Goal: Task Accomplishment & Management: Use online tool/utility

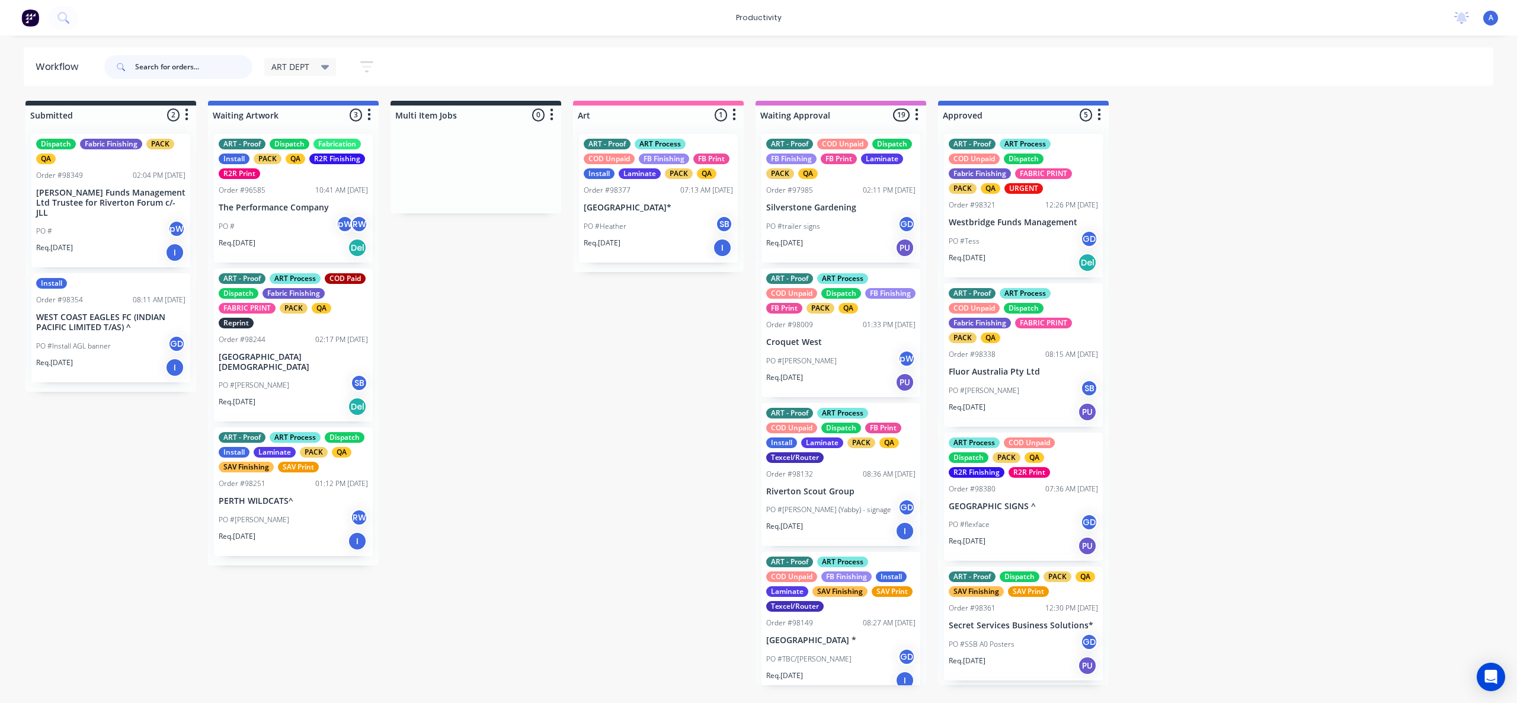
click at [167, 65] on input "text" at bounding box center [193, 67] width 117 height 24
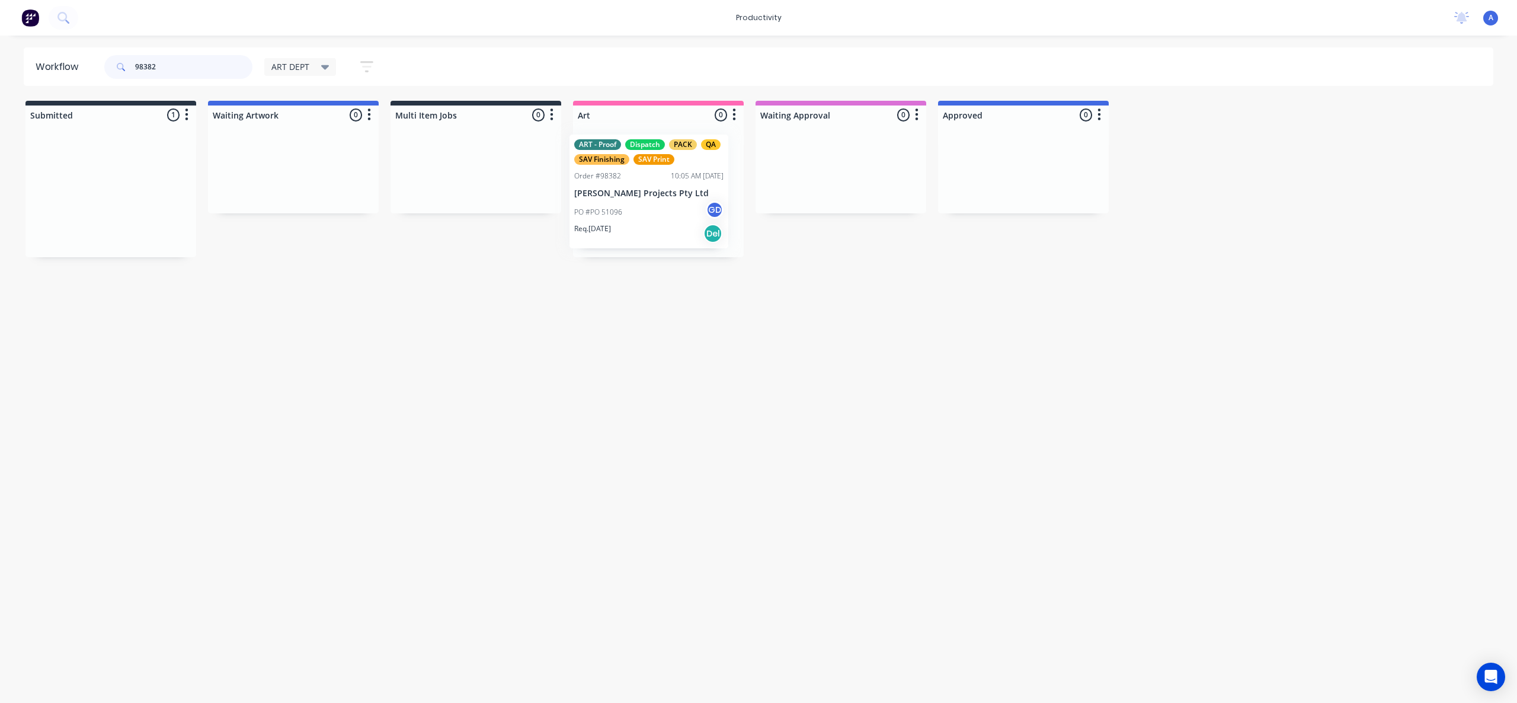
drag, startPoint x: 101, startPoint y: 205, endPoint x: 649, endPoint y: 207, distance: 547.7
click at [650, 206] on div "PO #PO 51096 GD" at bounding box center [658, 211] width 149 height 23
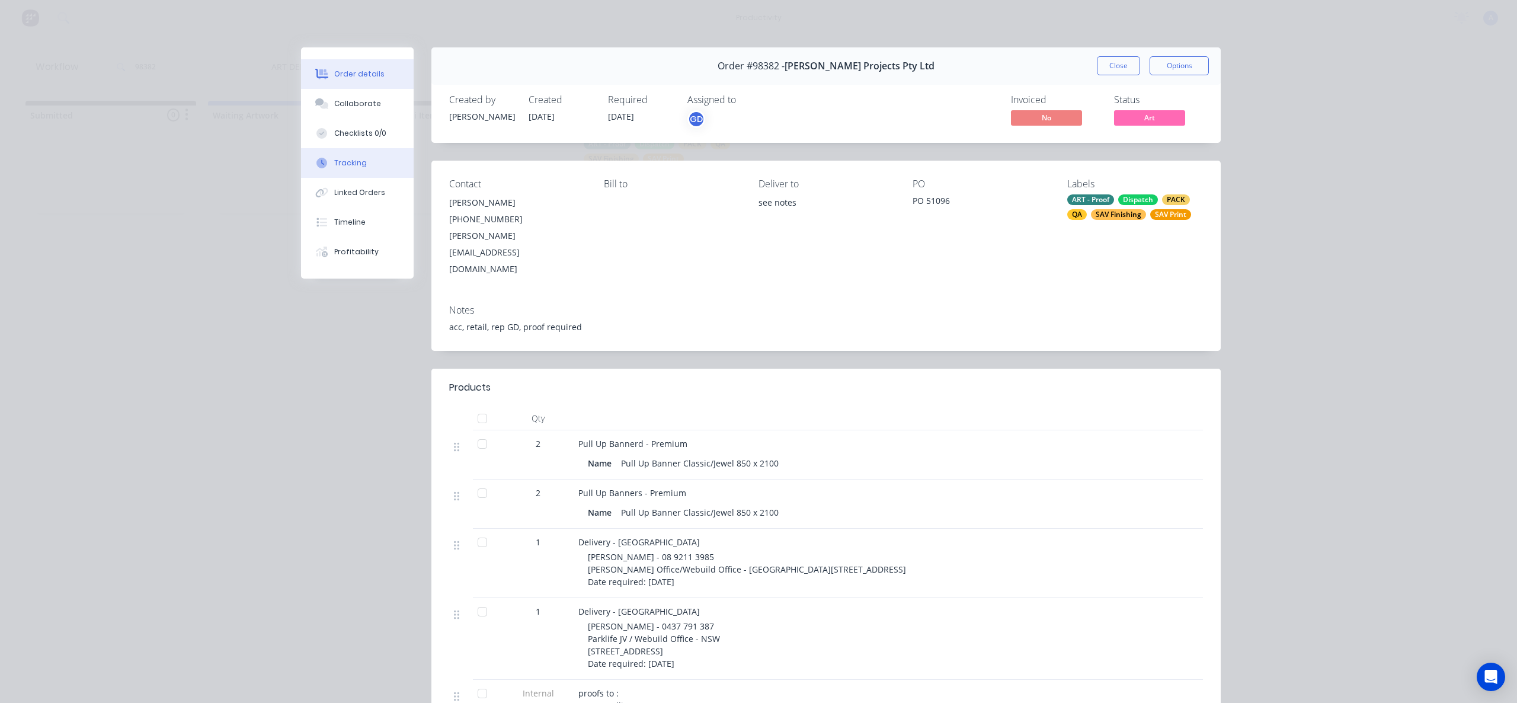
click at [344, 159] on div "Tracking" at bounding box center [350, 163] width 33 height 11
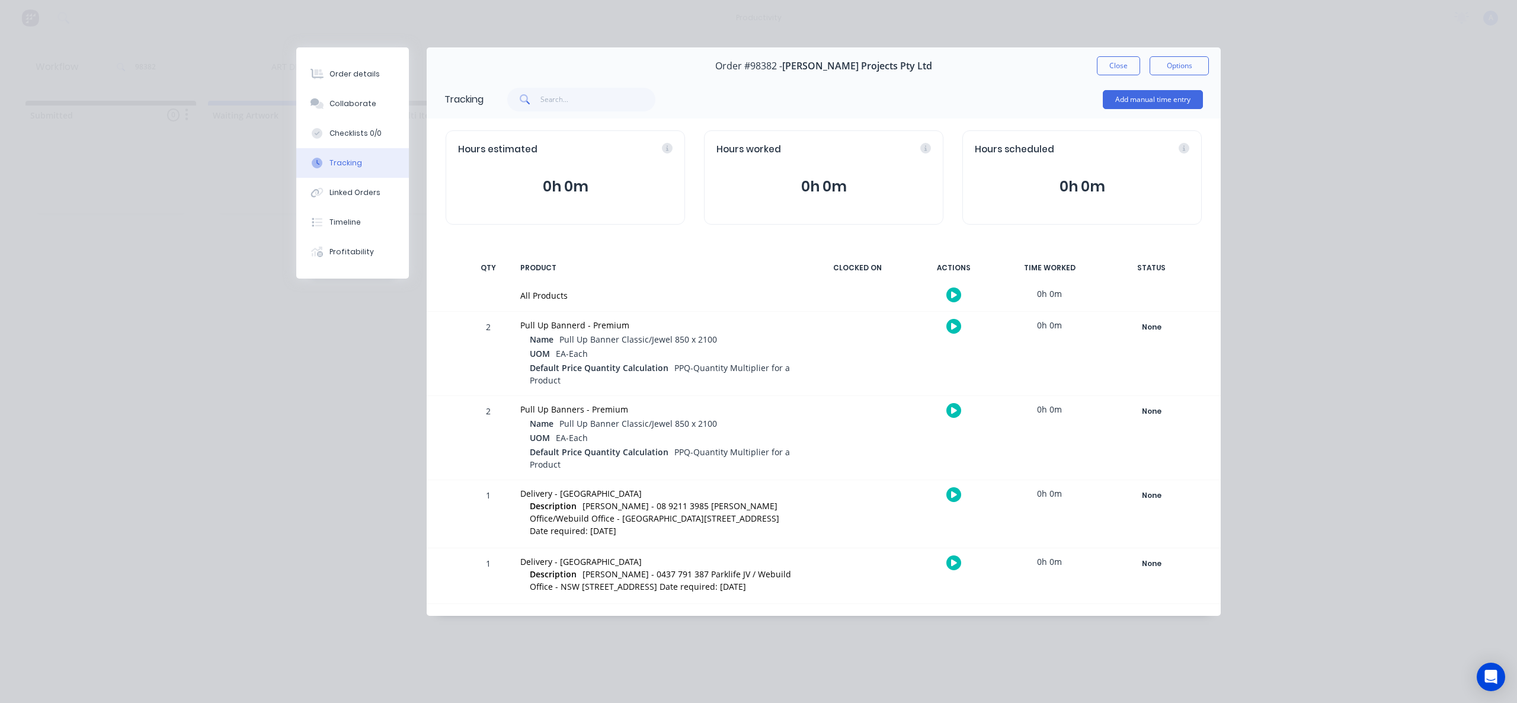
click at [948, 289] on button "button" at bounding box center [954, 294] width 15 height 15
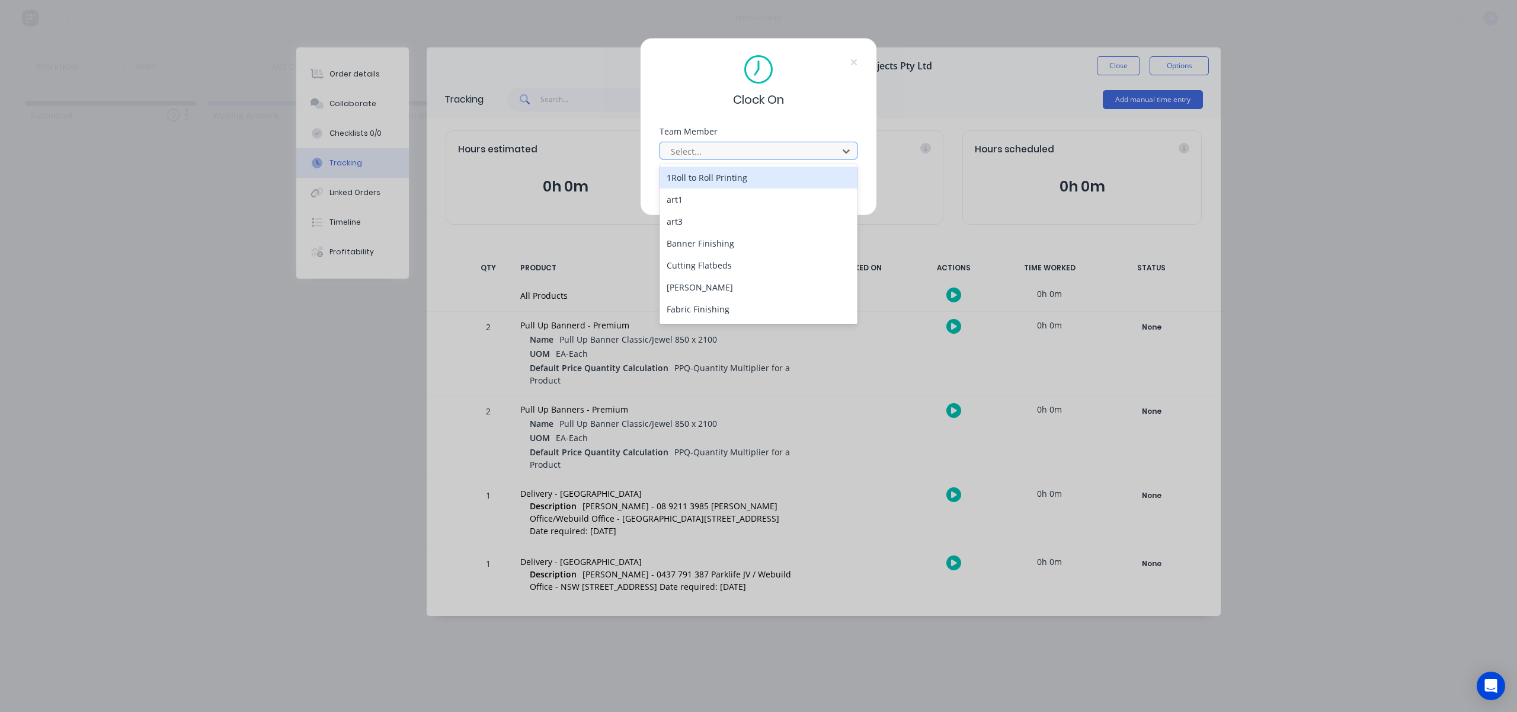
click at [799, 149] on div at bounding box center [751, 151] width 162 height 15
click at [715, 314] on div "[PERSON_NAME]" at bounding box center [759, 311] width 198 height 22
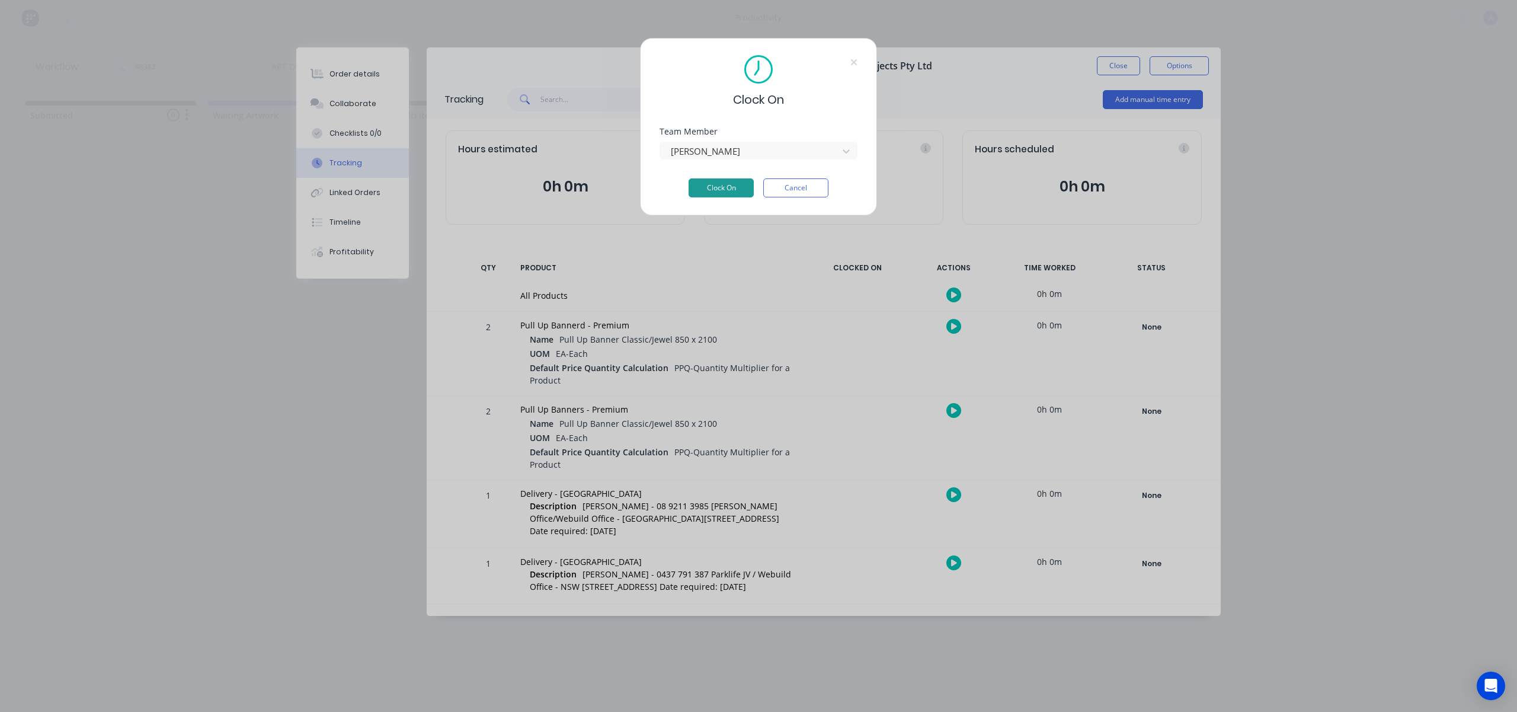
click at [740, 184] on button "Clock On" at bounding box center [721, 187] width 65 height 19
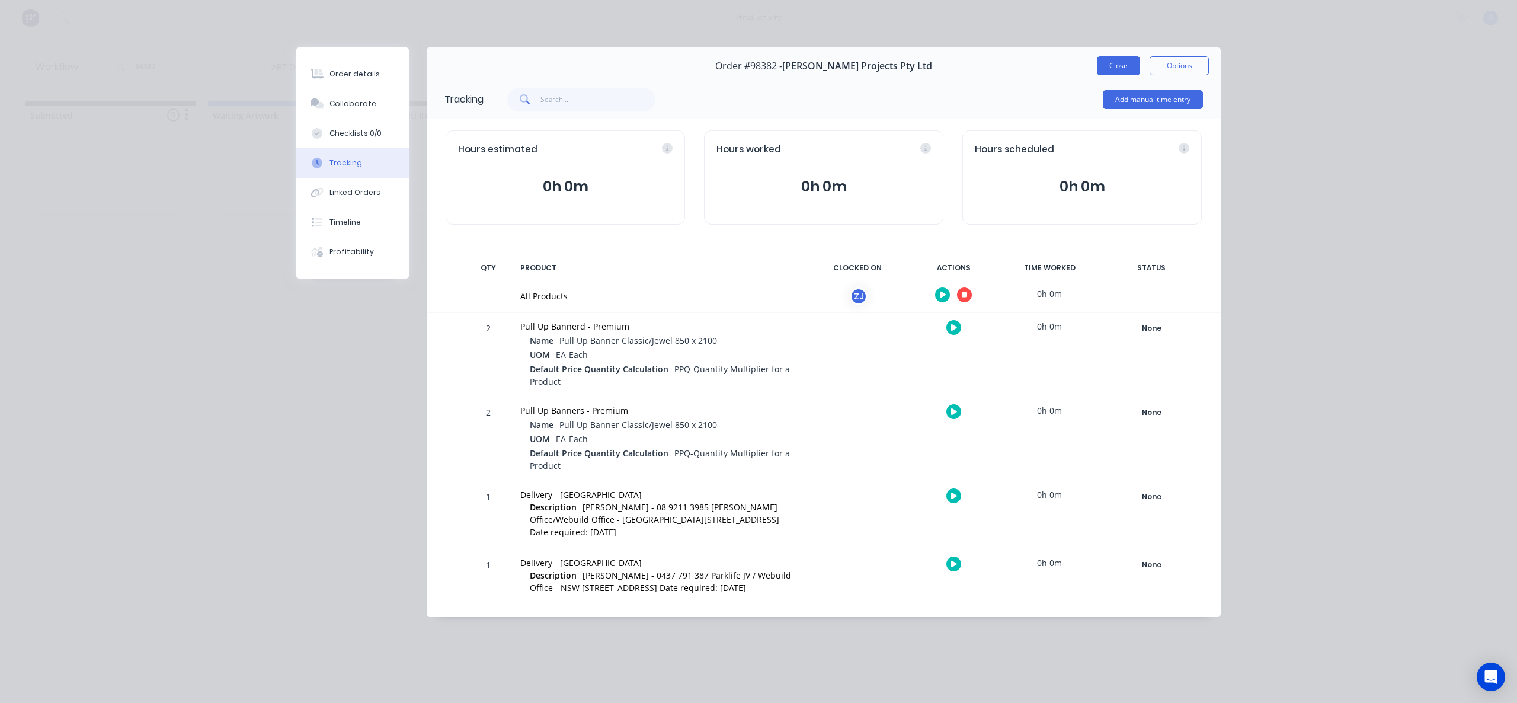
click at [1130, 64] on button "Close" at bounding box center [1118, 65] width 43 height 19
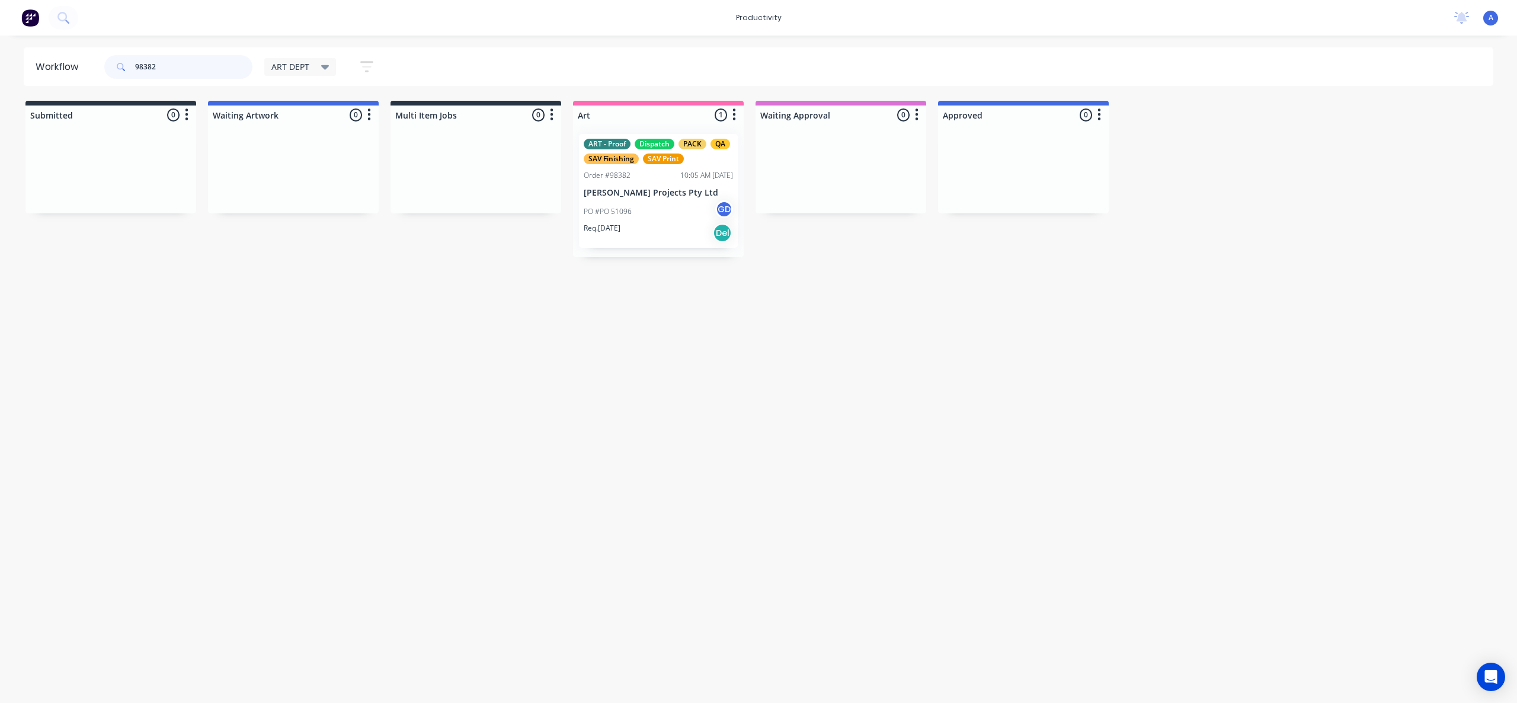
drag, startPoint x: 667, startPoint y: 237, endPoint x: 868, endPoint y: 228, distance: 200.5
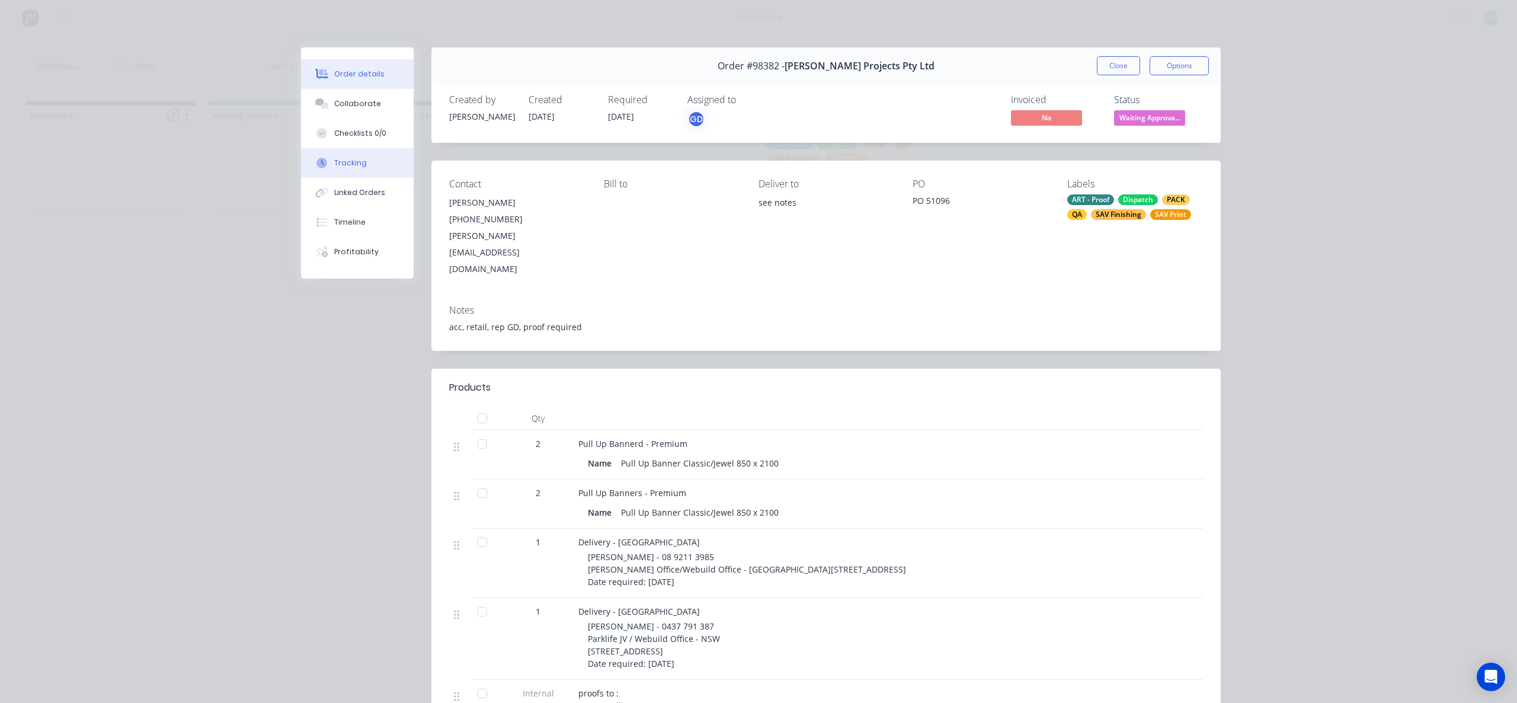
click at [334, 158] on div "Tracking" at bounding box center [350, 163] width 33 height 11
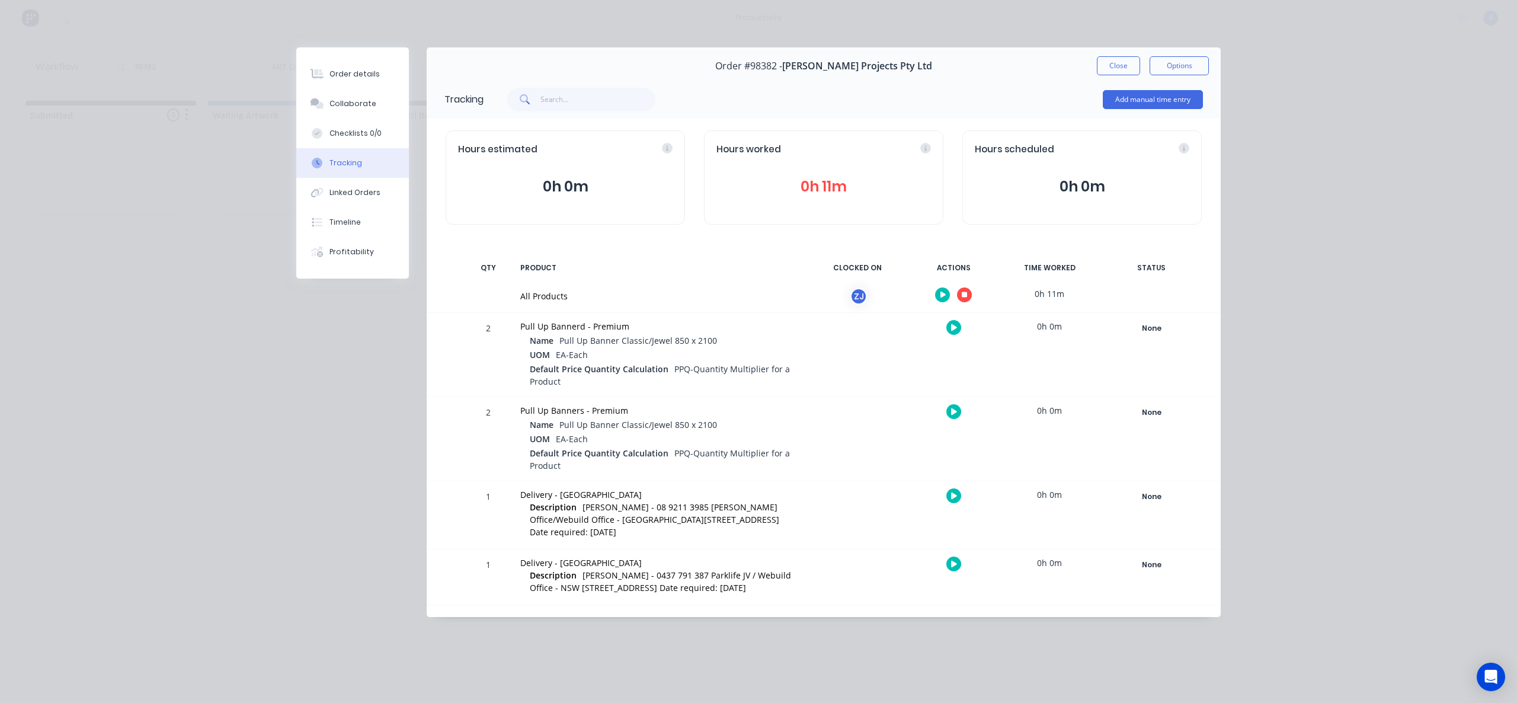
click at [958, 289] on div at bounding box center [953, 294] width 89 height 29
click at [967, 291] on icon "button" at bounding box center [965, 295] width 6 height 8
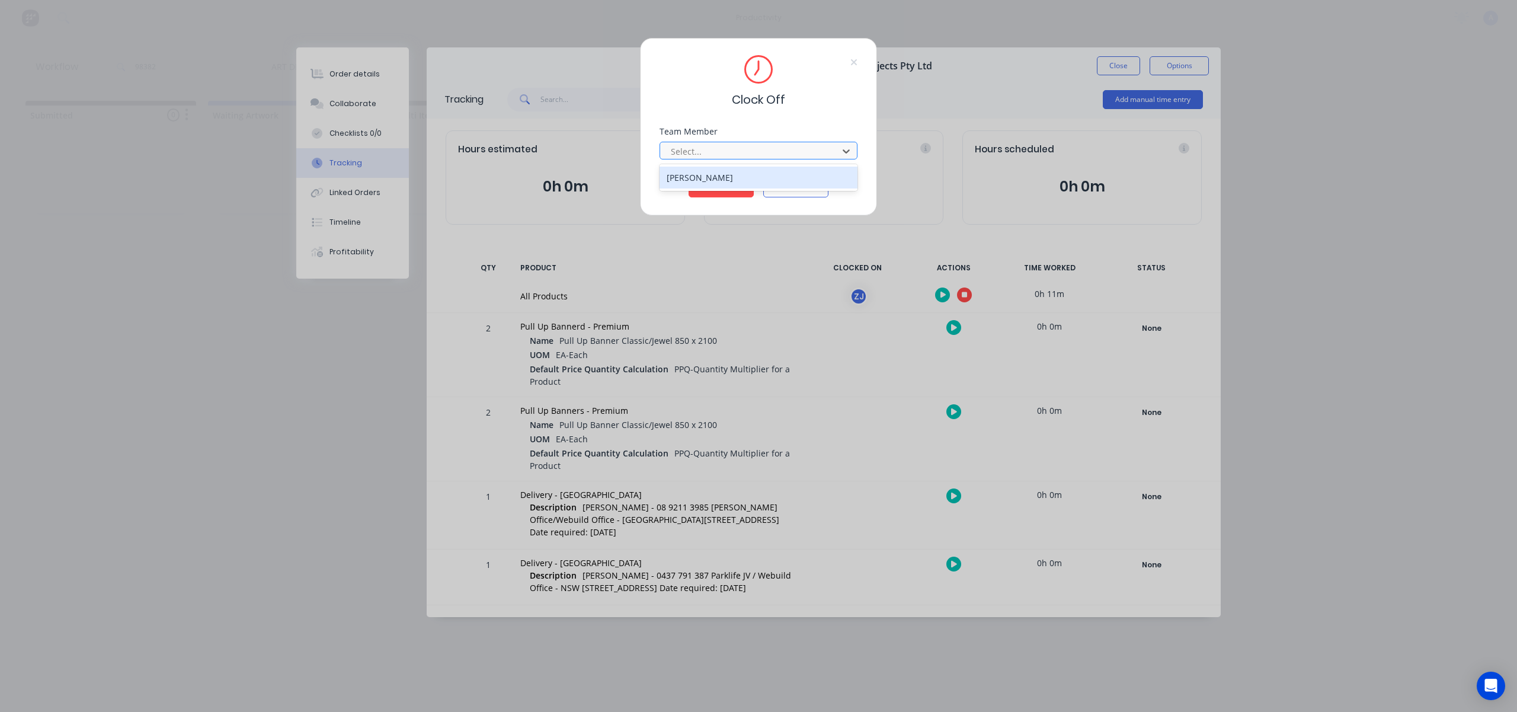
click at [784, 151] on div at bounding box center [751, 151] width 162 height 15
click at [742, 171] on div "[PERSON_NAME]" at bounding box center [759, 178] width 198 height 22
click at [736, 181] on button "Clock Off" at bounding box center [721, 187] width 65 height 19
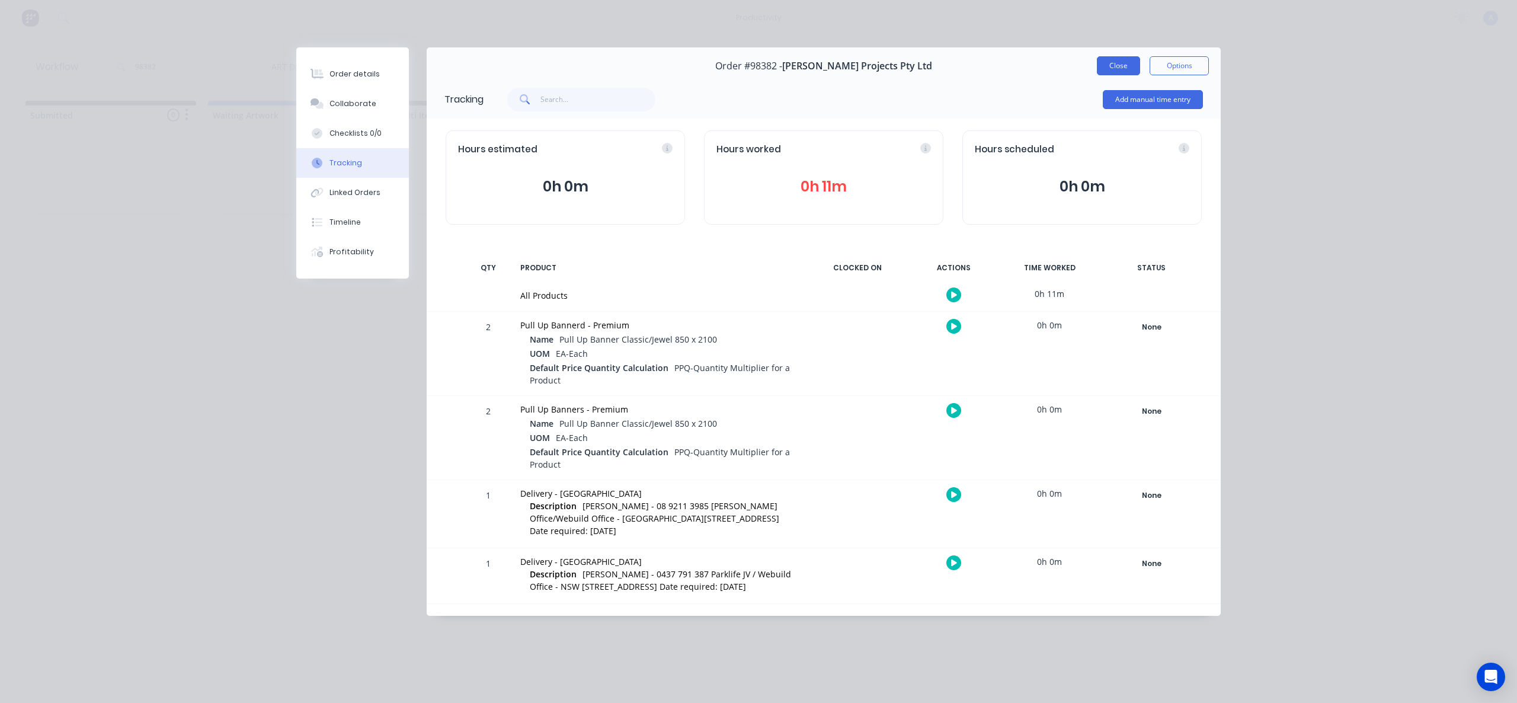
click at [1104, 71] on button "Close" at bounding box center [1118, 65] width 43 height 19
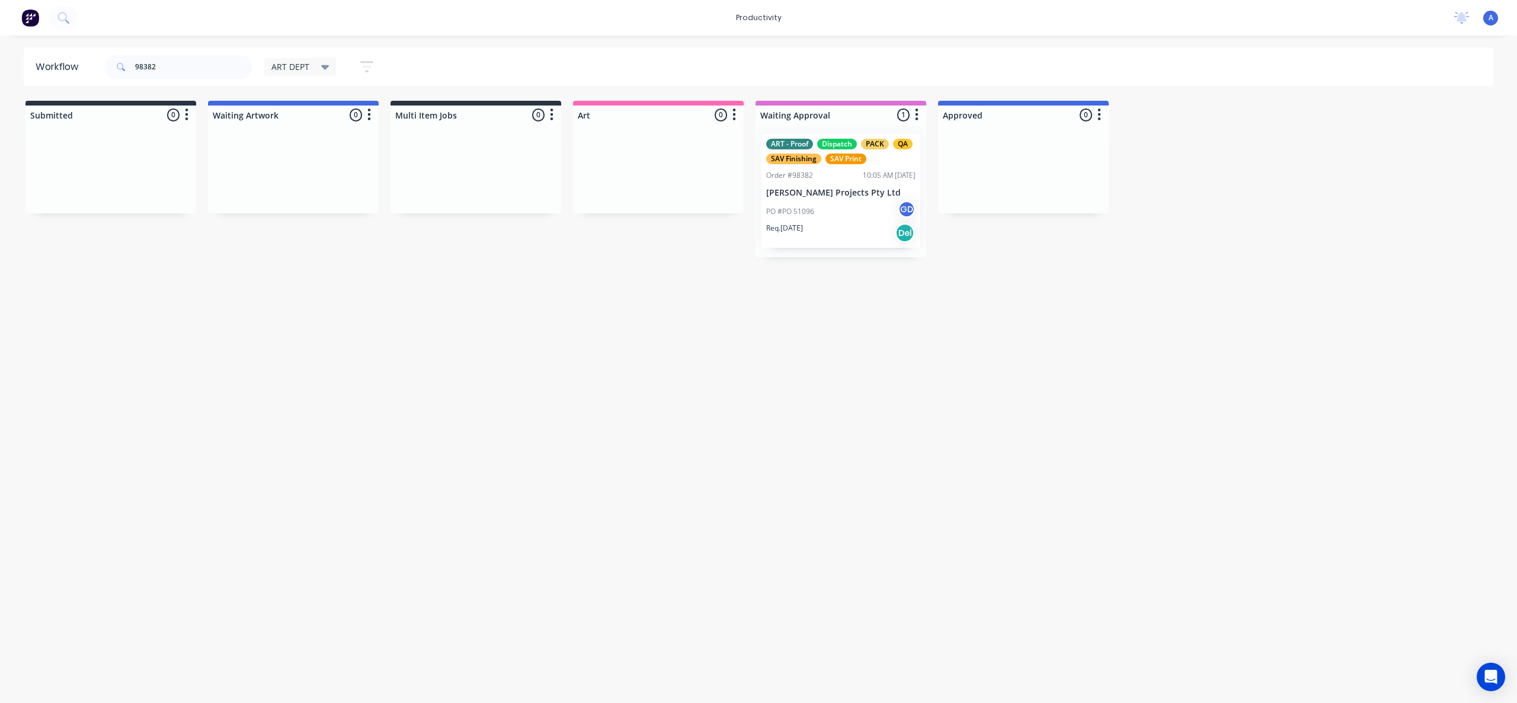
click at [848, 193] on p "[PERSON_NAME] Projects Pty Ltd" at bounding box center [840, 193] width 149 height 10
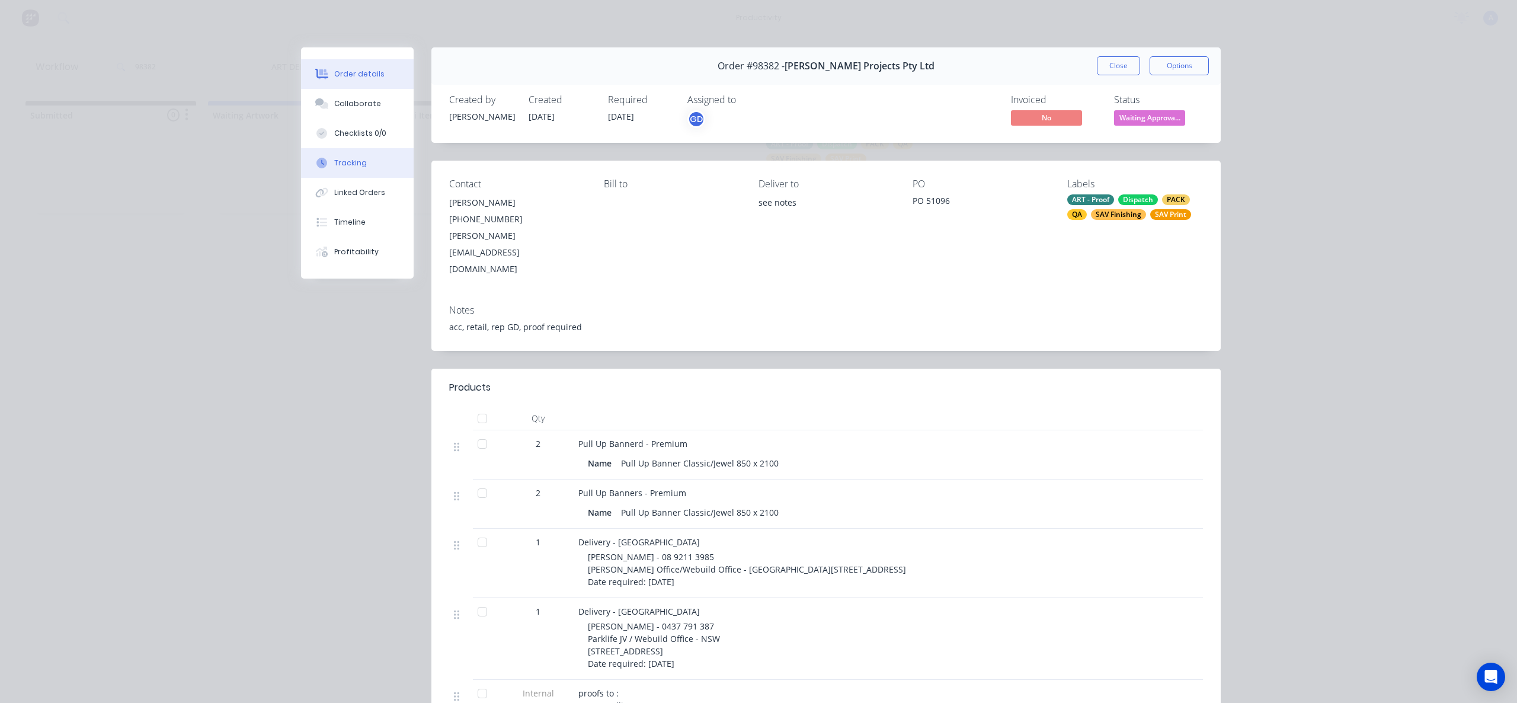
click at [314, 170] on button "Tracking" at bounding box center [357, 163] width 113 height 30
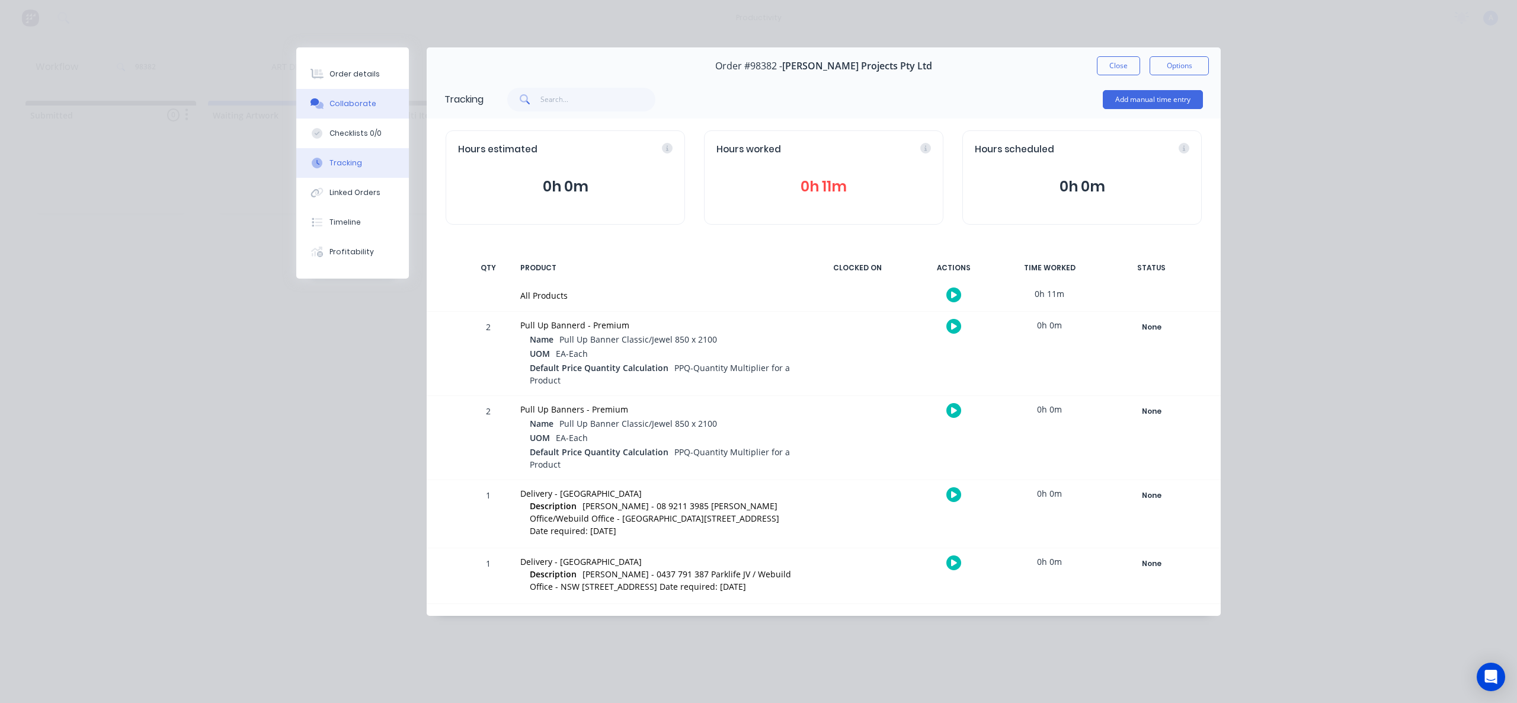
click at [356, 113] on button "Collaborate" at bounding box center [352, 104] width 113 height 30
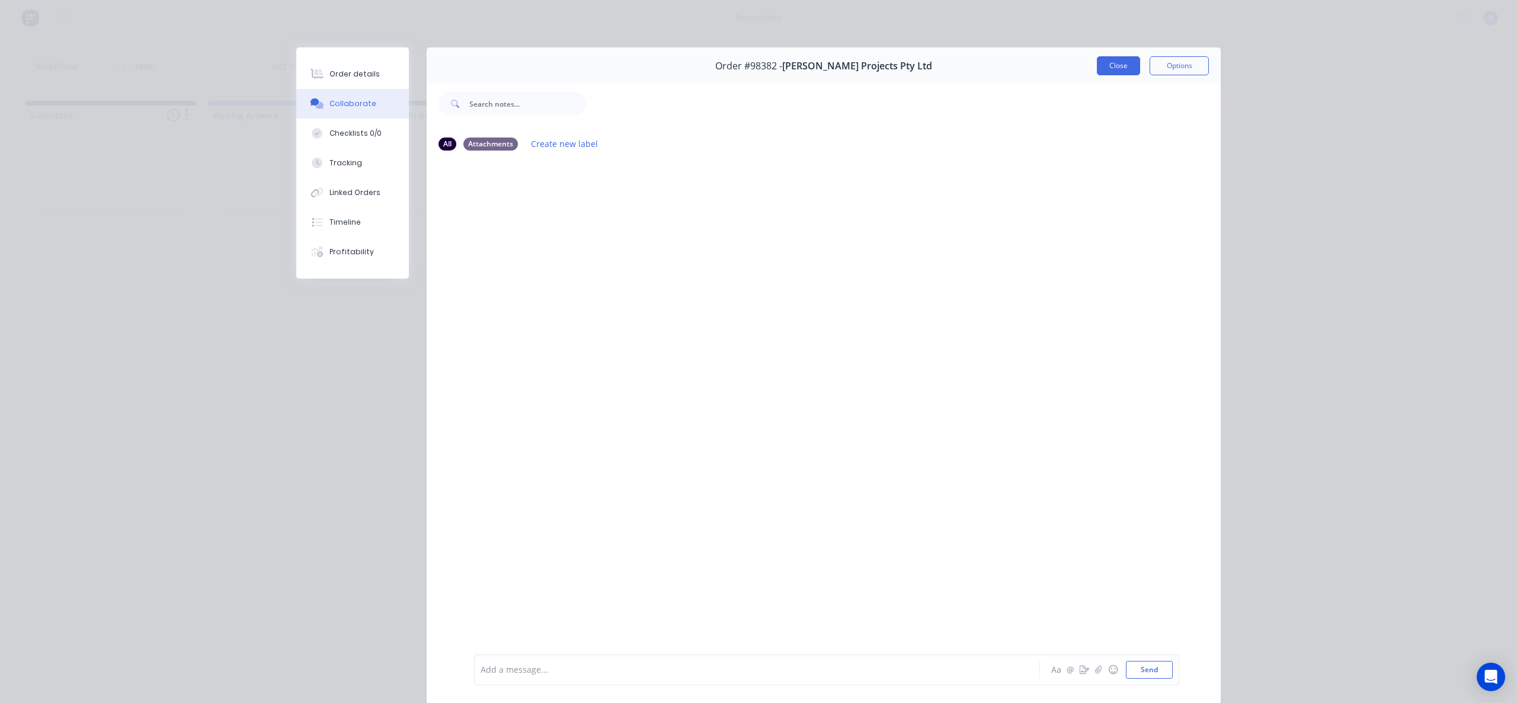
click at [1120, 63] on button "Close" at bounding box center [1118, 65] width 43 height 19
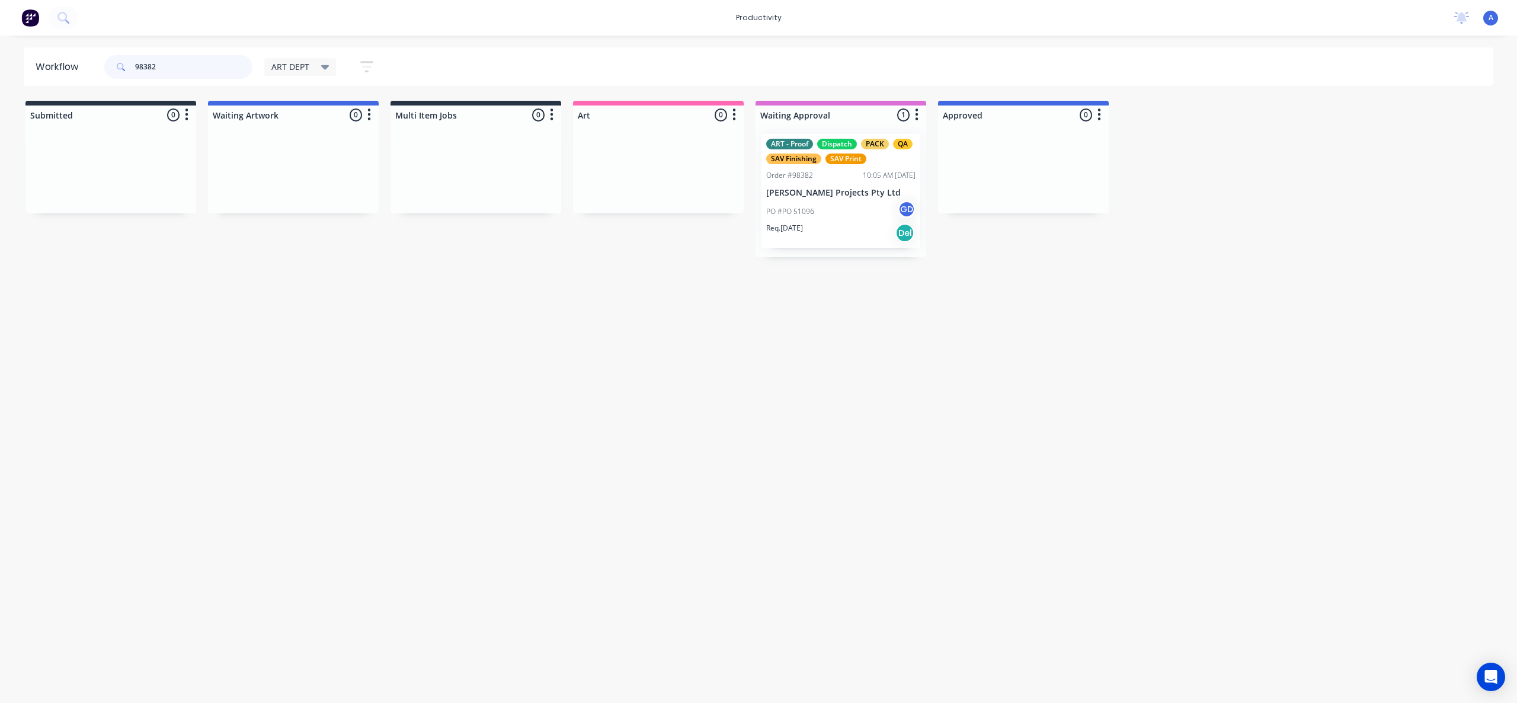
click at [177, 63] on input "98382" at bounding box center [193, 67] width 117 height 24
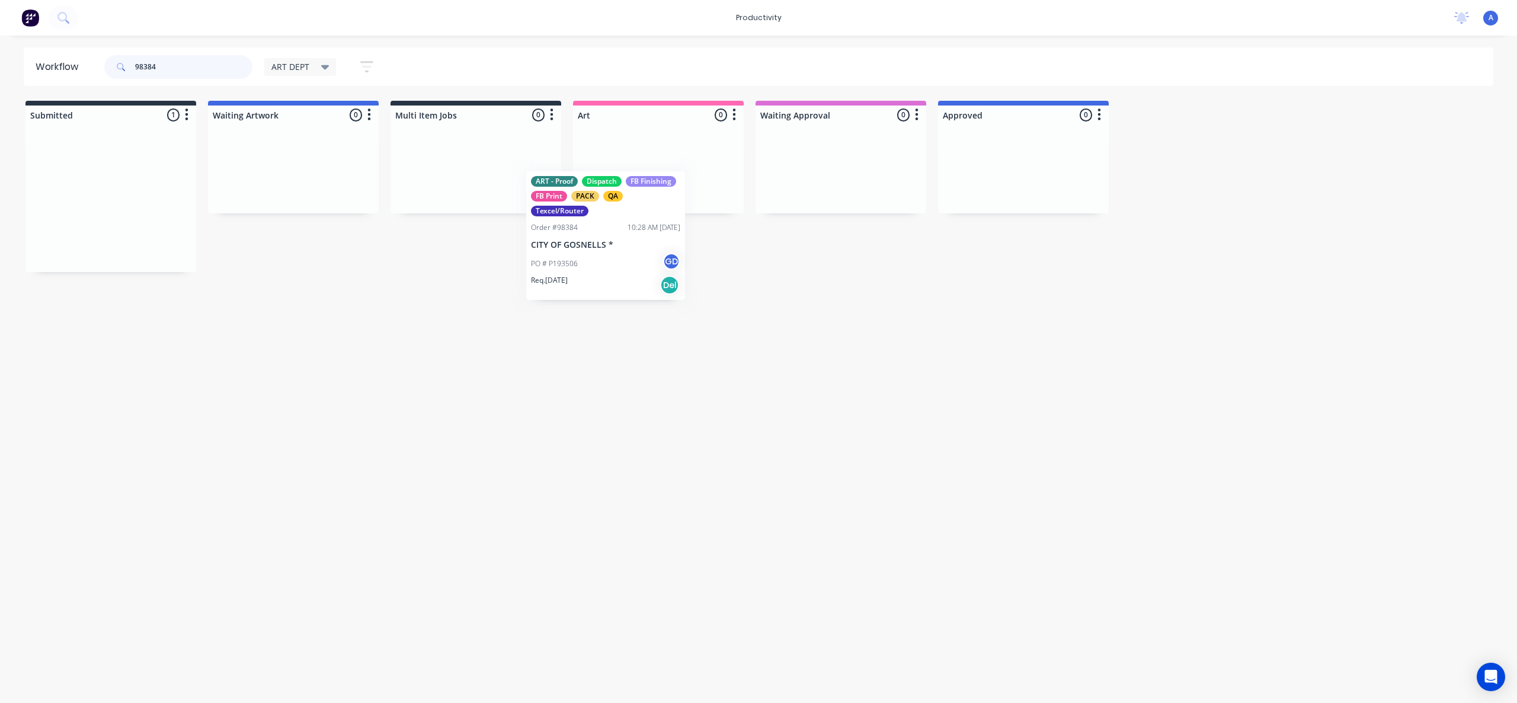
drag, startPoint x: 87, startPoint y: 206, endPoint x: 639, endPoint y: 230, distance: 553.0
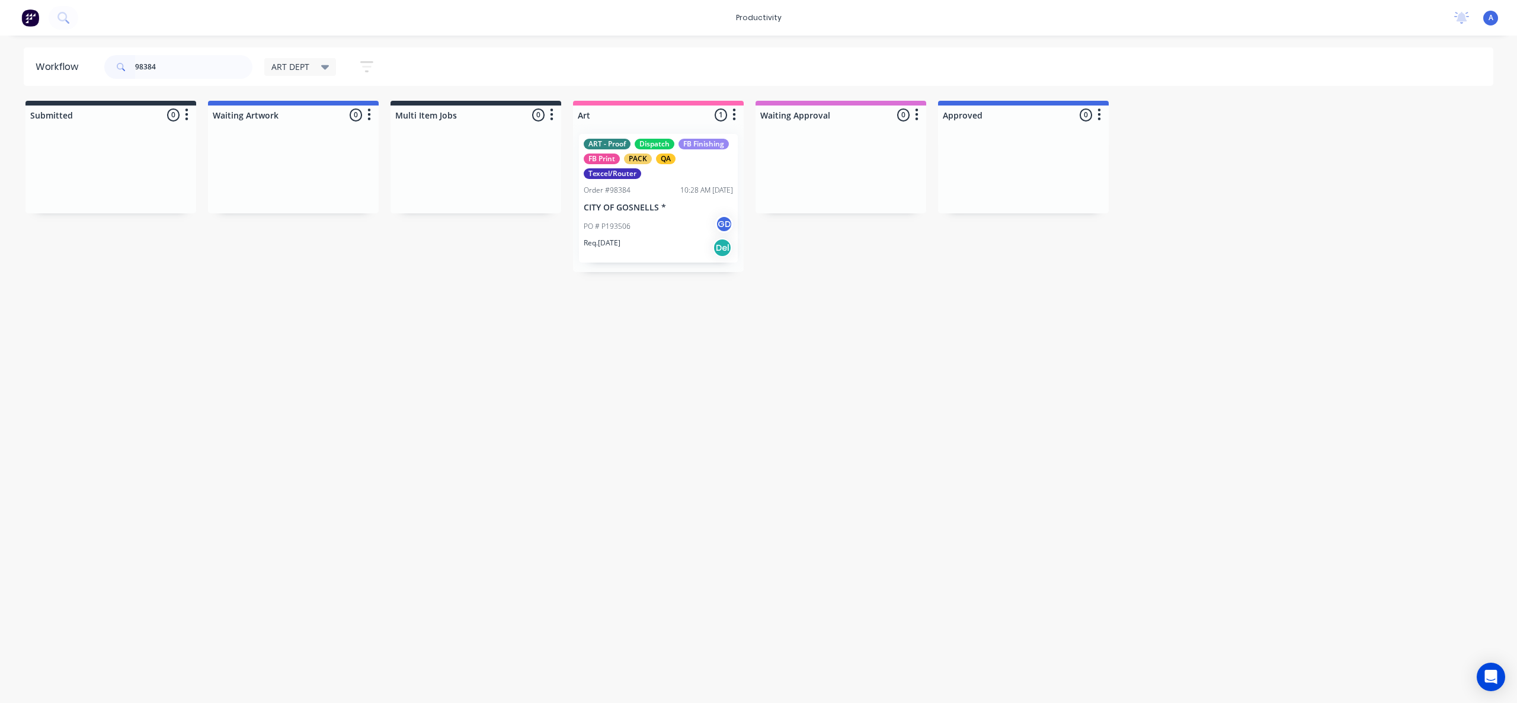
click at [639, 230] on div "PO # P193506 GD" at bounding box center [658, 226] width 149 height 23
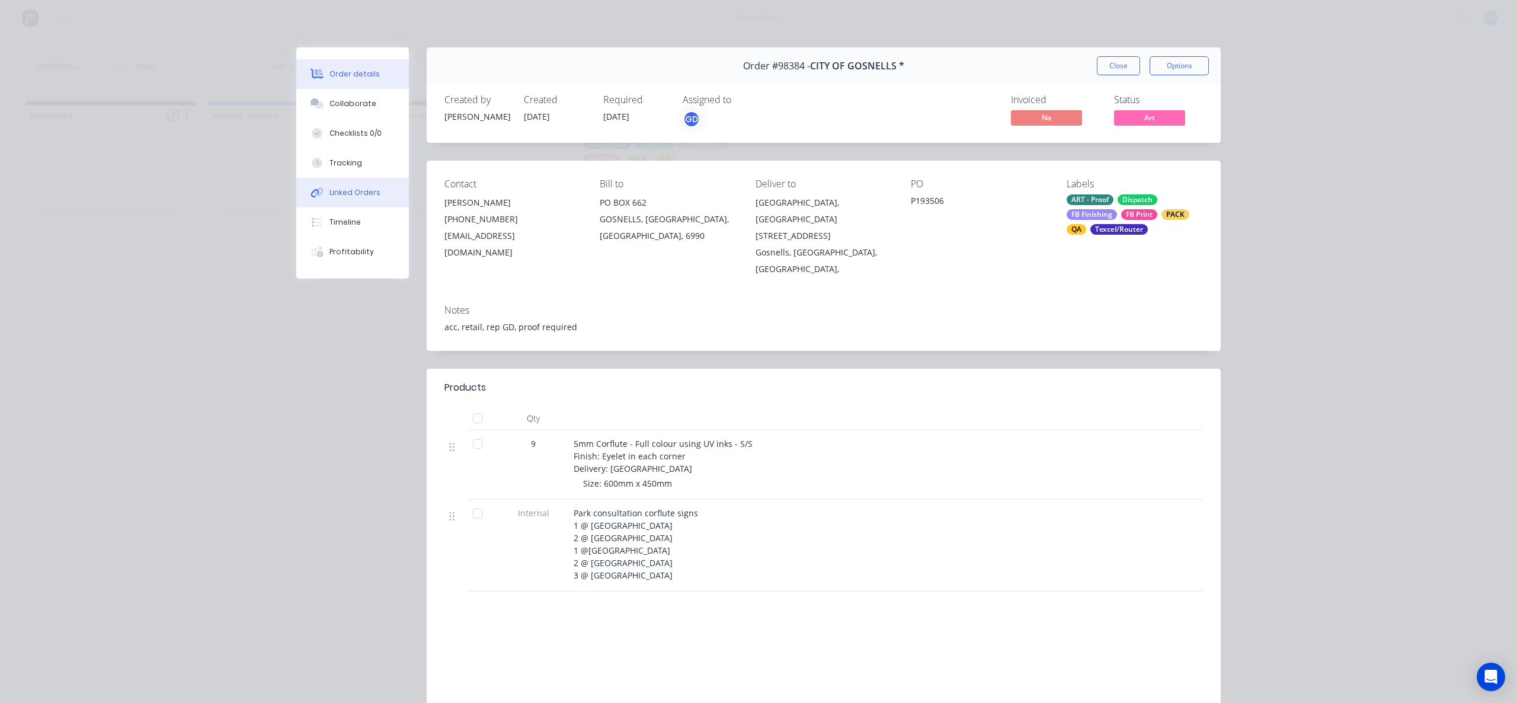
click at [376, 179] on button "Linked Orders" at bounding box center [352, 193] width 113 height 30
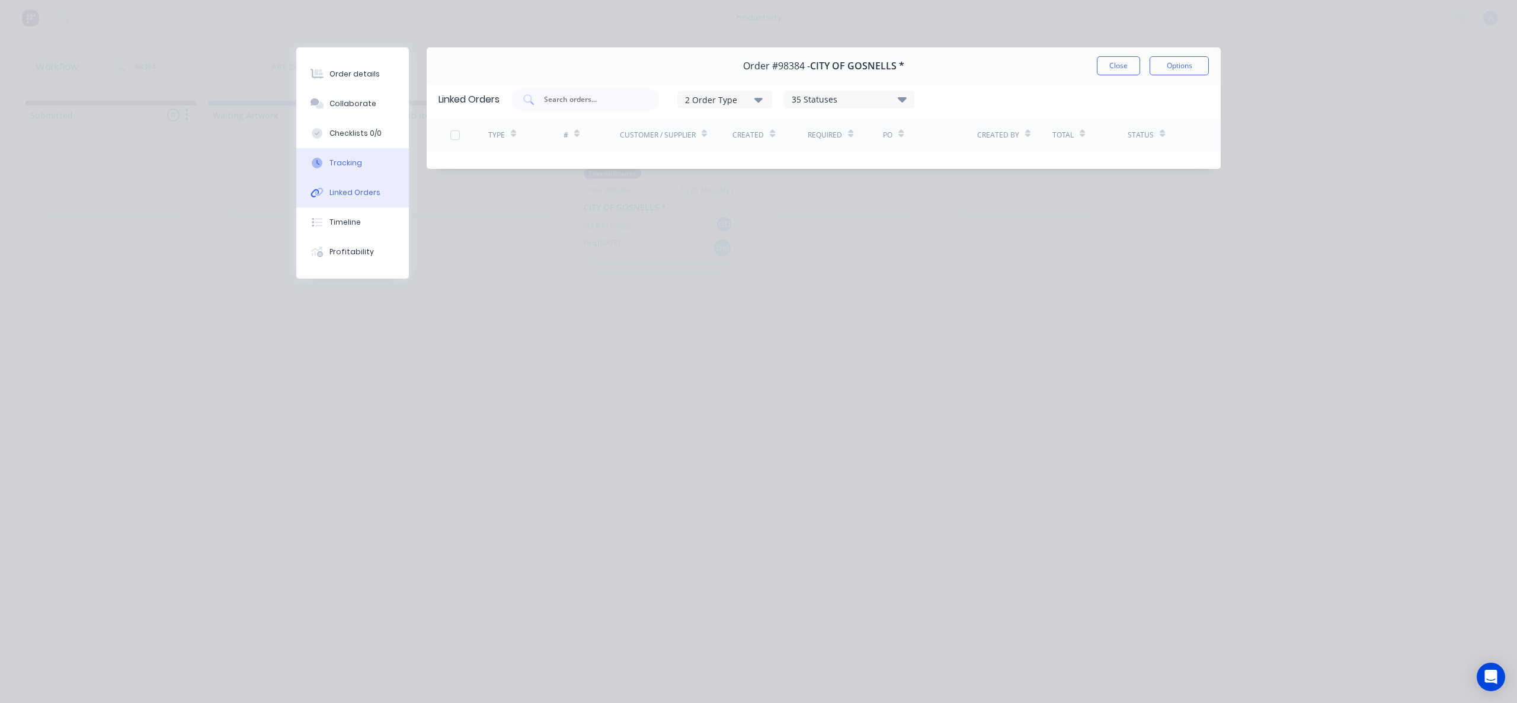
click at [371, 168] on button "Tracking" at bounding box center [352, 163] width 113 height 30
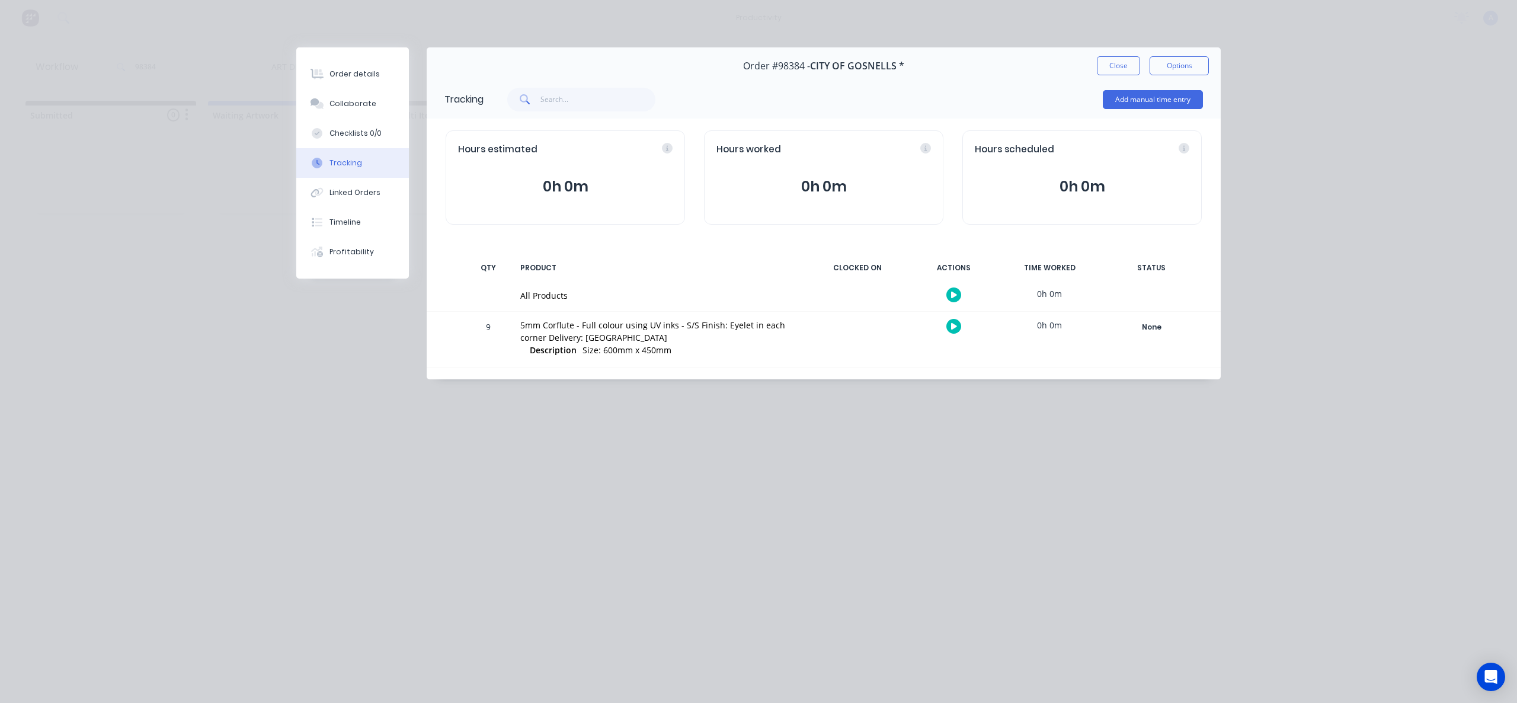
click at [958, 290] on button "button" at bounding box center [954, 294] width 15 height 15
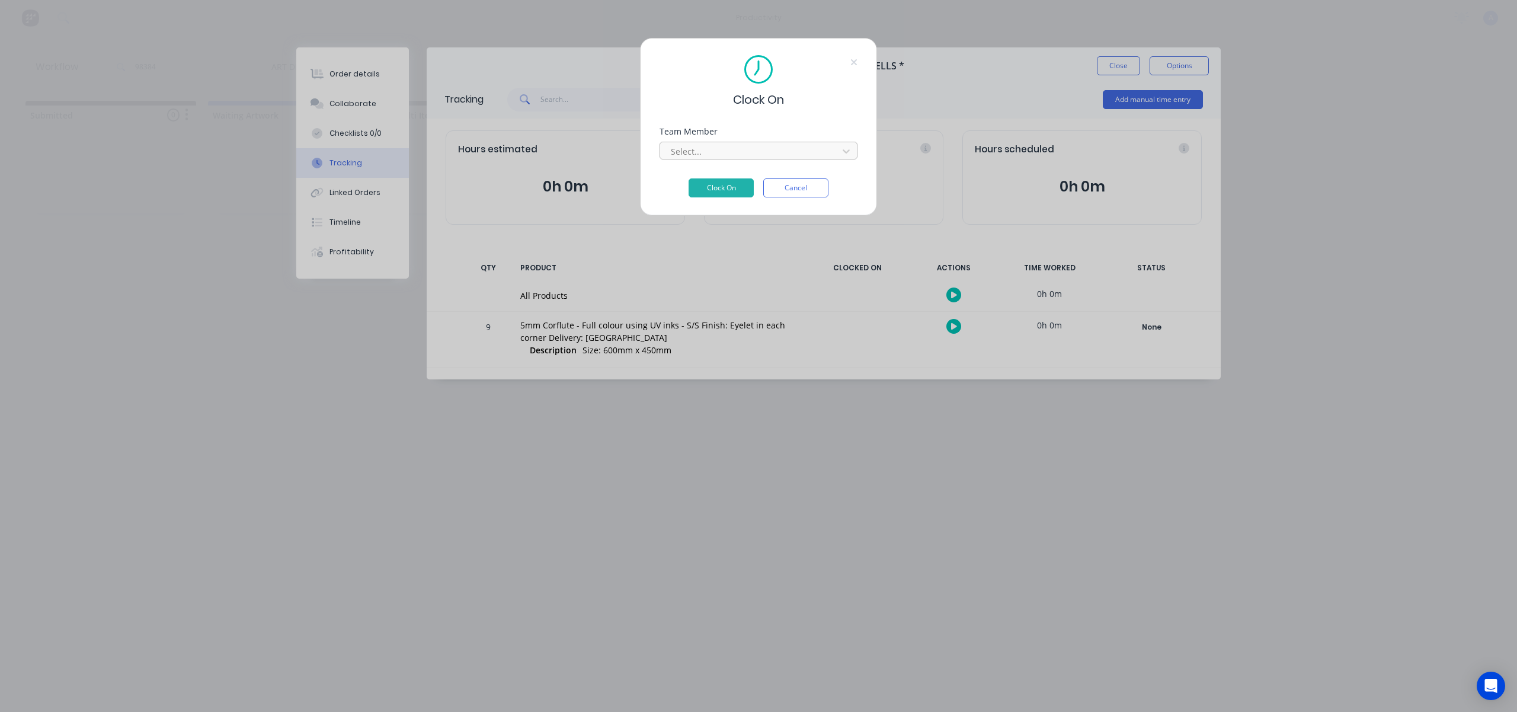
click at [754, 142] on div "Select..." at bounding box center [751, 151] width 170 height 18
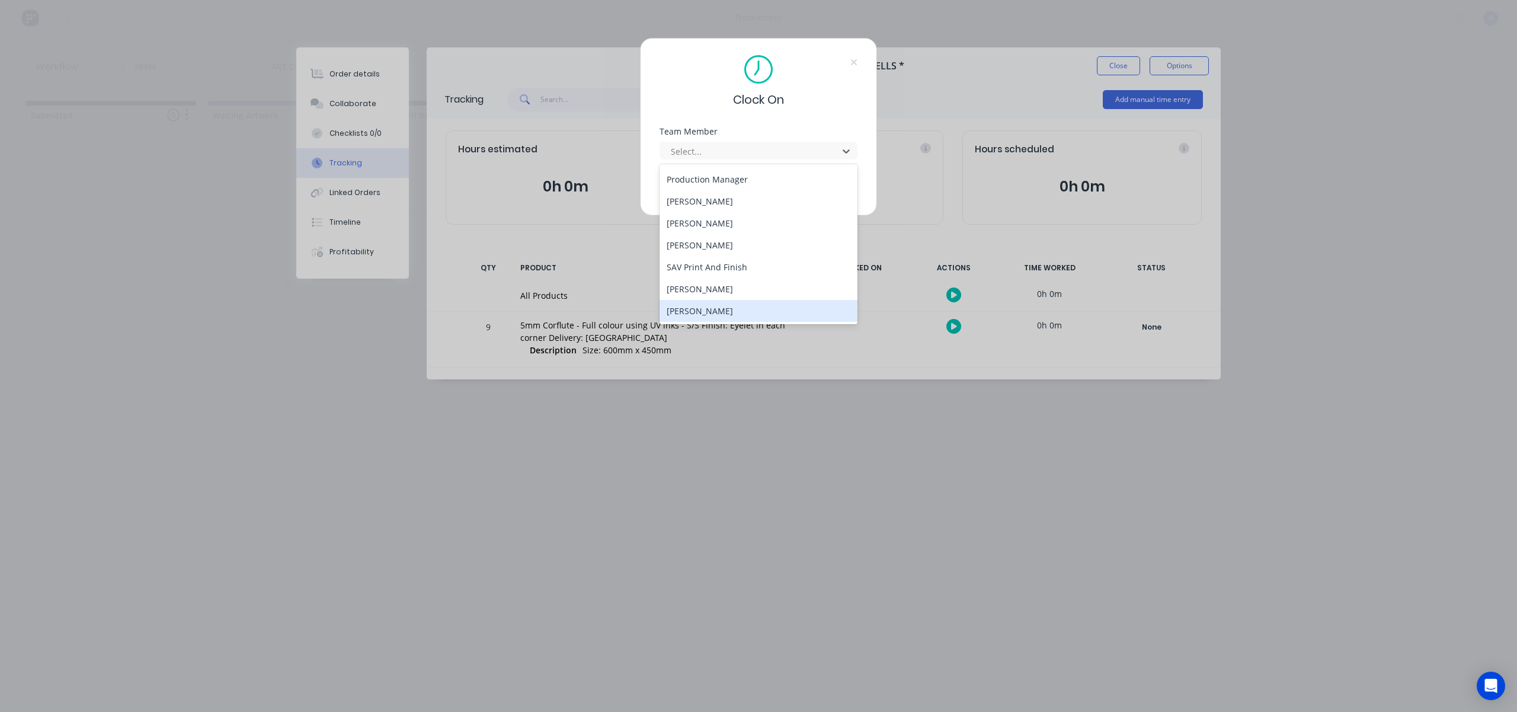
click at [719, 306] on div "[PERSON_NAME]" at bounding box center [759, 311] width 198 height 22
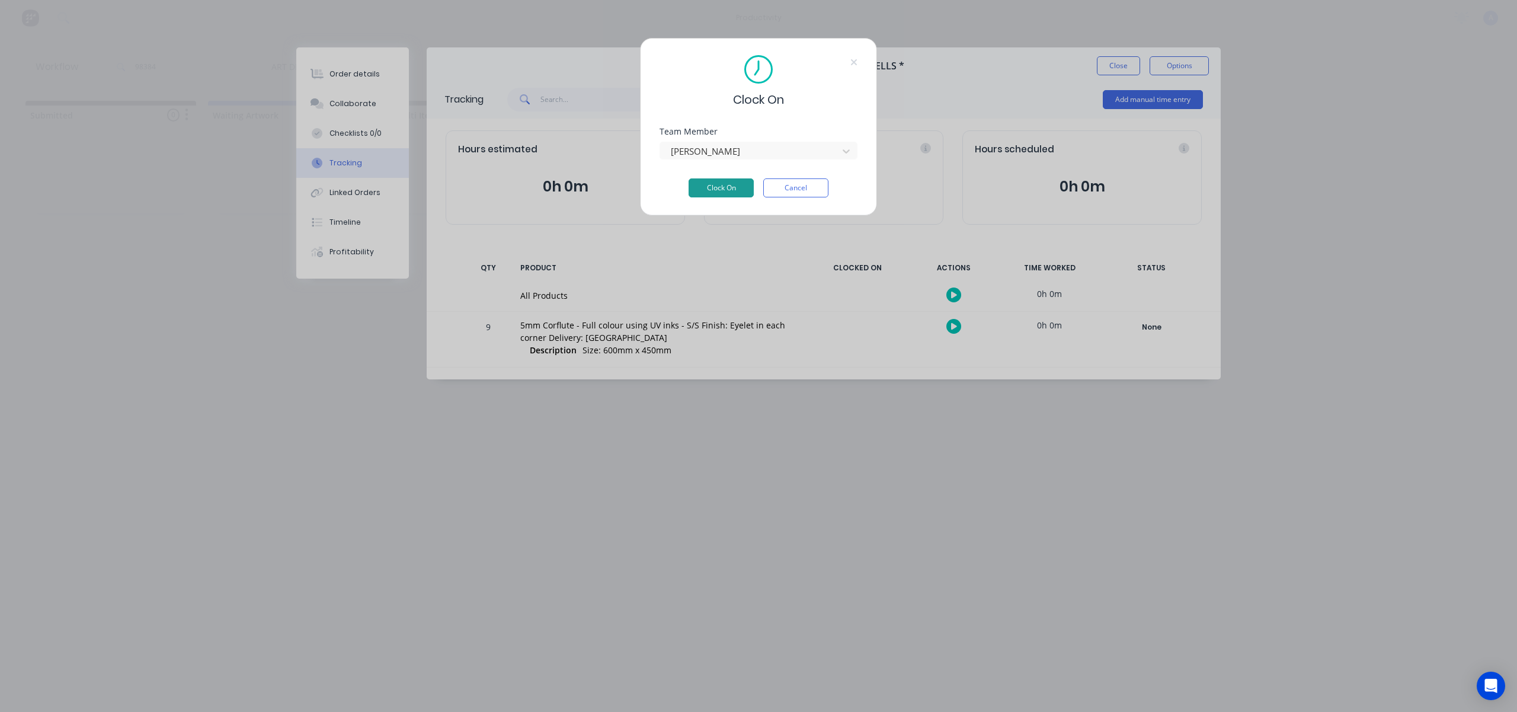
click at [740, 188] on button "Clock On" at bounding box center [721, 187] width 65 height 19
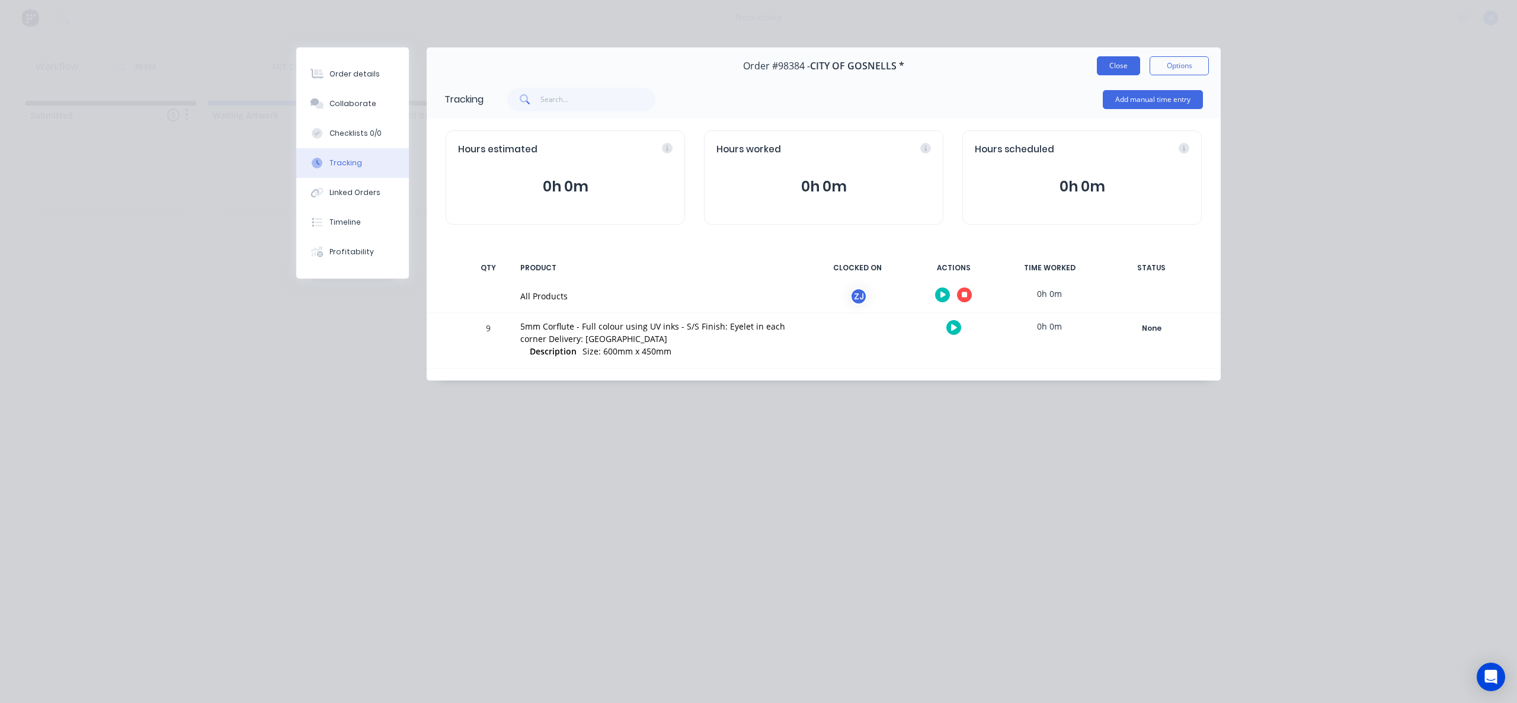
click at [1116, 62] on button "Close" at bounding box center [1118, 65] width 43 height 19
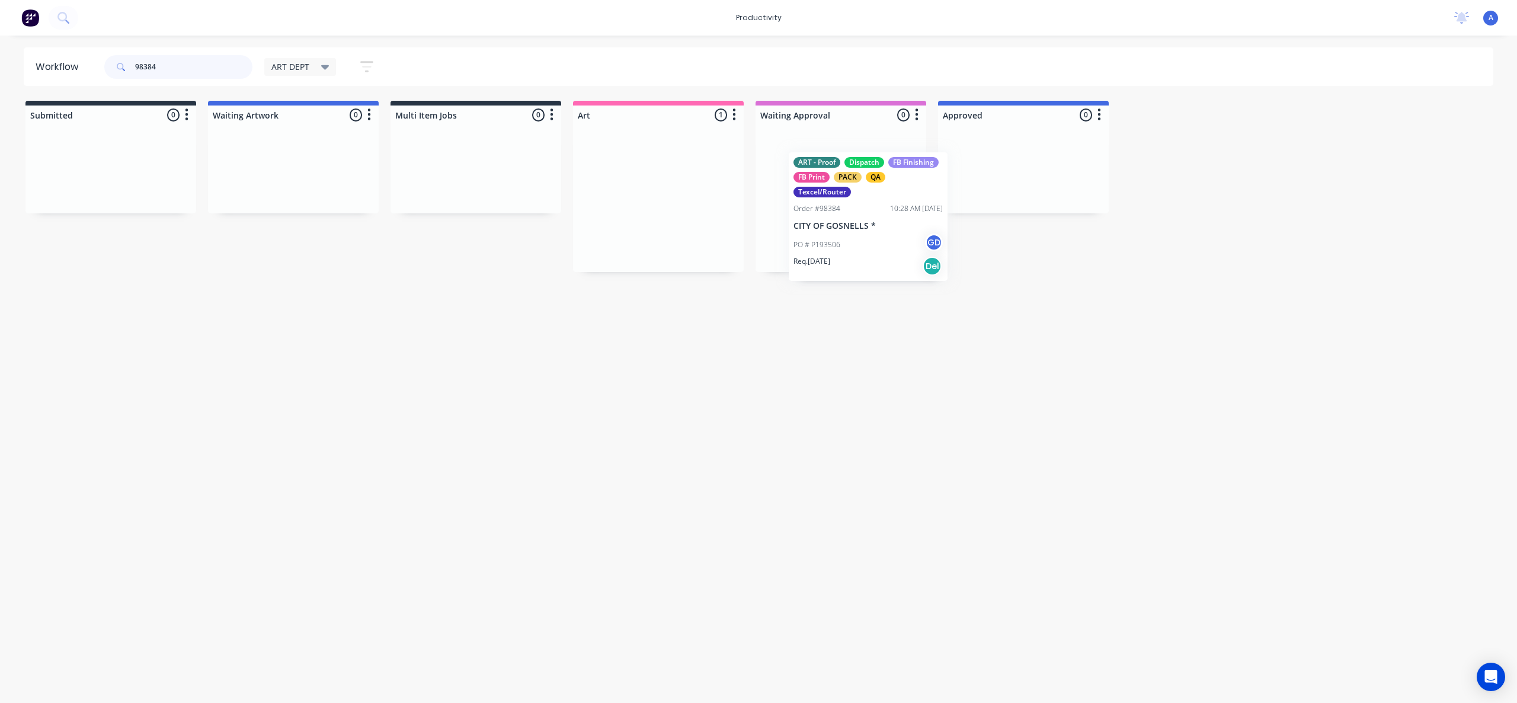
drag, startPoint x: 642, startPoint y: 213, endPoint x: 852, endPoint y: 231, distance: 210.6
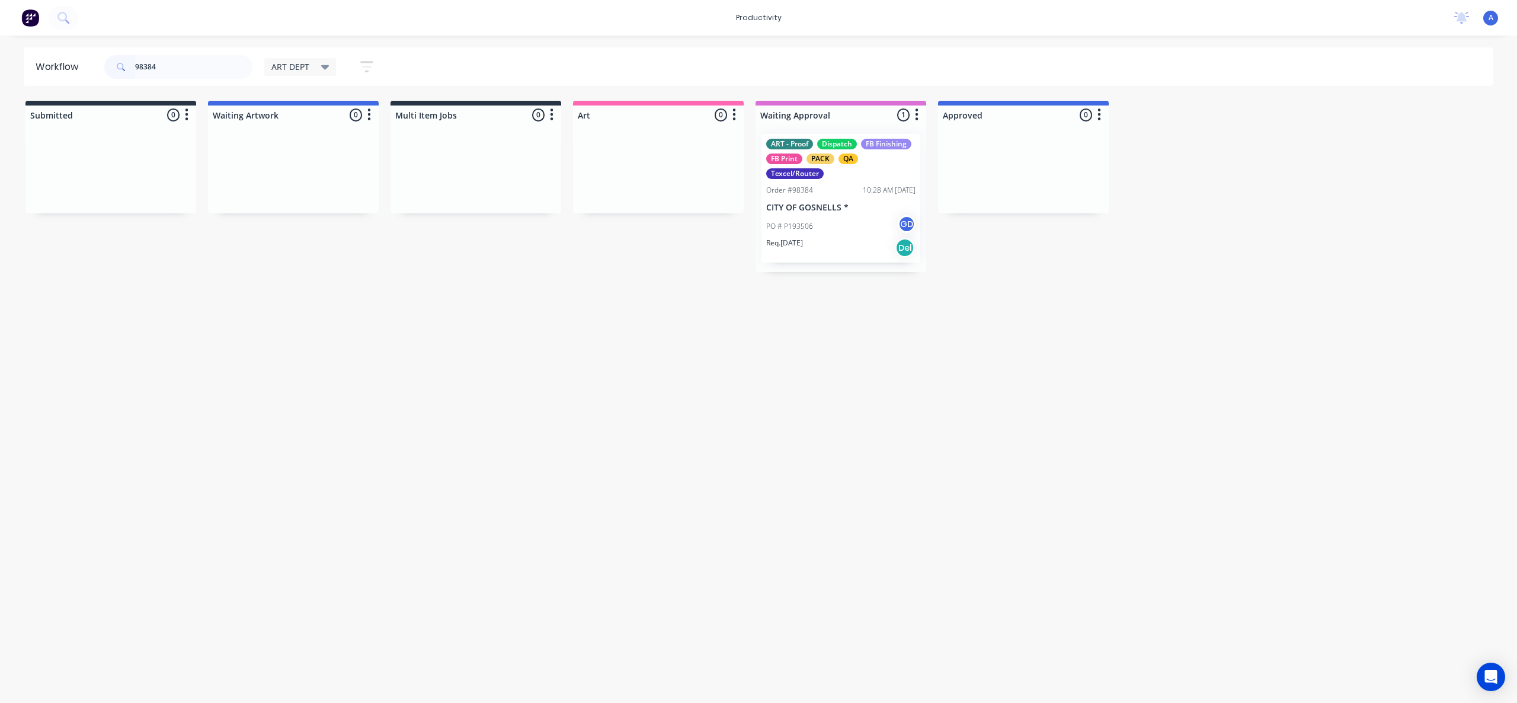
click at [851, 221] on div "PO # P193506 GD" at bounding box center [840, 226] width 149 height 23
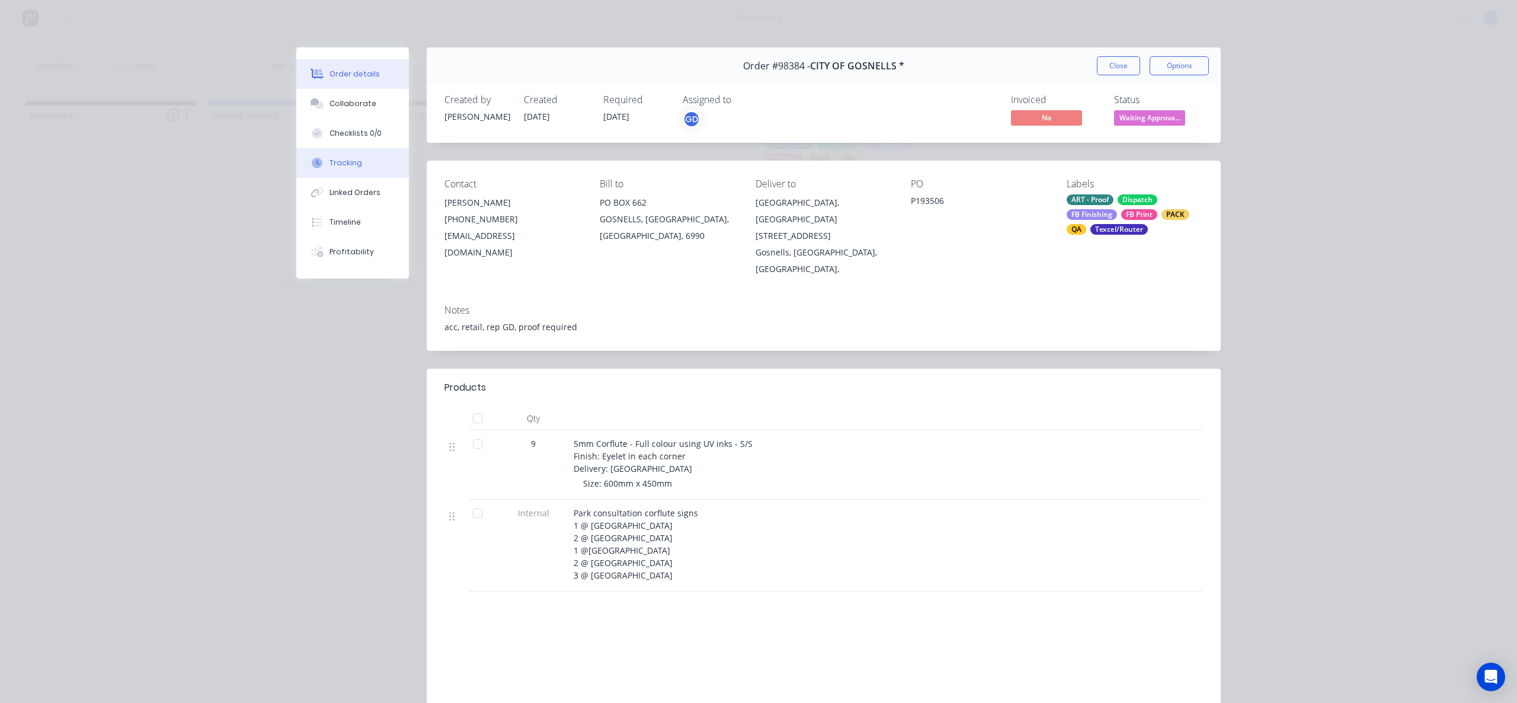
click at [357, 165] on button "Tracking" at bounding box center [352, 163] width 113 height 30
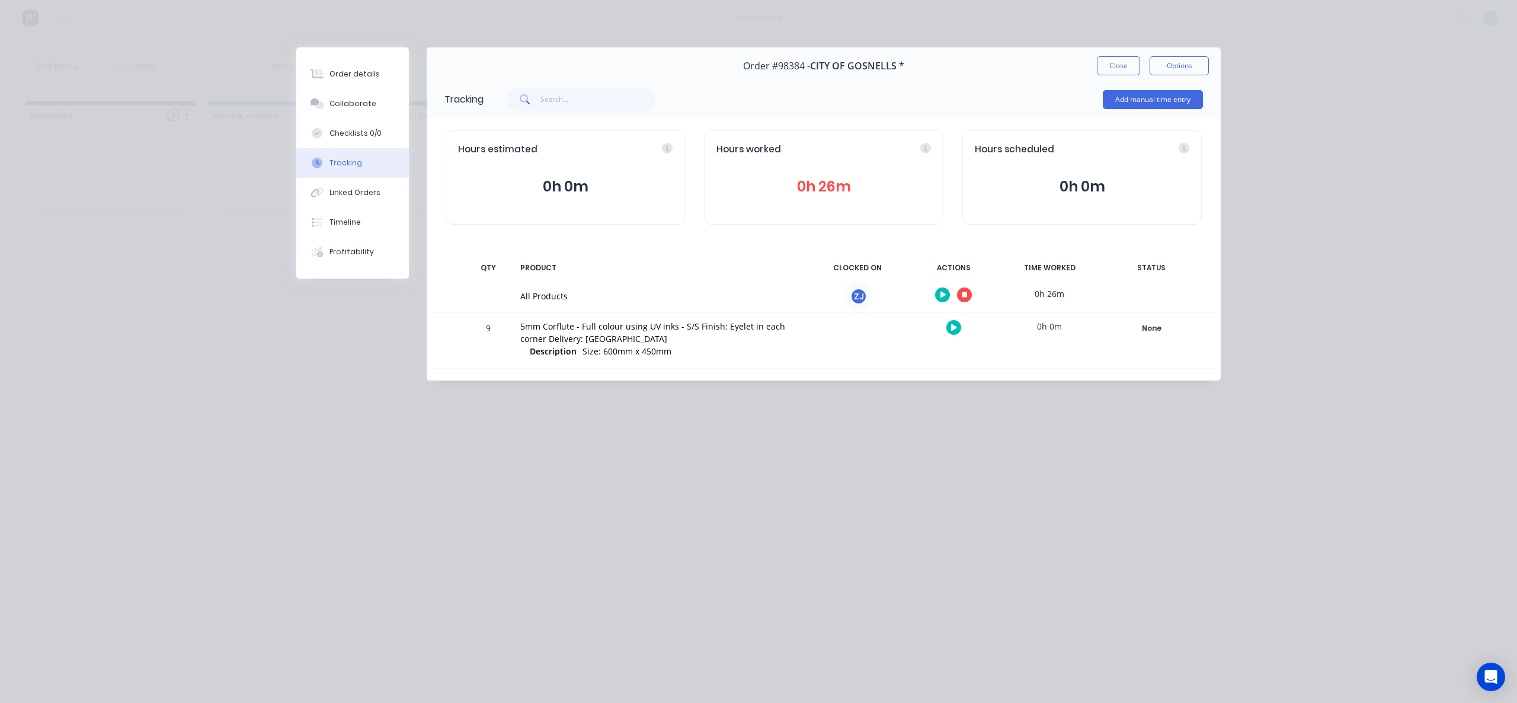
click at [956, 293] on div at bounding box center [953, 294] width 89 height 29
click at [971, 293] on button "button" at bounding box center [964, 294] width 15 height 15
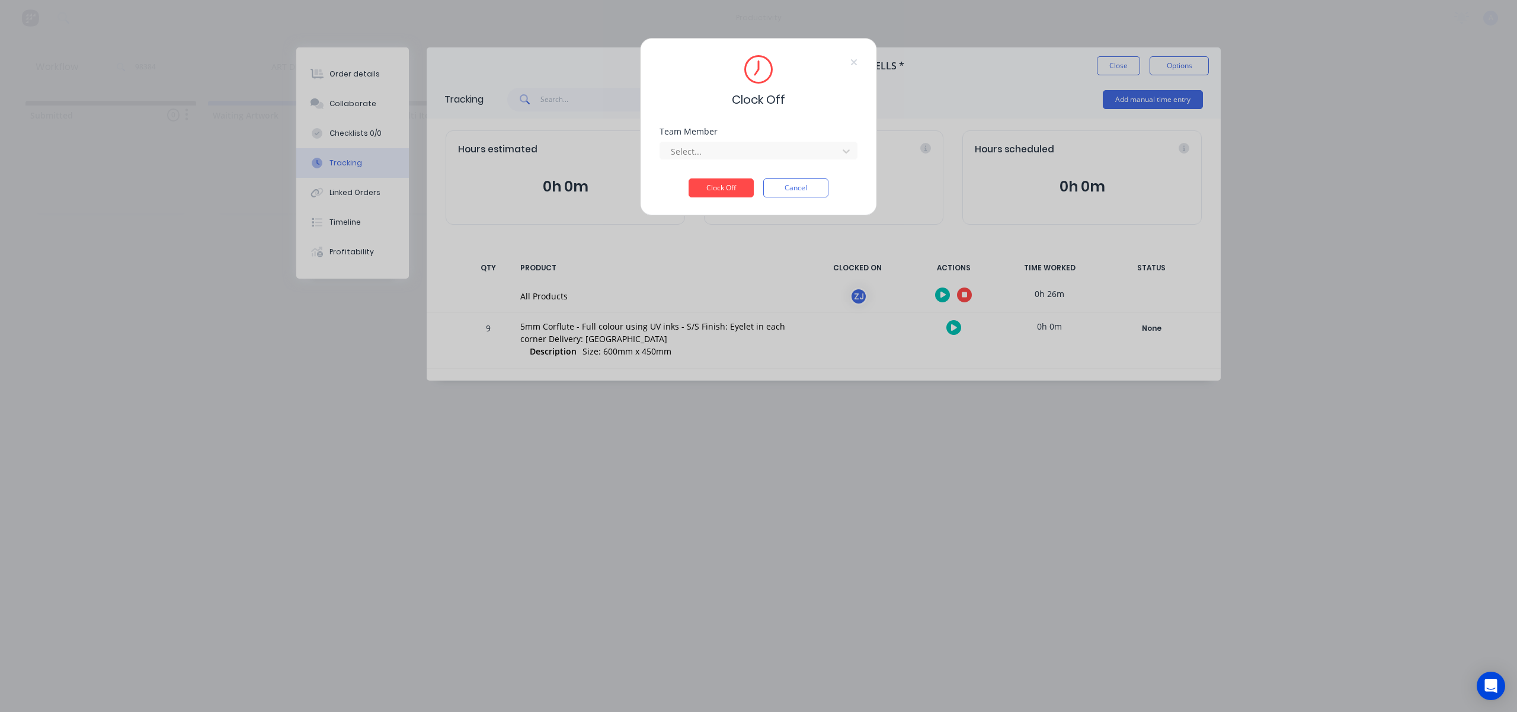
click at [850, 140] on div "Select..." at bounding box center [759, 149] width 198 height 21
click at [850, 147] on icon at bounding box center [847, 151] width 12 height 12
click at [795, 170] on div "[PERSON_NAME]" at bounding box center [759, 178] width 198 height 22
click at [733, 181] on button "Clock Off" at bounding box center [721, 187] width 65 height 19
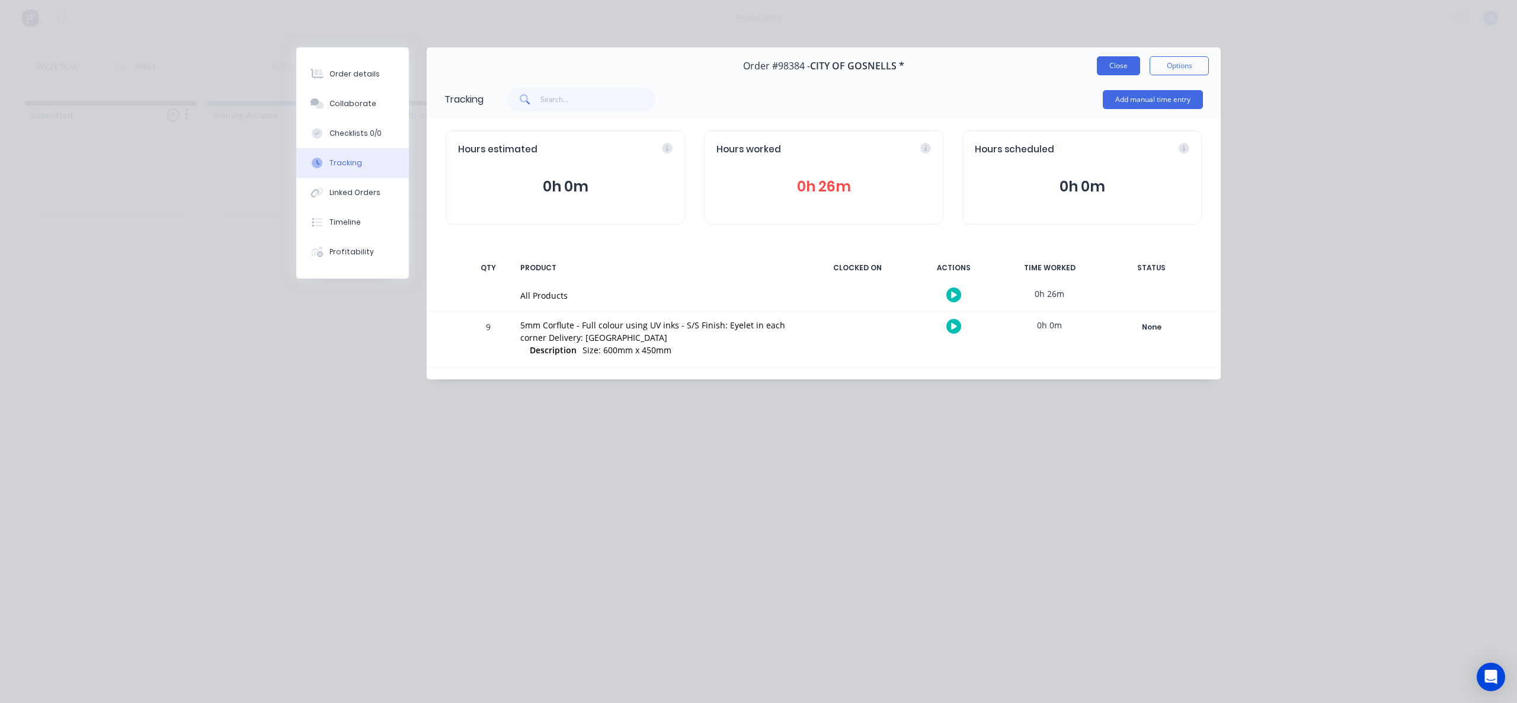
click at [1128, 59] on button "Close" at bounding box center [1118, 65] width 43 height 19
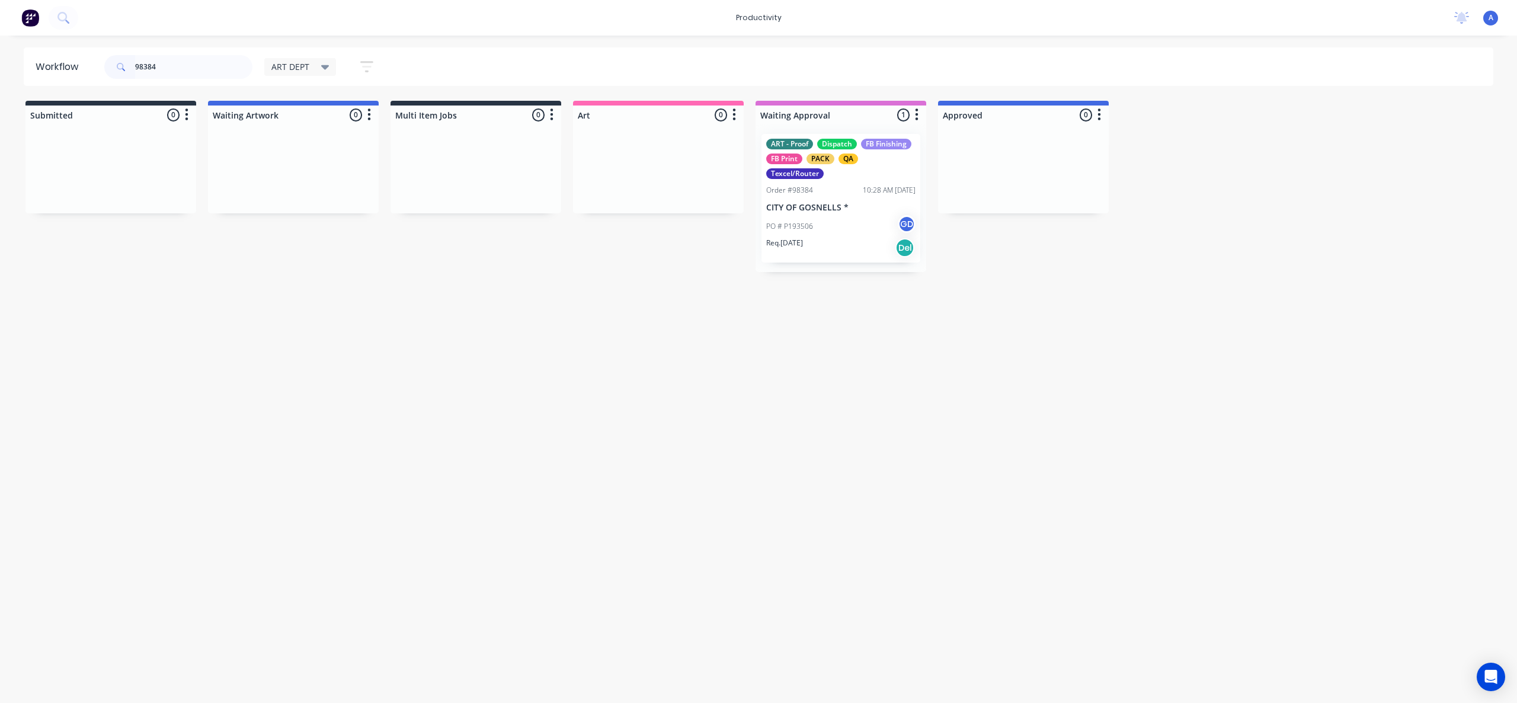
click at [815, 235] on div "PO # P193506 GD" at bounding box center [840, 226] width 149 height 23
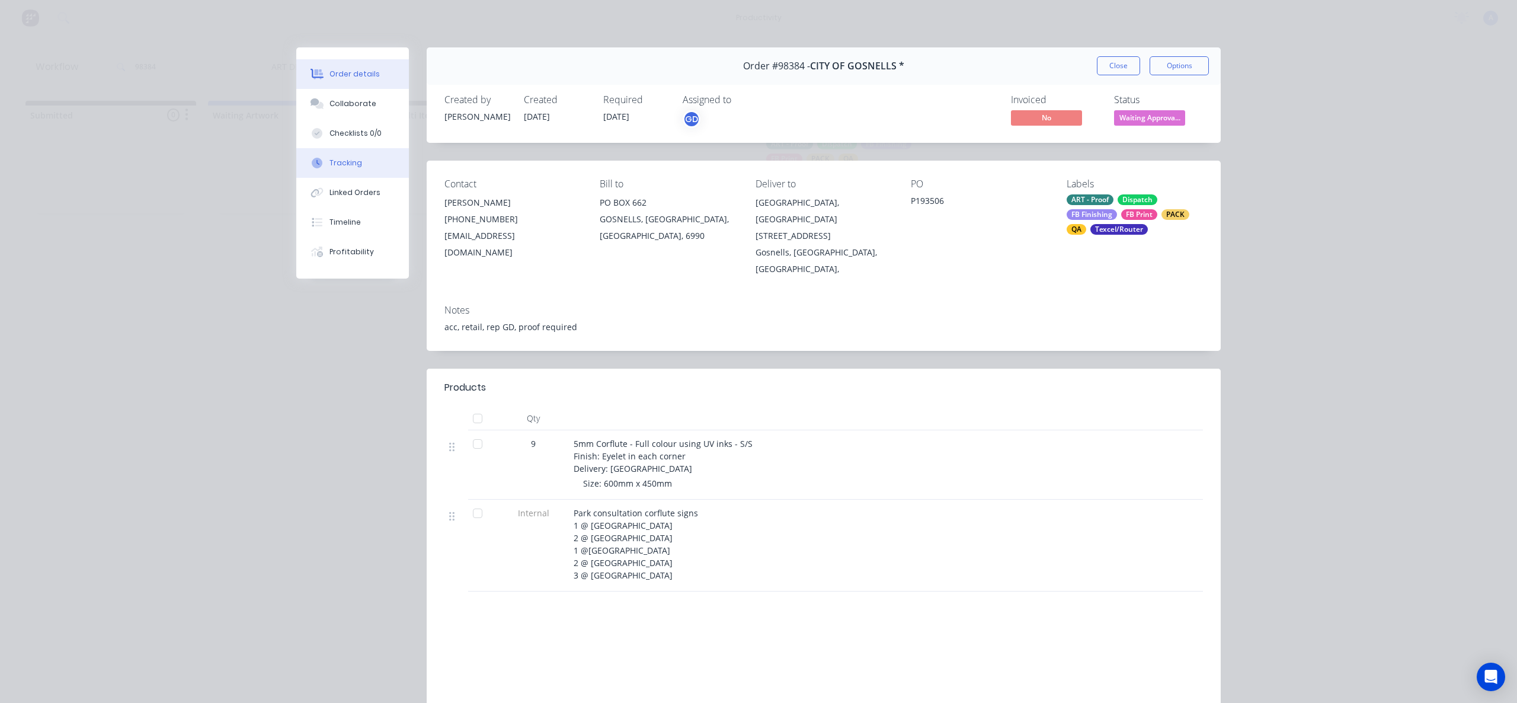
click at [340, 160] on div "Tracking" at bounding box center [346, 163] width 33 height 11
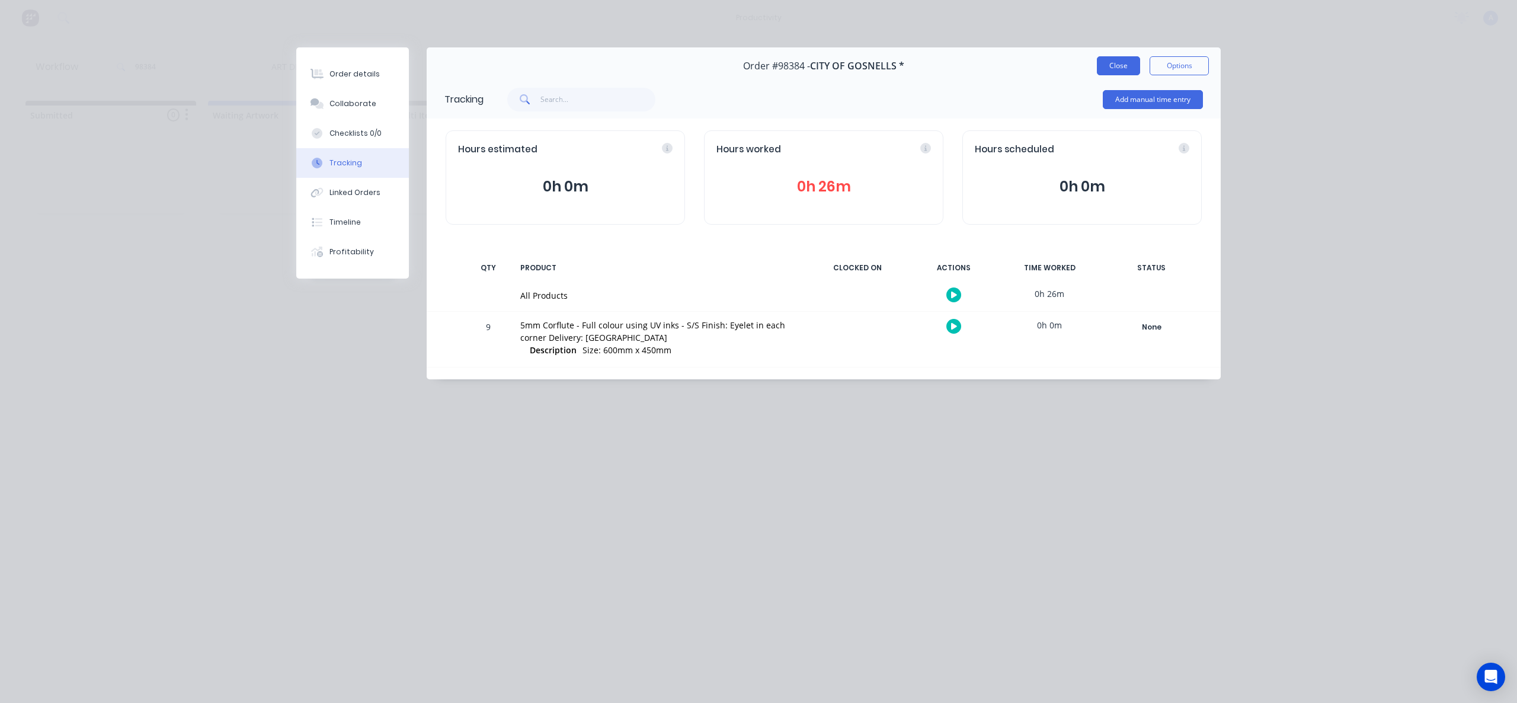
click at [1104, 66] on button "Close" at bounding box center [1118, 65] width 43 height 19
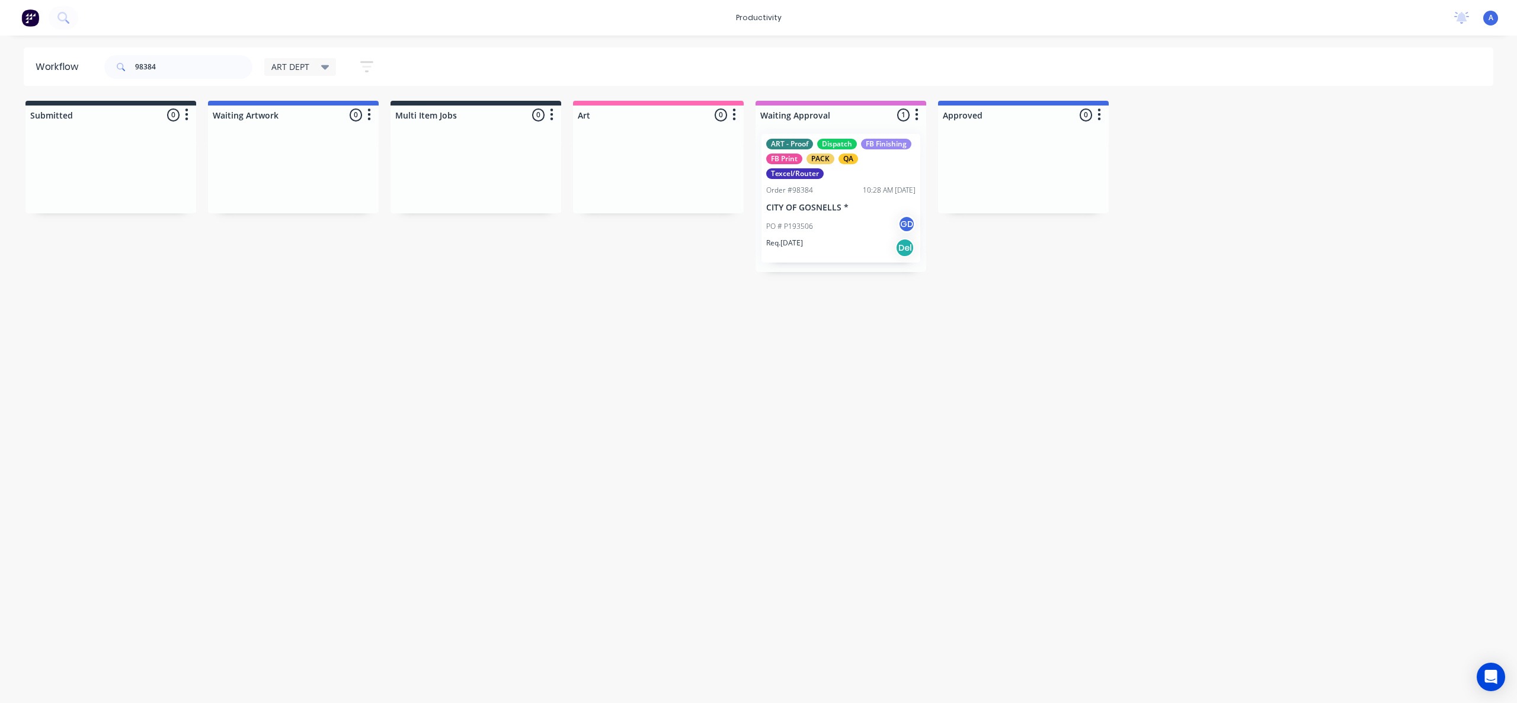
click at [973, 401] on div "Workflow 98384 ART DEPT Save new view None edit ART DEPT (Default) edit Banner …" at bounding box center [758, 363] width 1517 height 632
click at [171, 60] on input "98384" at bounding box center [193, 67] width 117 height 24
type input "9"
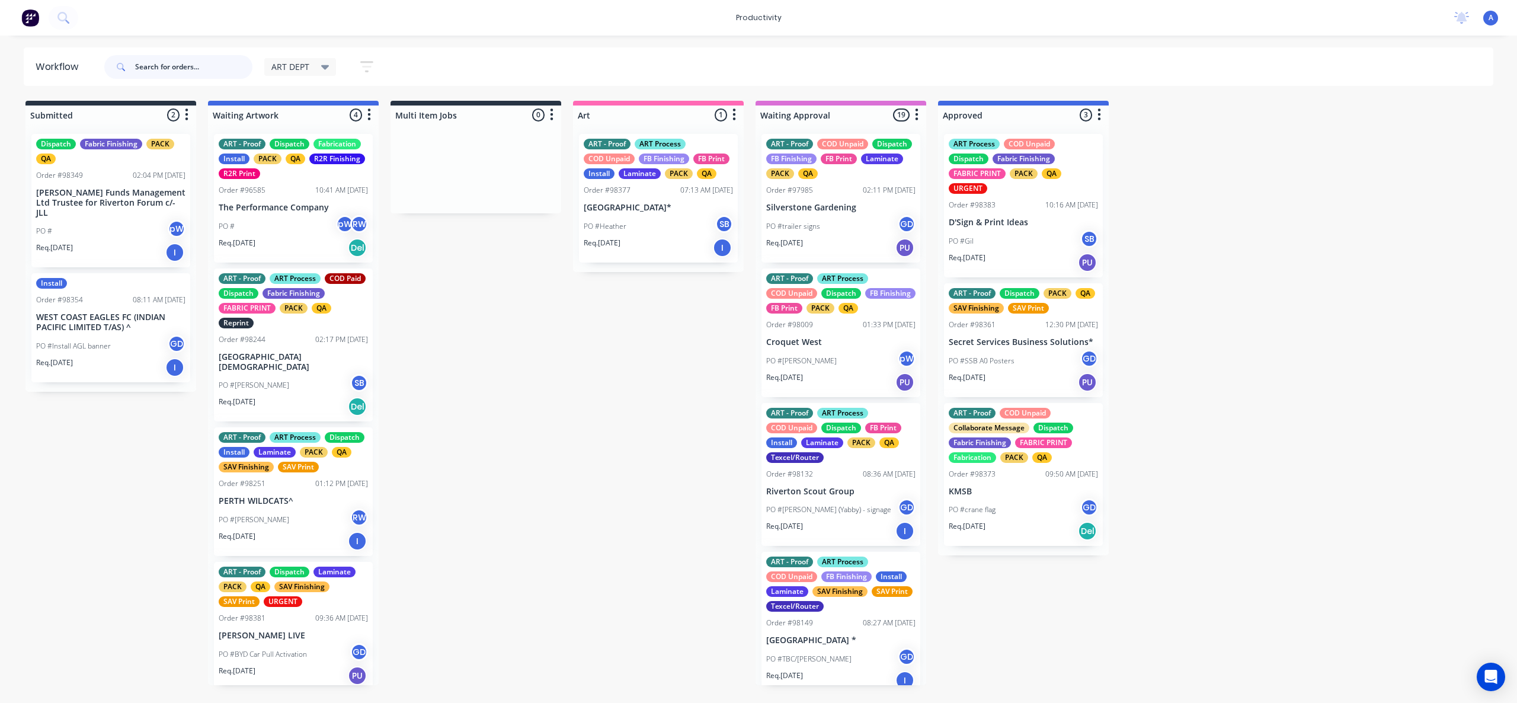
click at [174, 65] on input "text" at bounding box center [193, 67] width 117 height 24
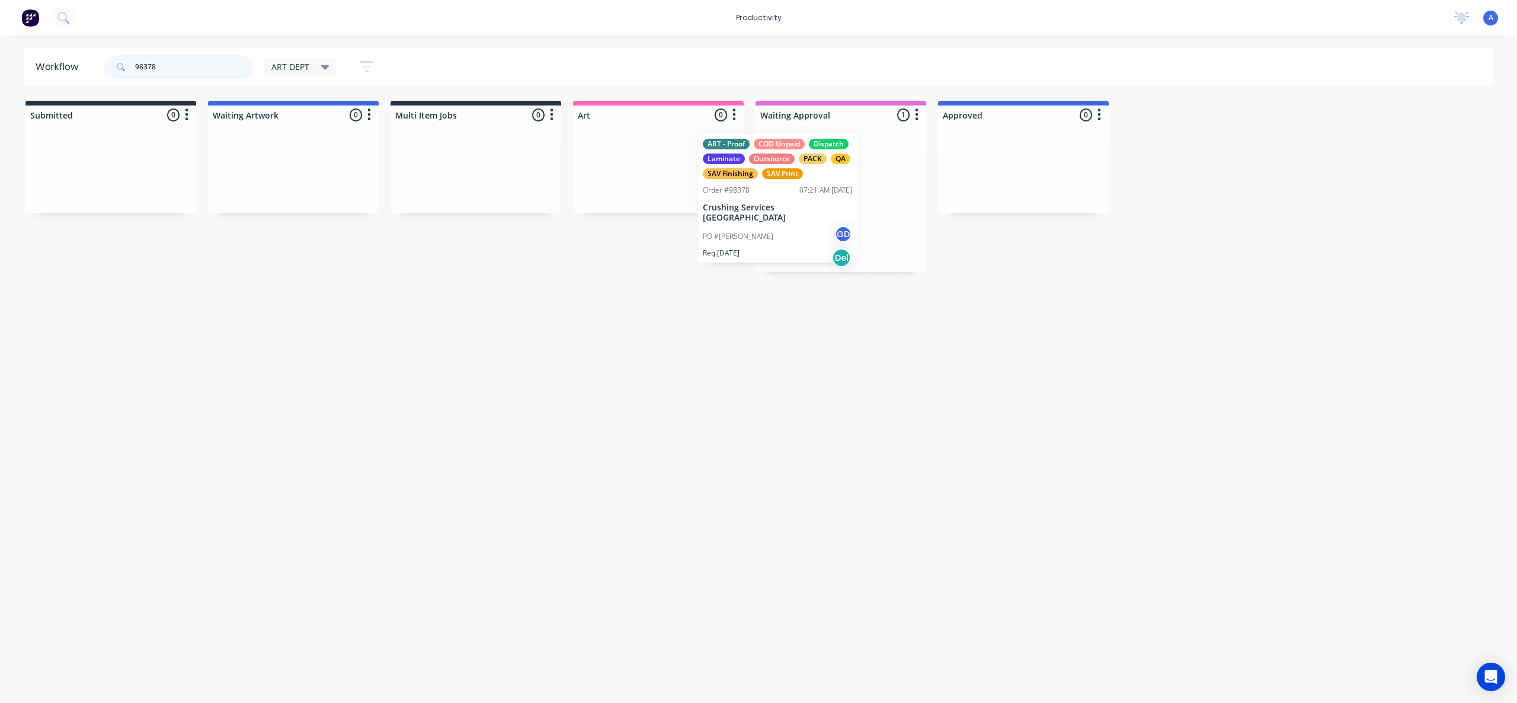
drag, startPoint x: 759, startPoint y: 232, endPoint x: 678, endPoint y: 220, distance: 82.2
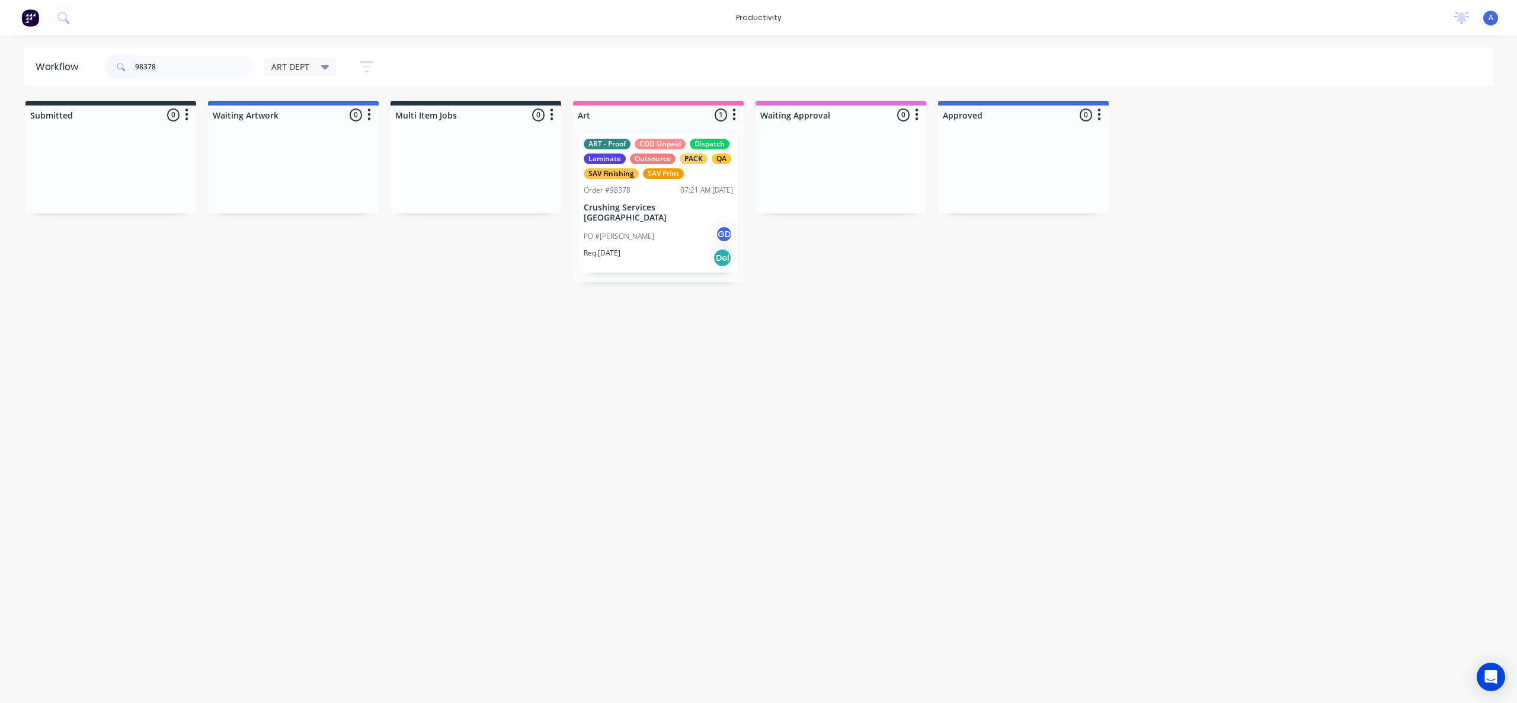
click at [634, 214] on div "ART - Proof COD Unpaid Dispatch Laminate Outsource PACK QA SAV Finishing SAV Pr…" at bounding box center [658, 203] width 159 height 139
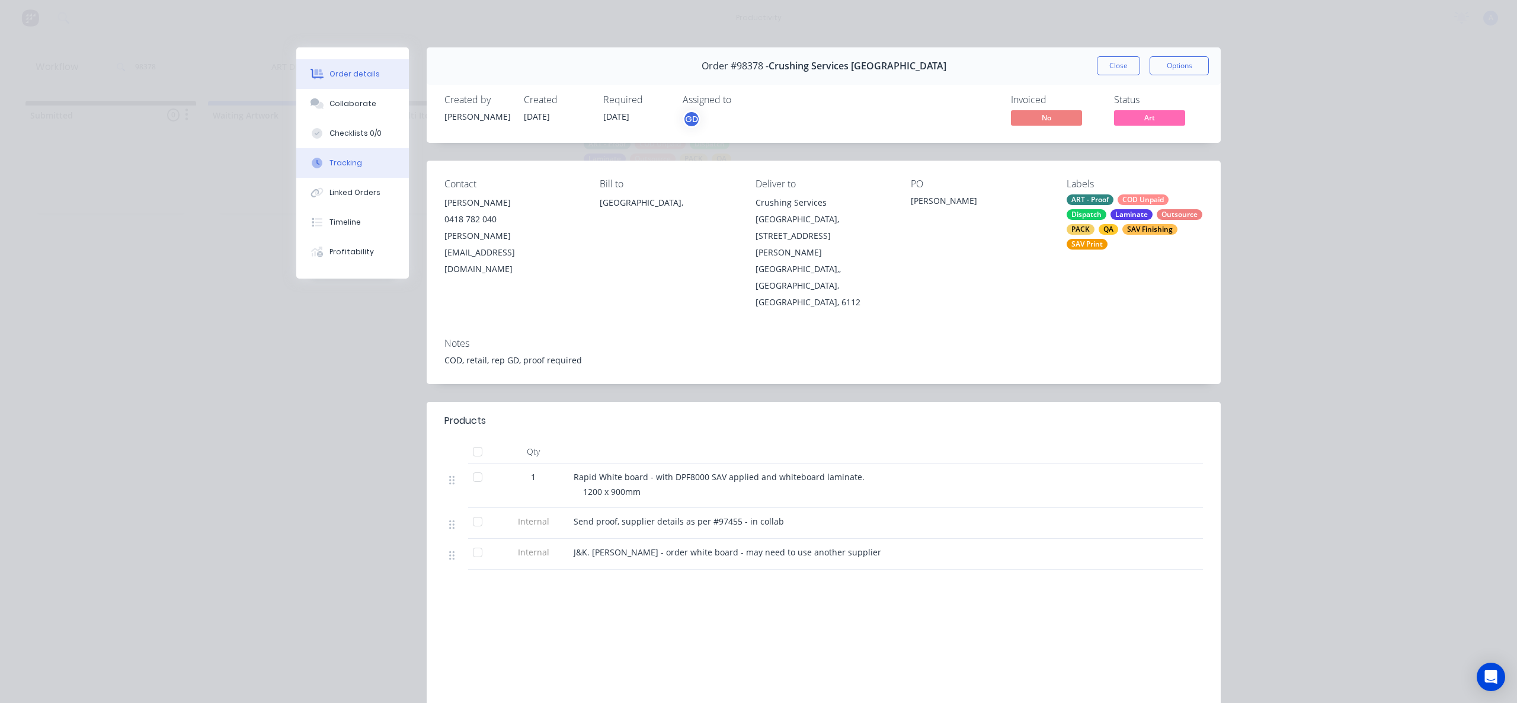
click at [359, 161] on button "Tracking" at bounding box center [352, 163] width 113 height 30
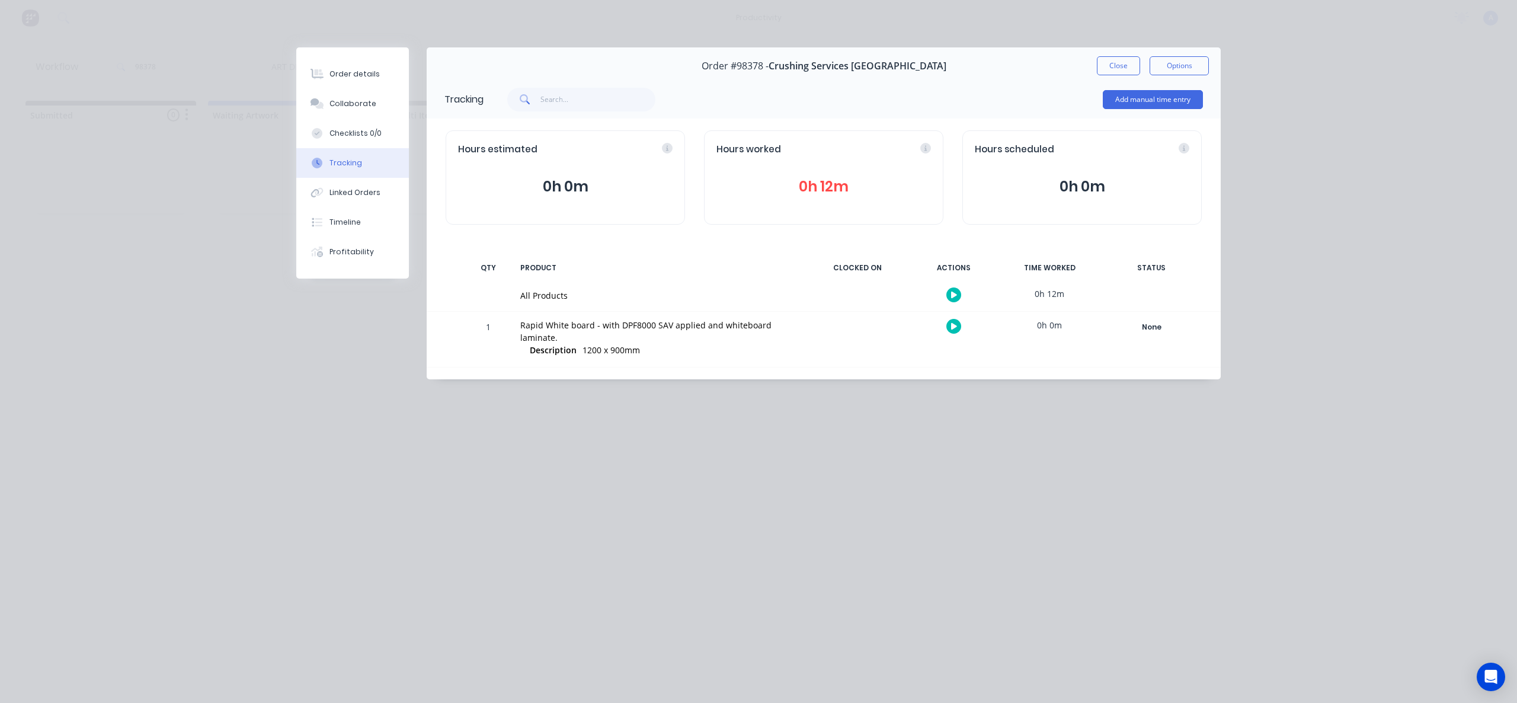
click at [956, 297] on icon "button" at bounding box center [954, 295] width 6 height 8
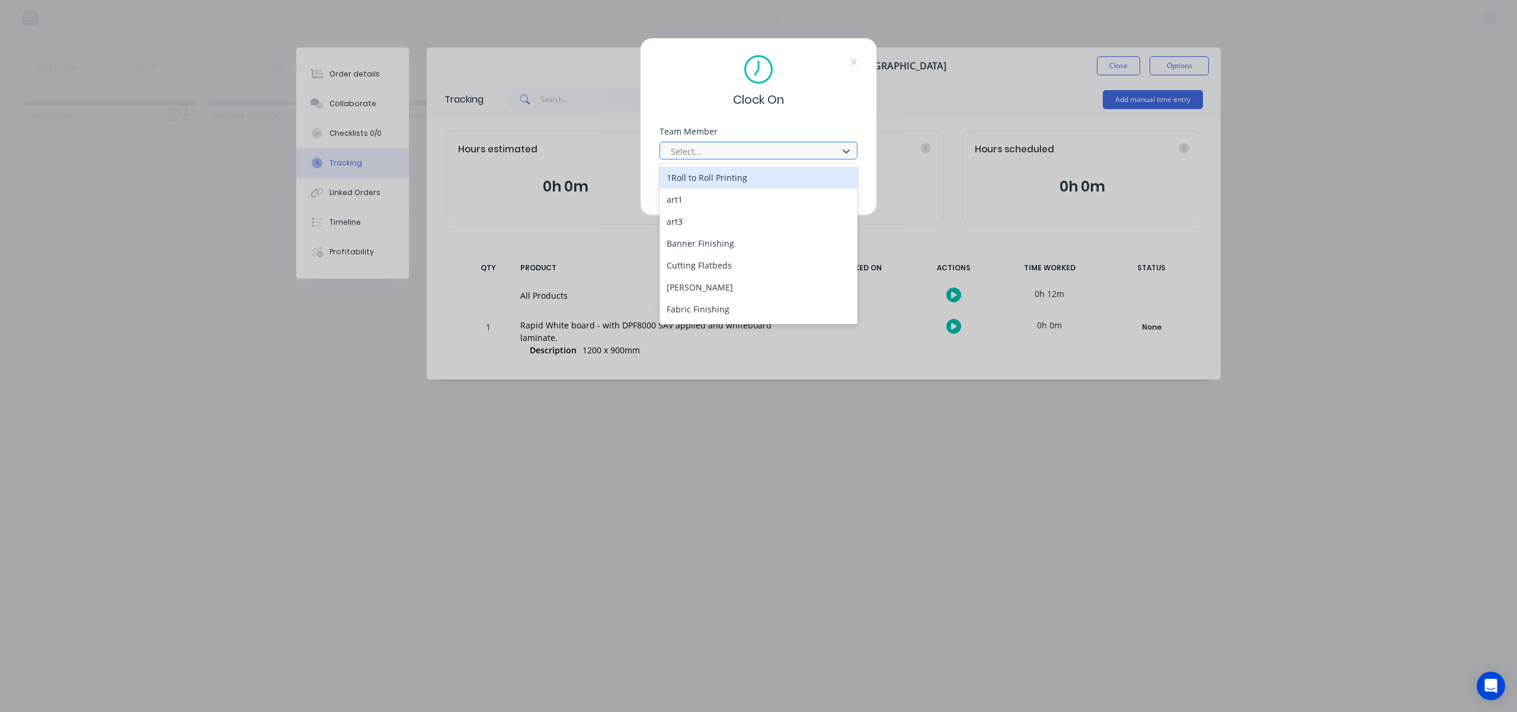
click at [835, 149] on div "Select..." at bounding box center [751, 151] width 170 height 18
click at [712, 306] on div "[PERSON_NAME]" at bounding box center [759, 311] width 198 height 22
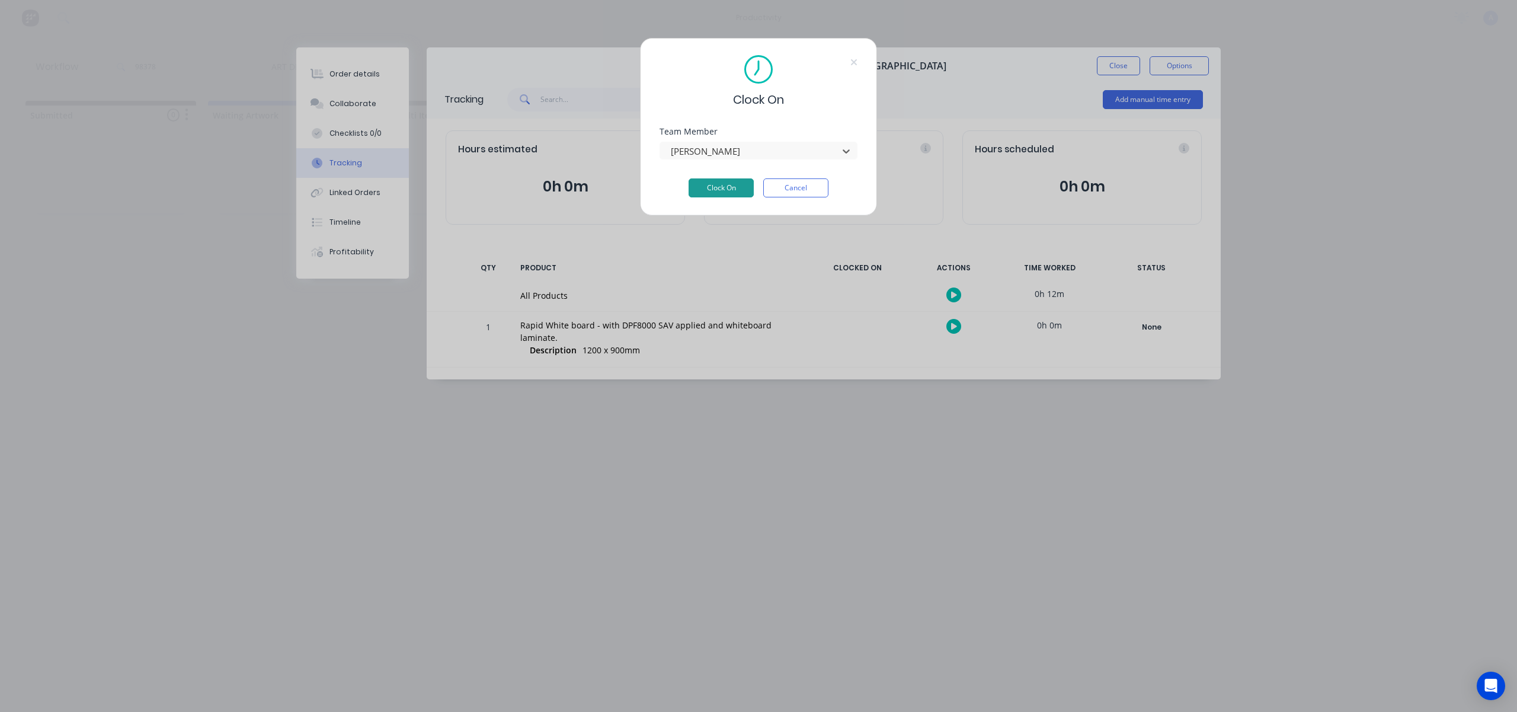
click at [734, 188] on button "Clock On" at bounding box center [721, 187] width 65 height 19
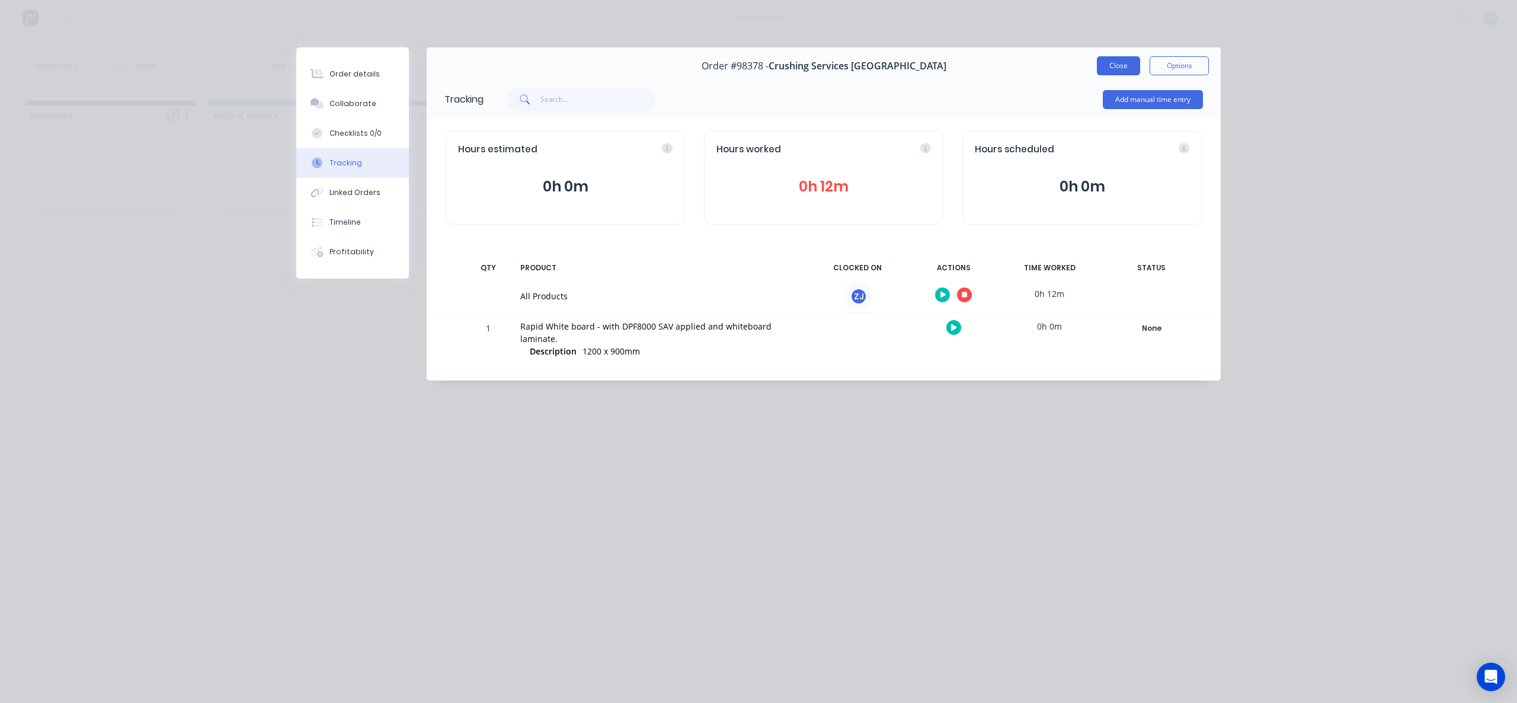
click at [1119, 59] on button "Close" at bounding box center [1118, 65] width 43 height 19
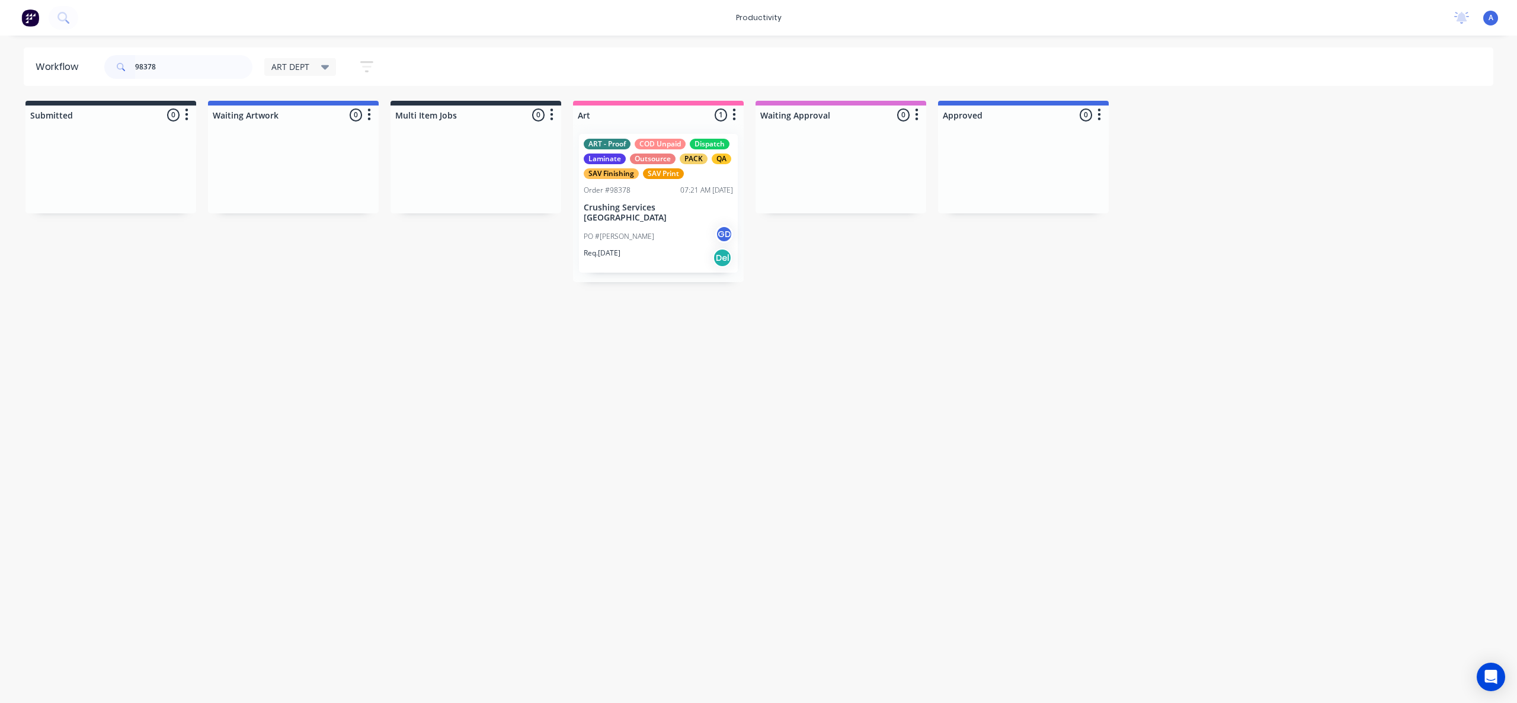
click at [642, 248] on div "Req. [DATE] Del" at bounding box center [658, 258] width 149 height 20
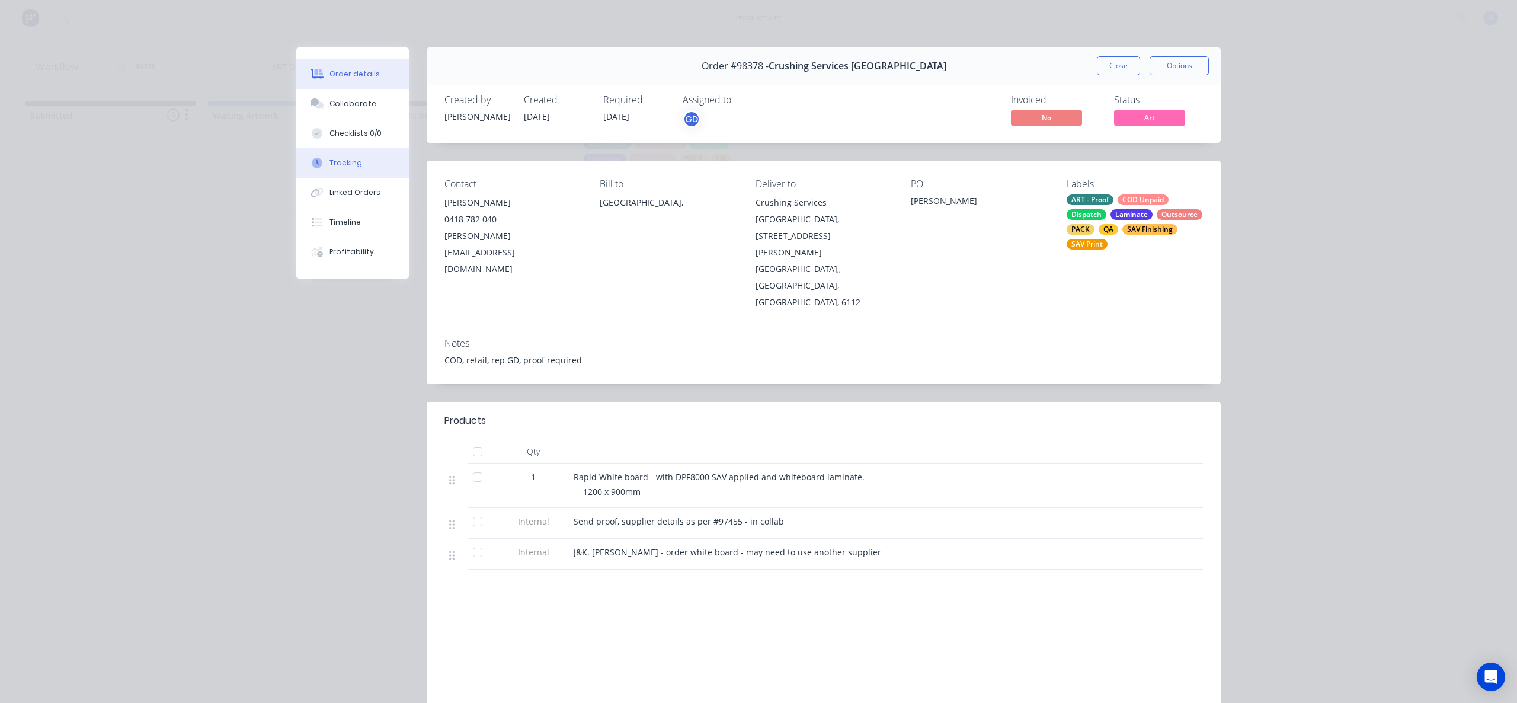
click at [360, 162] on button "Tracking" at bounding box center [352, 163] width 113 height 30
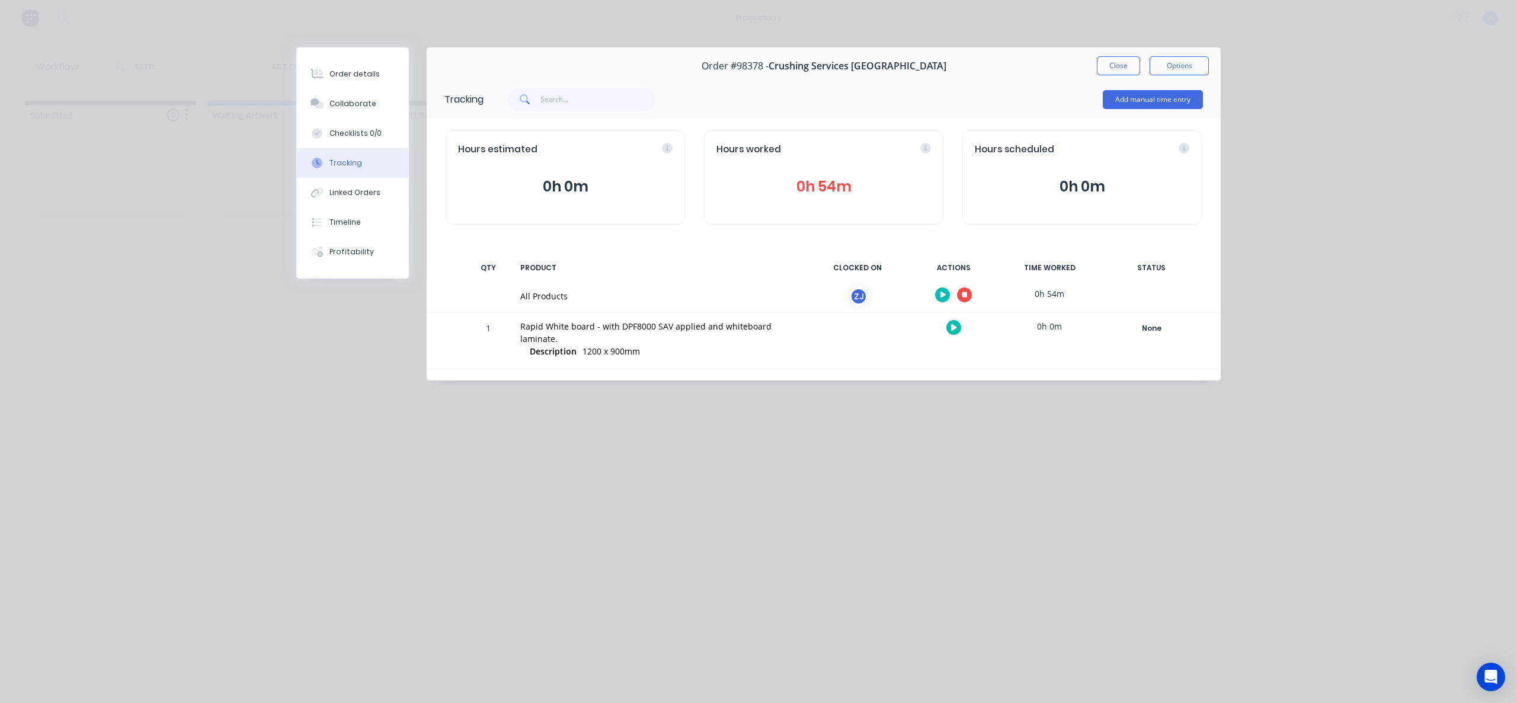
click at [956, 287] on div at bounding box center [953, 294] width 89 height 29
click at [962, 291] on icon "button" at bounding box center [965, 295] width 6 height 8
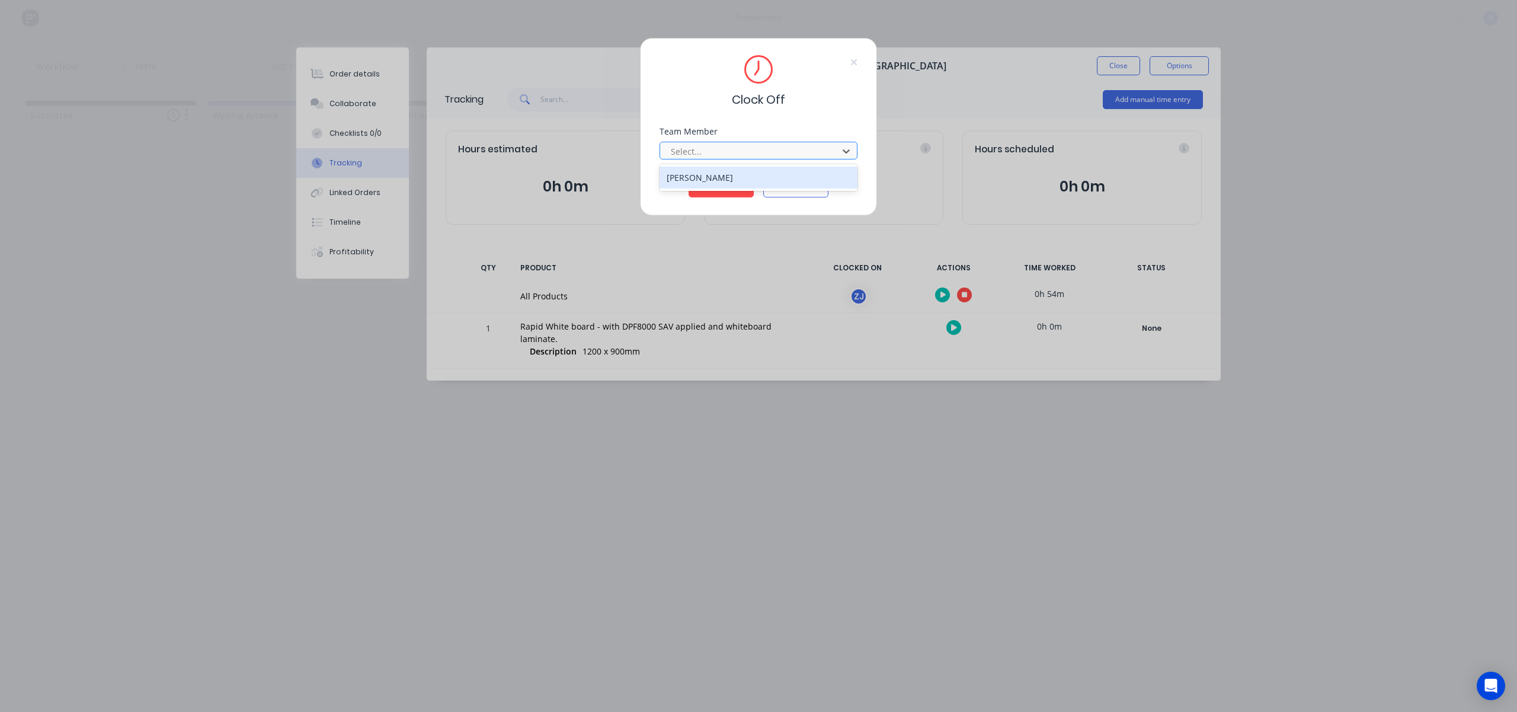
click at [785, 159] on div "Select..." at bounding box center [751, 151] width 170 height 18
click at [749, 177] on div "[PERSON_NAME]" at bounding box center [759, 178] width 198 height 22
click at [717, 188] on button "Clock Off" at bounding box center [721, 187] width 65 height 19
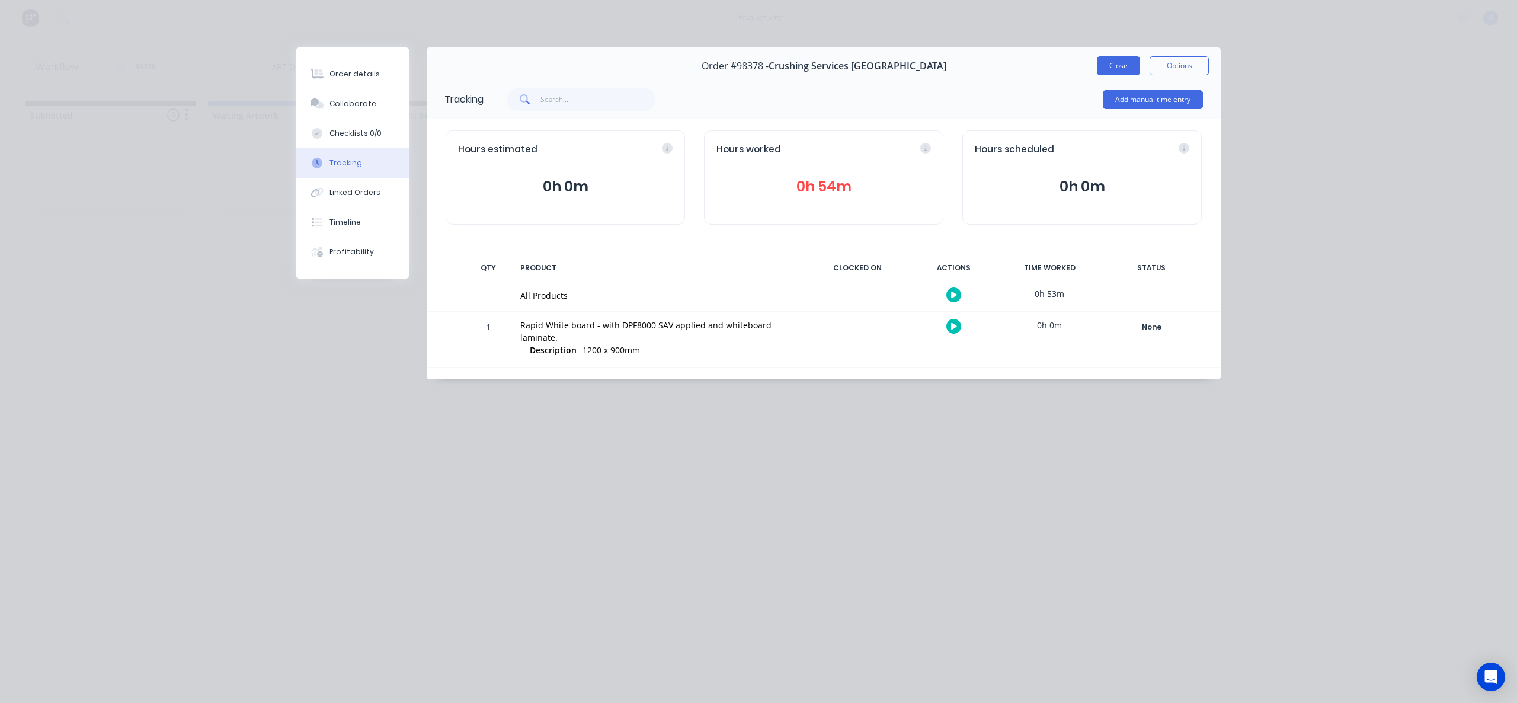
click at [1104, 61] on button "Close" at bounding box center [1118, 65] width 43 height 19
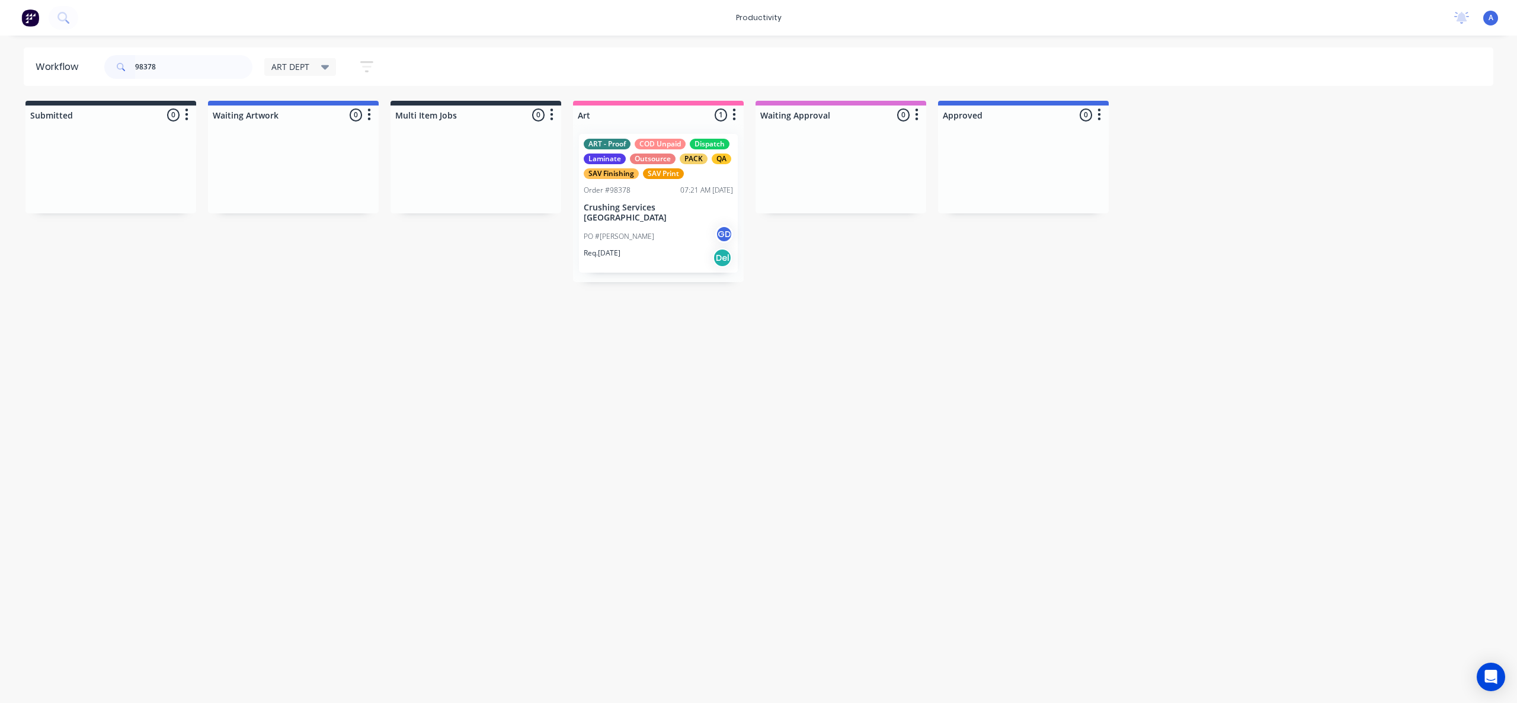
click at [948, 389] on div "Workflow 98378 ART DEPT Save new view None edit ART DEPT (Default) edit Banner …" at bounding box center [758, 363] width 1517 height 632
click at [635, 231] on p "PO #[PERSON_NAME]" at bounding box center [619, 236] width 71 height 11
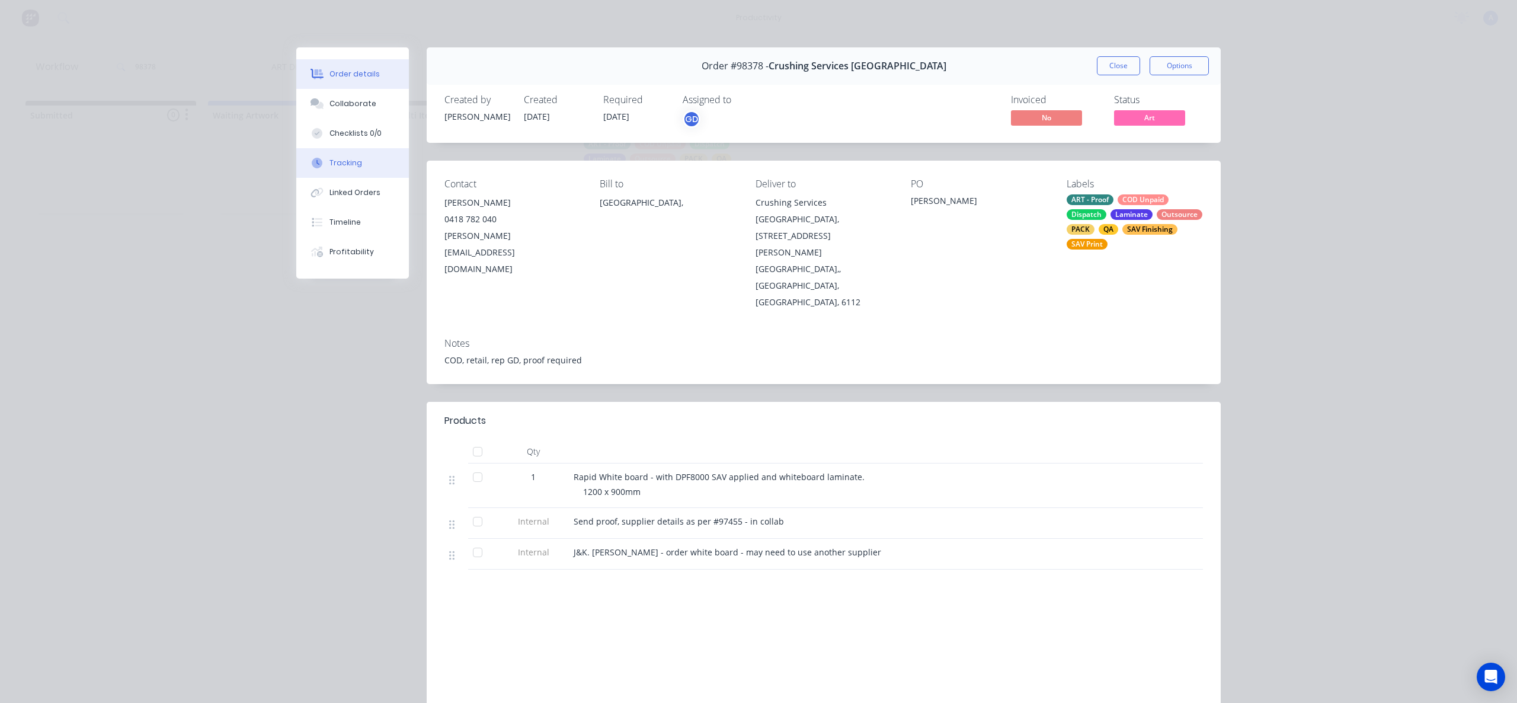
click at [338, 167] on div "Tracking" at bounding box center [346, 163] width 33 height 11
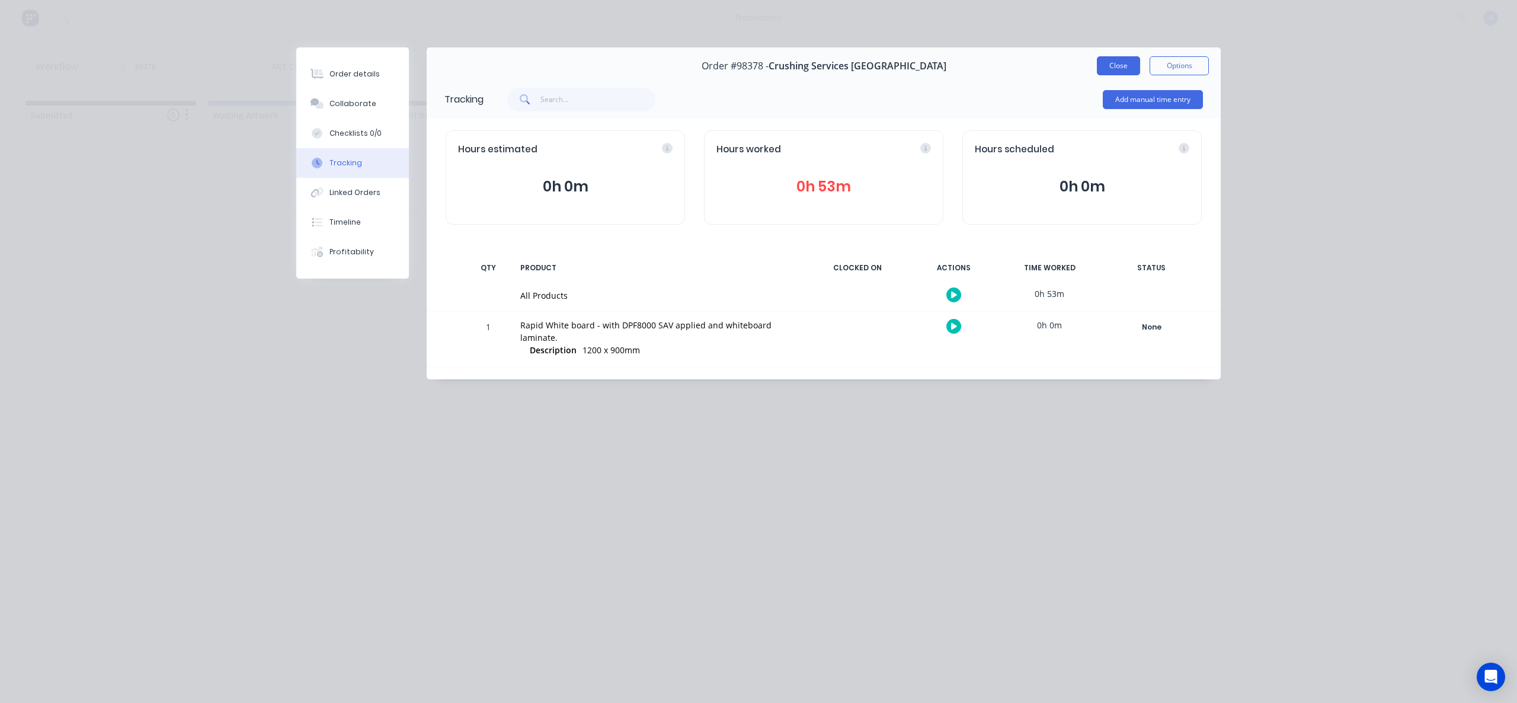
click at [1102, 65] on button "Close" at bounding box center [1118, 65] width 43 height 19
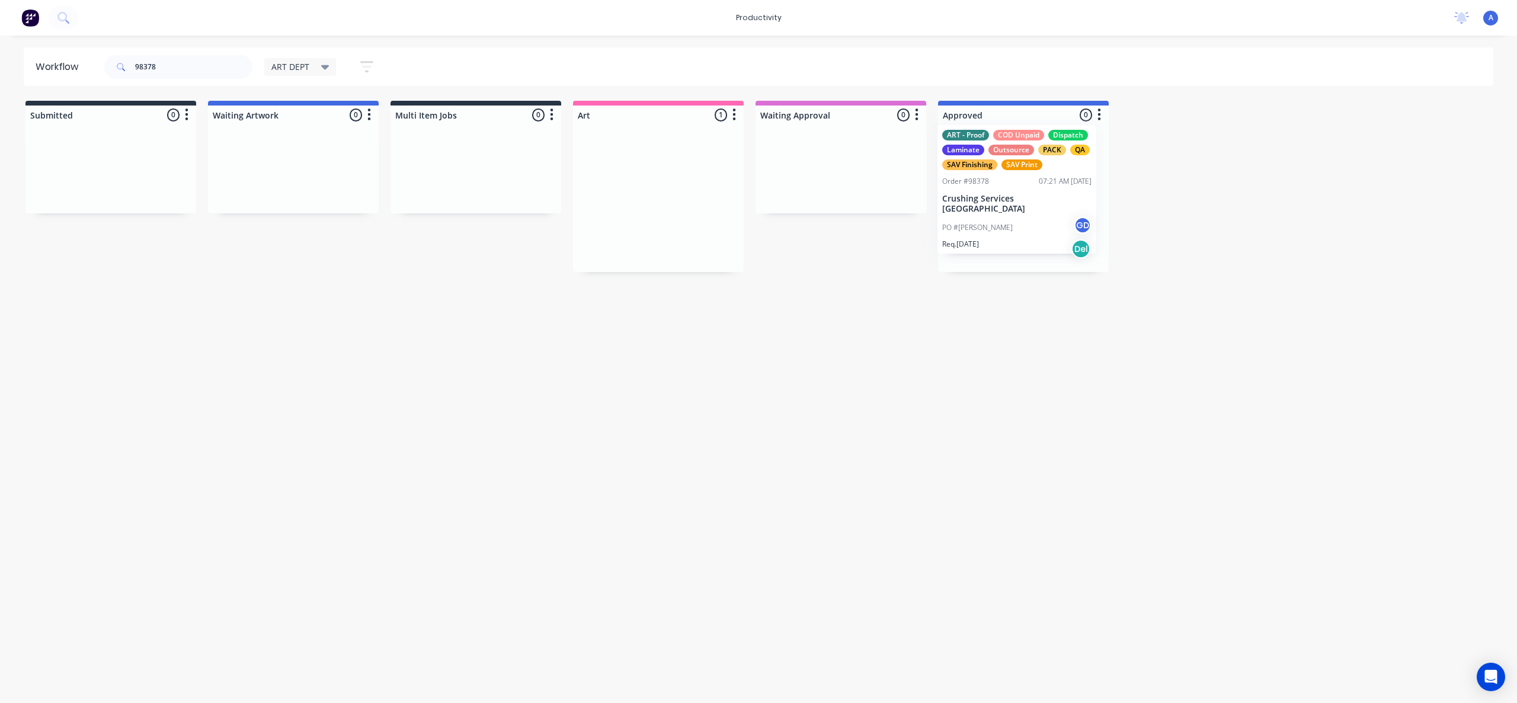
drag, startPoint x: 639, startPoint y: 226, endPoint x: 1018, endPoint y: 215, distance: 378.9
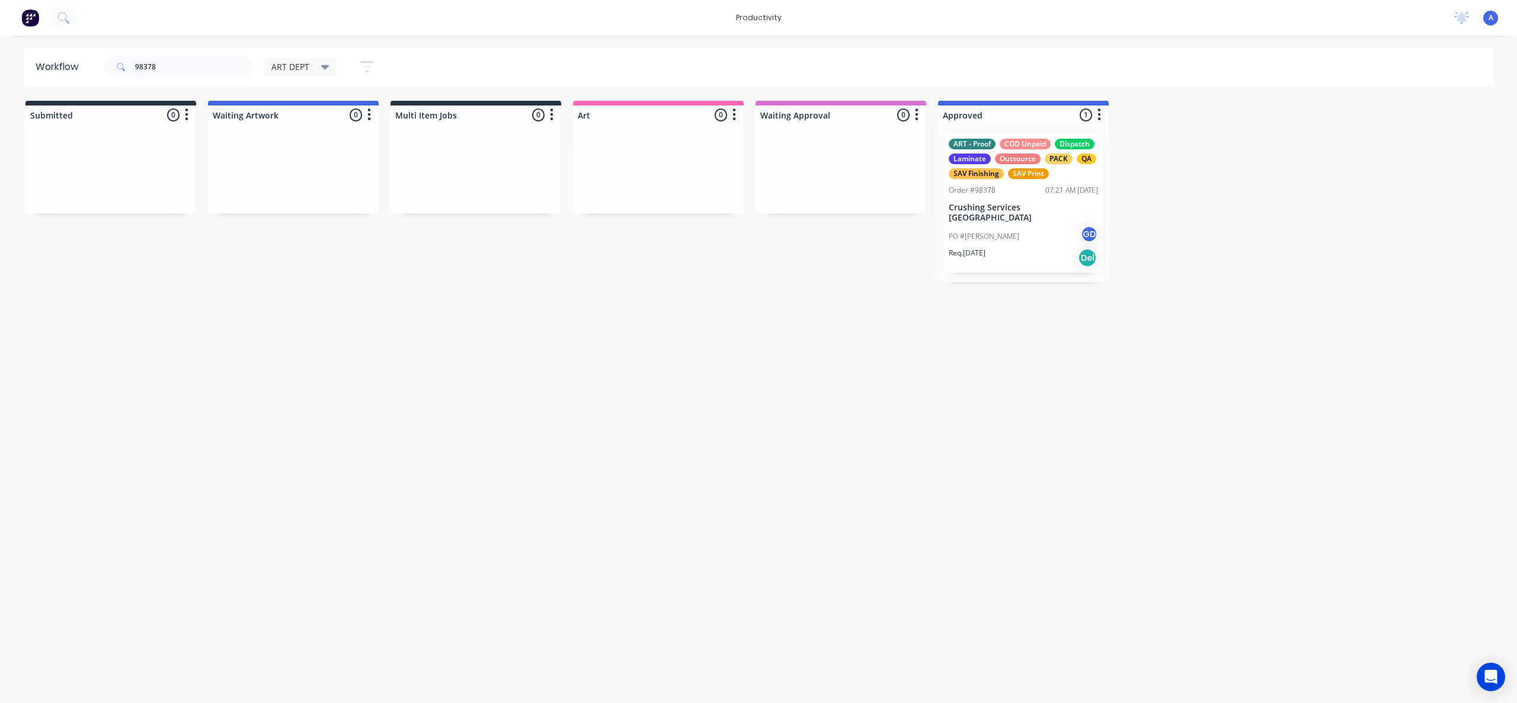
click at [1018, 225] on div "PO #[PERSON_NAME] GD" at bounding box center [1023, 236] width 149 height 23
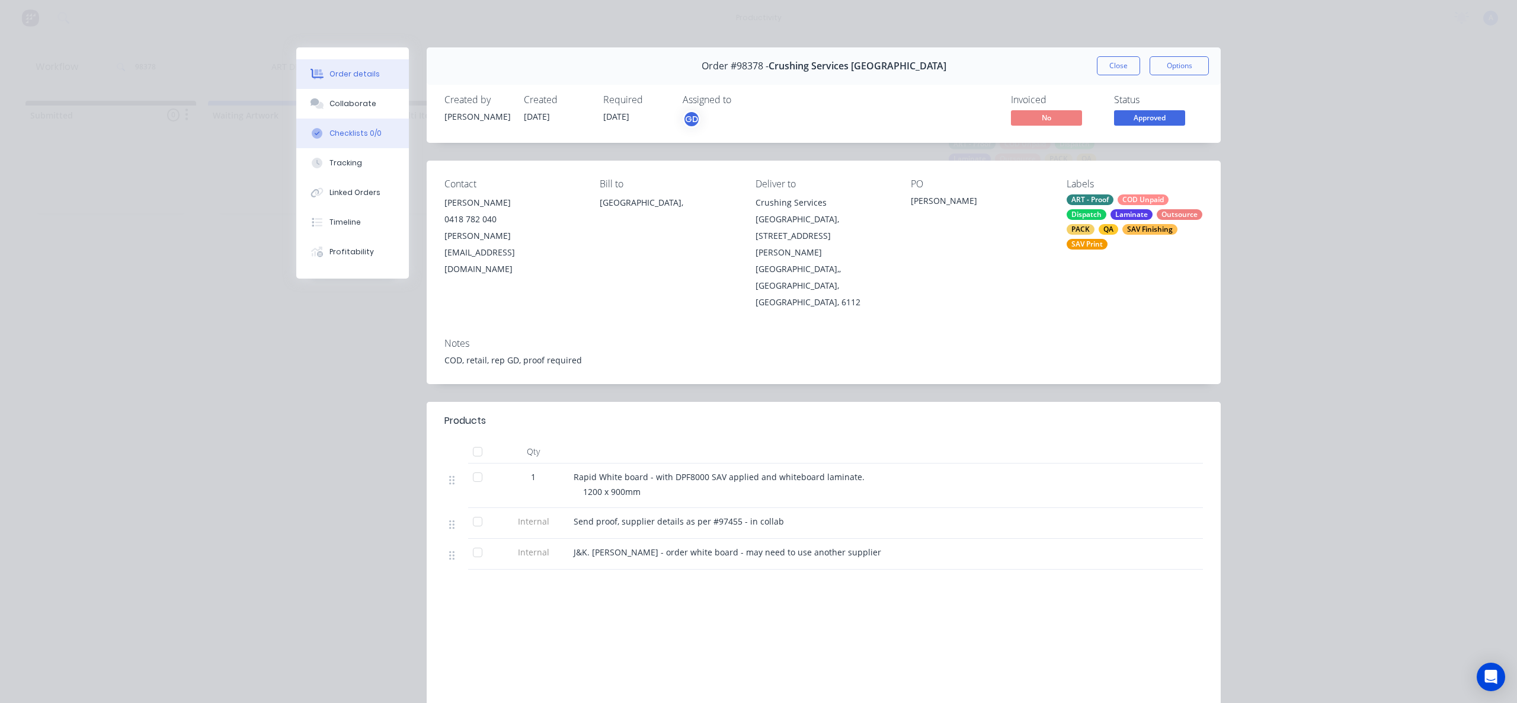
click at [356, 123] on button "Checklists 0/0" at bounding box center [352, 134] width 113 height 30
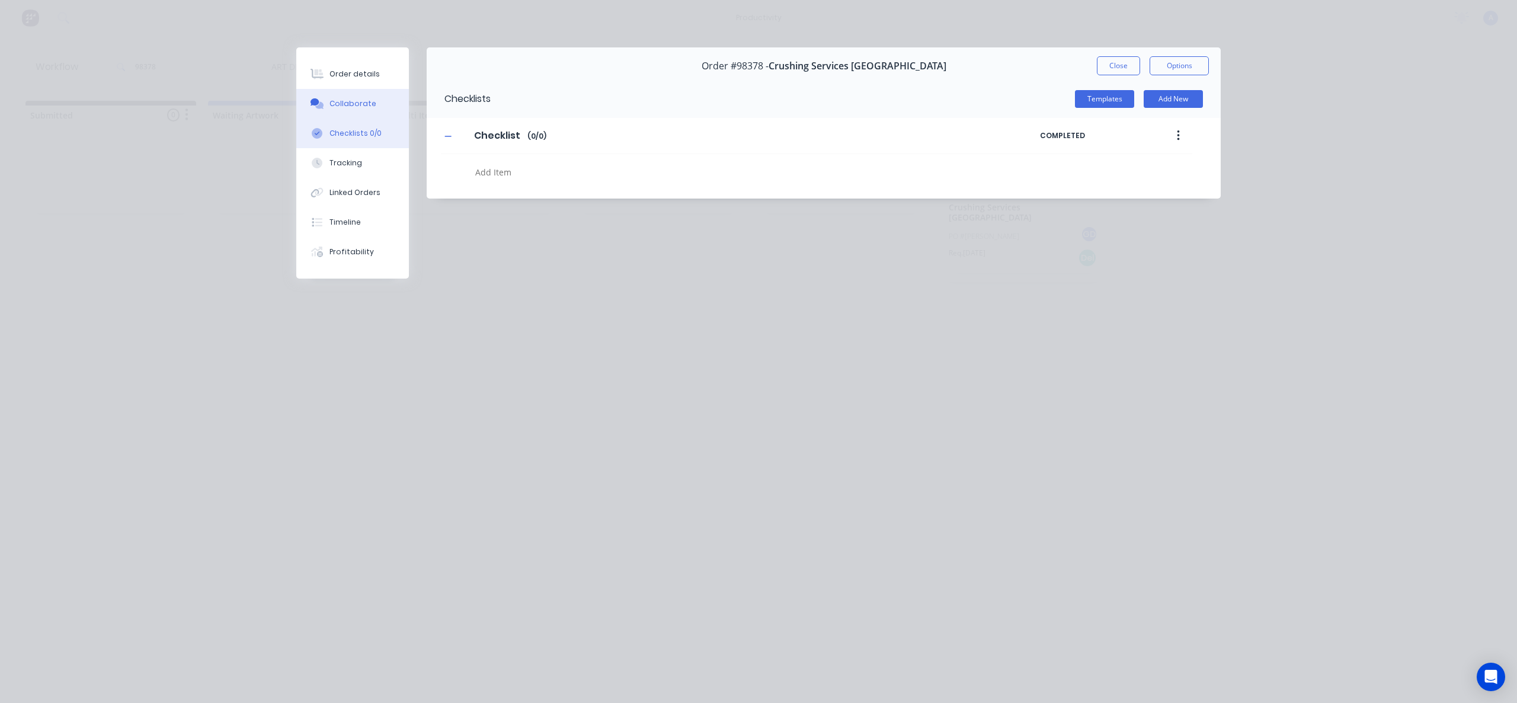
click at [356, 105] on div "Collaborate" at bounding box center [353, 103] width 47 height 11
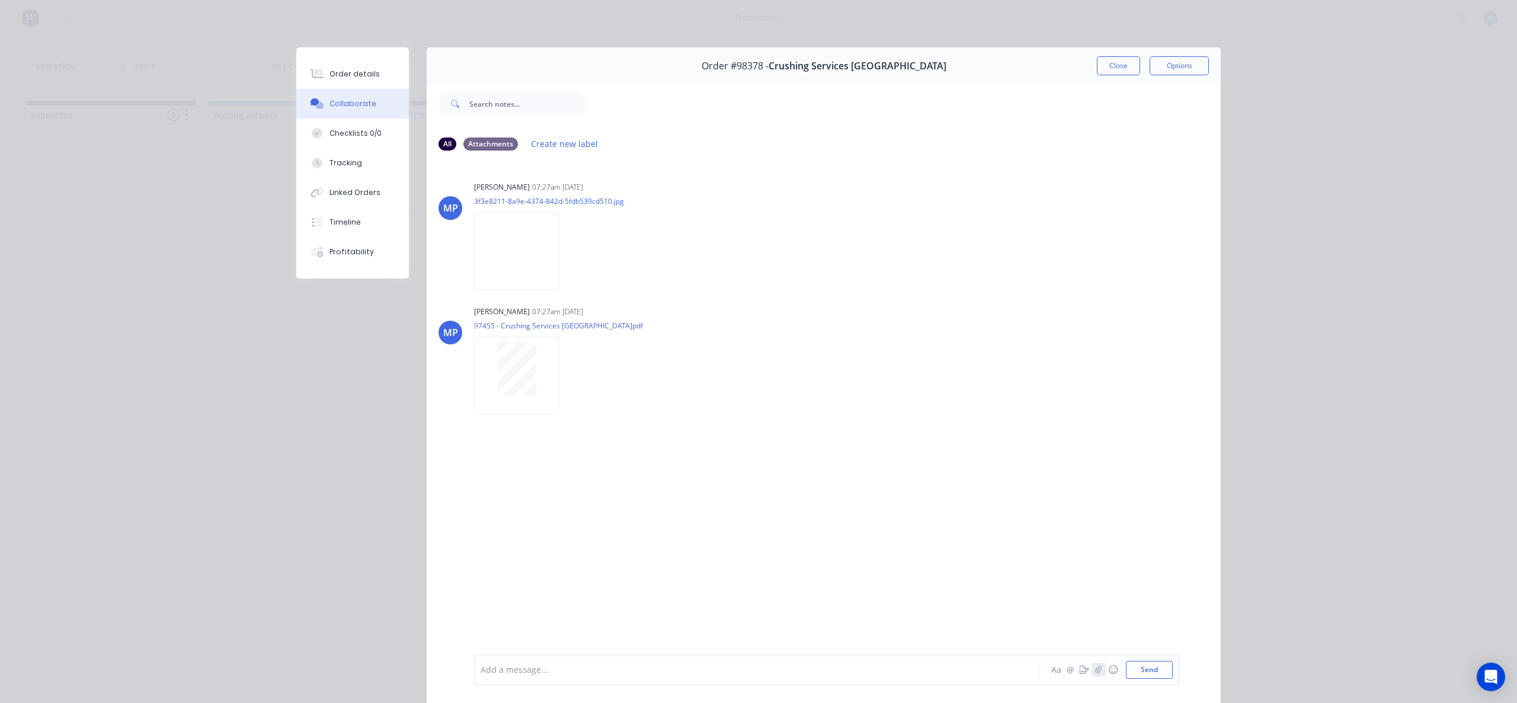
click at [1096, 674] on button "button" at bounding box center [1099, 670] width 14 height 14
click at [1145, 669] on button "Send" at bounding box center [1149, 670] width 47 height 18
click at [353, 164] on div "Tracking" at bounding box center [346, 163] width 33 height 11
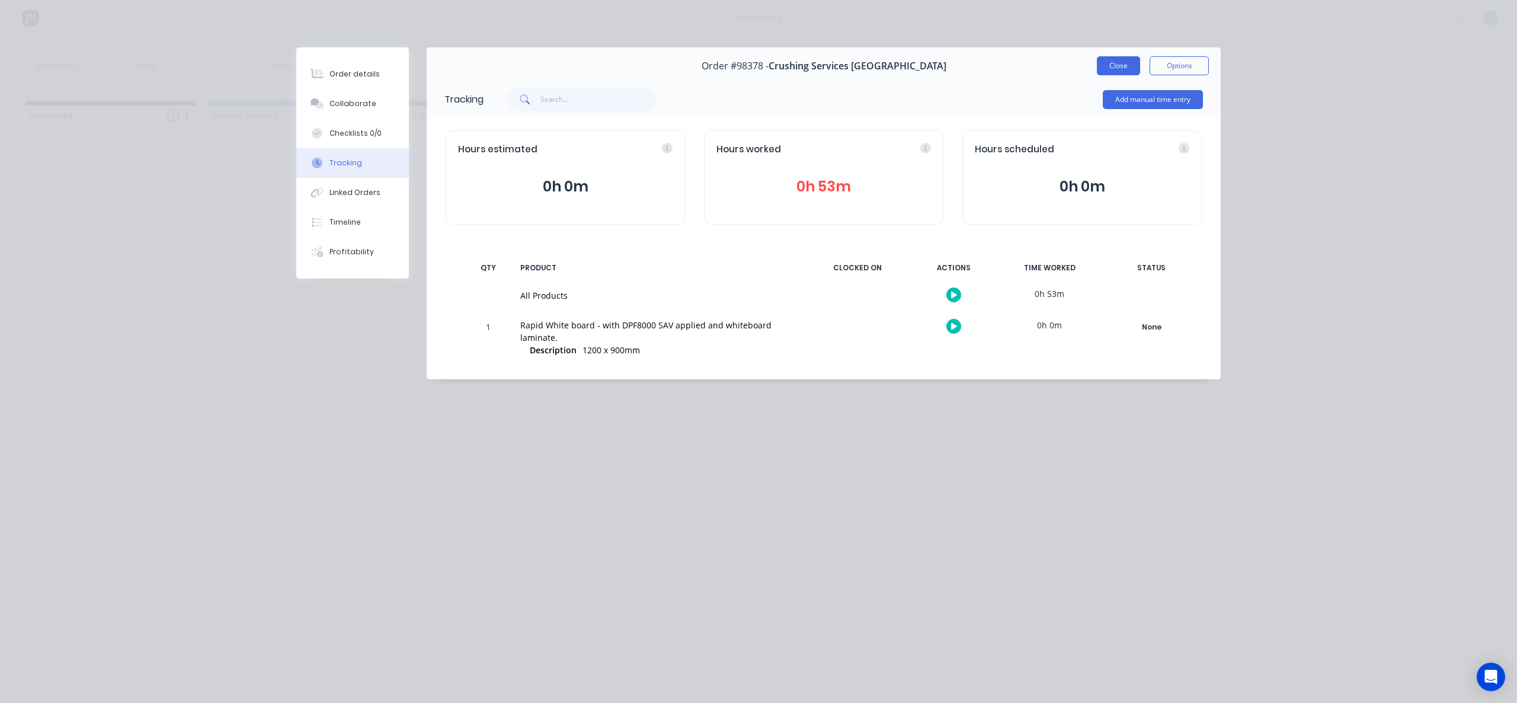
click at [1124, 71] on button "Close" at bounding box center [1118, 65] width 43 height 19
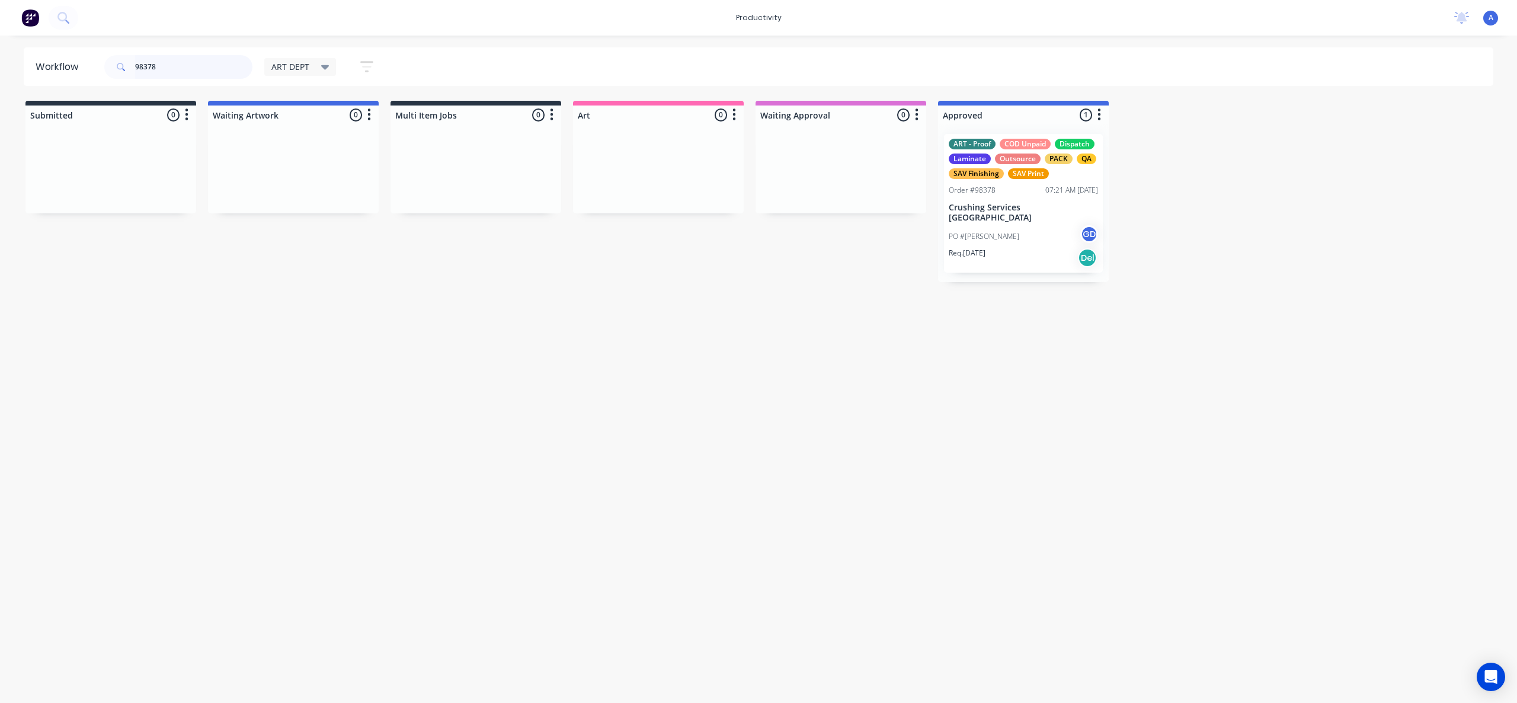
click at [199, 74] on input "98378" at bounding box center [193, 67] width 117 height 24
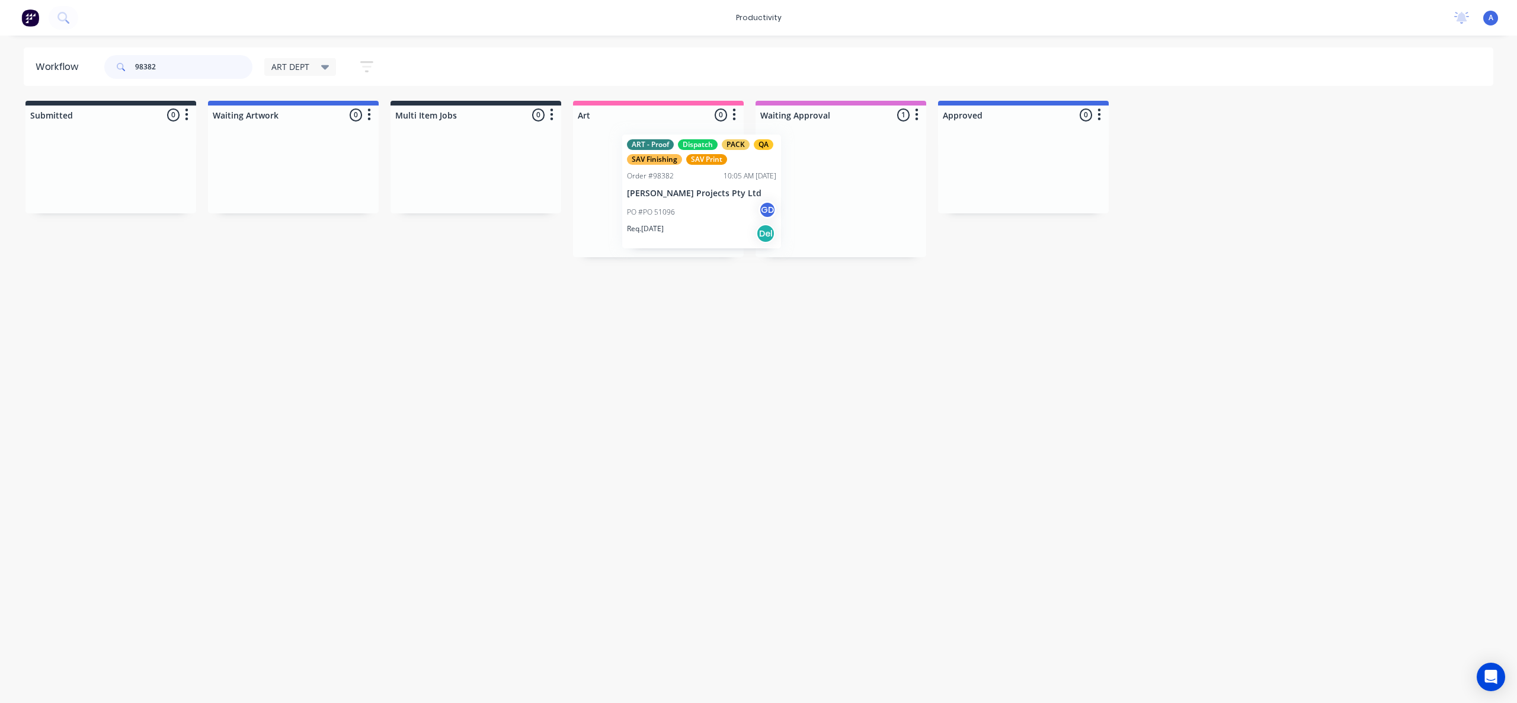
drag, startPoint x: 795, startPoint y: 201, endPoint x: 650, endPoint y: 202, distance: 145.2
click at [689, 226] on div at bounding box center [658, 190] width 171 height 133
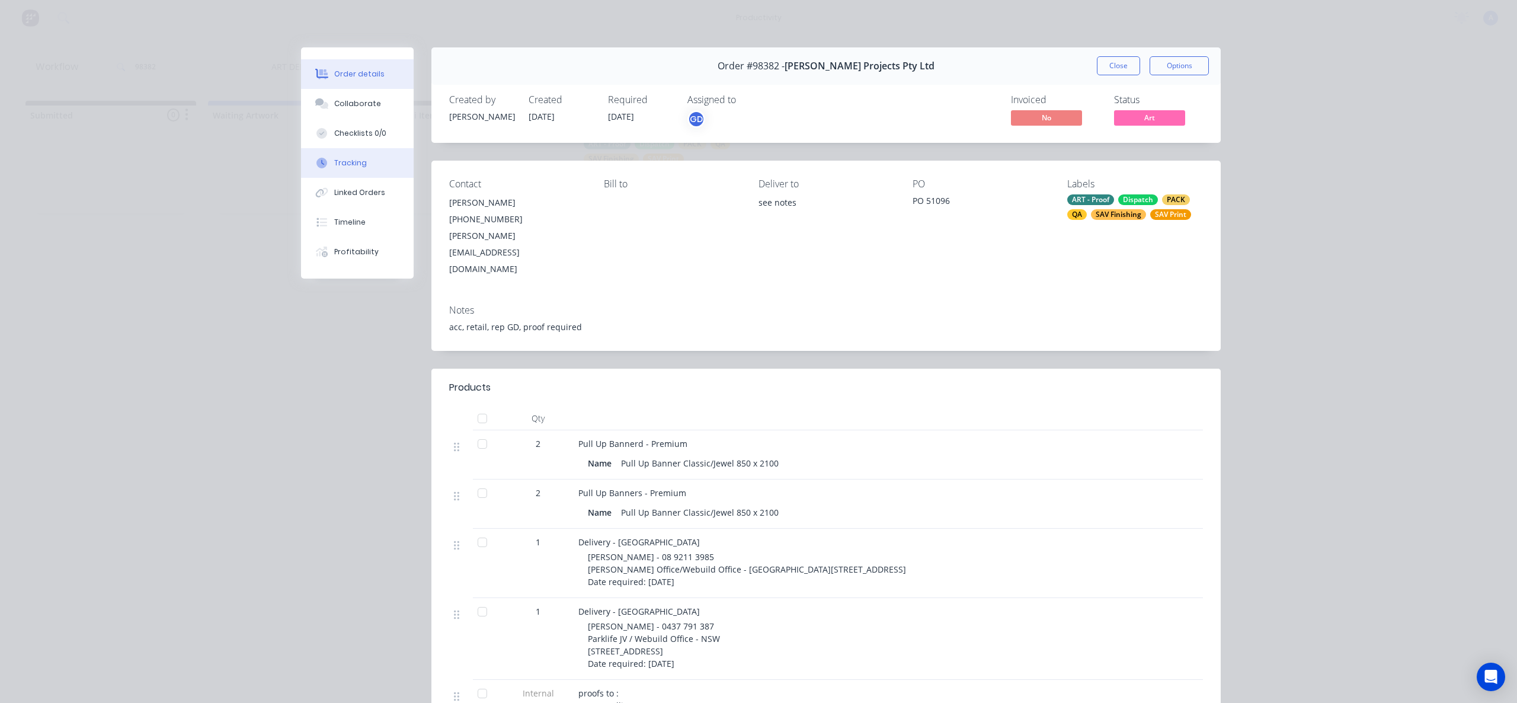
click at [365, 157] on button "Tracking" at bounding box center [357, 163] width 113 height 30
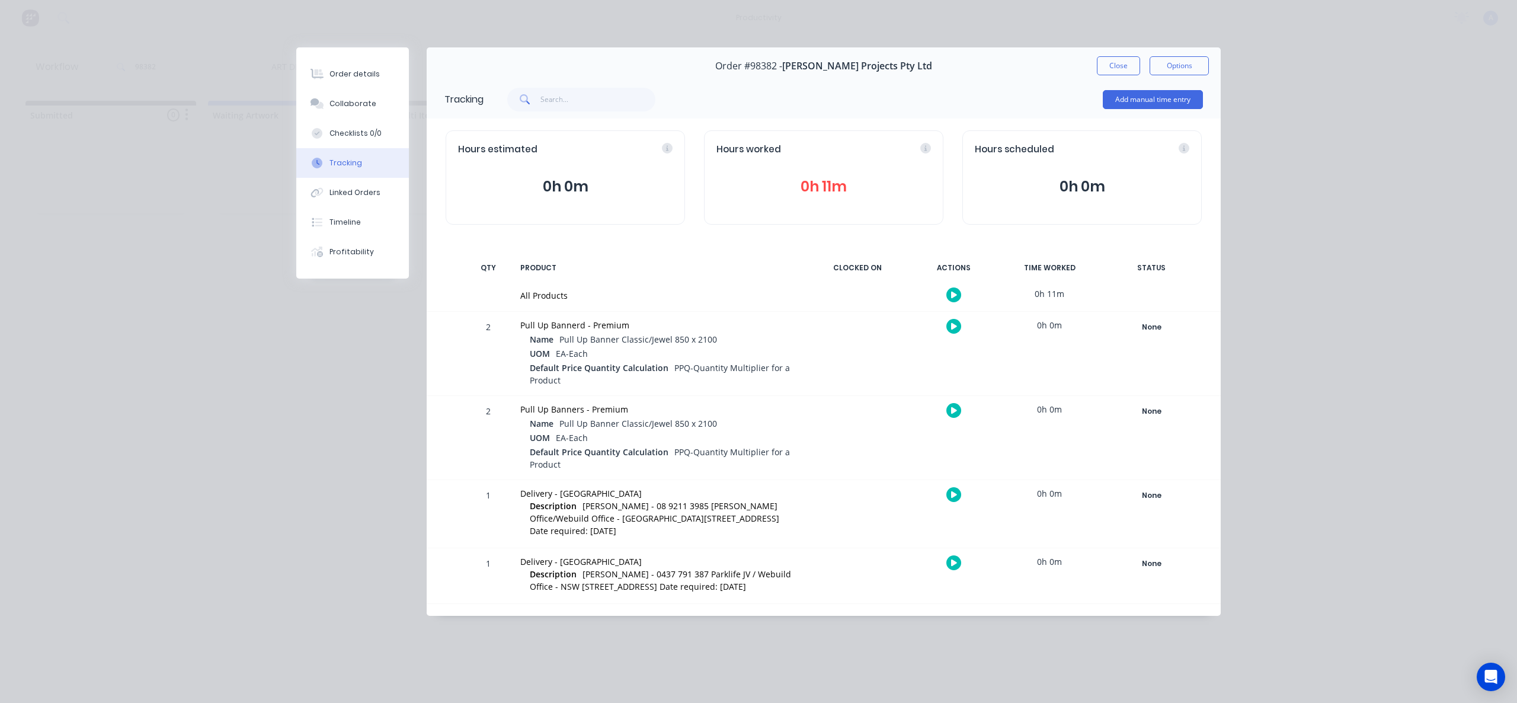
click at [951, 291] on icon "button" at bounding box center [954, 295] width 6 height 8
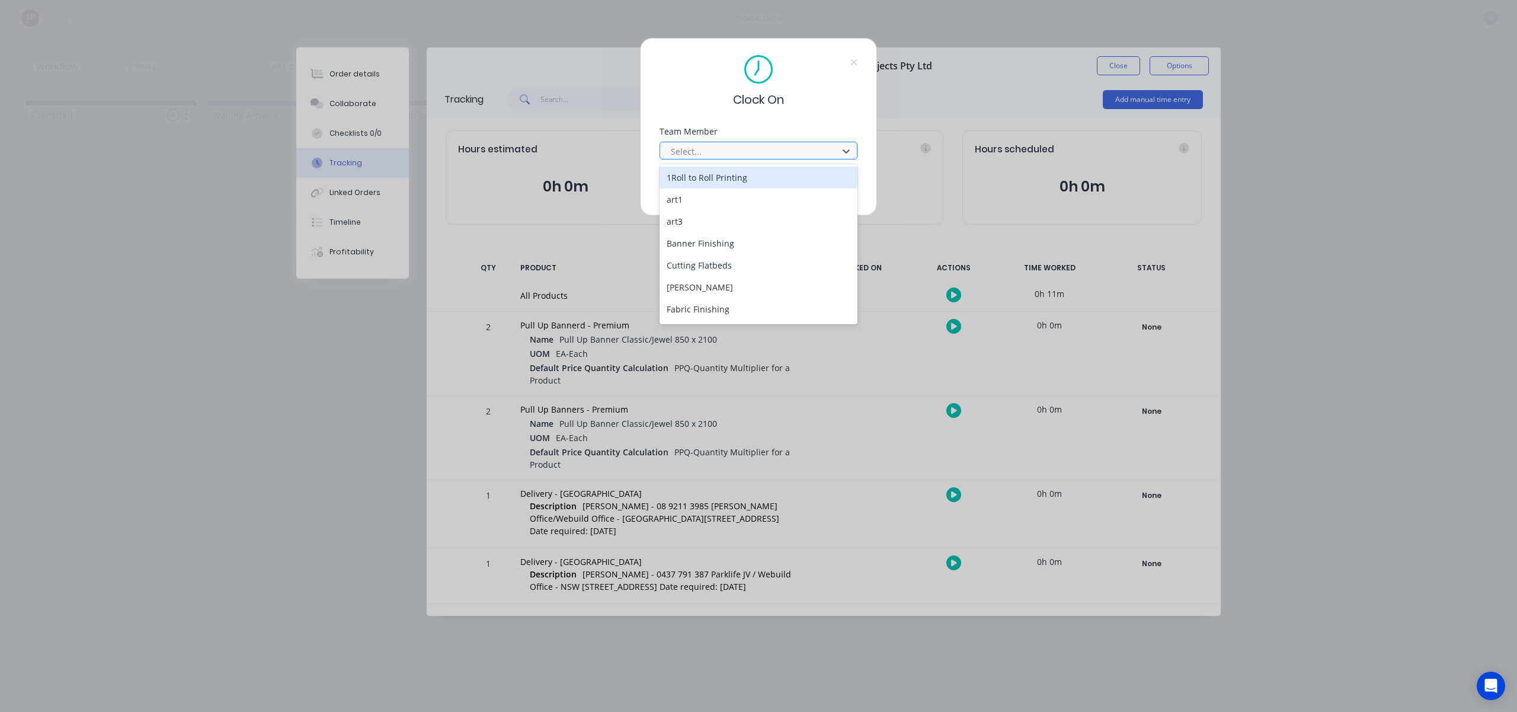
click at [732, 148] on div at bounding box center [751, 151] width 162 height 15
click at [754, 309] on div "[PERSON_NAME]" at bounding box center [759, 311] width 198 height 22
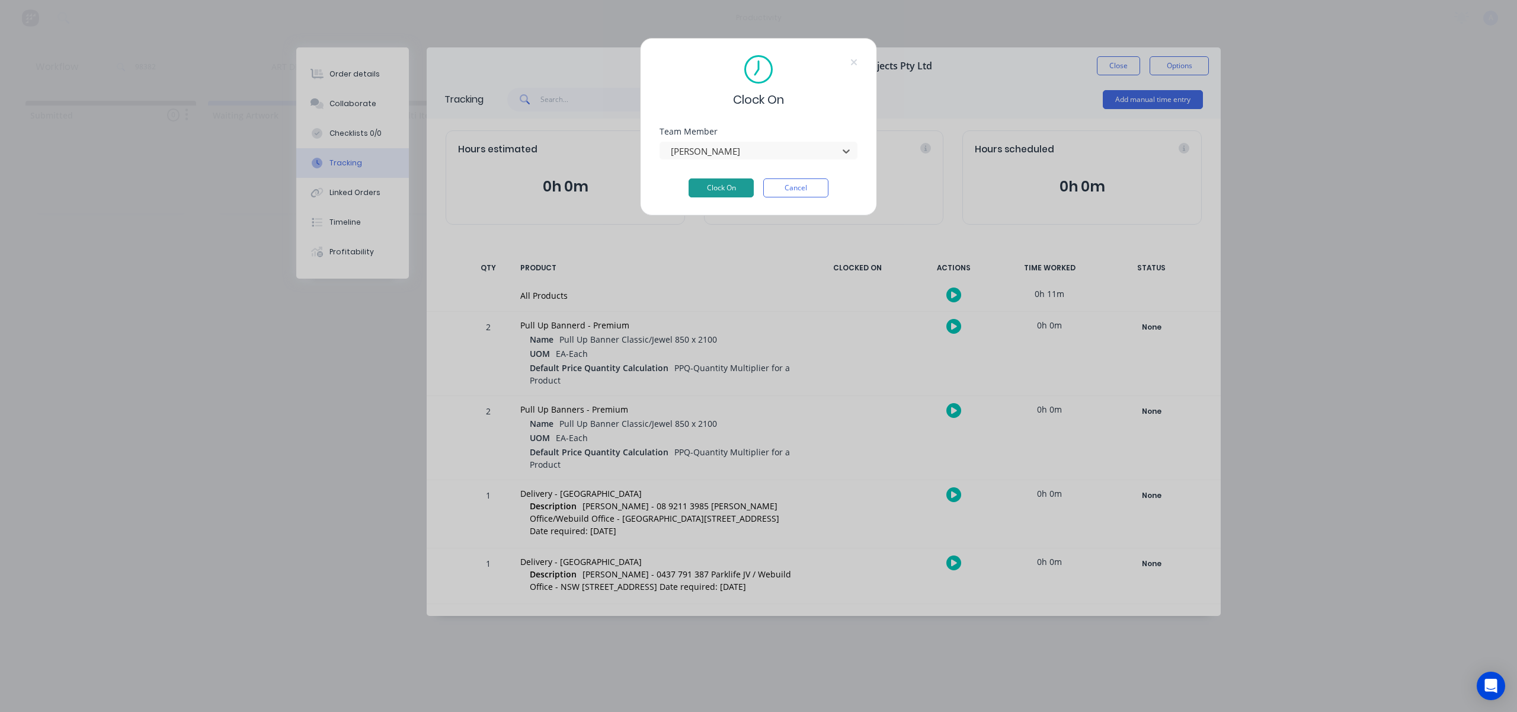
click at [743, 184] on button "Clock On" at bounding box center [721, 187] width 65 height 19
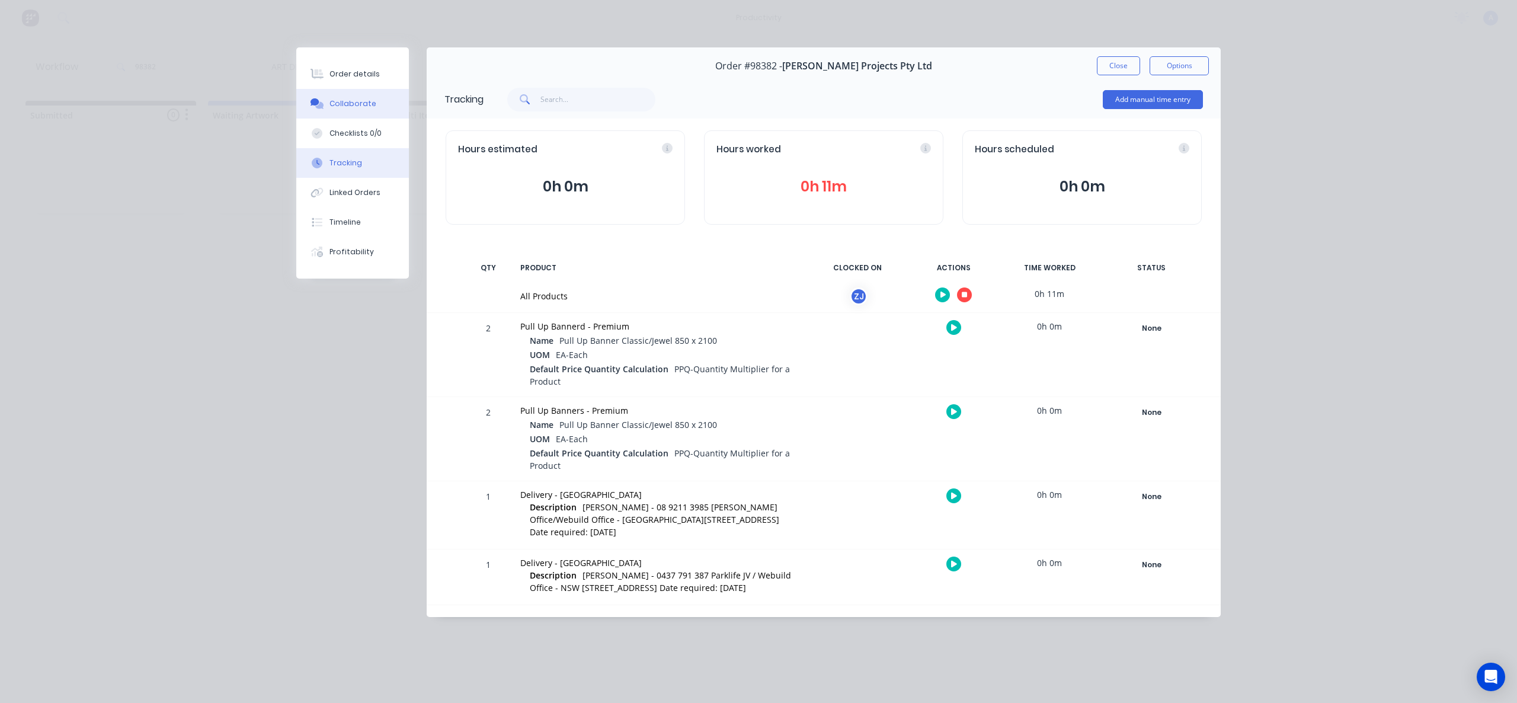
click at [334, 101] on div "Collaborate" at bounding box center [353, 103] width 47 height 11
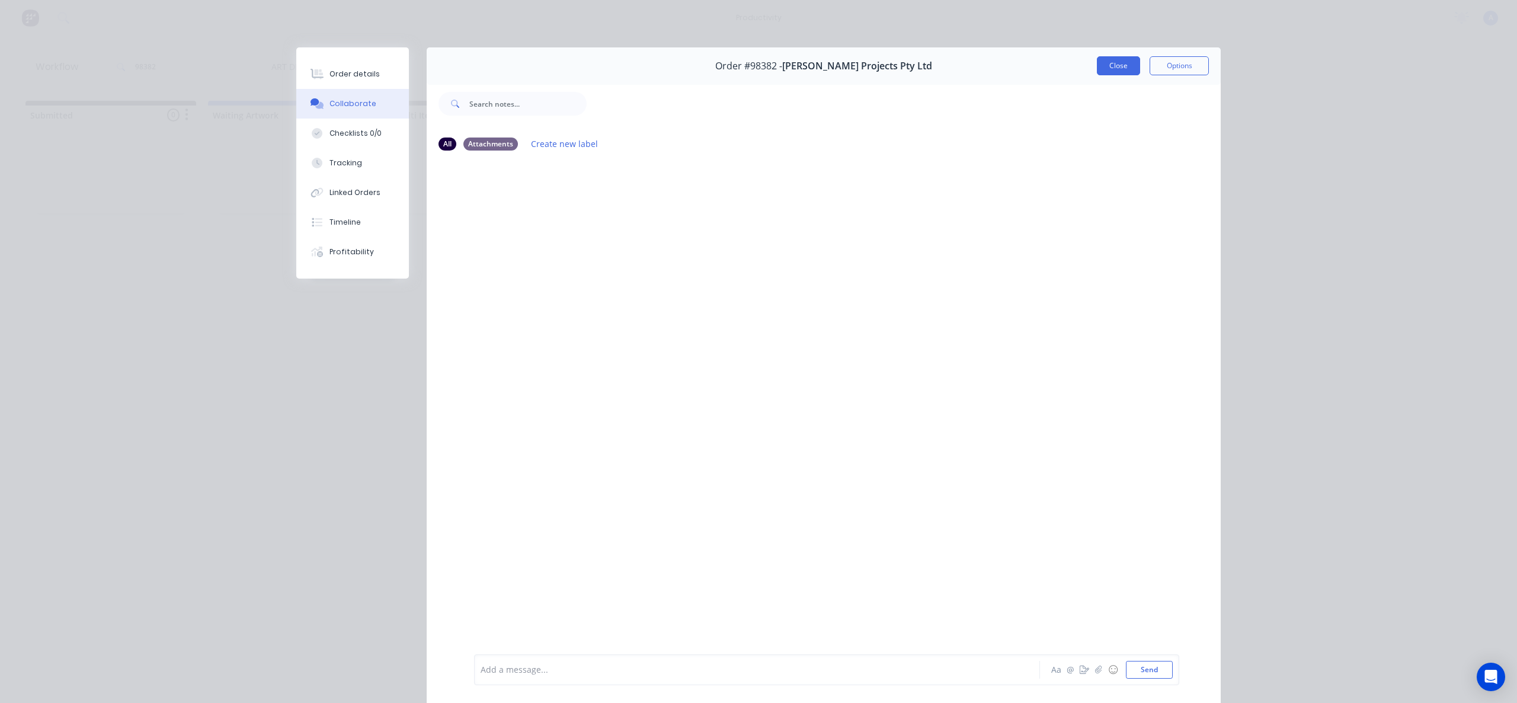
click at [1104, 63] on button "Close" at bounding box center [1118, 65] width 43 height 19
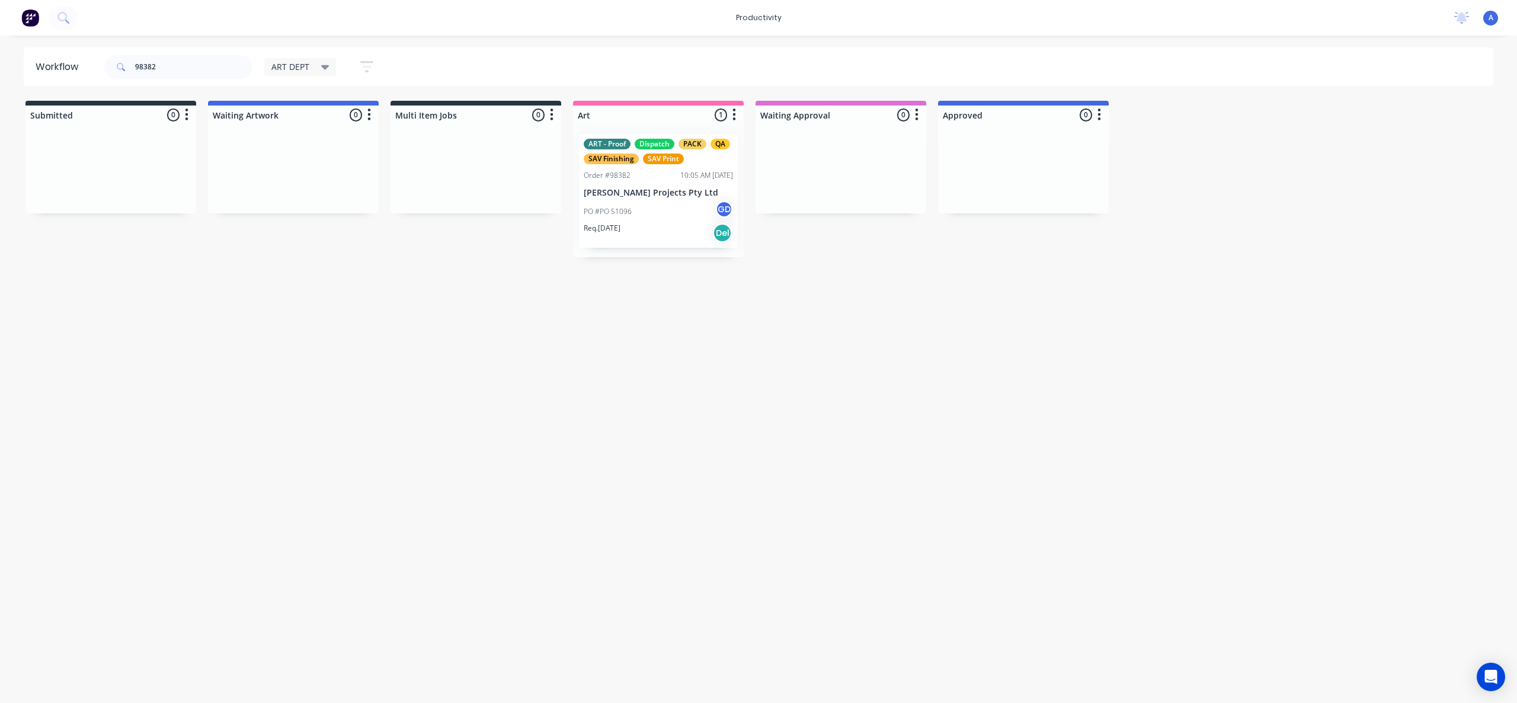
click at [698, 428] on div "Workflow 98382 ART DEPT Save new view None edit ART DEPT (Default) edit Banner …" at bounding box center [758, 363] width 1517 height 632
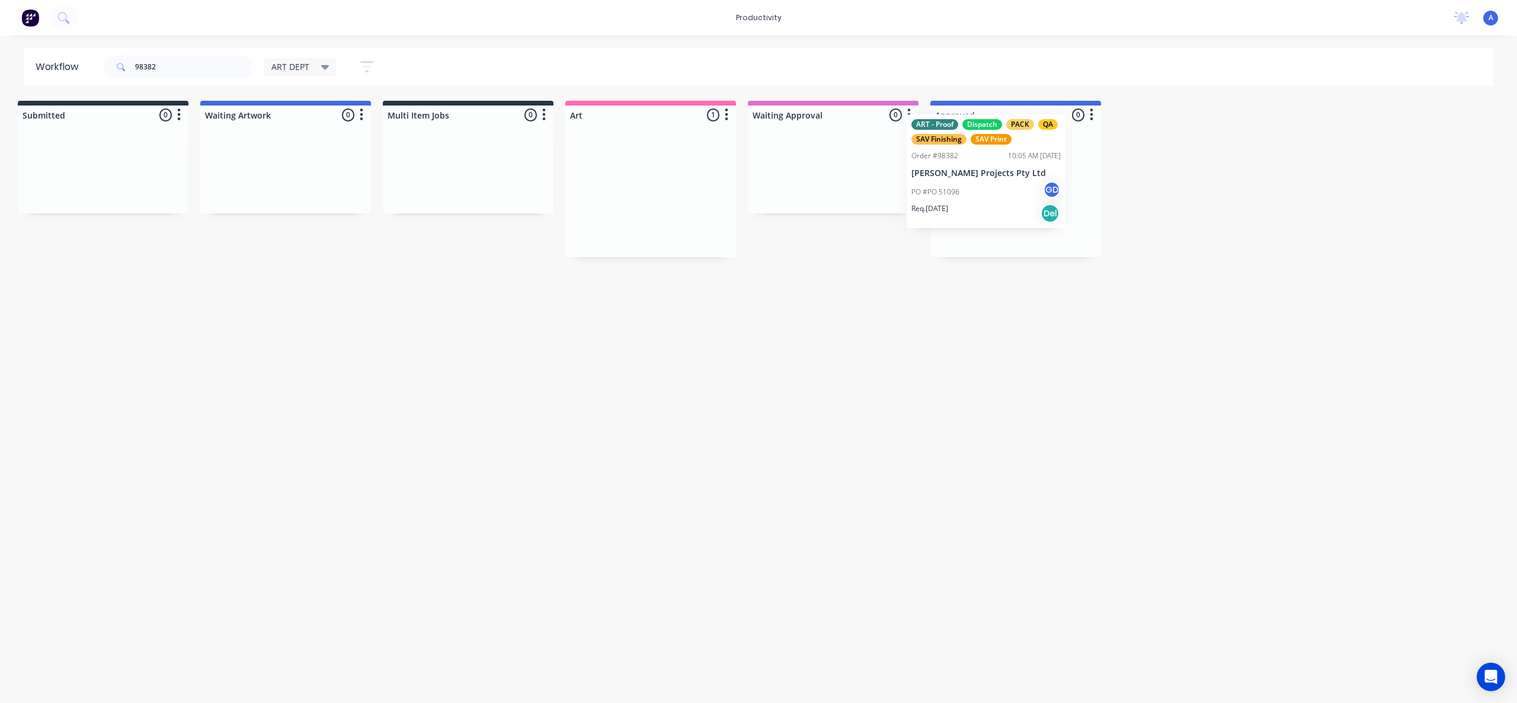
scroll to position [0, 8]
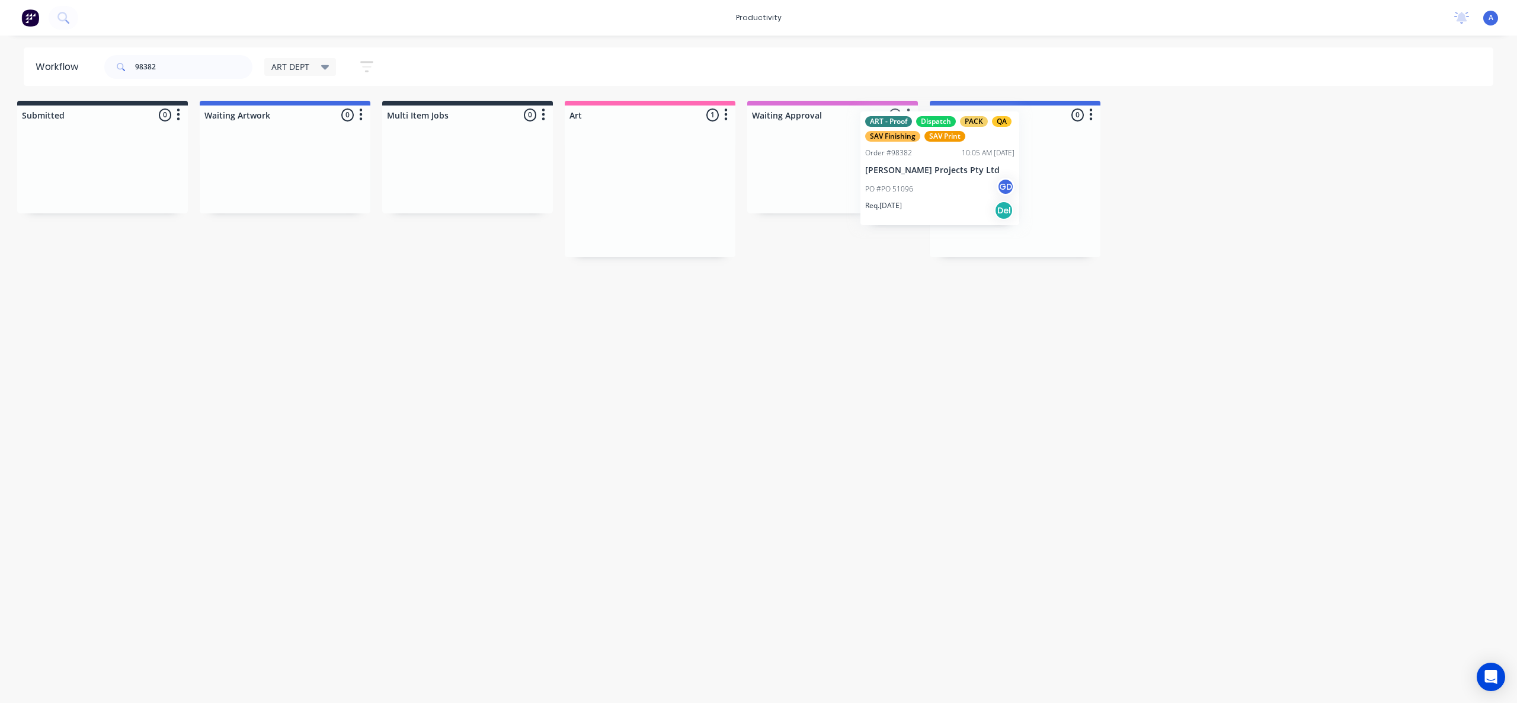
drag, startPoint x: 656, startPoint y: 216, endPoint x: 1031, endPoint y: 218, distance: 375.2
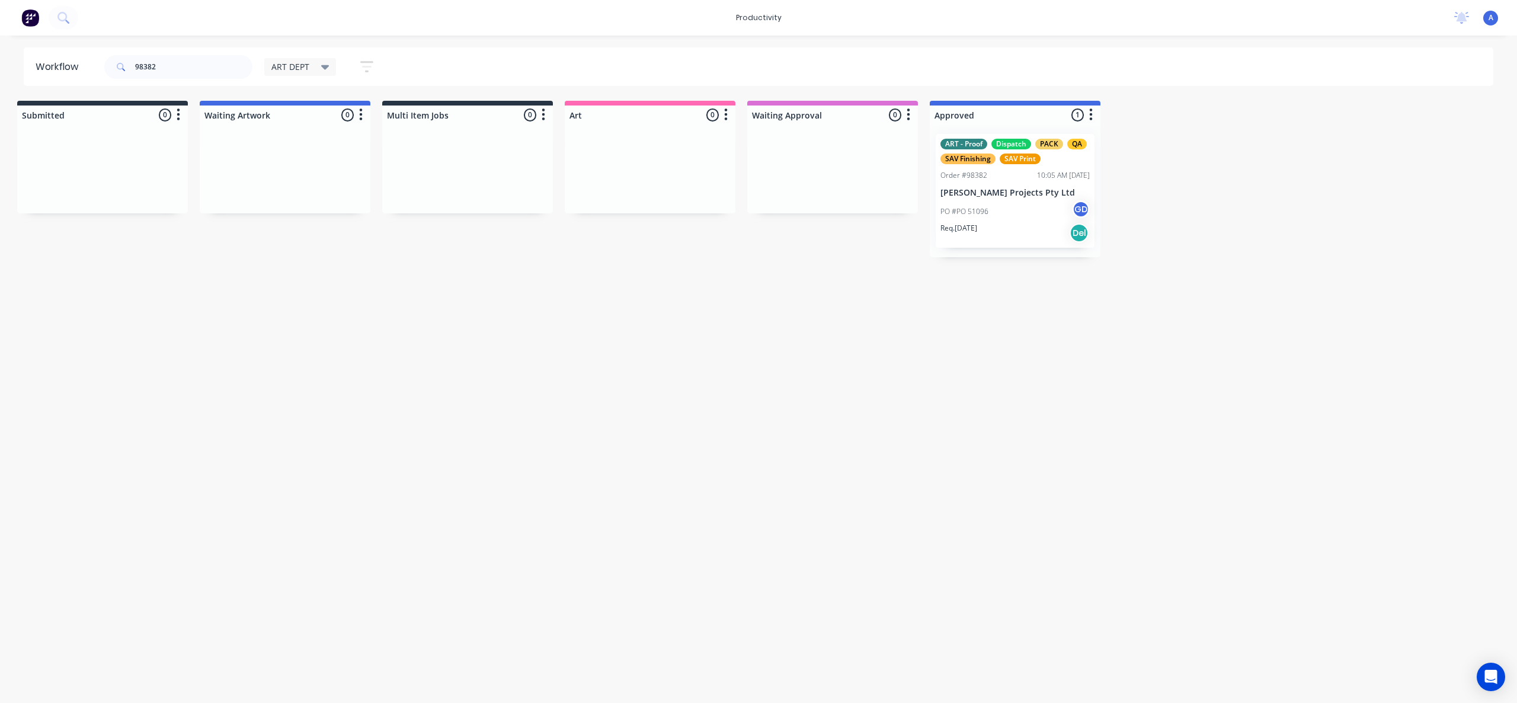
click at [1011, 202] on div "PO #PO 51096 GD" at bounding box center [1015, 211] width 149 height 23
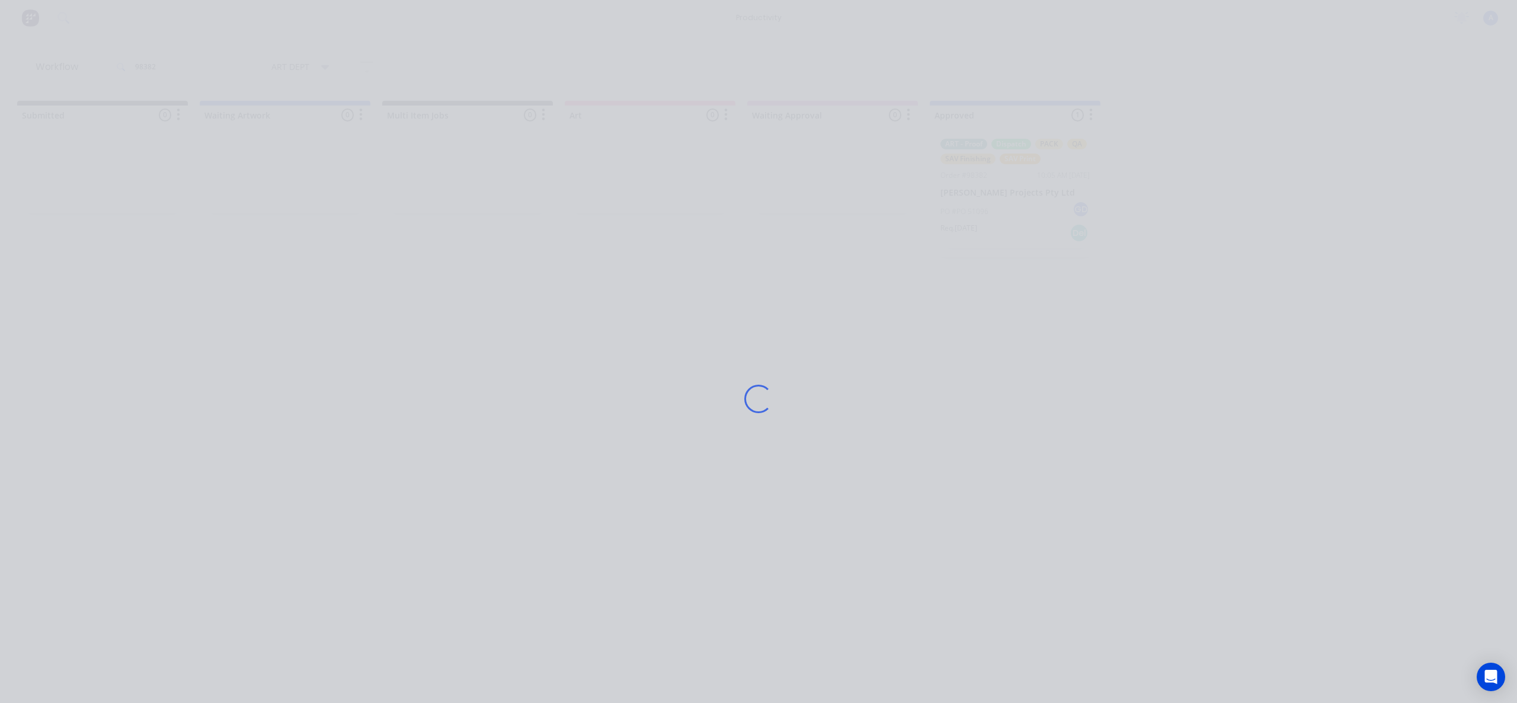
click at [1011, 202] on div "Loading..." at bounding box center [759, 398] width 948 height 703
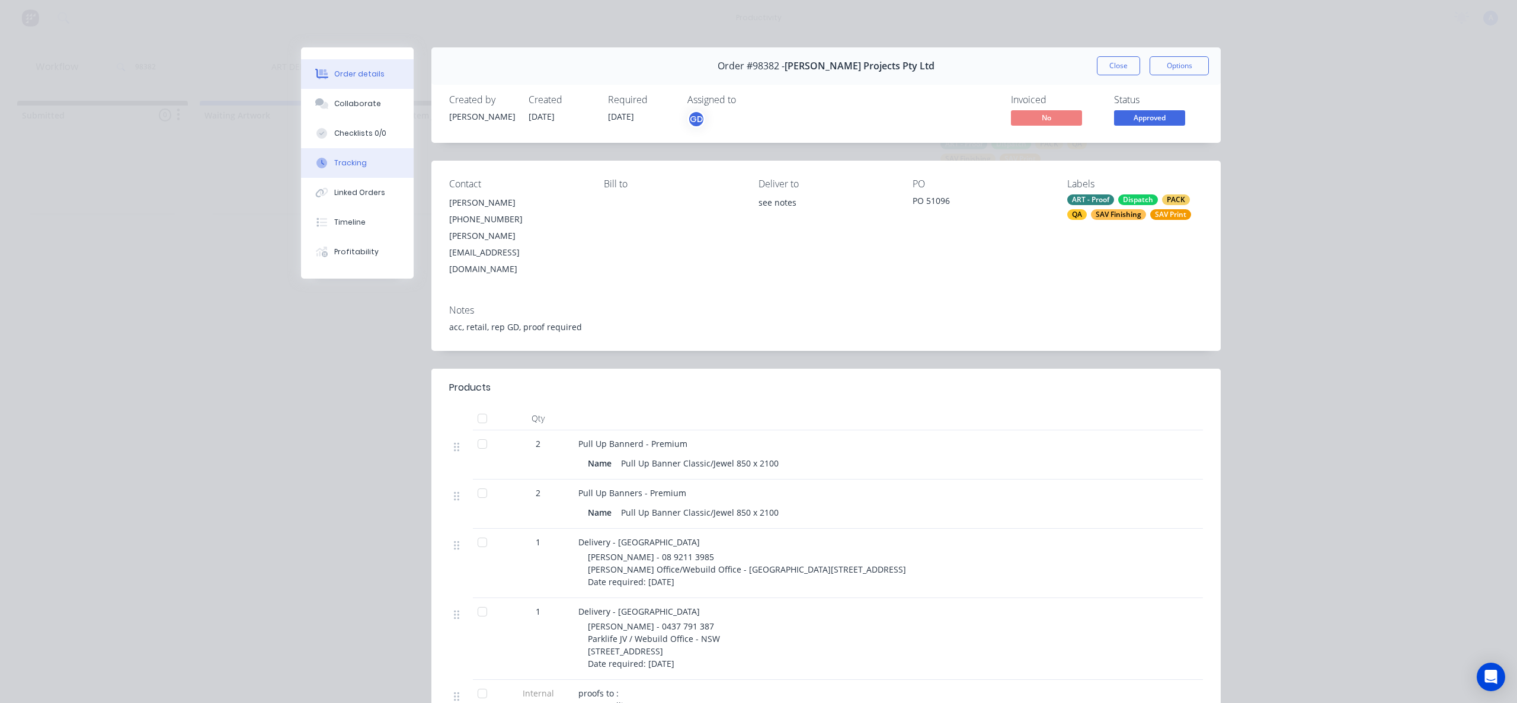
drag, startPoint x: 334, startPoint y: 161, endPoint x: 360, endPoint y: 160, distance: 26.1
click at [334, 161] on div "Tracking" at bounding box center [350, 163] width 33 height 11
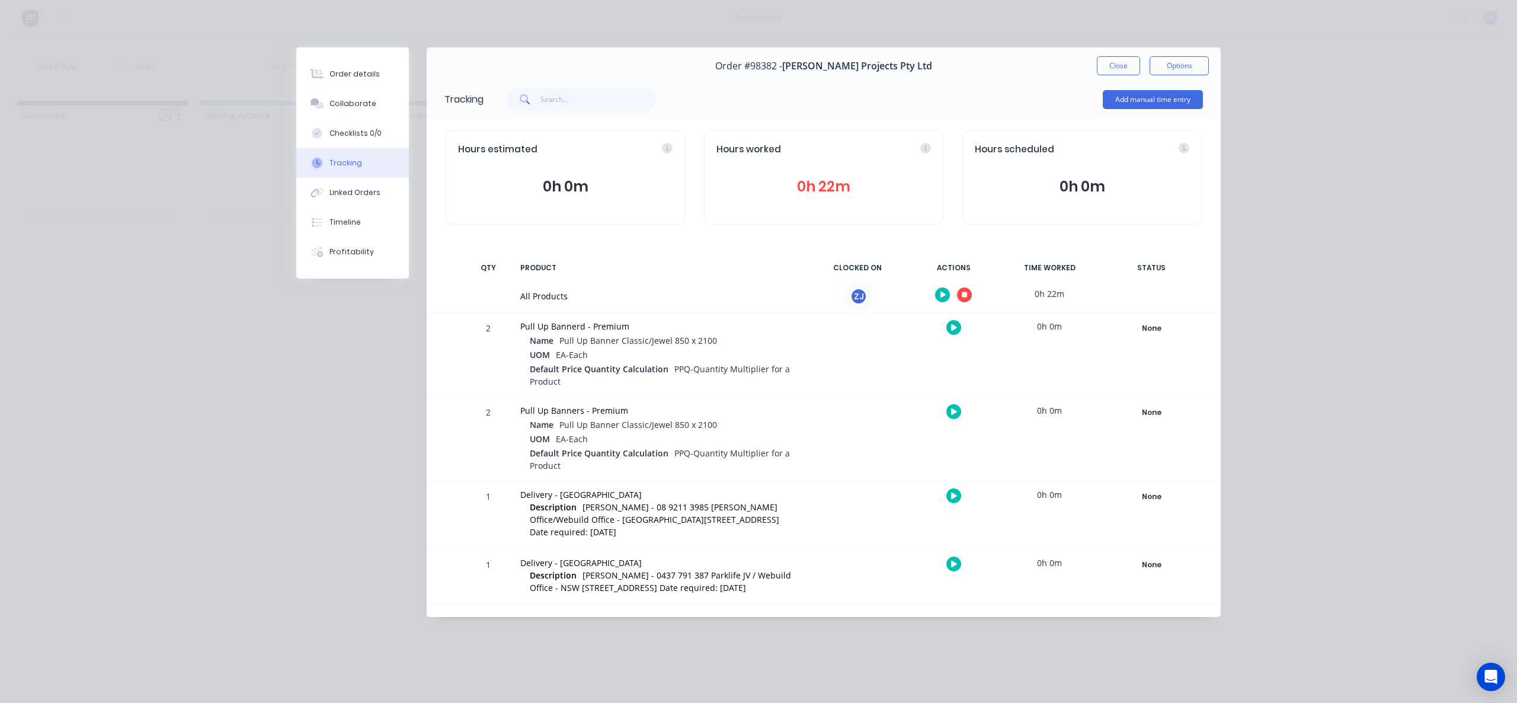
click at [968, 295] on button "button" at bounding box center [964, 294] width 15 height 15
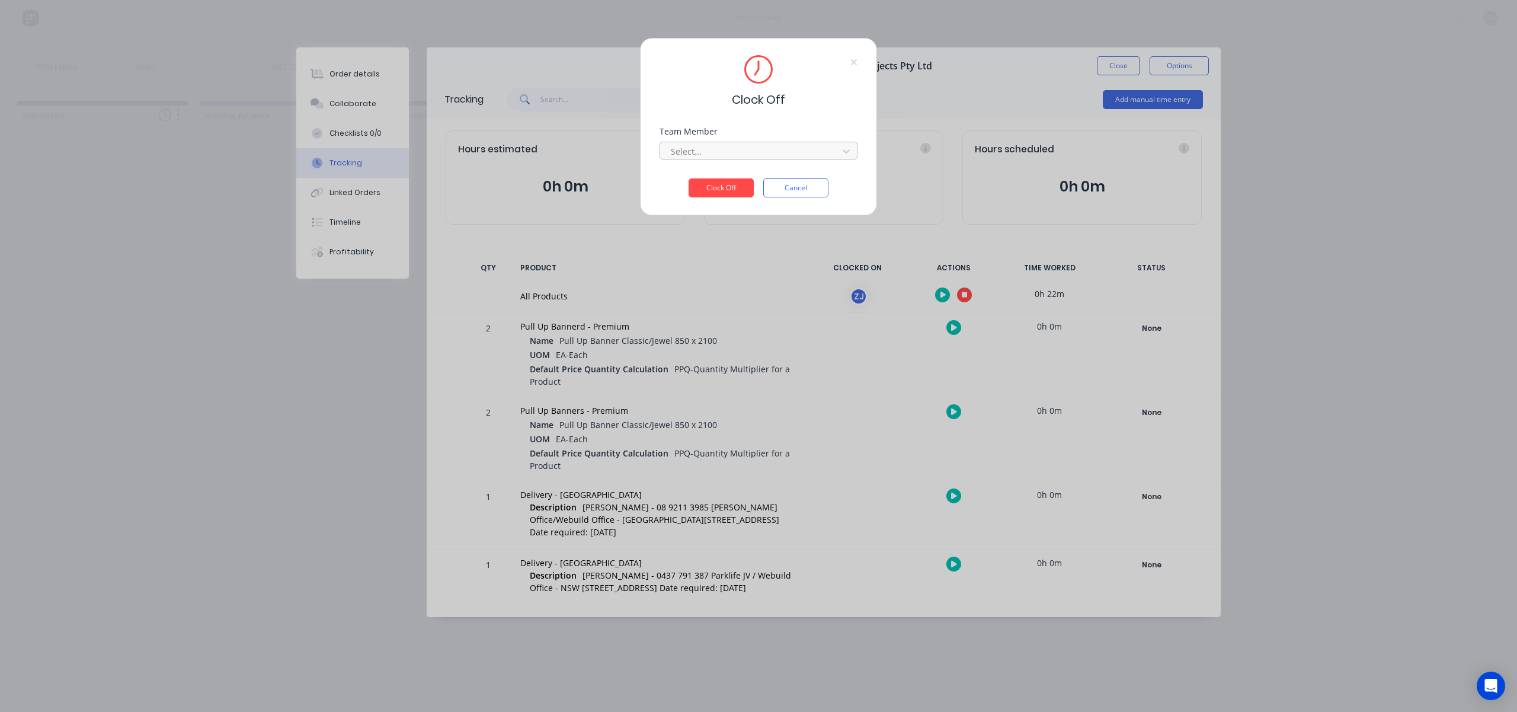
click at [825, 151] on div at bounding box center [751, 151] width 162 height 15
click at [776, 180] on div "[PERSON_NAME]" at bounding box center [750, 178] width 198 height 22
click at [706, 190] on button "Clock Off" at bounding box center [721, 187] width 65 height 19
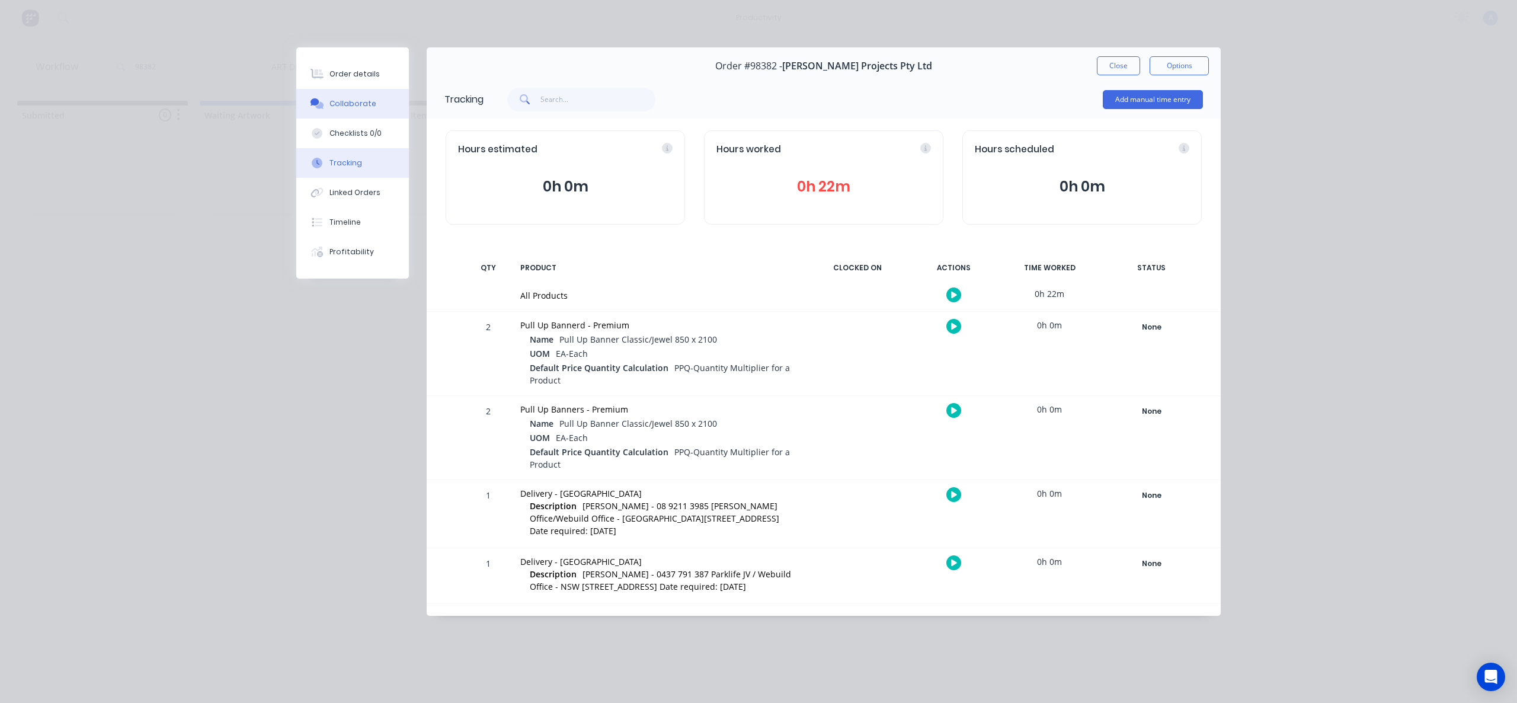
click at [346, 108] on div "Collaborate" at bounding box center [353, 103] width 47 height 11
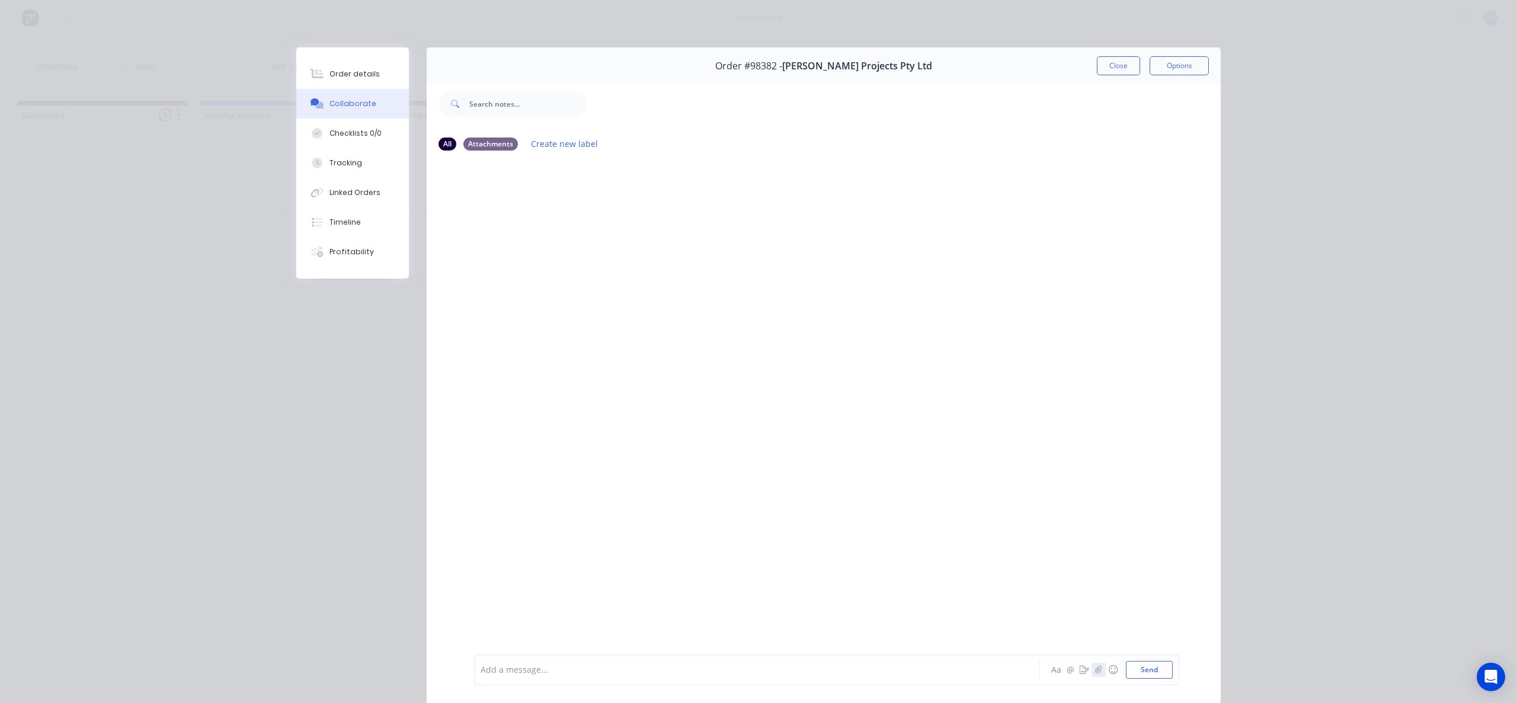
click at [1095, 669] on icon "button" at bounding box center [1098, 670] width 7 height 8
click at [1140, 667] on button "Send" at bounding box center [1149, 670] width 47 height 18
click at [335, 153] on button "Tracking" at bounding box center [352, 163] width 113 height 30
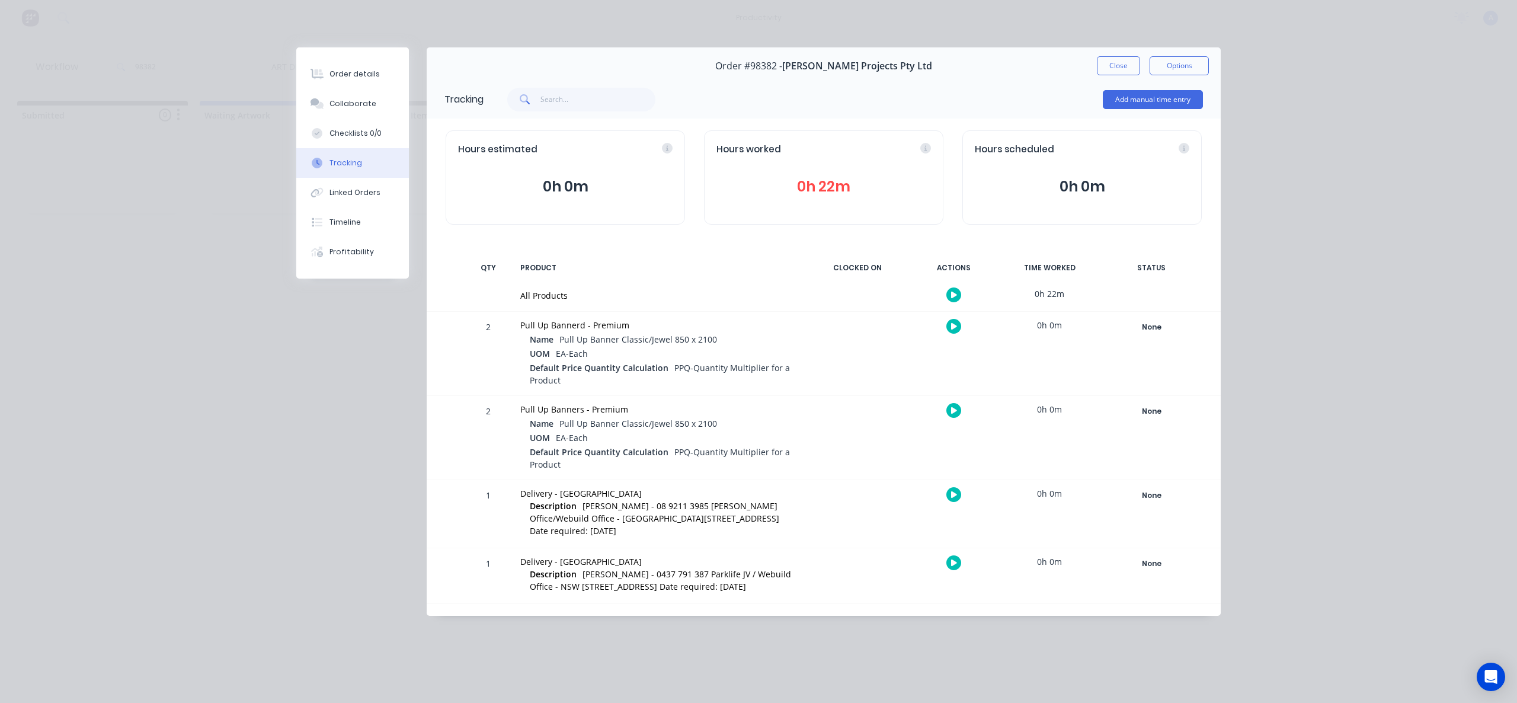
click at [1140, 71] on div "Close Options" at bounding box center [1153, 65] width 112 height 19
click at [1136, 69] on button "Close" at bounding box center [1118, 65] width 43 height 19
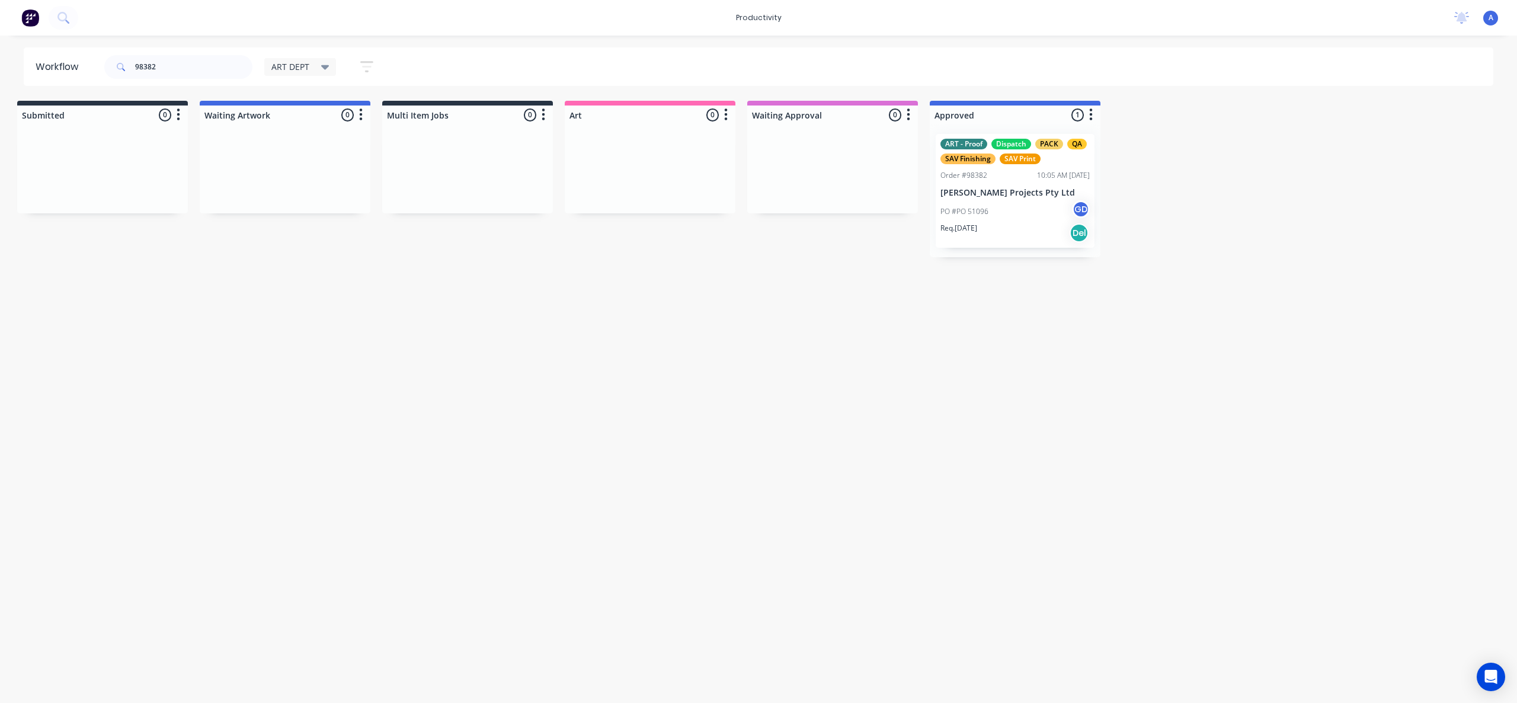
click at [844, 337] on div "Workflow 98382 ART DEPT Save new view None edit ART DEPT (Default) edit Banner …" at bounding box center [750, 363] width 1517 height 632
click at [977, 212] on p "PO #PO 51096" at bounding box center [965, 211] width 48 height 11
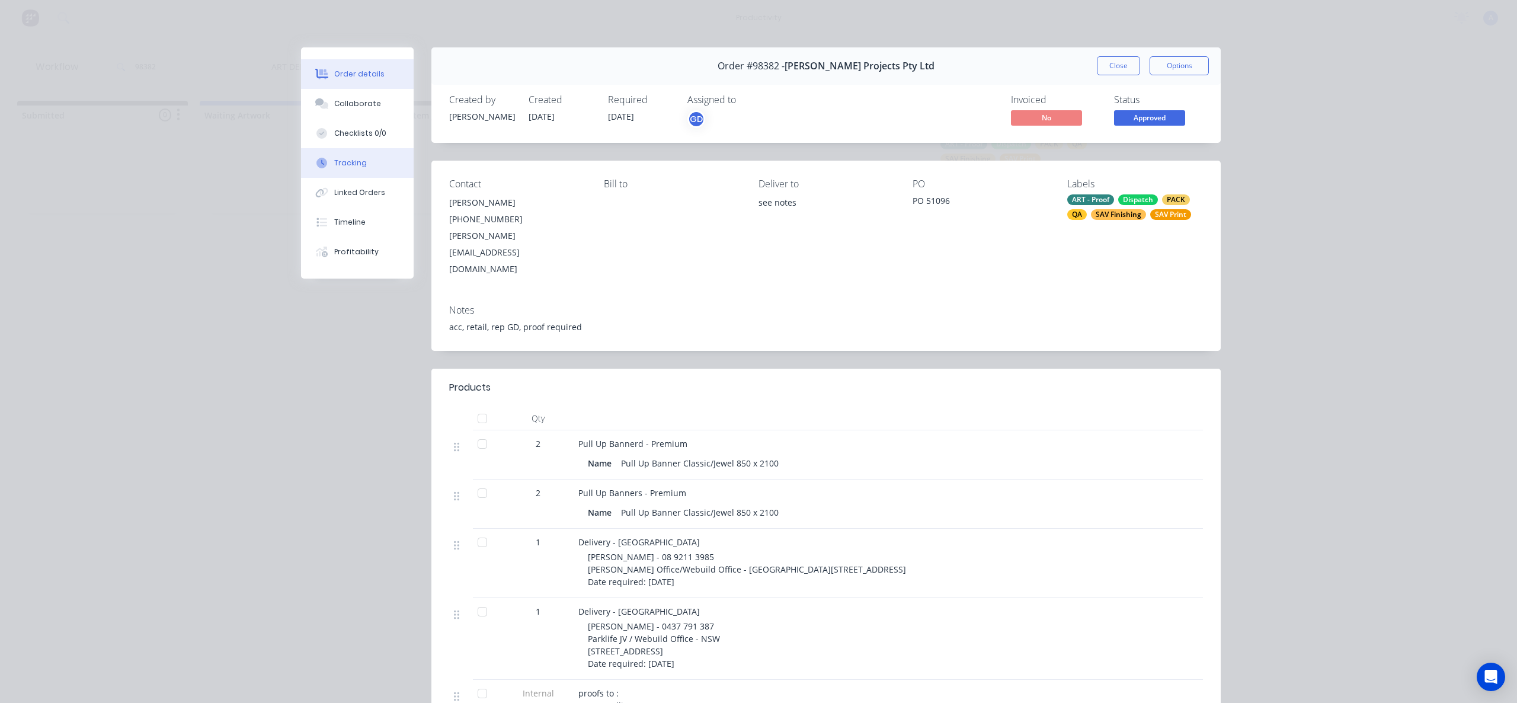
click at [321, 174] on button "Tracking" at bounding box center [357, 163] width 113 height 30
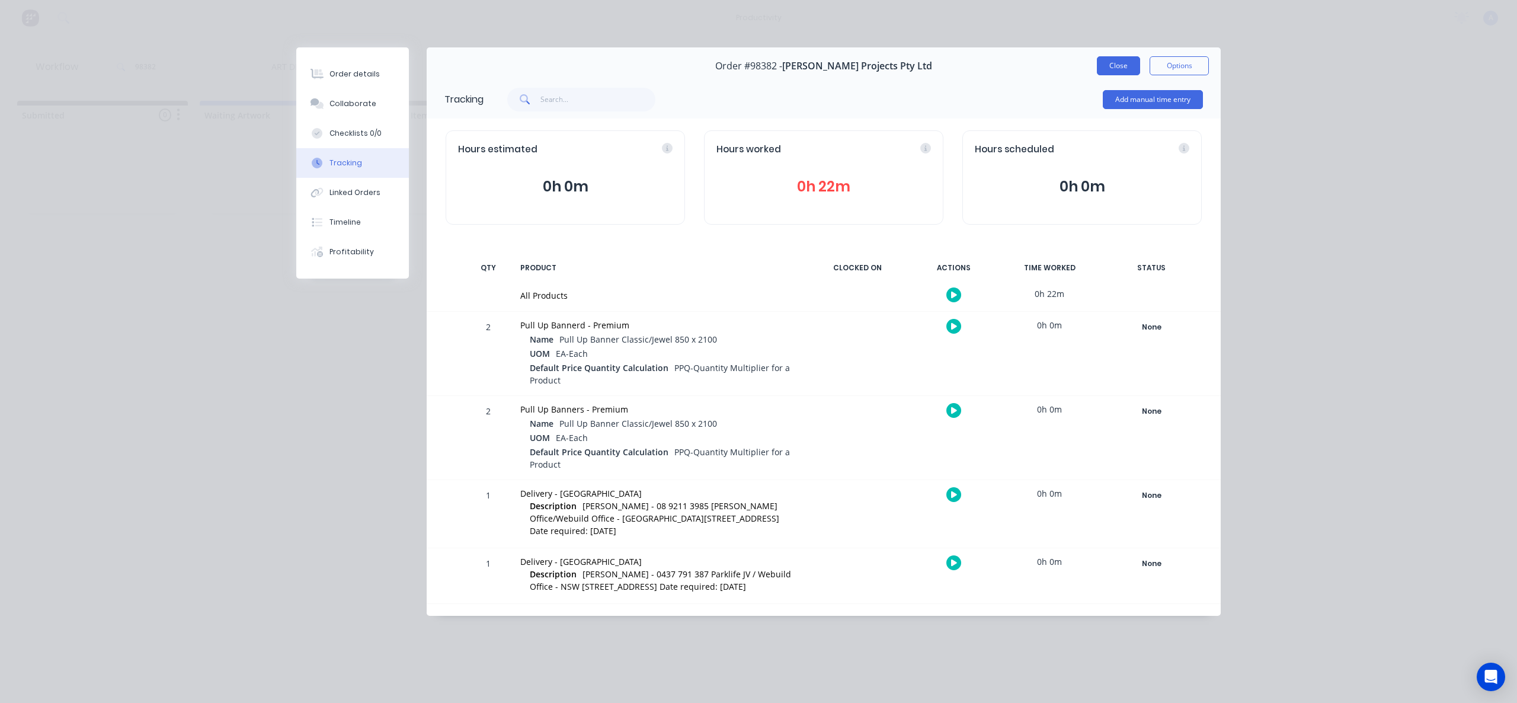
click at [1125, 64] on button "Close" at bounding box center [1118, 65] width 43 height 19
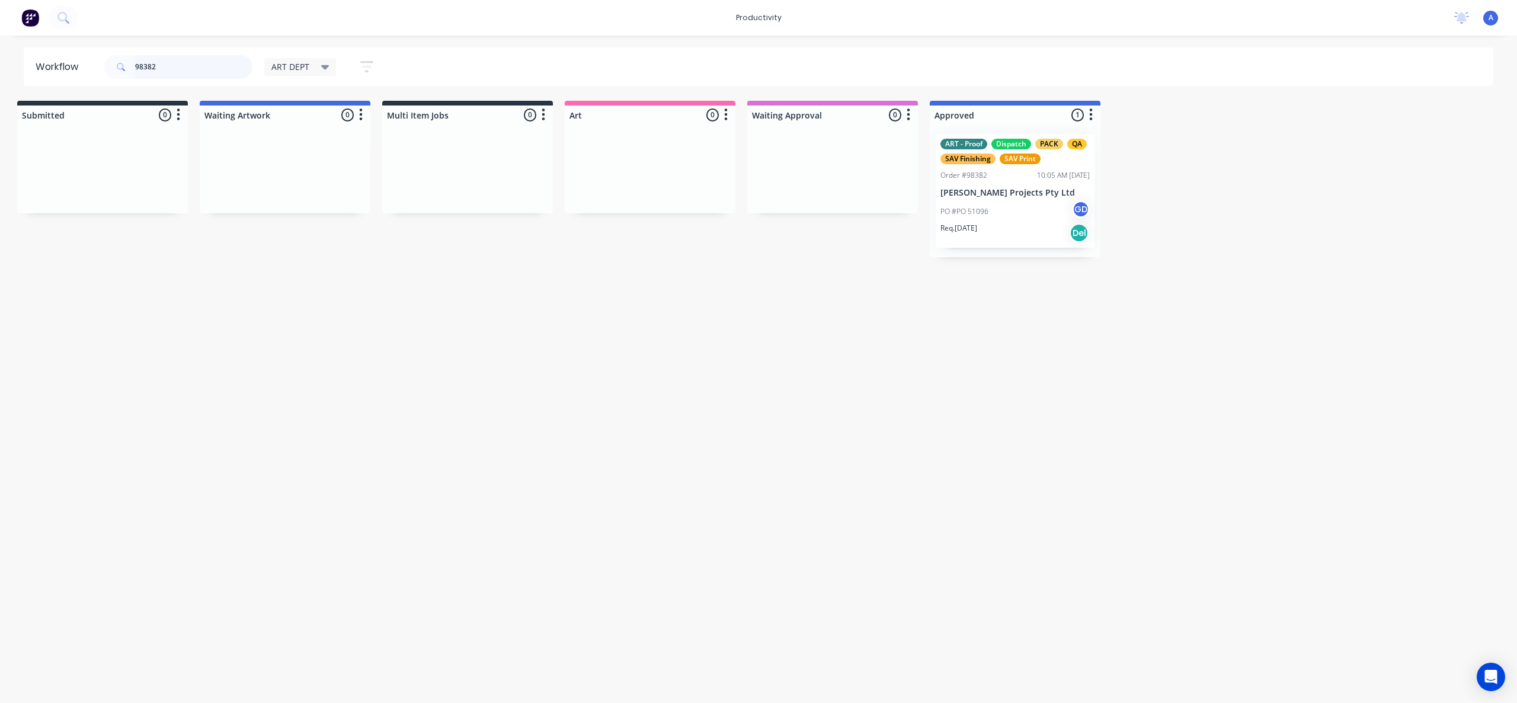
click at [206, 75] on input "98382" at bounding box center [193, 67] width 117 height 24
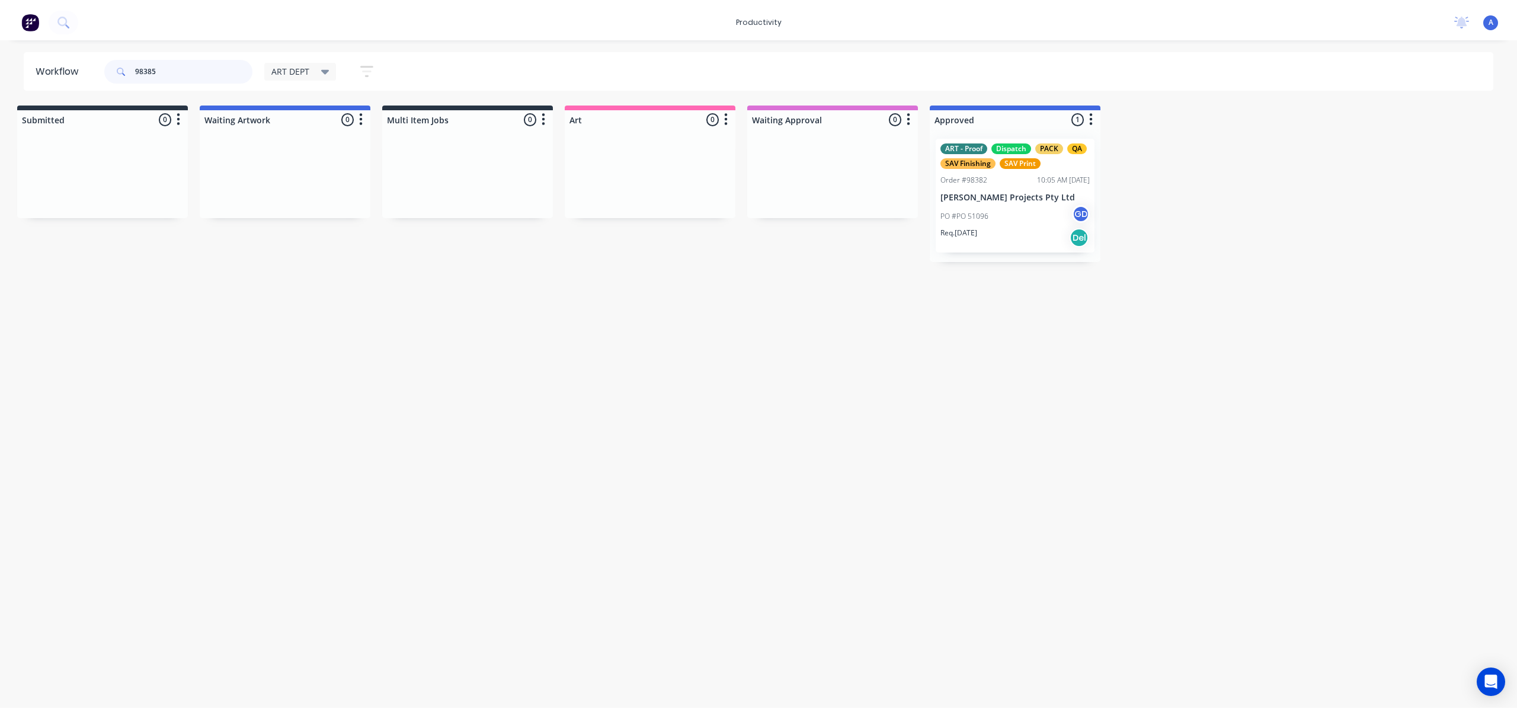
scroll to position [0, 0]
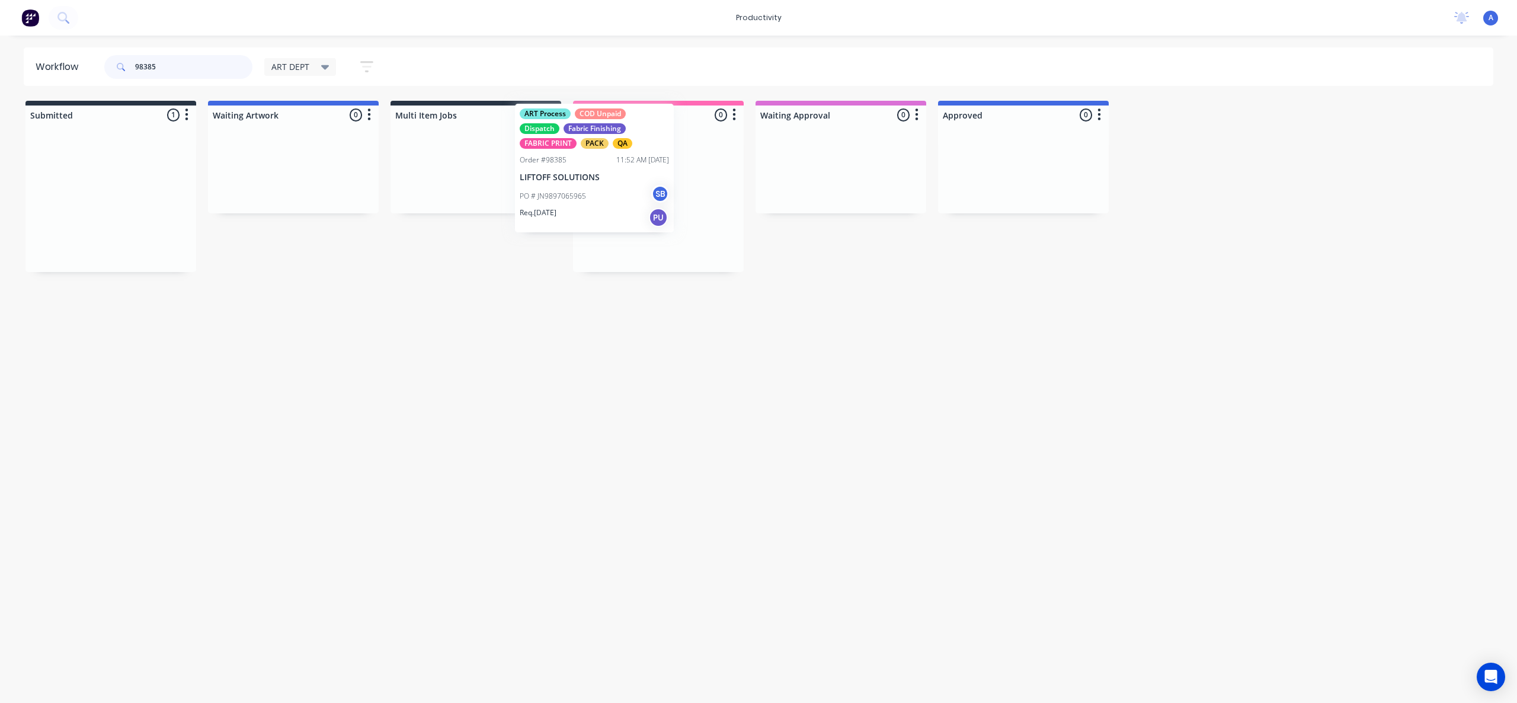
drag, startPoint x: 151, startPoint y: 237, endPoint x: 671, endPoint y: 204, distance: 521.5
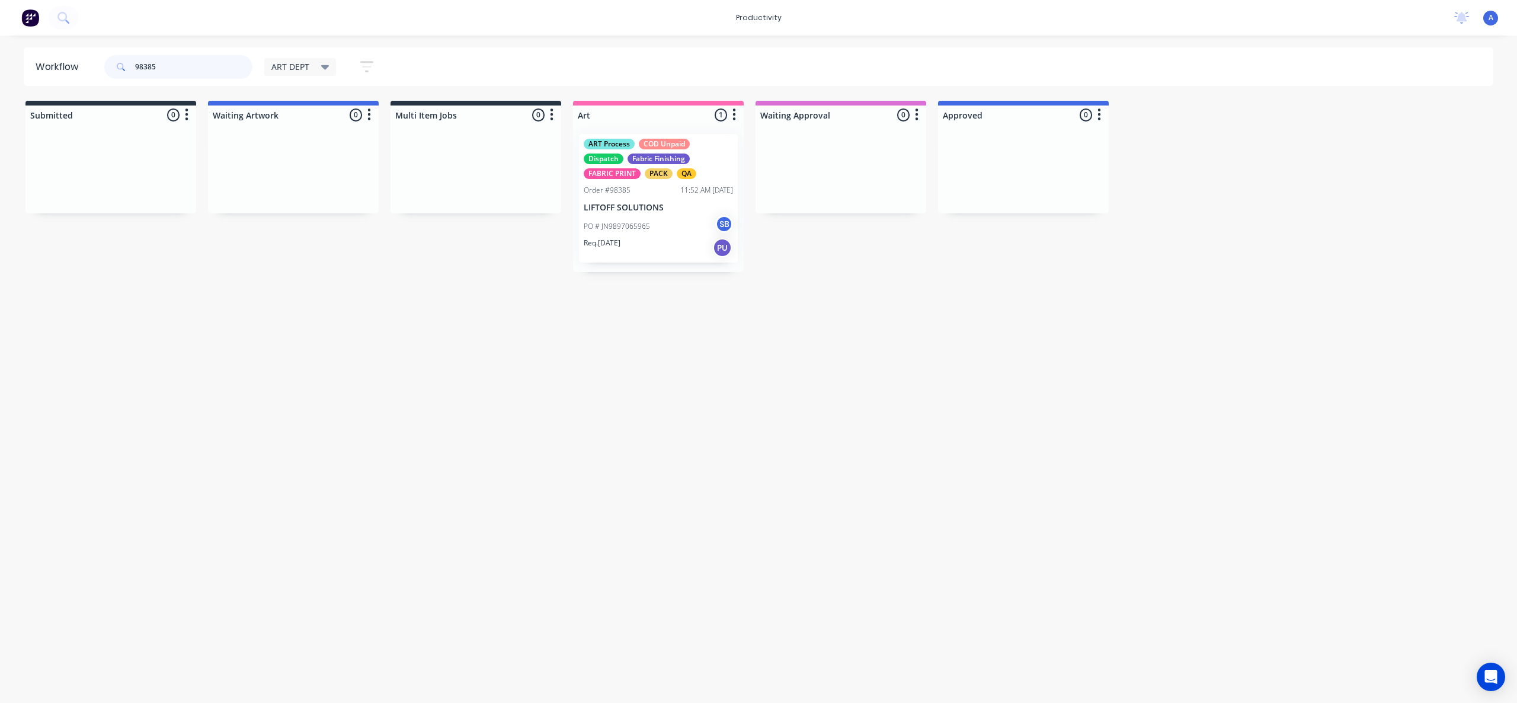
type input "98385"
click at [673, 210] on p "LIFTOFF SOLUTIONS" at bounding box center [658, 208] width 149 height 10
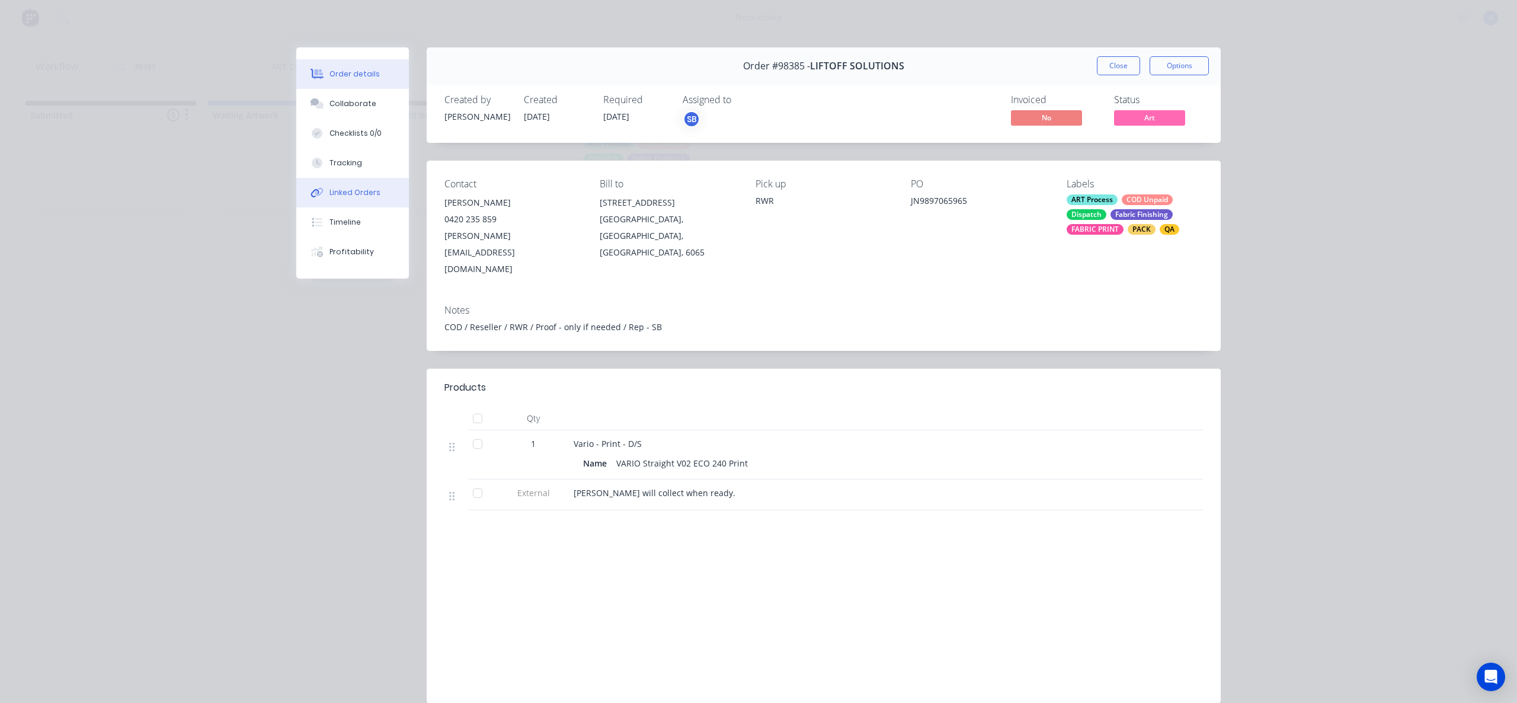
click at [347, 183] on button "Linked Orders" at bounding box center [352, 193] width 113 height 30
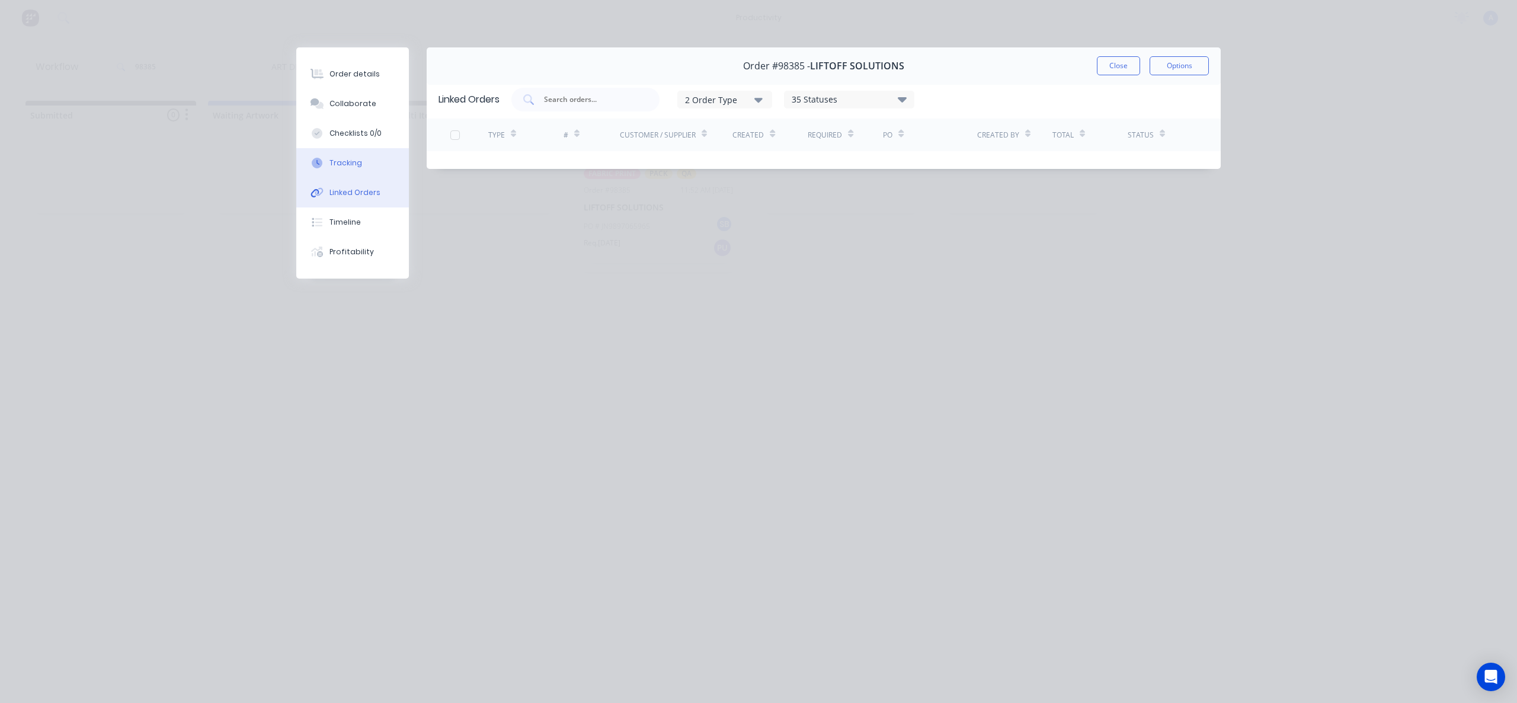
click at [349, 154] on button "Tracking" at bounding box center [352, 163] width 113 height 30
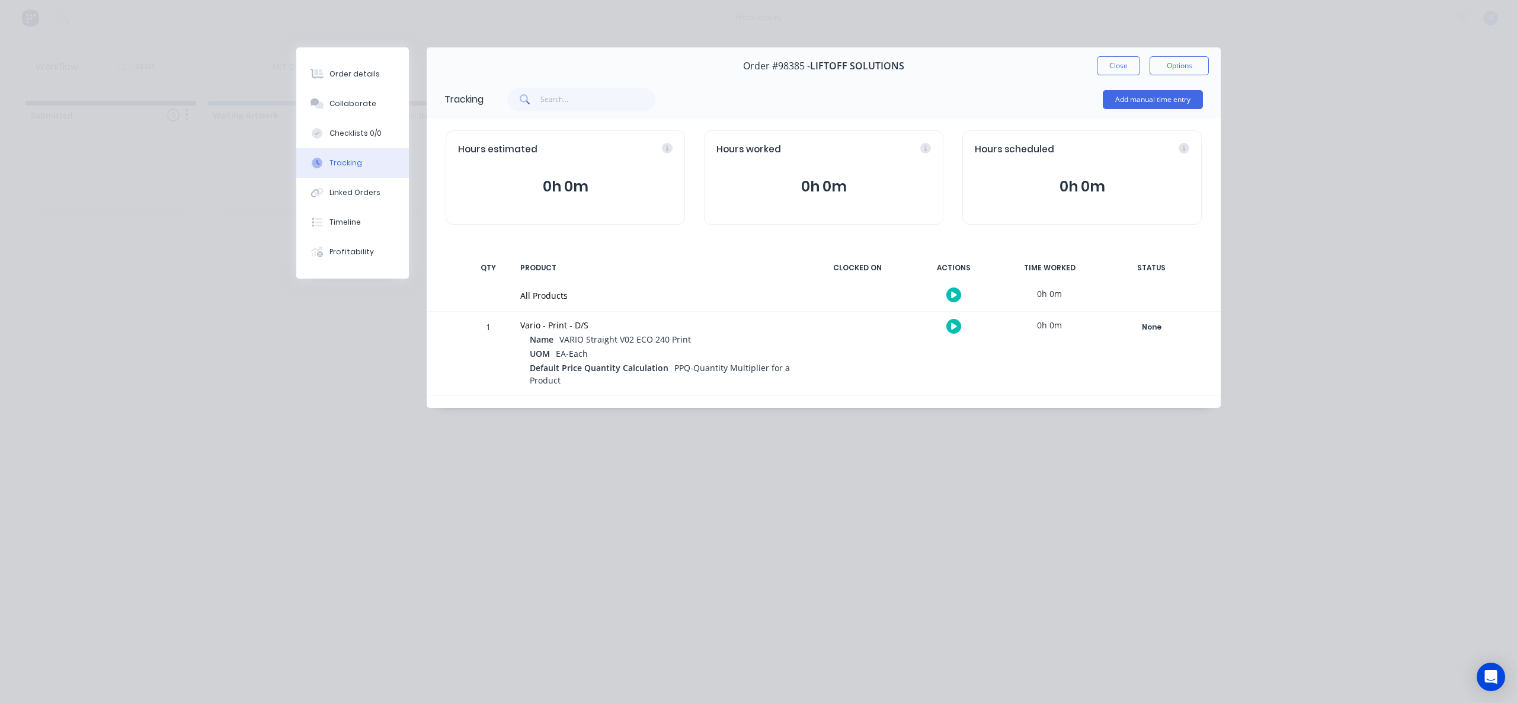
click at [951, 289] on button "button" at bounding box center [954, 294] width 15 height 15
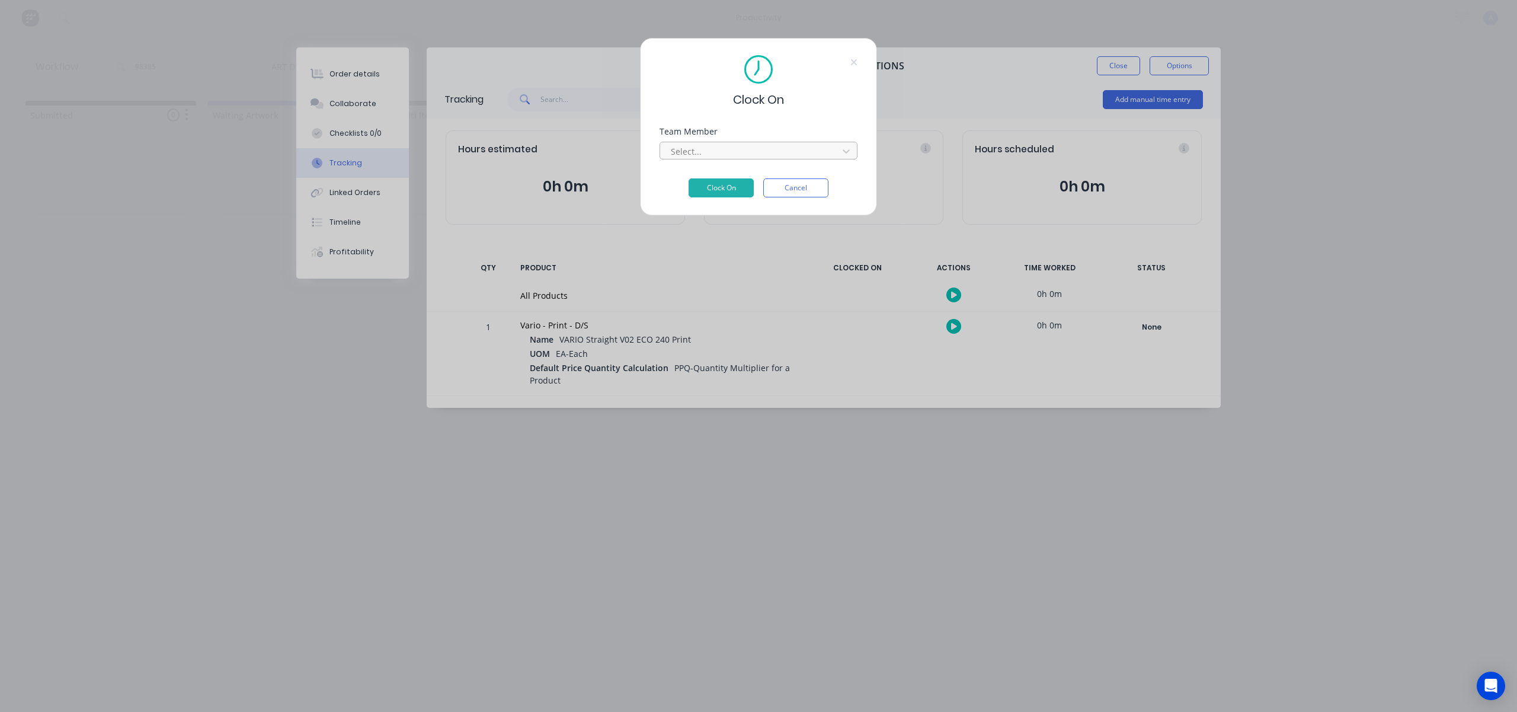
click at [753, 142] on div "Select..." at bounding box center [759, 151] width 198 height 18
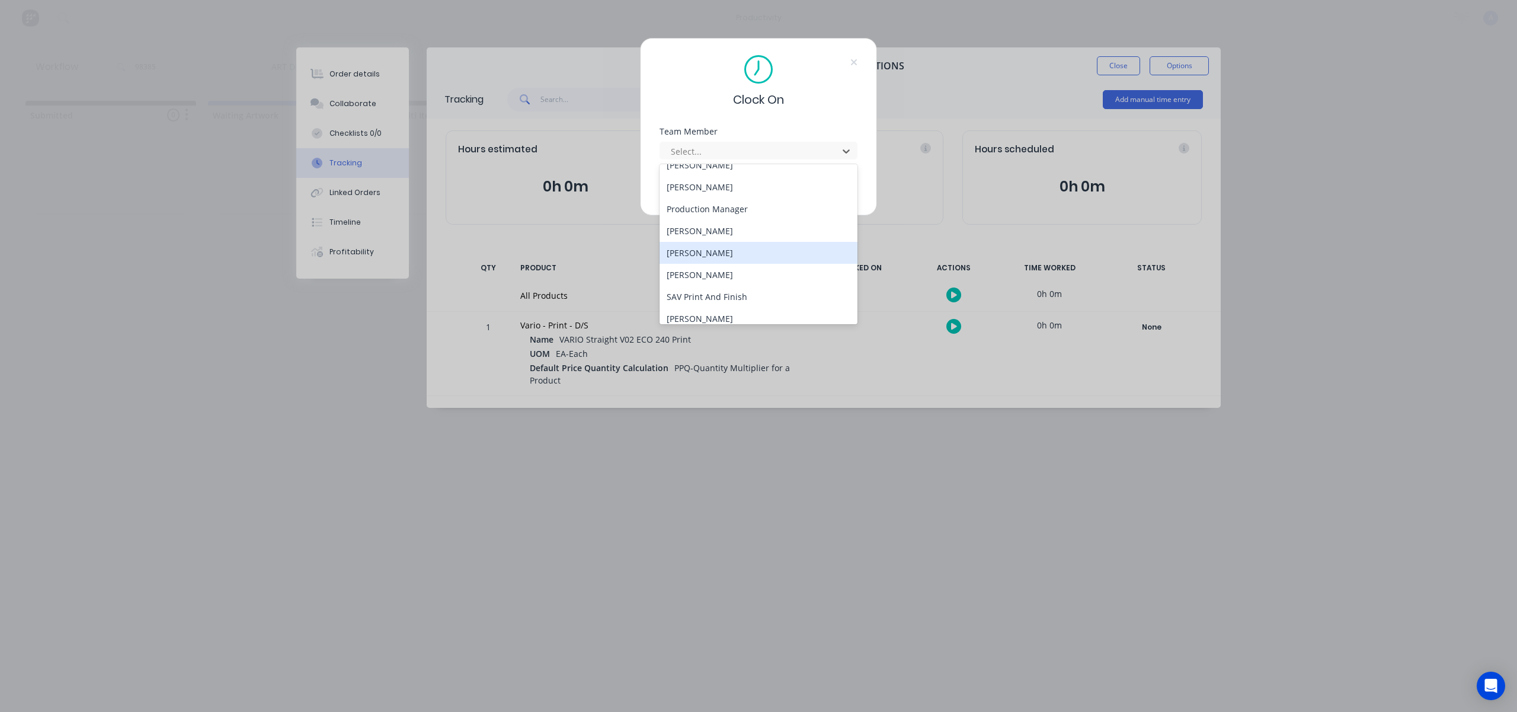
scroll to position [327, 0]
click at [705, 317] on div "[PERSON_NAME]" at bounding box center [759, 311] width 198 height 22
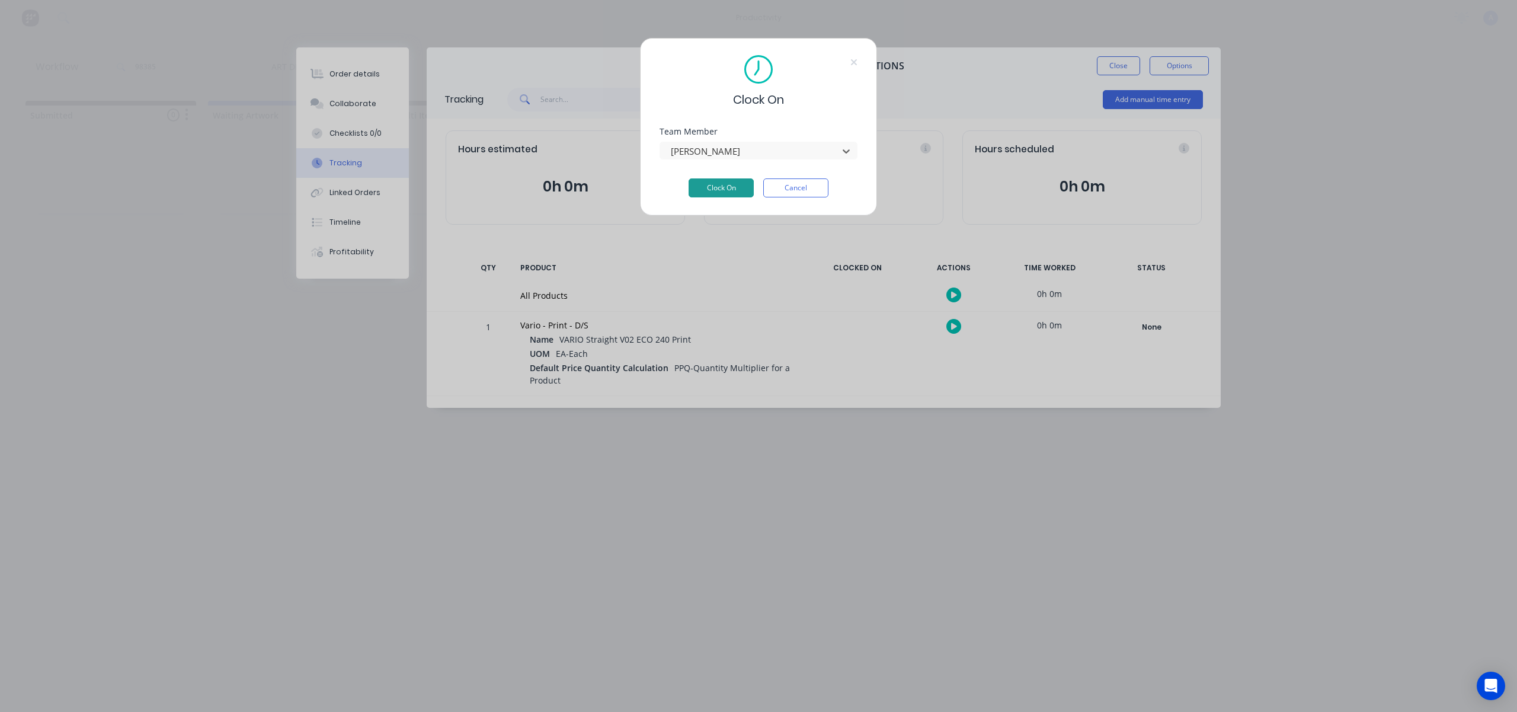
click at [735, 182] on button "Clock On" at bounding box center [721, 187] width 65 height 19
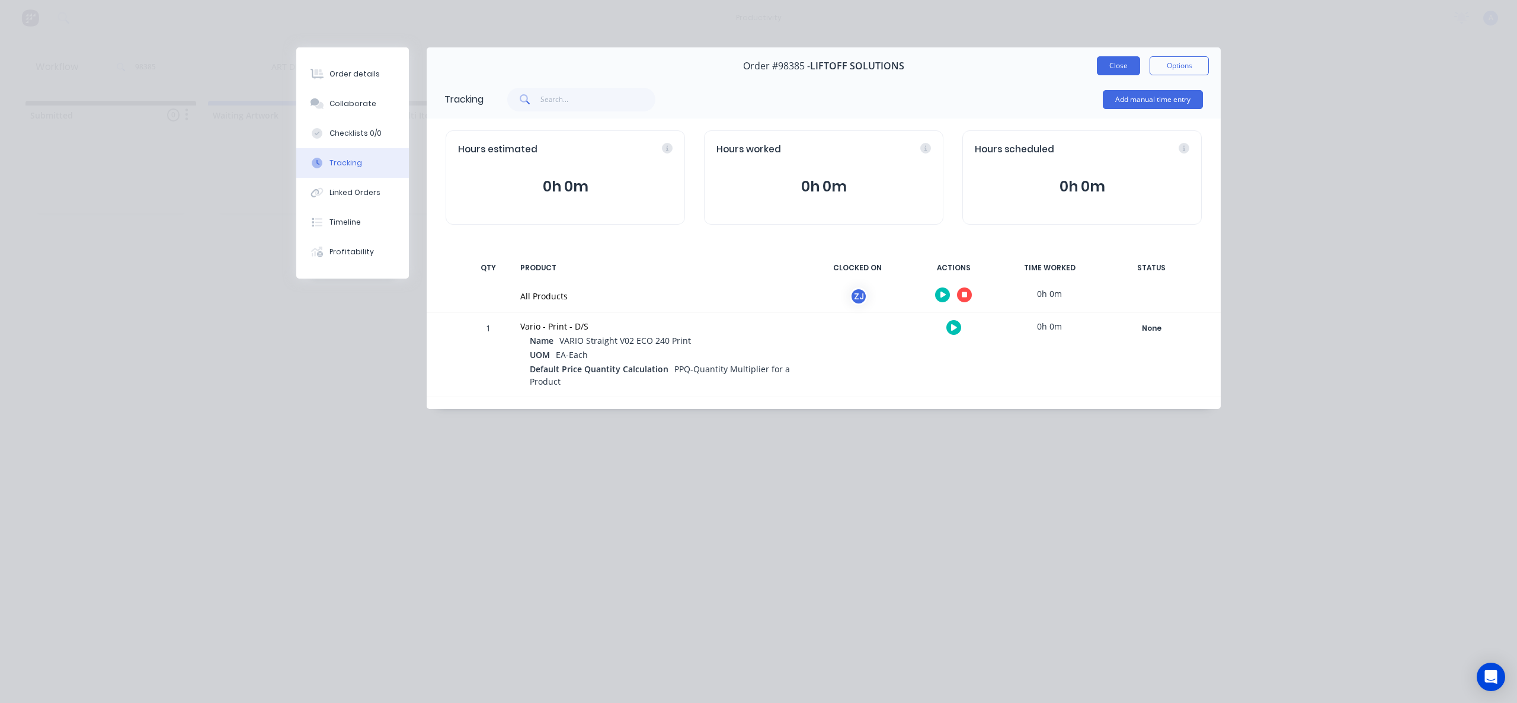
click at [1101, 69] on button "Close" at bounding box center [1118, 65] width 43 height 19
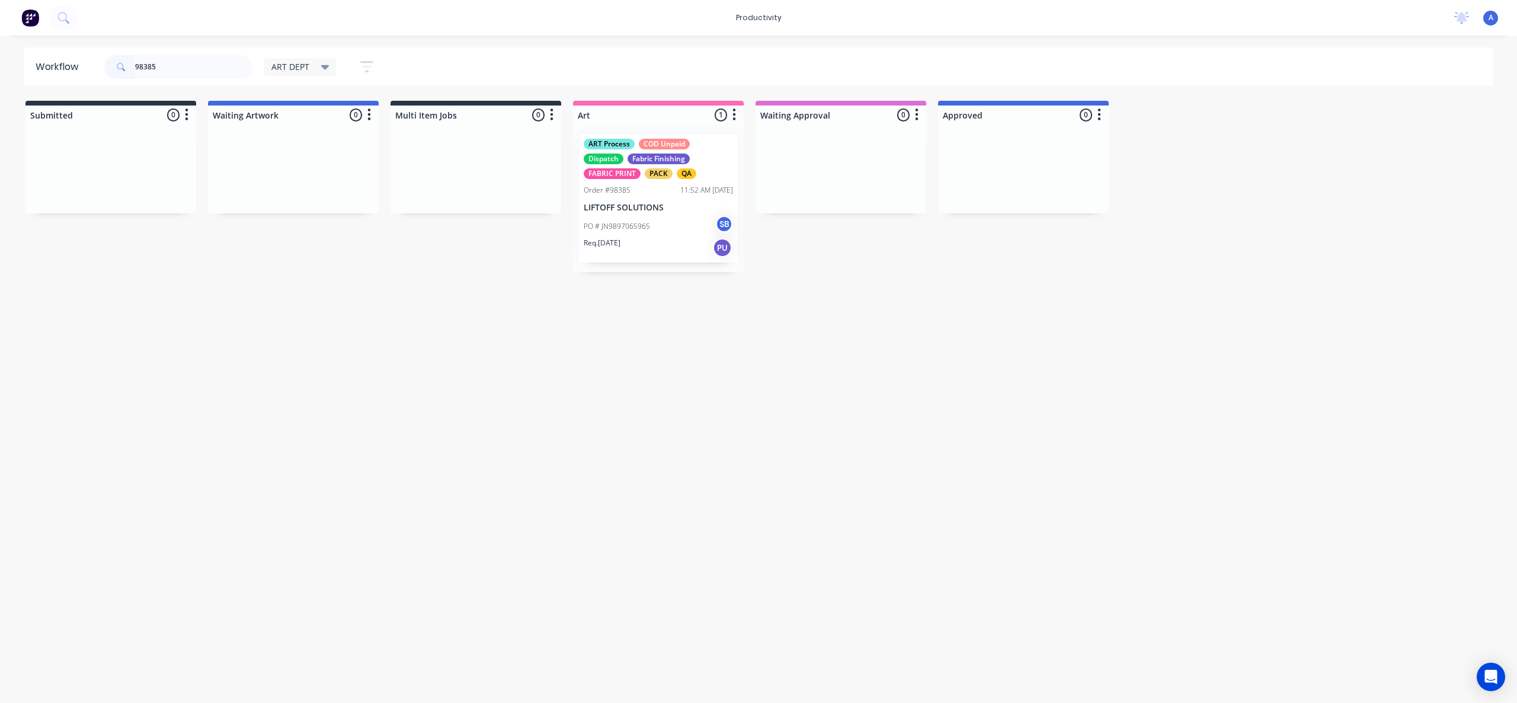
click at [671, 215] on div "PO # JN9897065965 SB" at bounding box center [658, 226] width 149 height 23
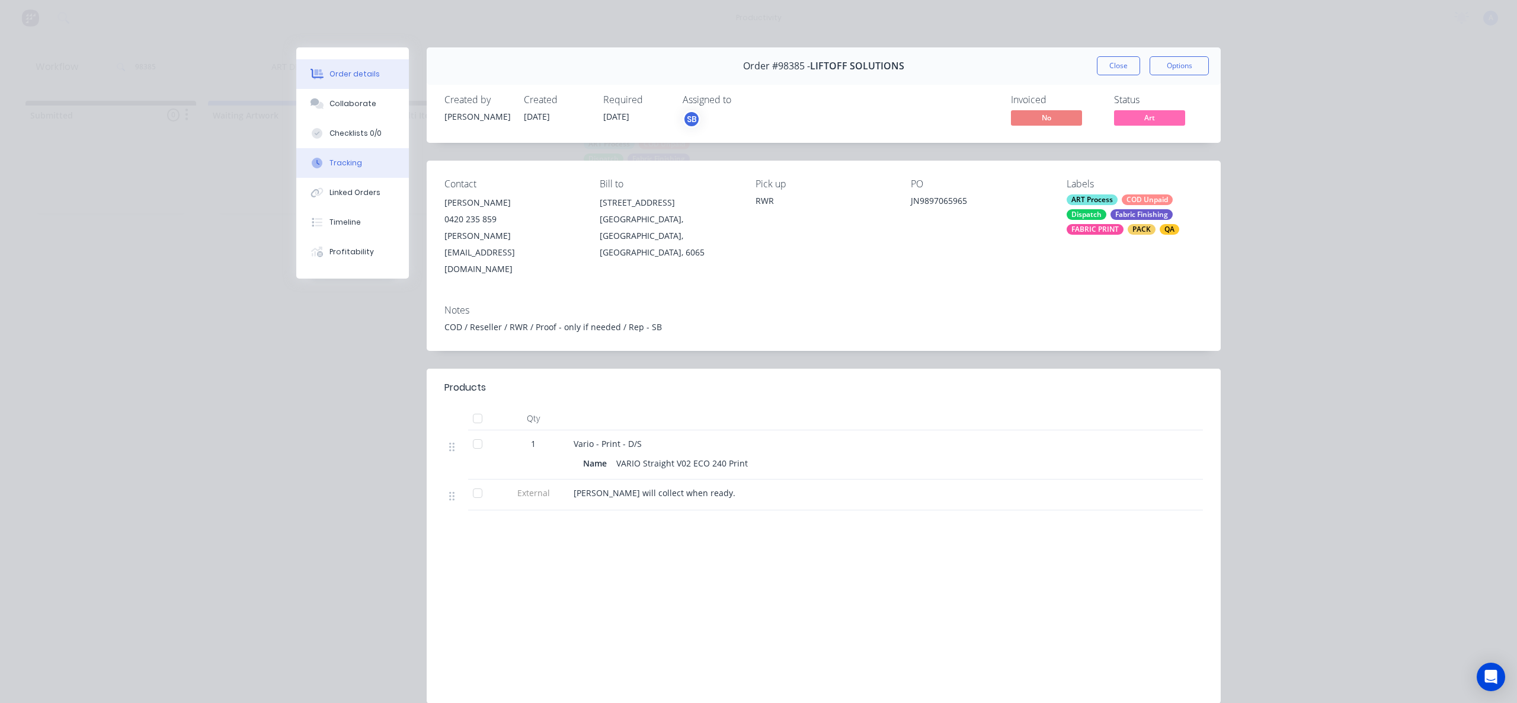
click at [343, 171] on button "Tracking" at bounding box center [352, 163] width 113 height 30
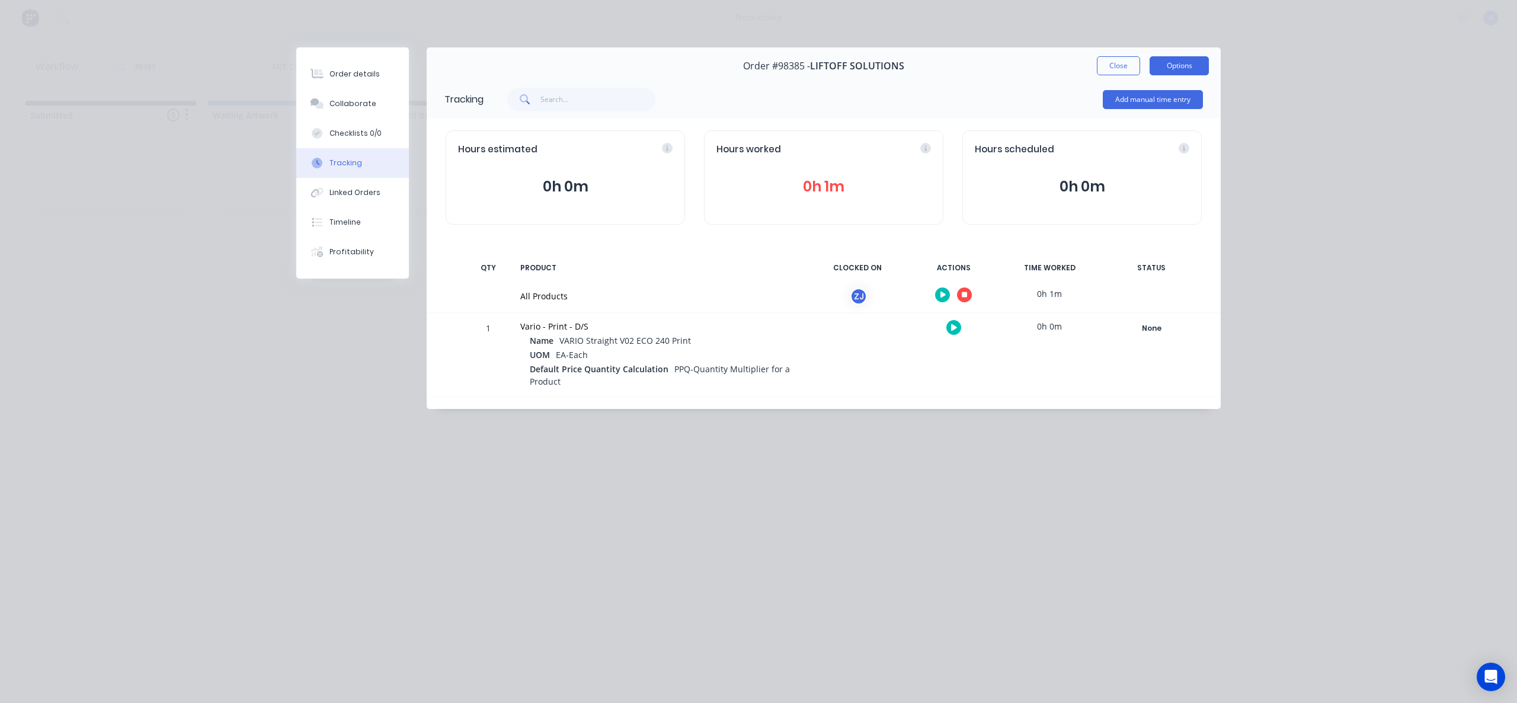
click at [1157, 62] on button "Options" at bounding box center [1179, 65] width 59 height 19
click at [1103, 62] on button "Close" at bounding box center [1118, 65] width 43 height 19
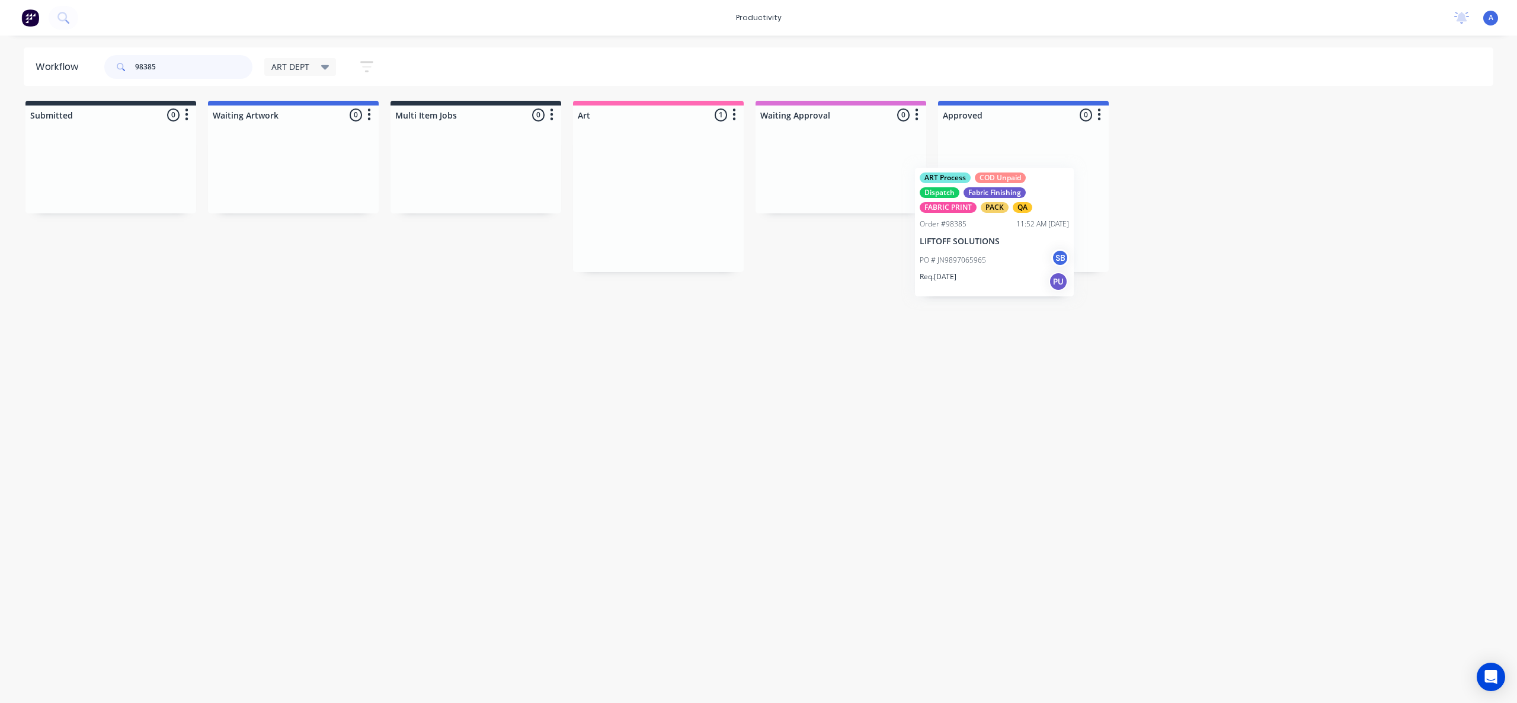
drag, startPoint x: 843, startPoint y: 243, endPoint x: 1002, endPoint y: 238, distance: 159.5
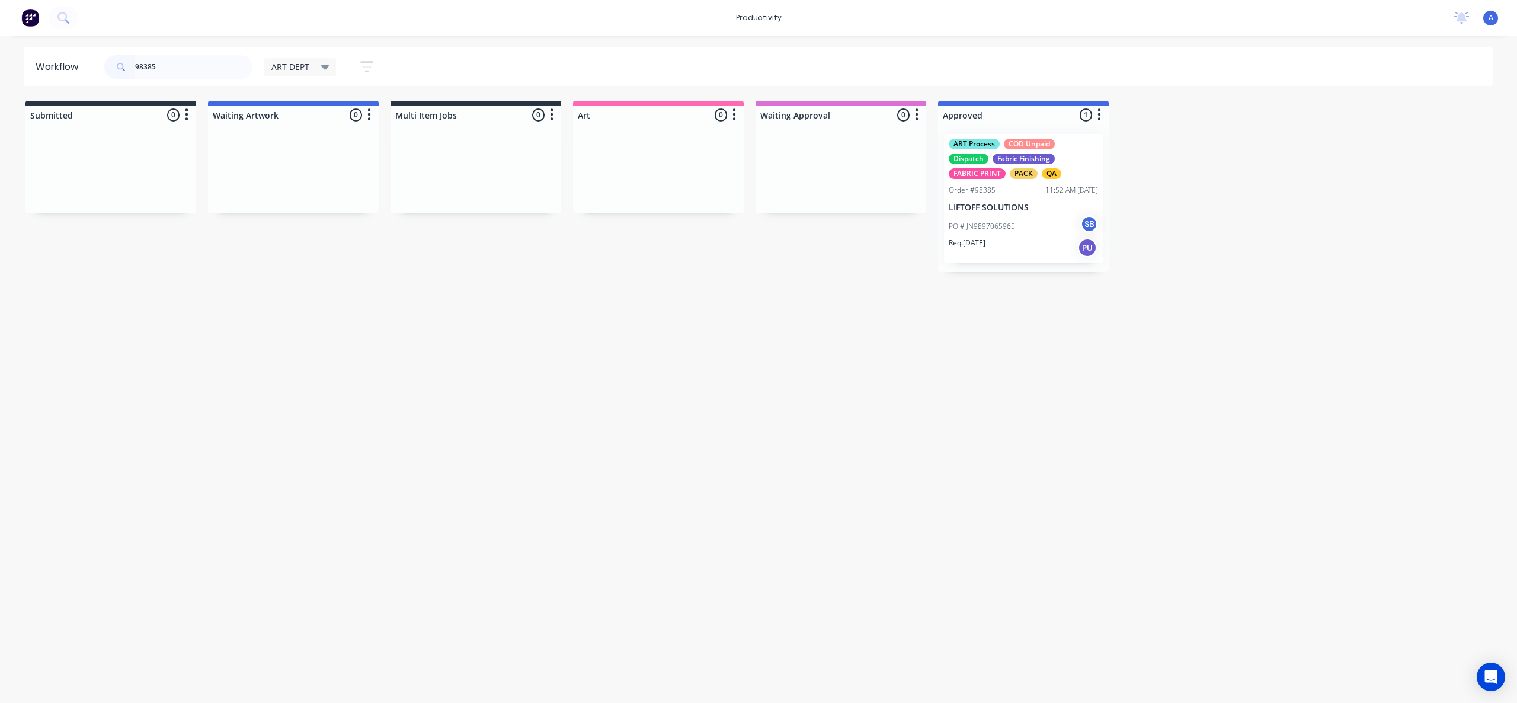
click at [1007, 236] on div "PO # JN9897065965 SB" at bounding box center [1023, 226] width 149 height 23
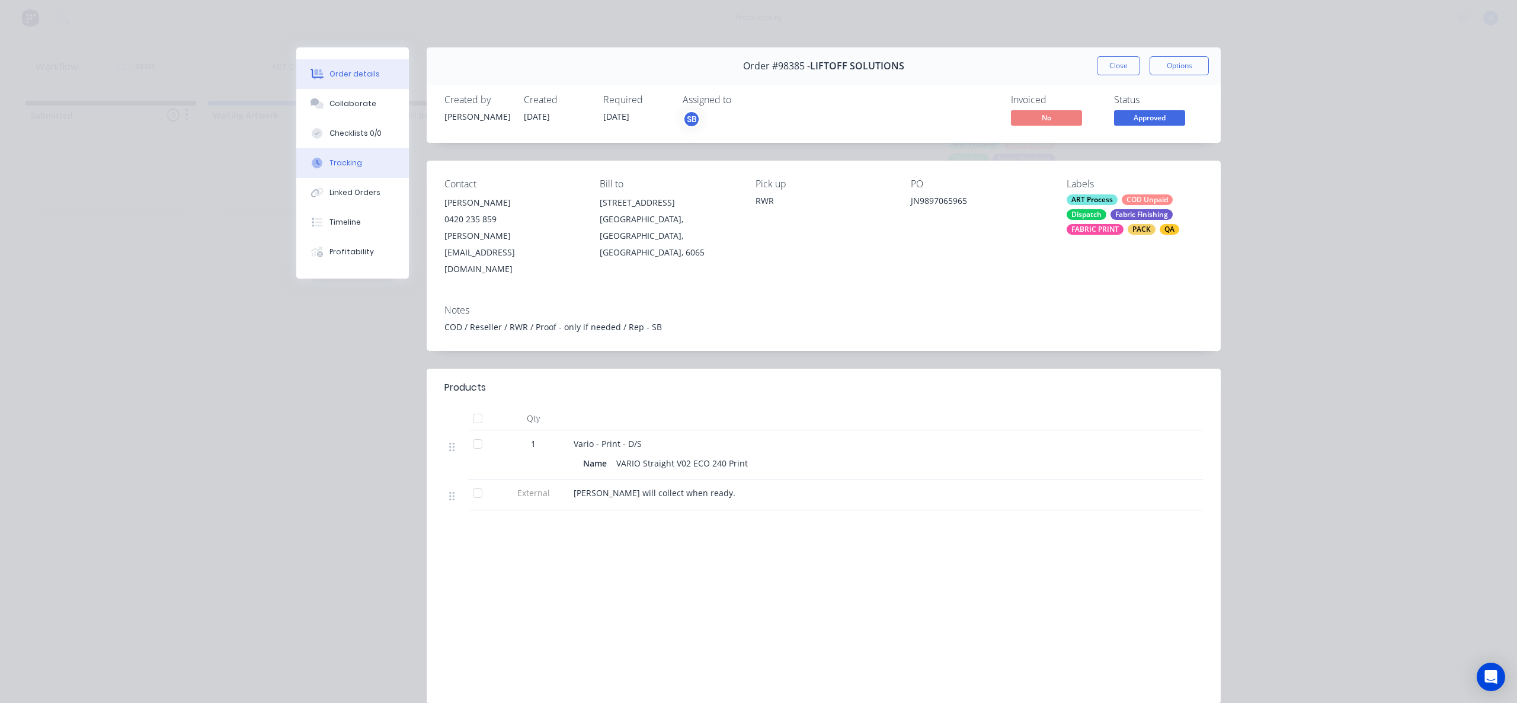
click at [338, 166] on div "Tracking" at bounding box center [346, 163] width 33 height 11
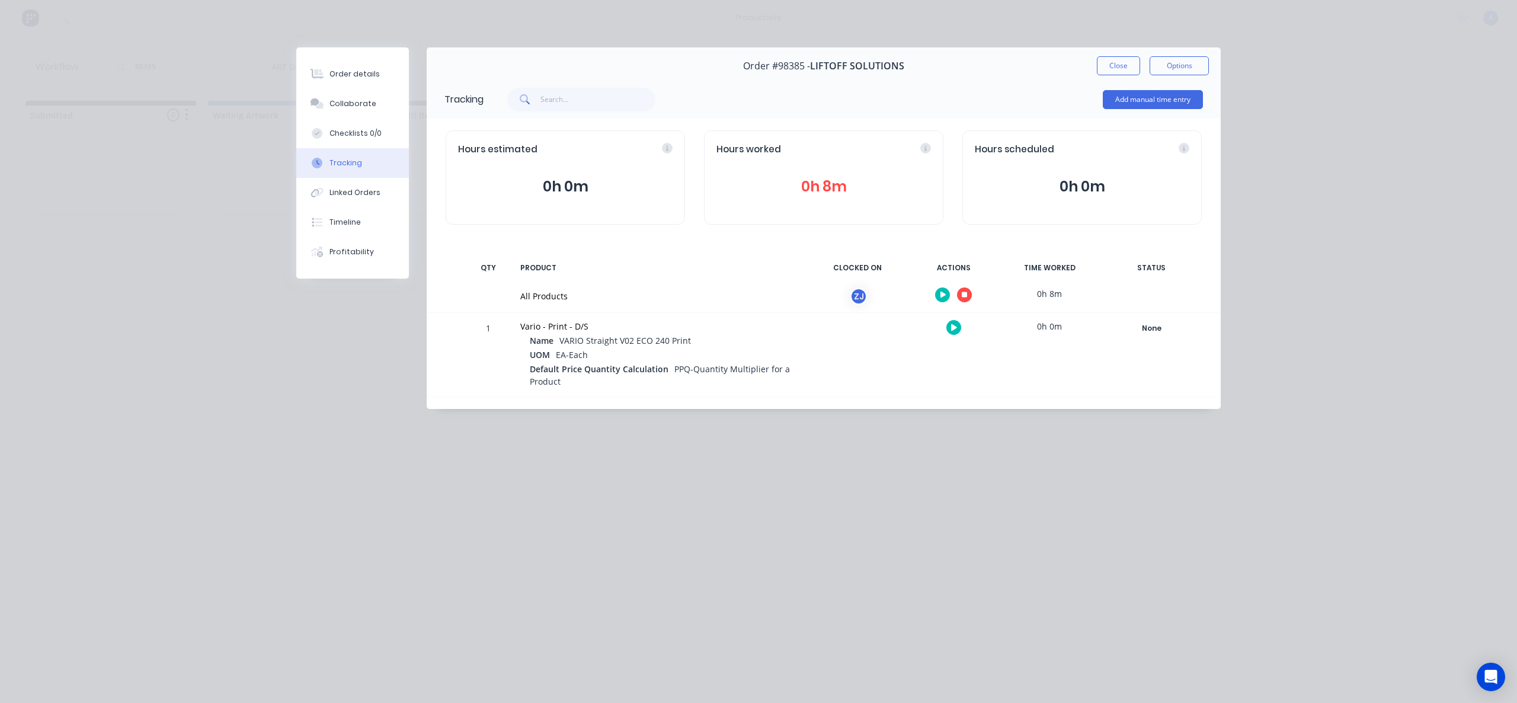
click at [960, 293] on button "button" at bounding box center [964, 294] width 15 height 15
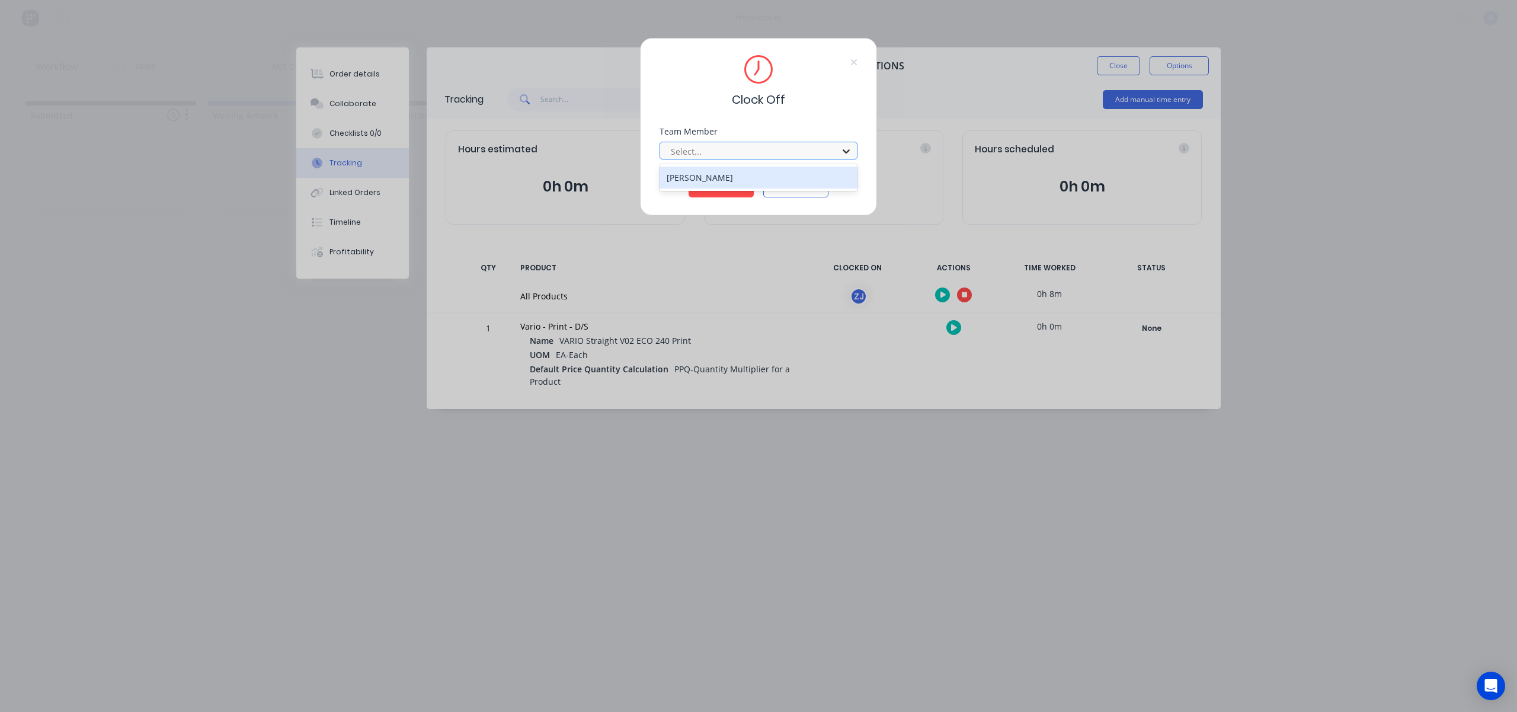
click at [840, 156] on div at bounding box center [846, 151] width 21 height 19
click at [735, 175] on div "[PERSON_NAME]" at bounding box center [759, 178] width 198 height 22
click at [728, 185] on button "Clock Off" at bounding box center [721, 187] width 65 height 19
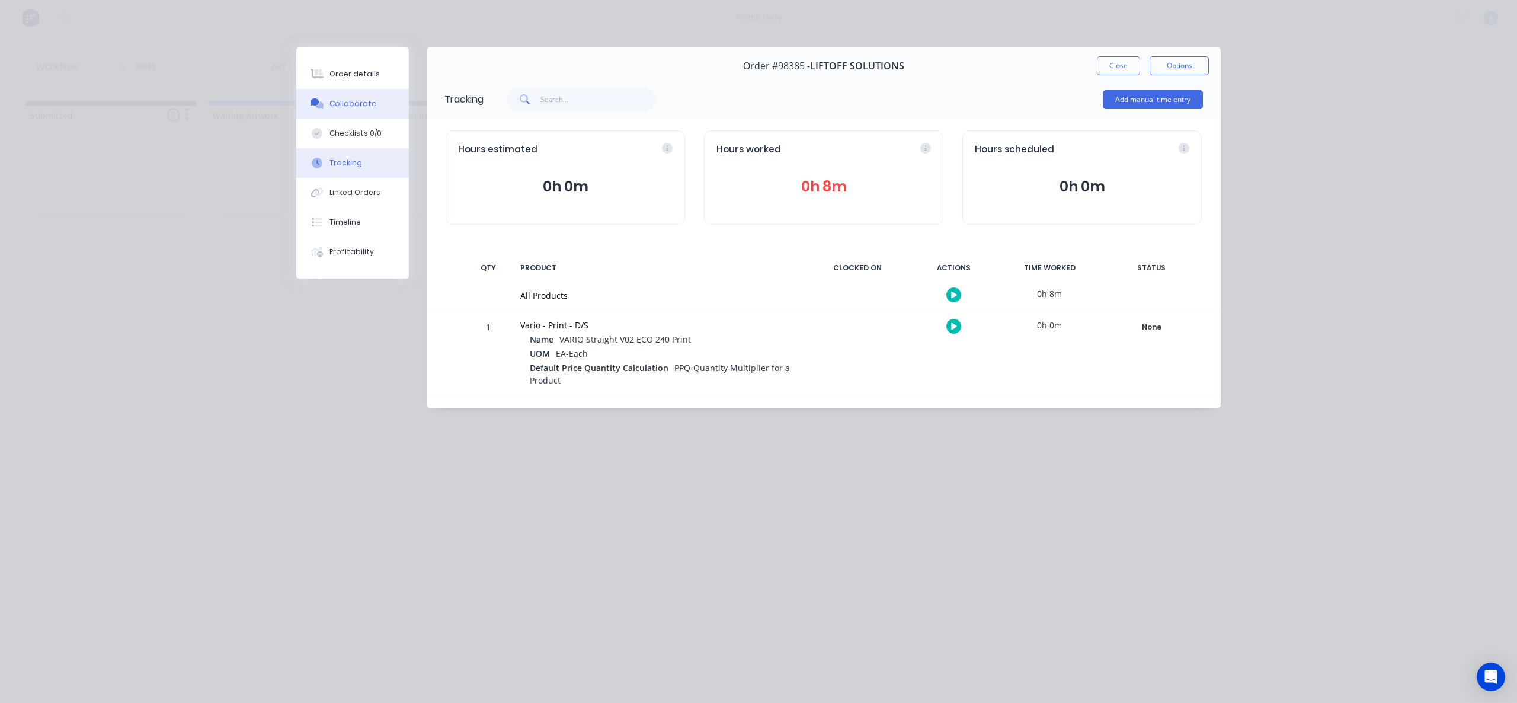
click at [351, 94] on button "Collaborate" at bounding box center [352, 104] width 113 height 30
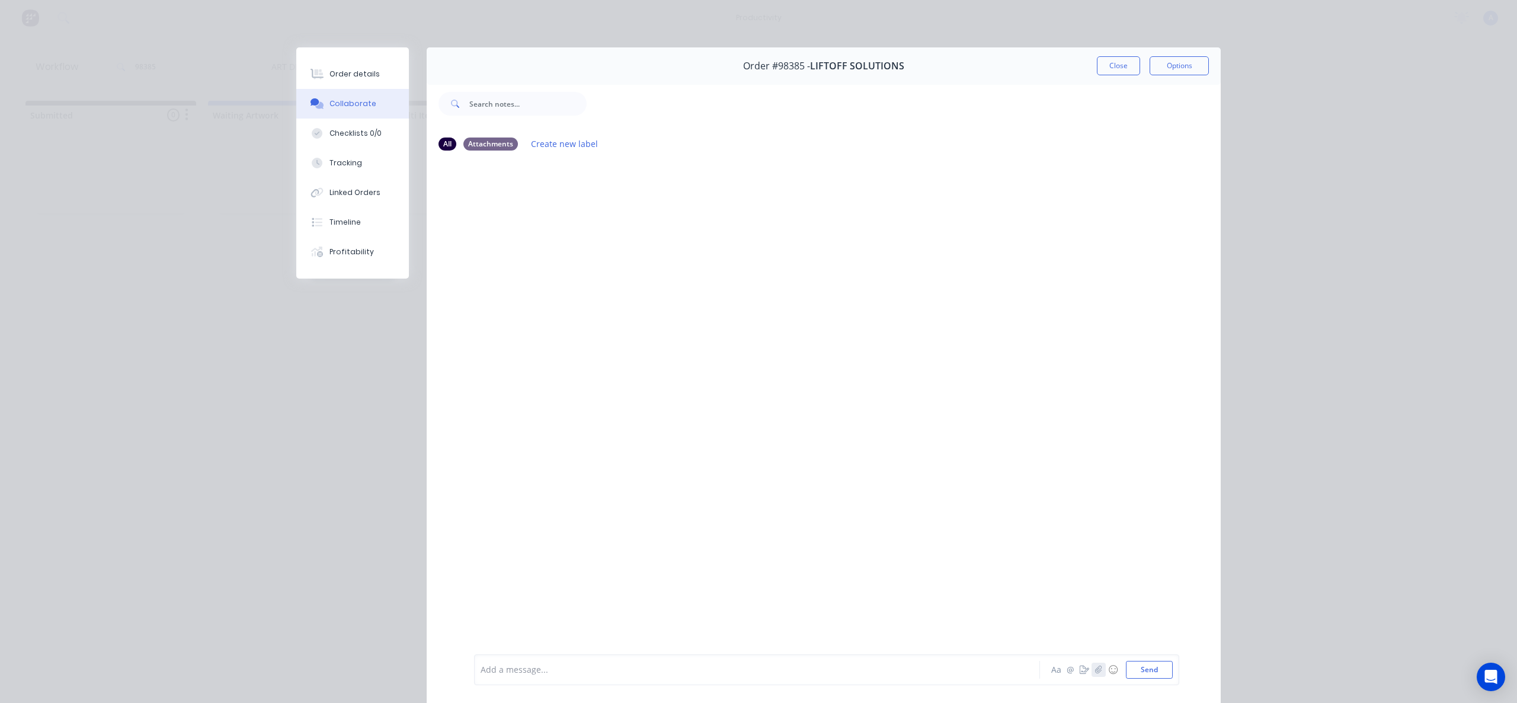
click at [1095, 666] on icon "button" at bounding box center [1098, 670] width 7 height 8
click at [1148, 667] on button "Send" at bounding box center [1149, 670] width 47 height 18
click at [319, 142] on button "Checklists 0/0" at bounding box center [352, 134] width 113 height 30
type textarea "x"
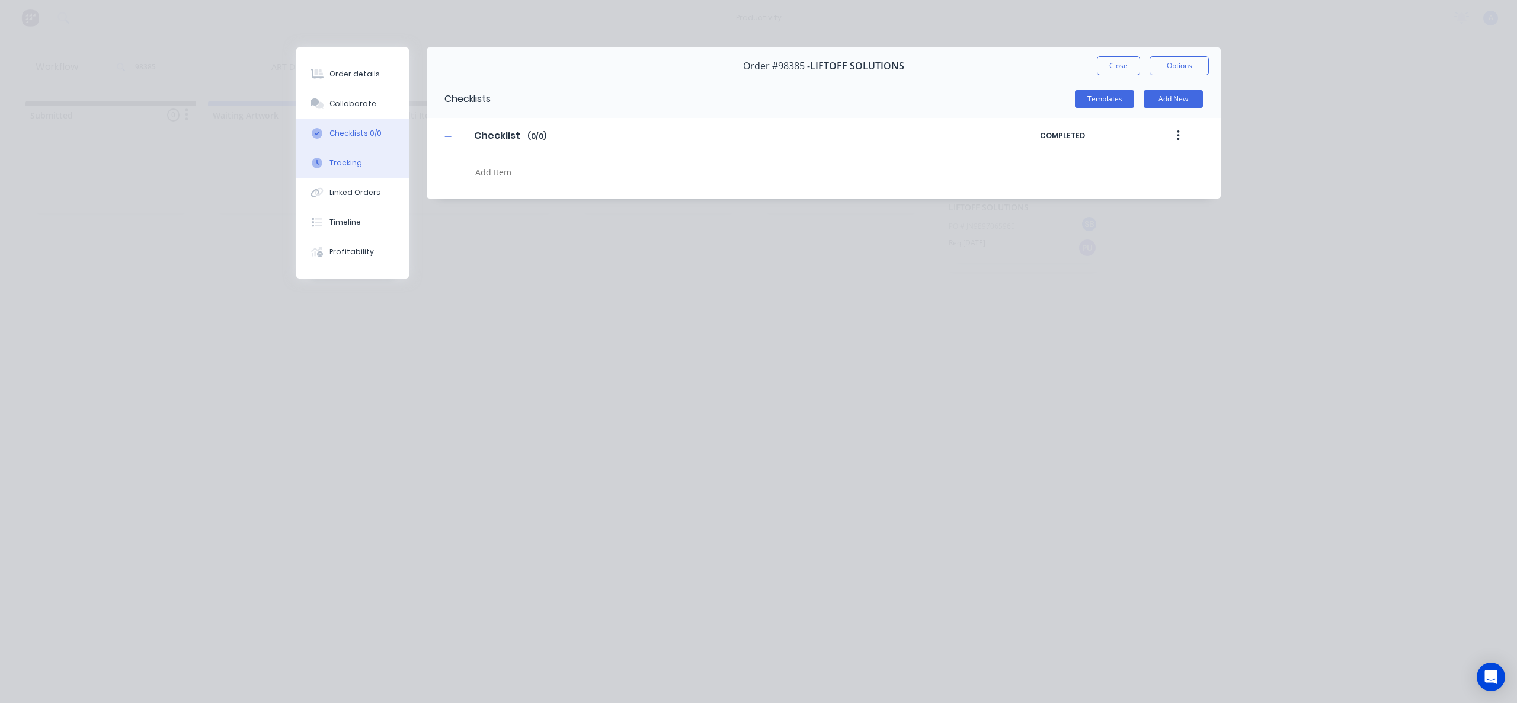
click at [323, 158] on div at bounding box center [317, 163] width 18 height 11
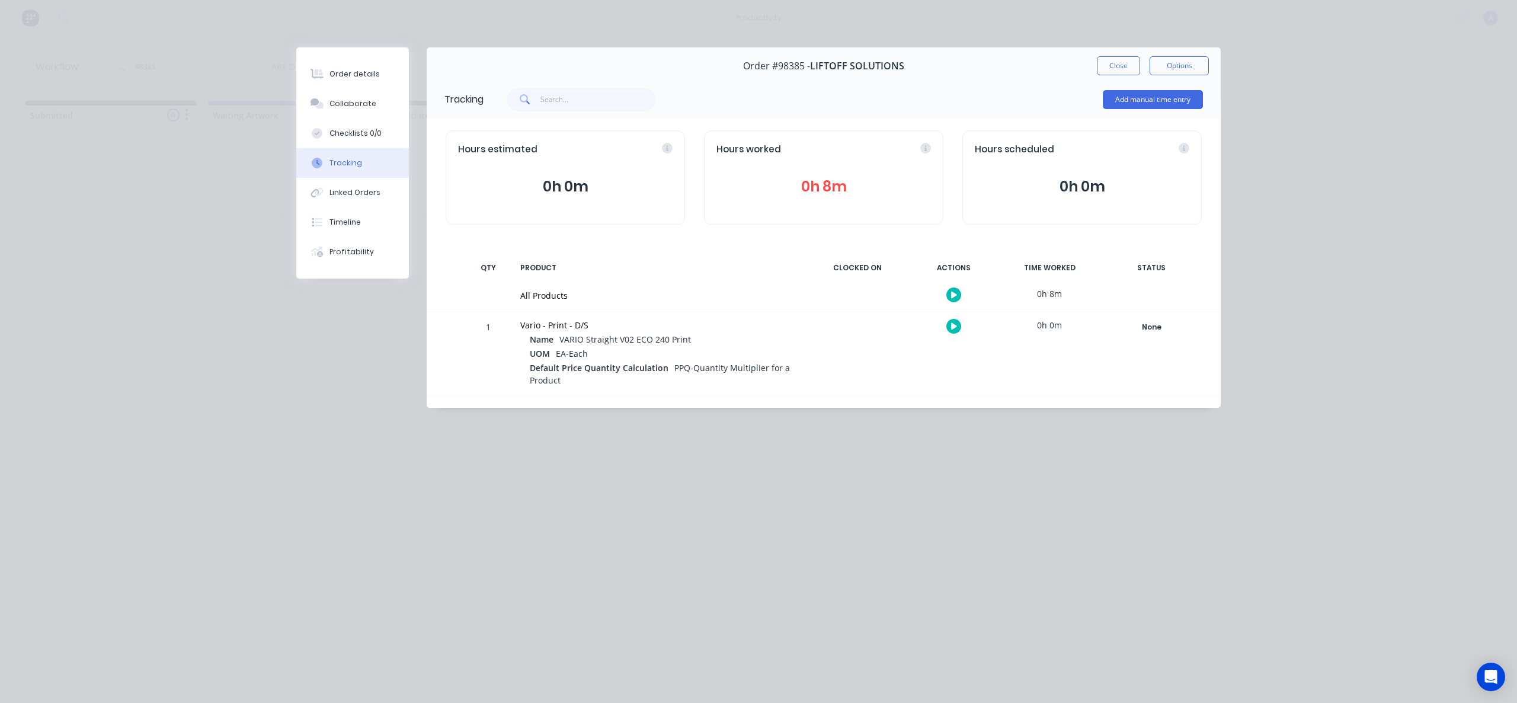
click at [1090, 72] on div "Order #98385 - LIFTOFF SOLUTIONS Close Options" at bounding box center [824, 65] width 794 height 37
click at [1108, 64] on button "Close" at bounding box center [1118, 65] width 43 height 19
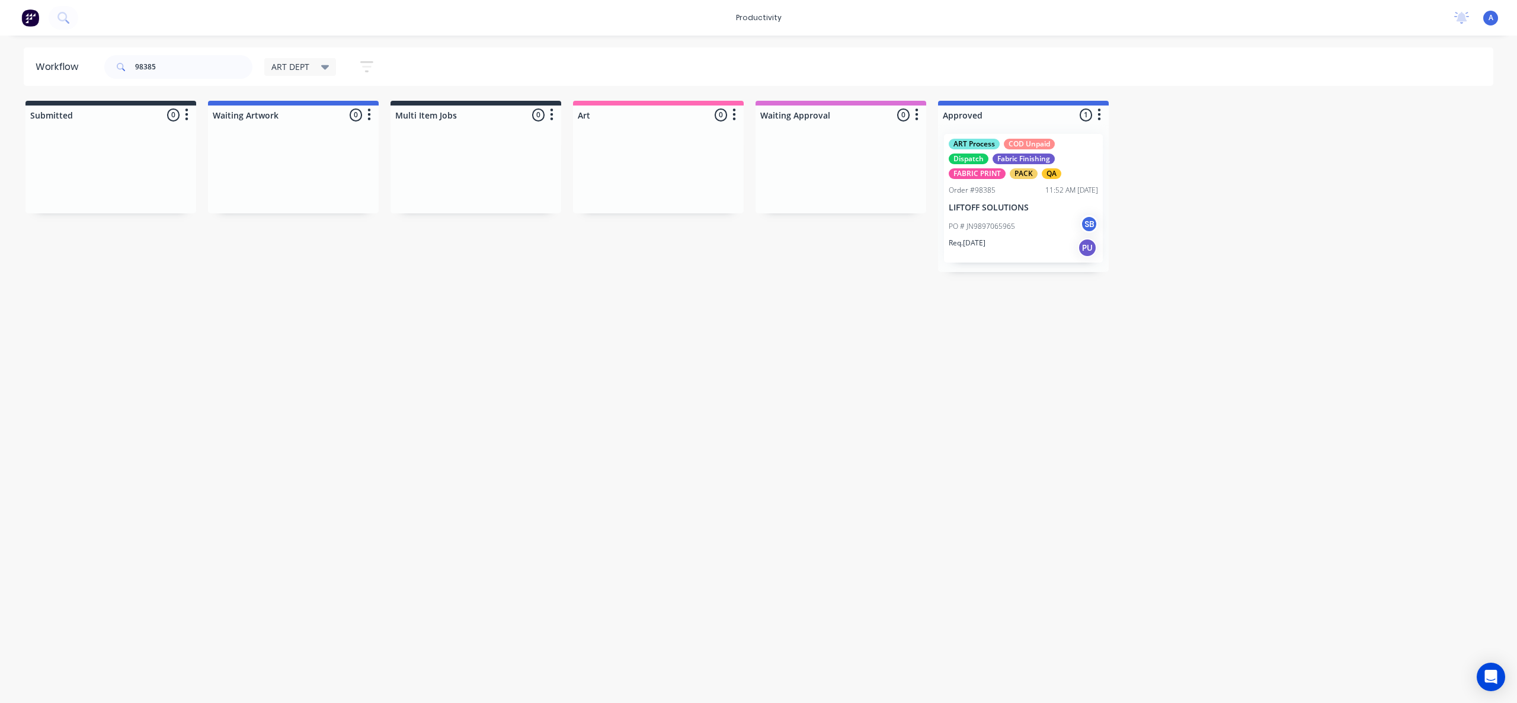
click at [1052, 406] on div "Workflow 98385 ART DEPT Save new view None edit ART DEPT (Default) edit Banner …" at bounding box center [758, 363] width 1517 height 632
click at [188, 70] on input "98385" at bounding box center [193, 67] width 117 height 24
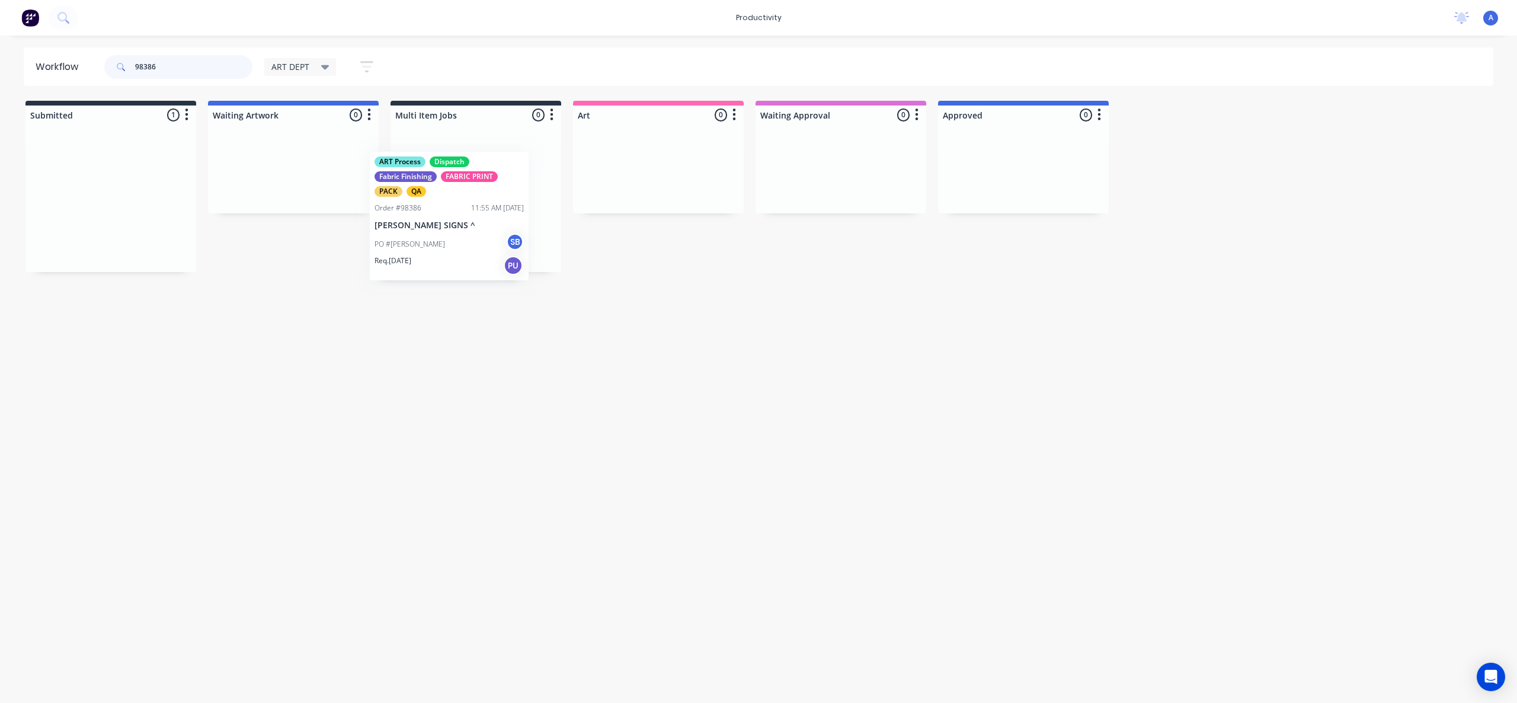
drag, startPoint x: 110, startPoint y: 225, endPoint x: 683, endPoint y: 228, distance: 573.8
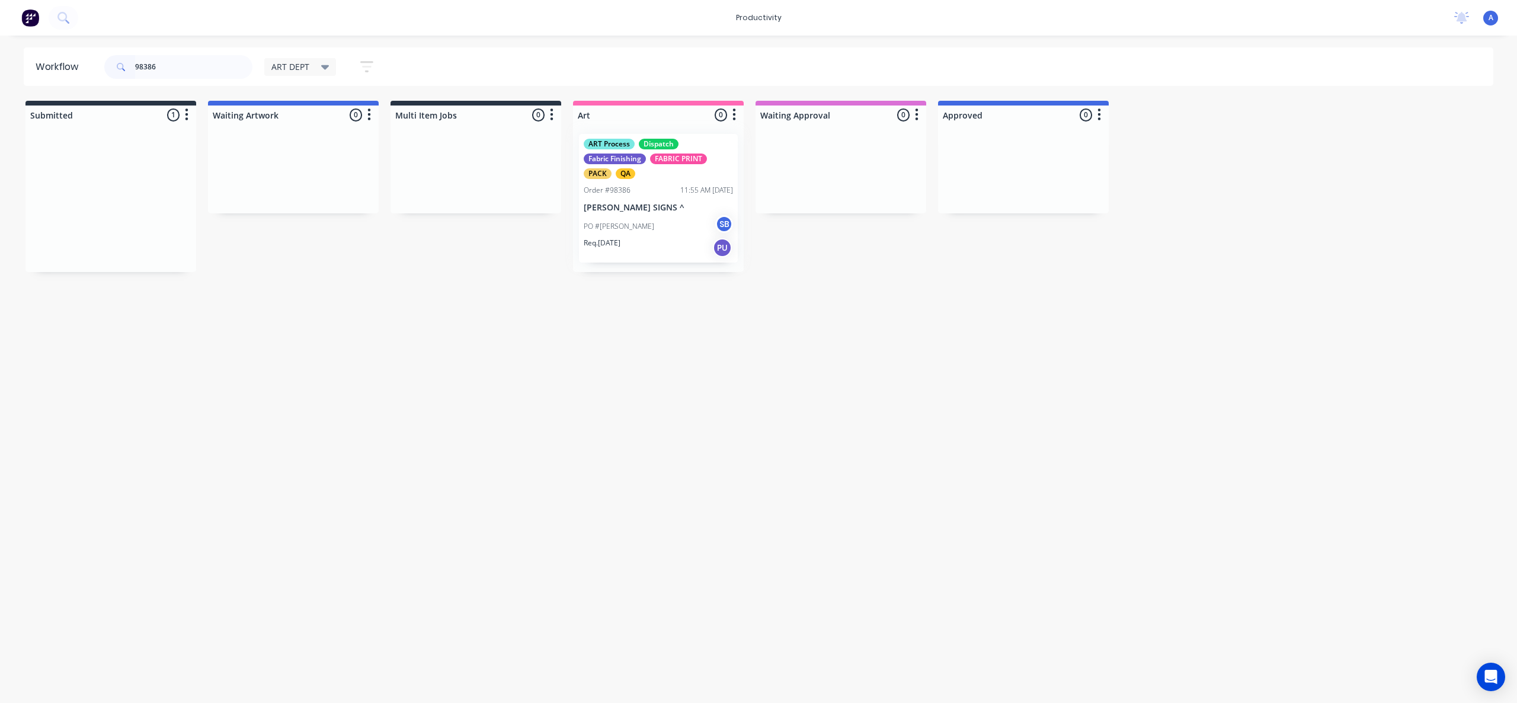
click at [683, 228] on div at bounding box center [658, 198] width 171 height 148
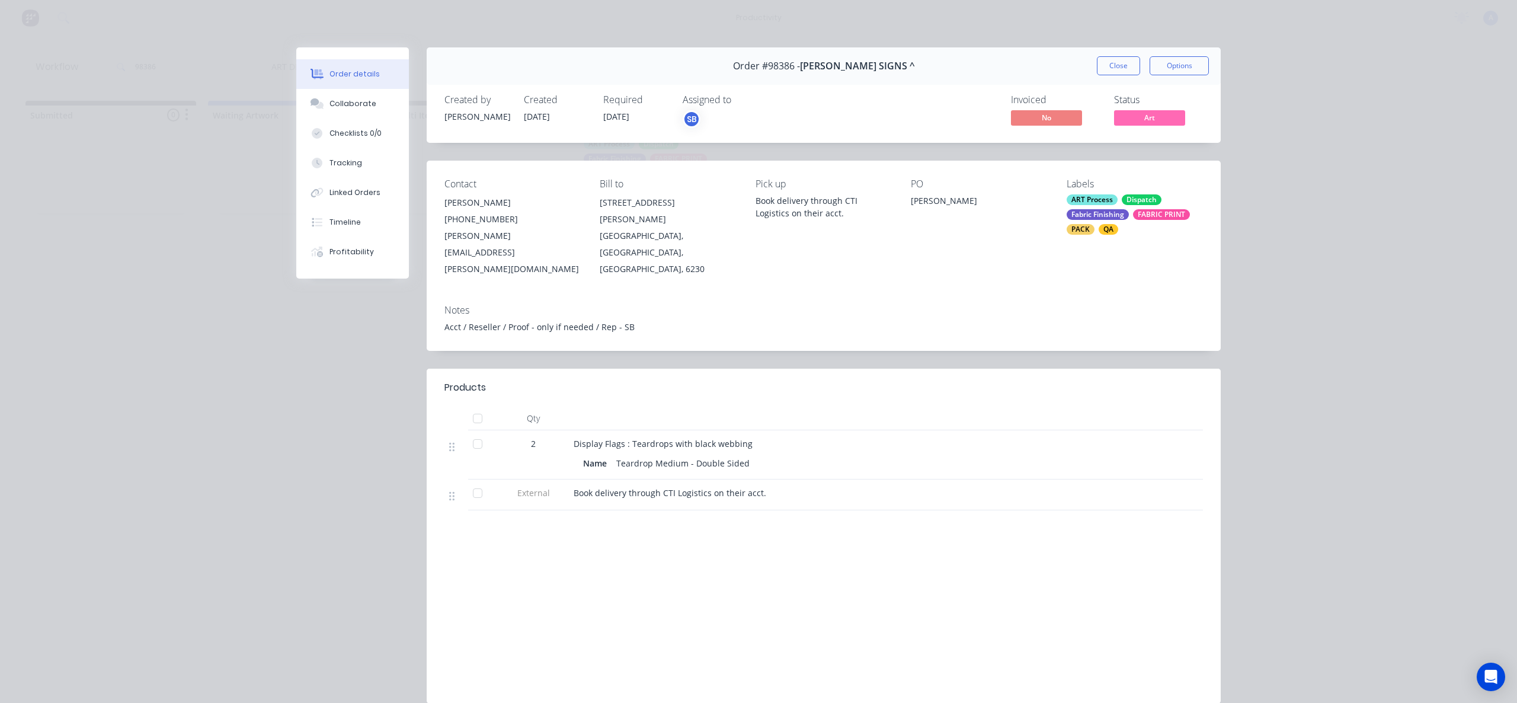
click at [346, 190] on div "Linked Orders" at bounding box center [355, 192] width 51 height 11
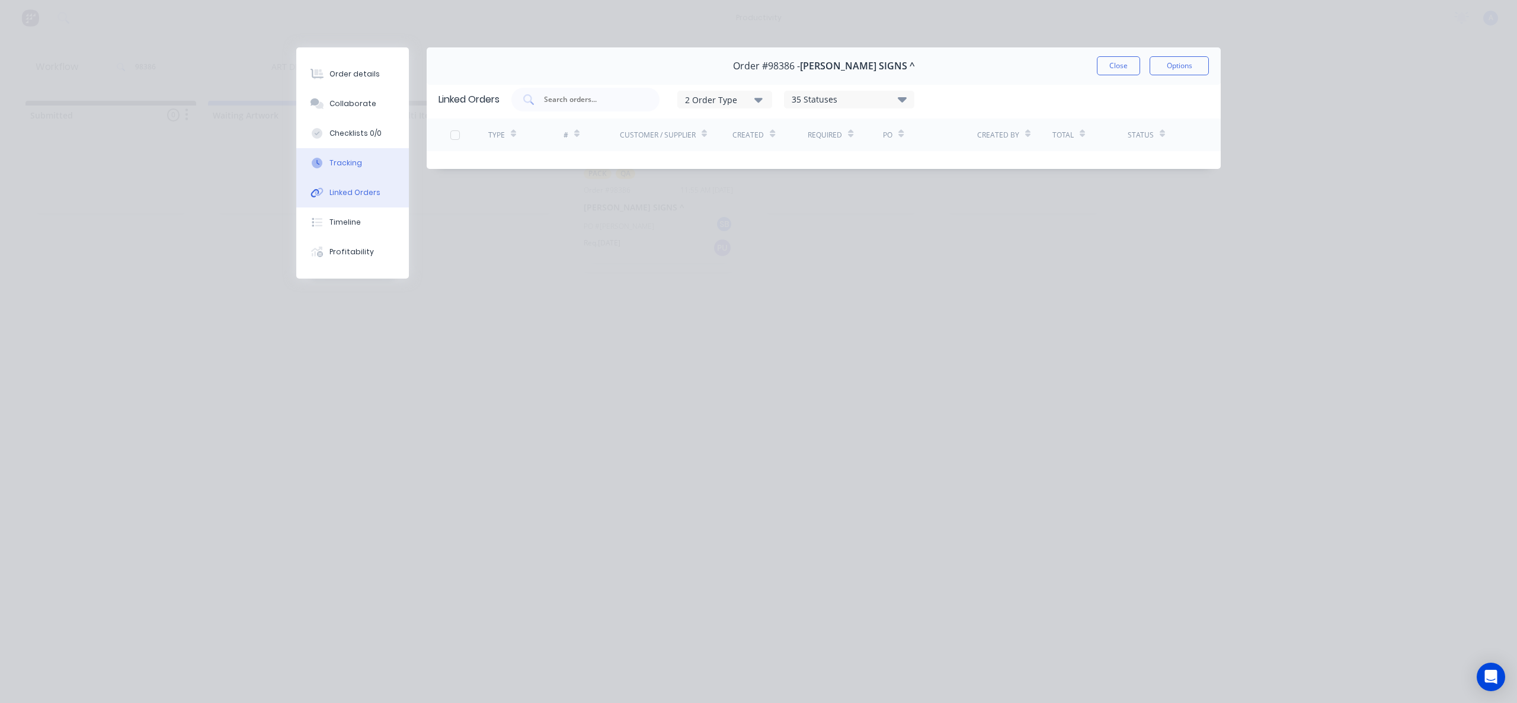
click at [369, 168] on button "Tracking" at bounding box center [352, 163] width 113 height 30
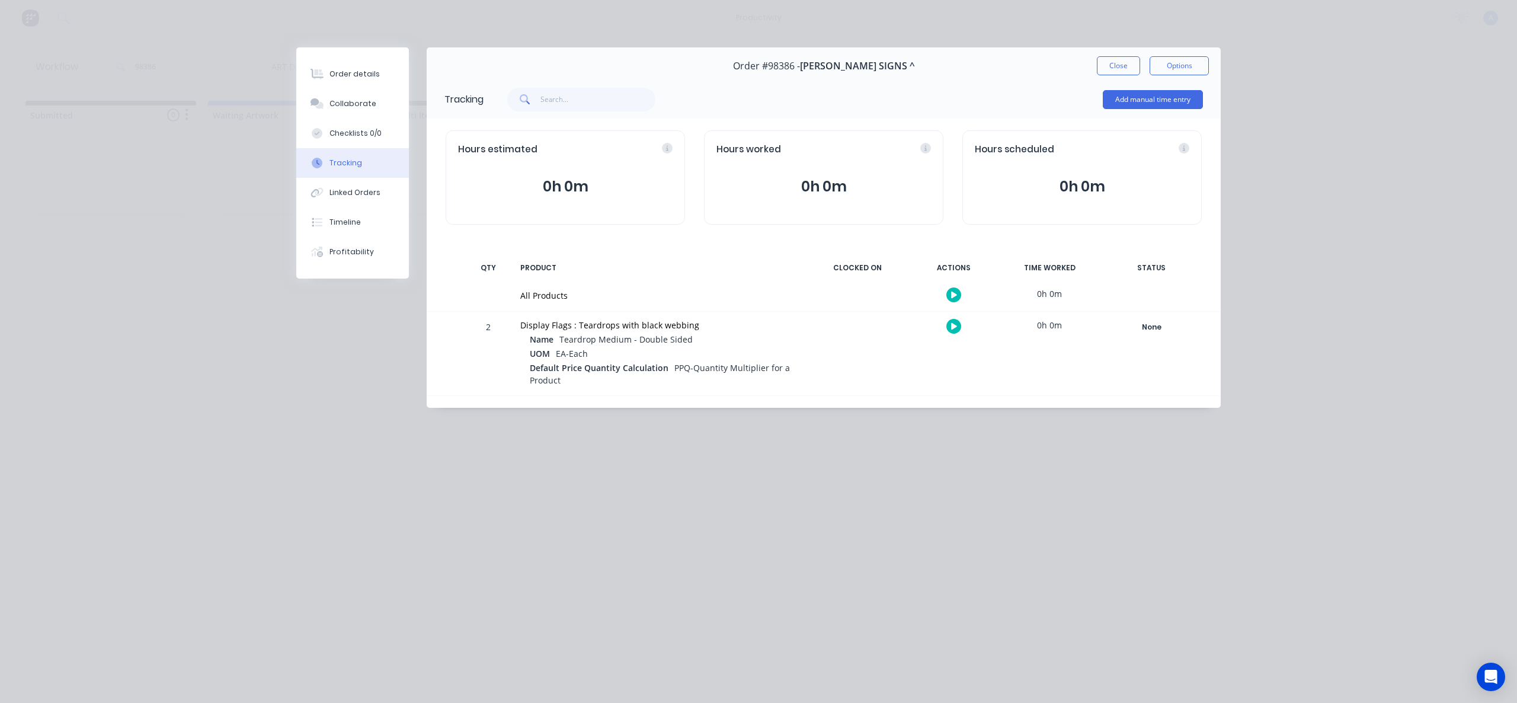
click at [956, 293] on icon "button" at bounding box center [954, 295] width 6 height 8
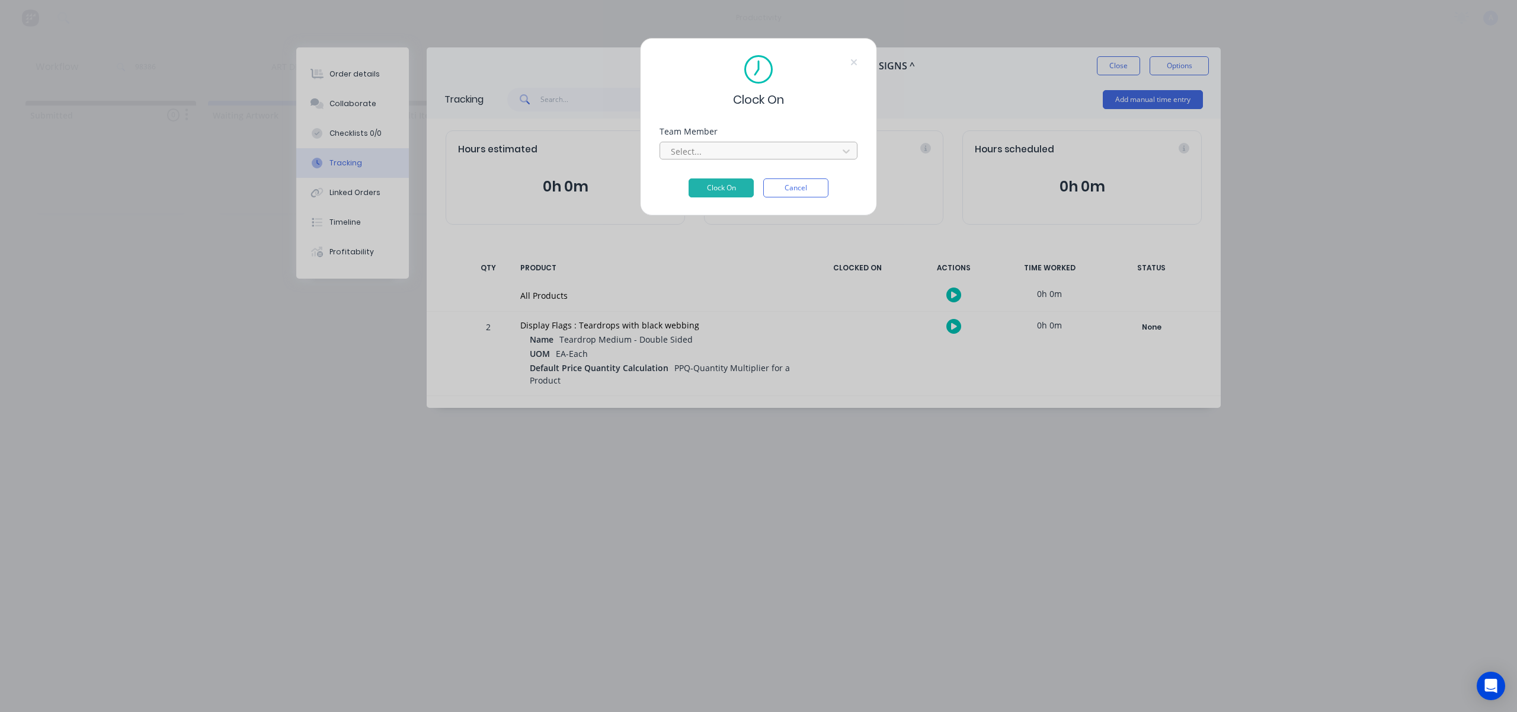
click at [750, 152] on div at bounding box center [751, 151] width 162 height 15
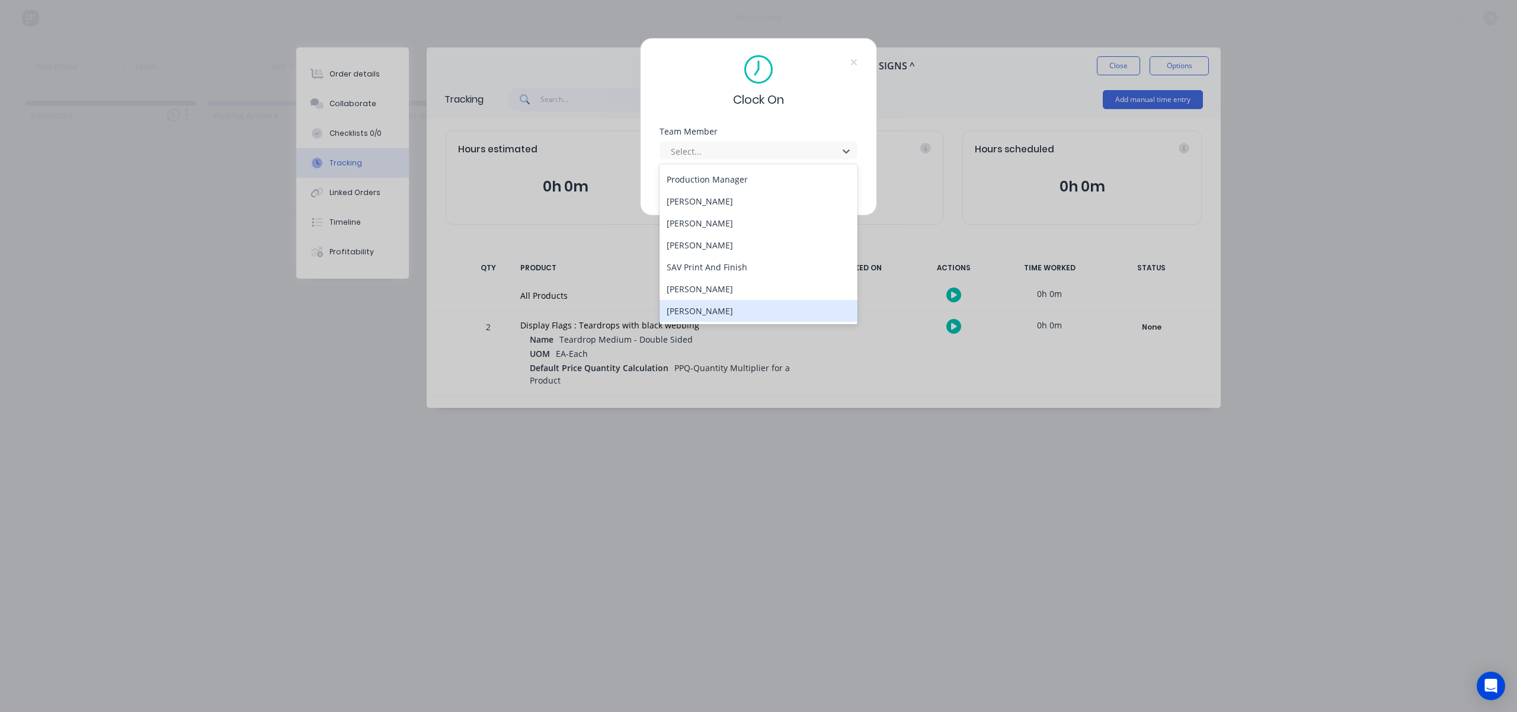
click at [711, 314] on div "[PERSON_NAME]" at bounding box center [759, 311] width 198 height 22
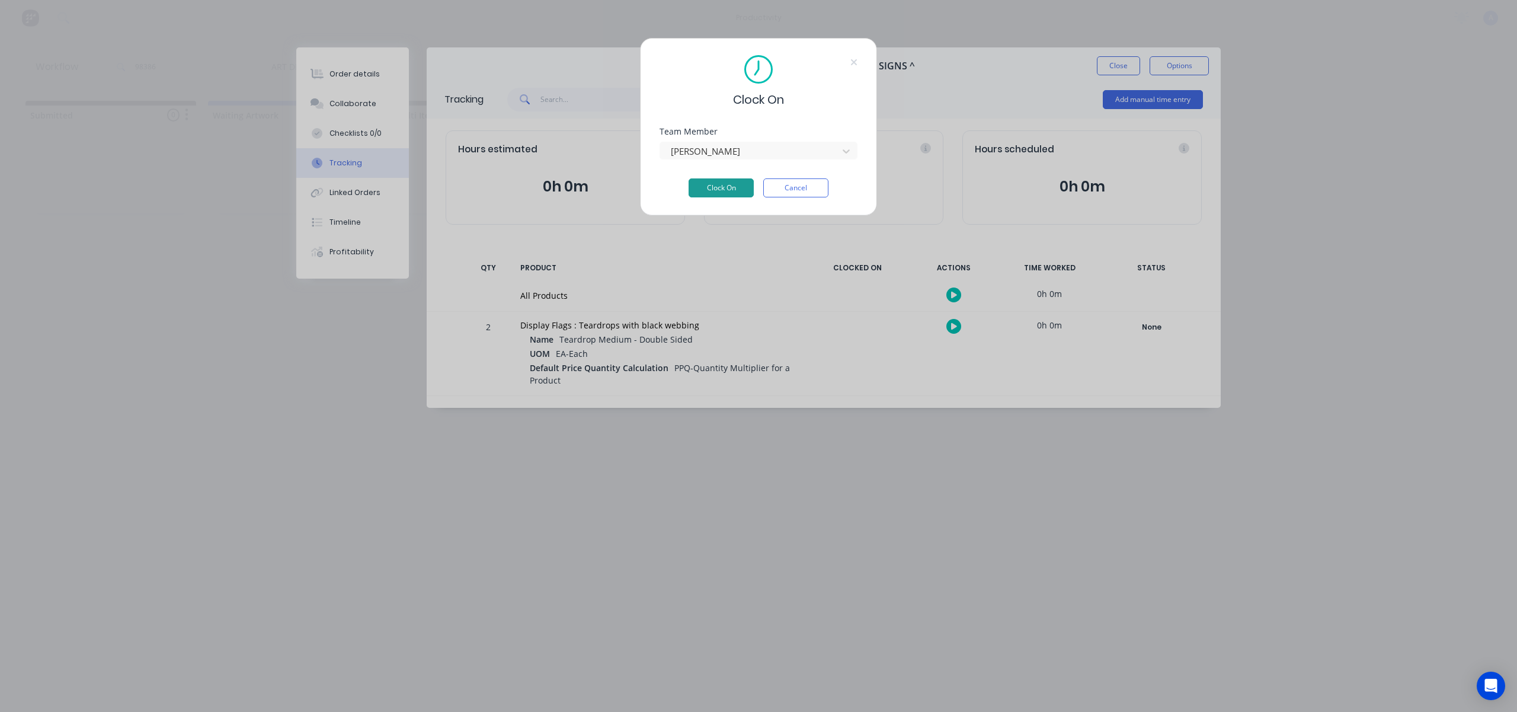
click at [707, 190] on button "Clock On" at bounding box center [721, 187] width 65 height 19
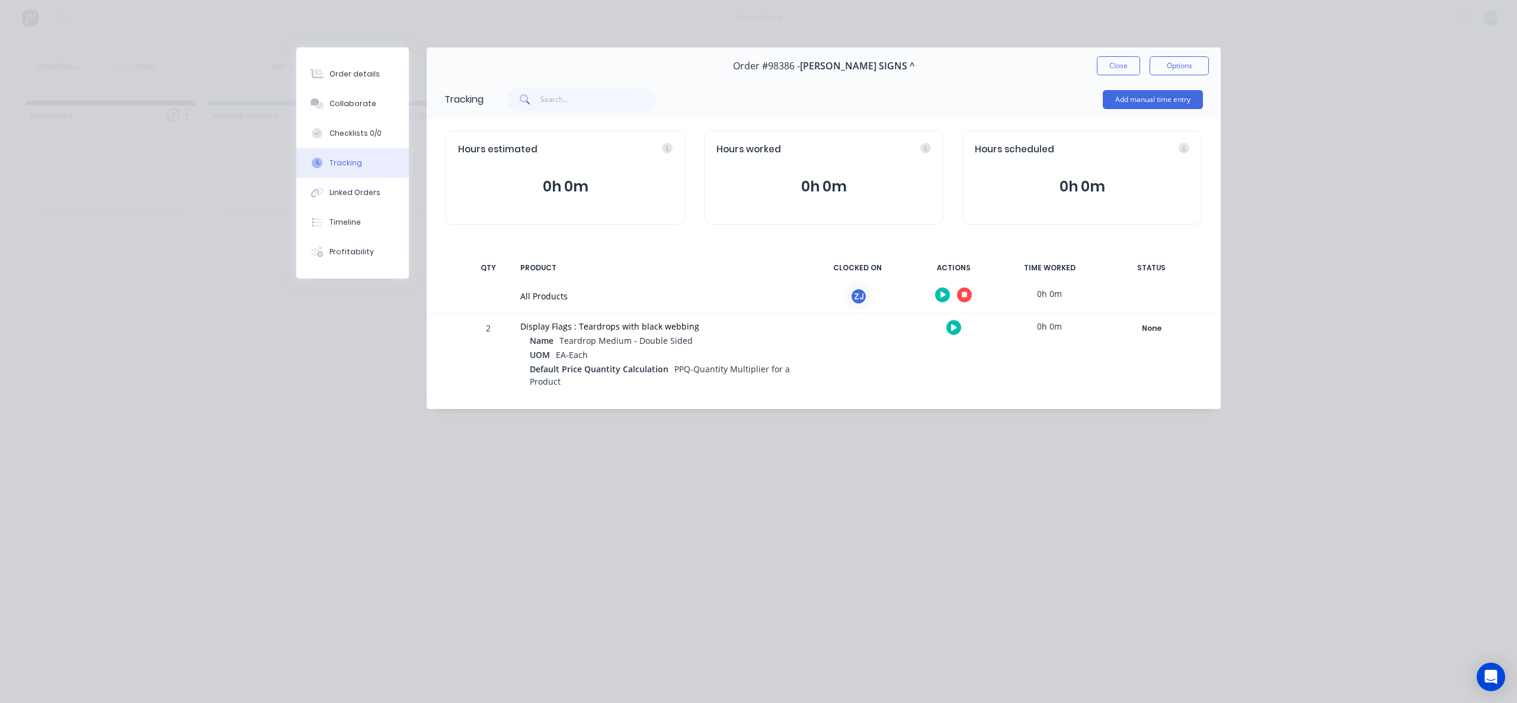
click at [1095, 59] on div "Order #98386 - [PERSON_NAME] SIGNS ^ Close Options" at bounding box center [824, 65] width 794 height 37
click at [1125, 65] on button "Close" at bounding box center [1118, 65] width 43 height 19
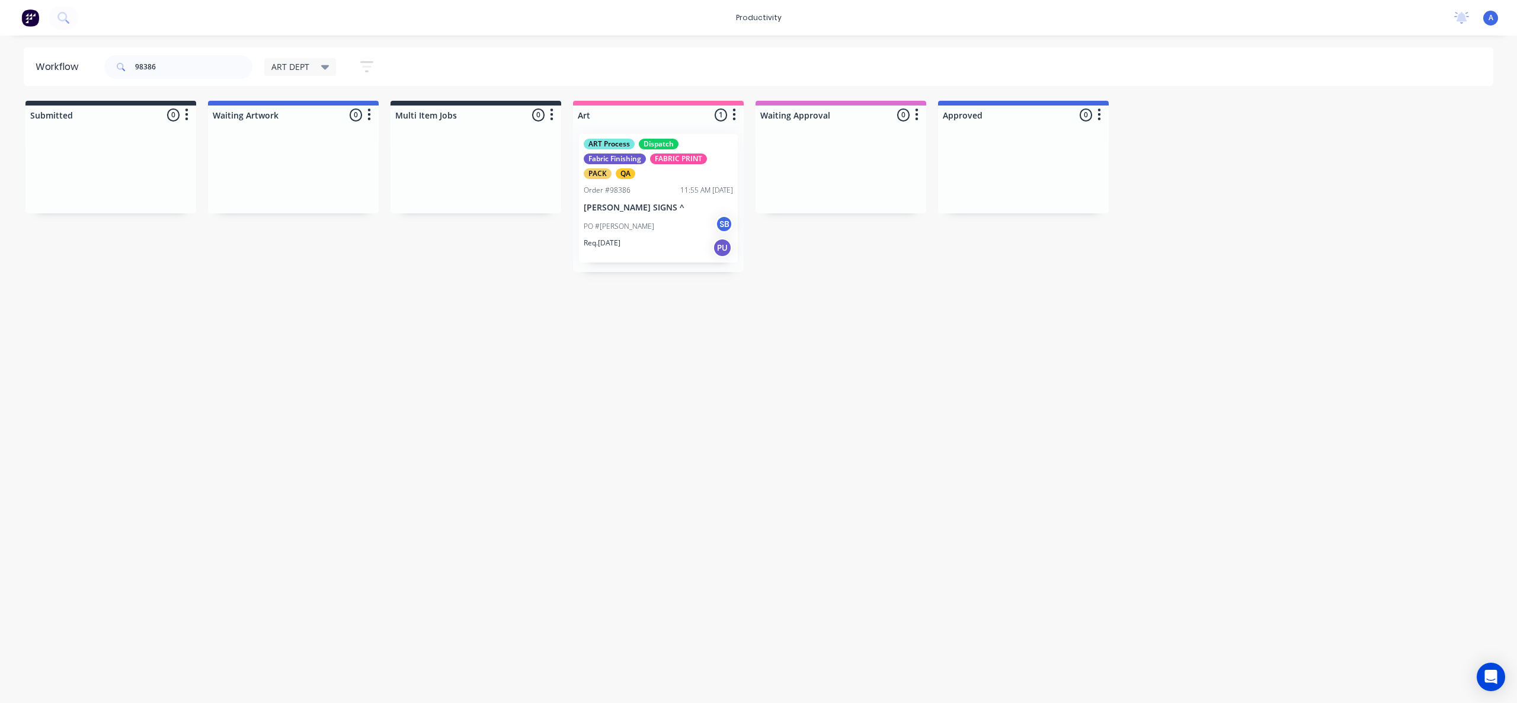
click at [686, 325] on div "Workflow 98386 ART DEPT Save new view None edit ART DEPT (Default) edit Banner …" at bounding box center [758, 363] width 1517 height 632
click at [653, 226] on div "PO #[PERSON_NAME] SB" at bounding box center [658, 226] width 149 height 23
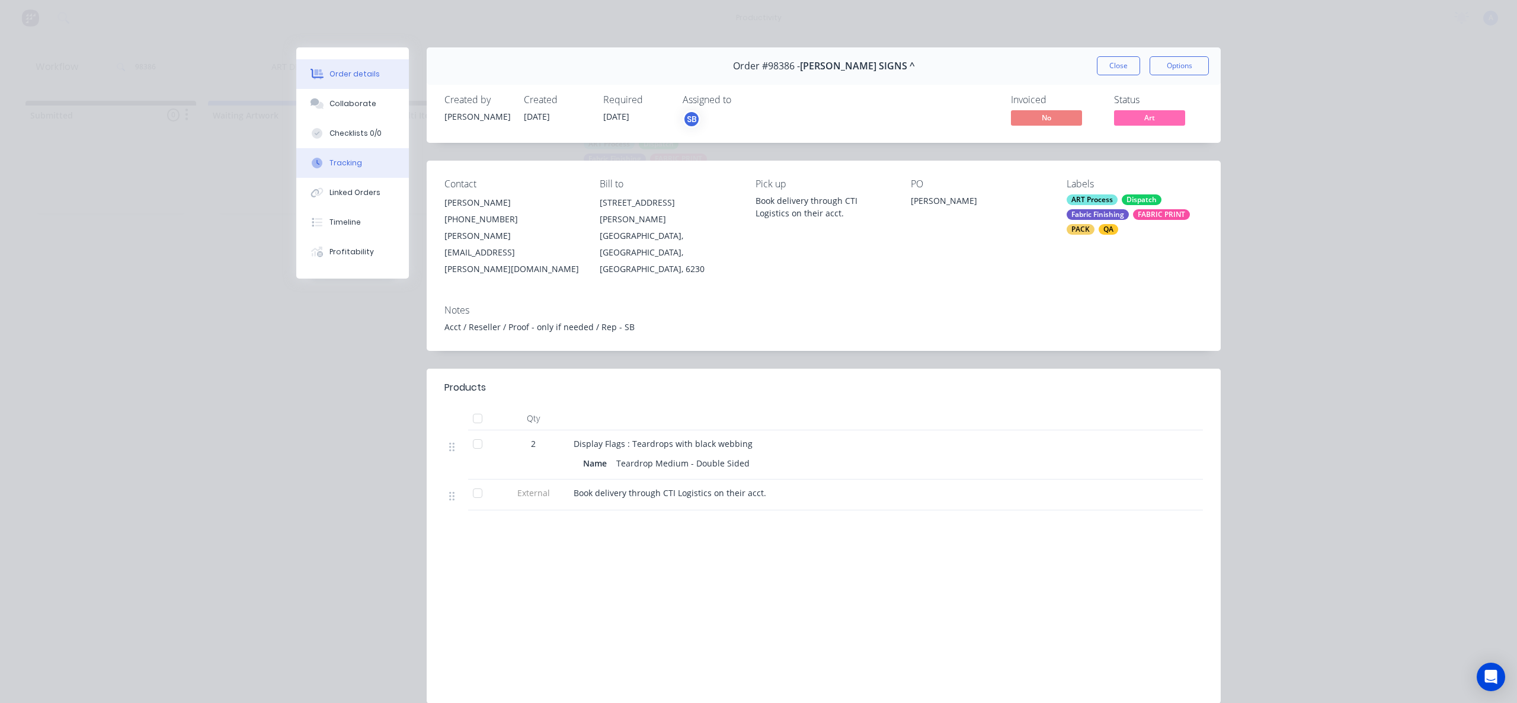
click at [353, 159] on div "Tracking" at bounding box center [346, 163] width 33 height 11
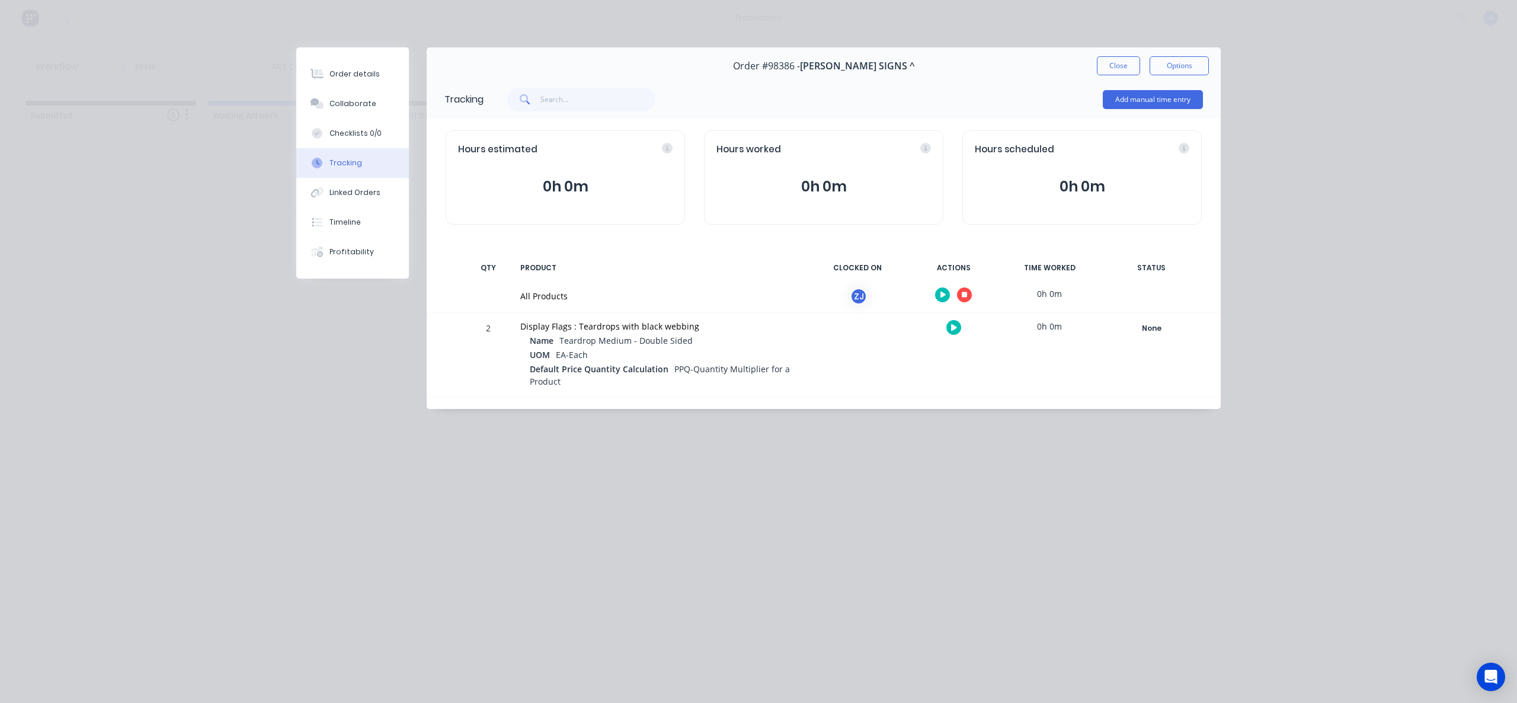
click at [176, 228] on div "Order details Collaborate Checklists 0/0 Tracking Linked Orders Timeline Profit…" at bounding box center [758, 351] width 1517 height 703
click at [1124, 68] on button "Close" at bounding box center [1118, 65] width 43 height 19
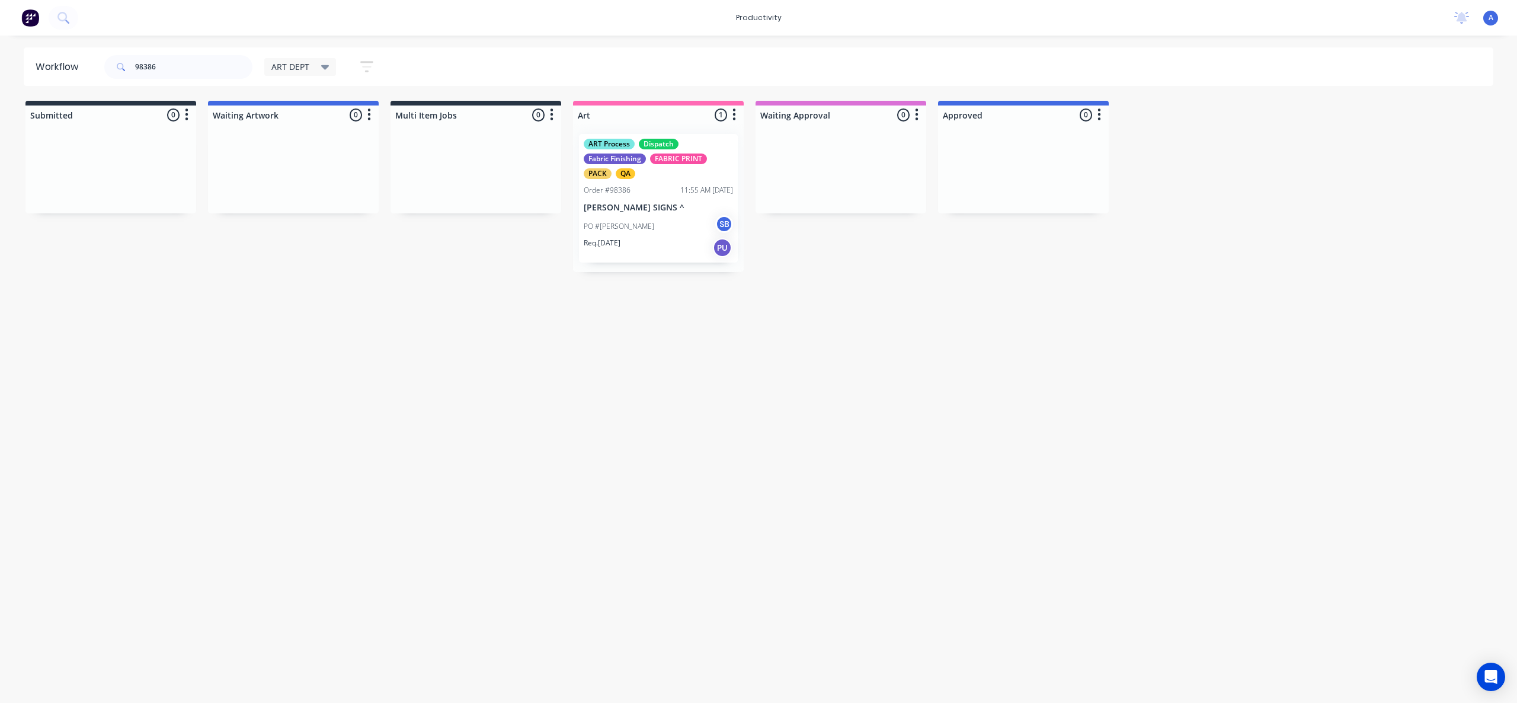
click at [918, 417] on div "Workflow 98386 ART DEPT Save new view None edit ART DEPT (Default) edit Banner …" at bounding box center [758, 363] width 1517 height 632
drag, startPoint x: 609, startPoint y: 244, endPoint x: 619, endPoint y: 244, distance: 10.1
click at [619, 244] on div "ART Process Dispatch Fabric Finishing FABRIC PRINT PACK QA Order #98386 11:55 A…" at bounding box center [658, 198] width 171 height 148
drag, startPoint x: 678, startPoint y: 225, endPoint x: 779, endPoint y: 212, distance: 102.3
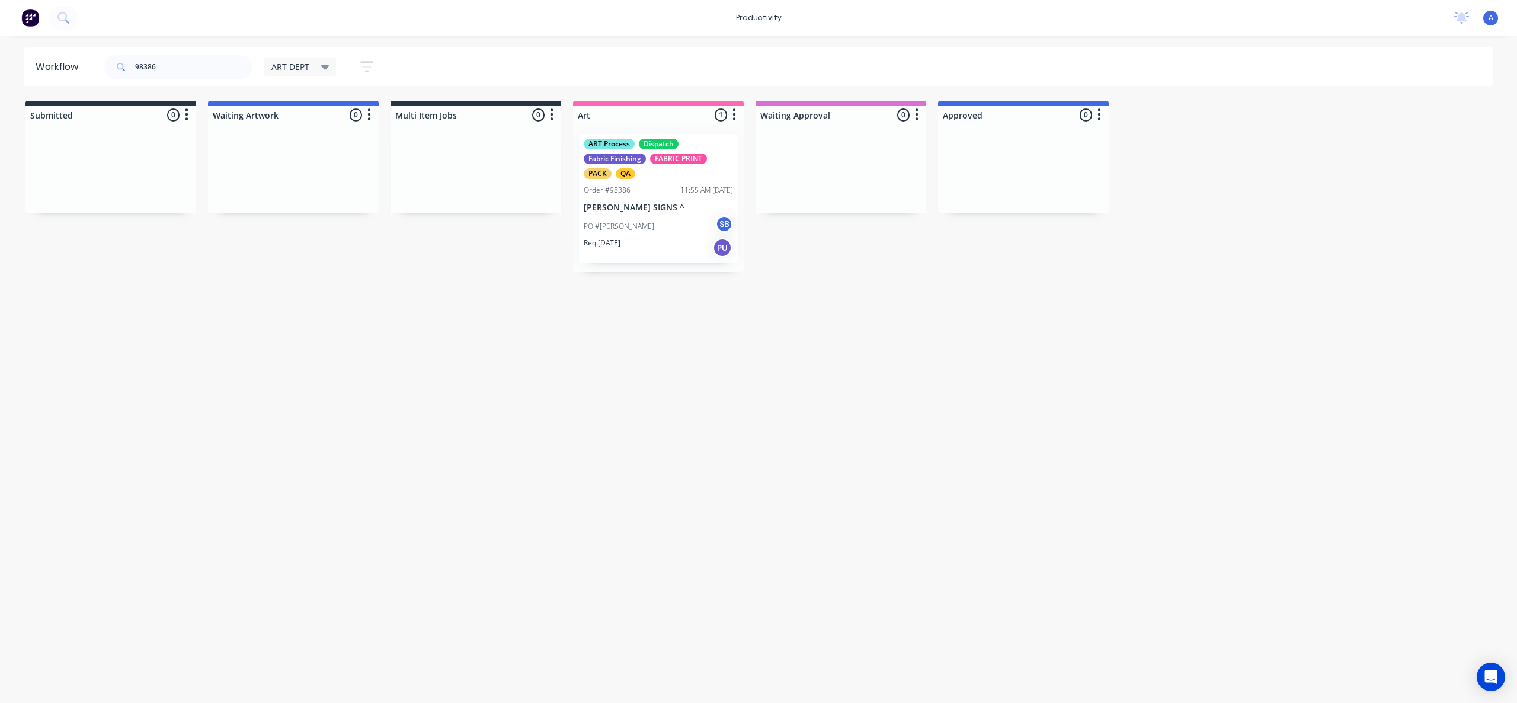
click at [855, 337] on div "Workflow 98386 ART DEPT Save new view None edit ART DEPT (Default) edit Banner …" at bounding box center [758, 363] width 1517 height 632
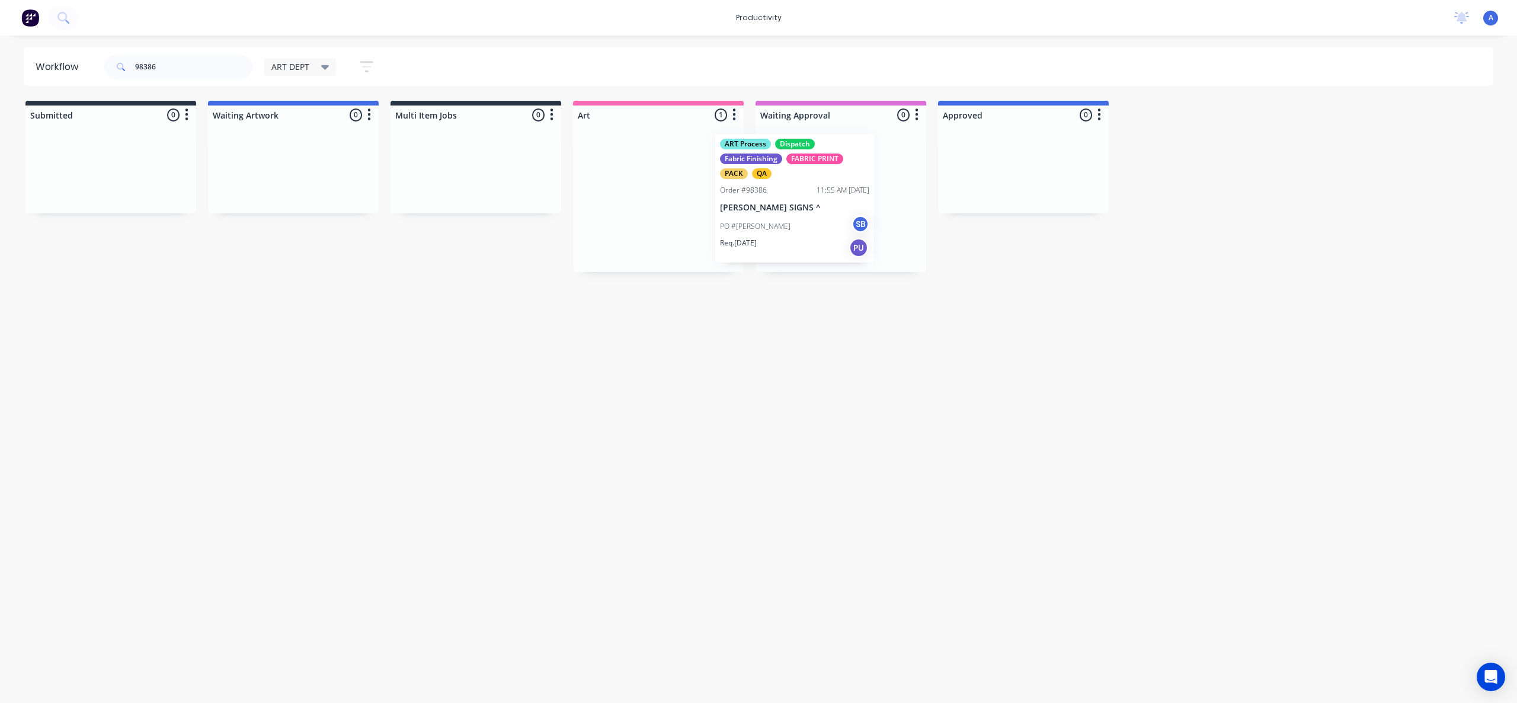
drag, startPoint x: 759, startPoint y: 229, endPoint x: 879, endPoint y: 229, distance: 119.7
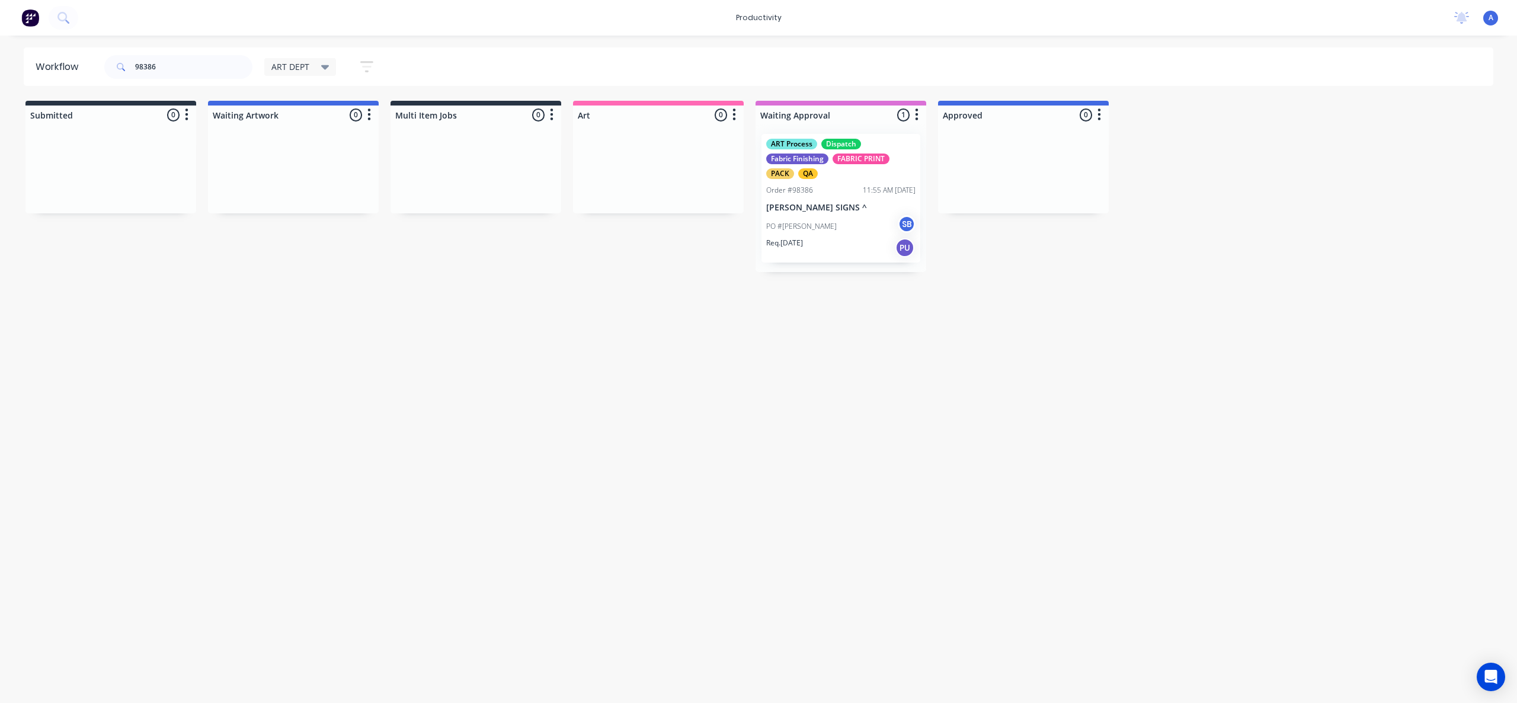
click at [879, 229] on div "PO #[PERSON_NAME] SB" at bounding box center [840, 226] width 149 height 23
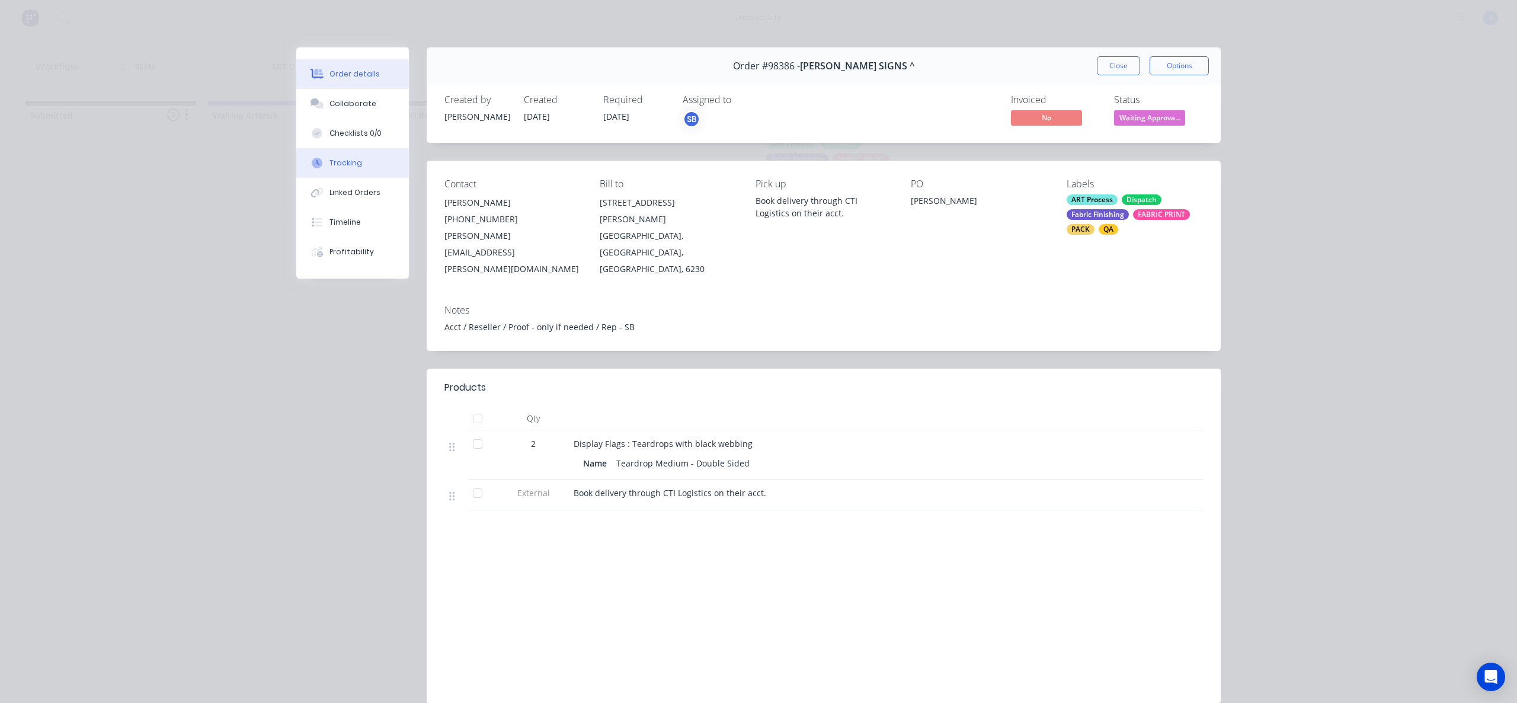
click at [308, 175] on button "Tracking" at bounding box center [352, 163] width 113 height 30
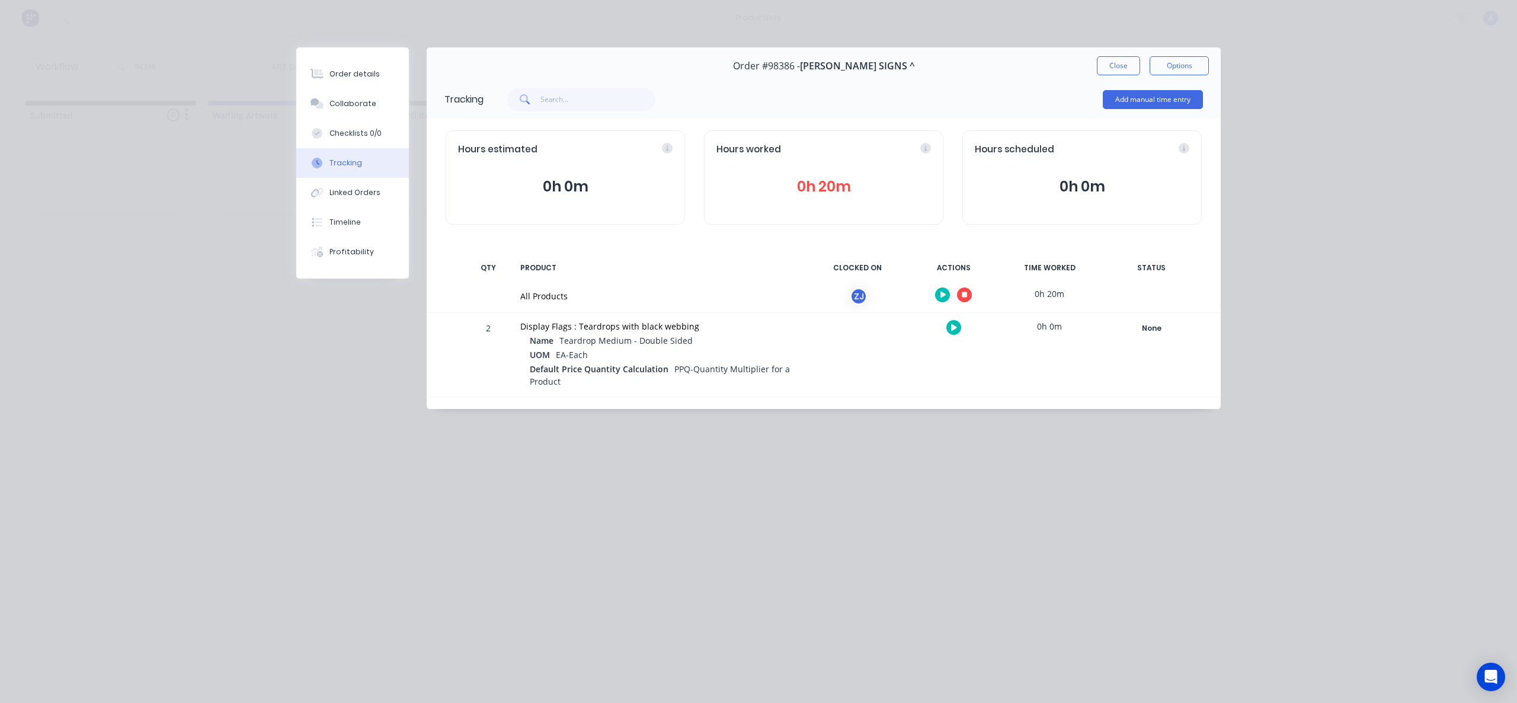
click at [968, 296] on button "button" at bounding box center [964, 294] width 15 height 15
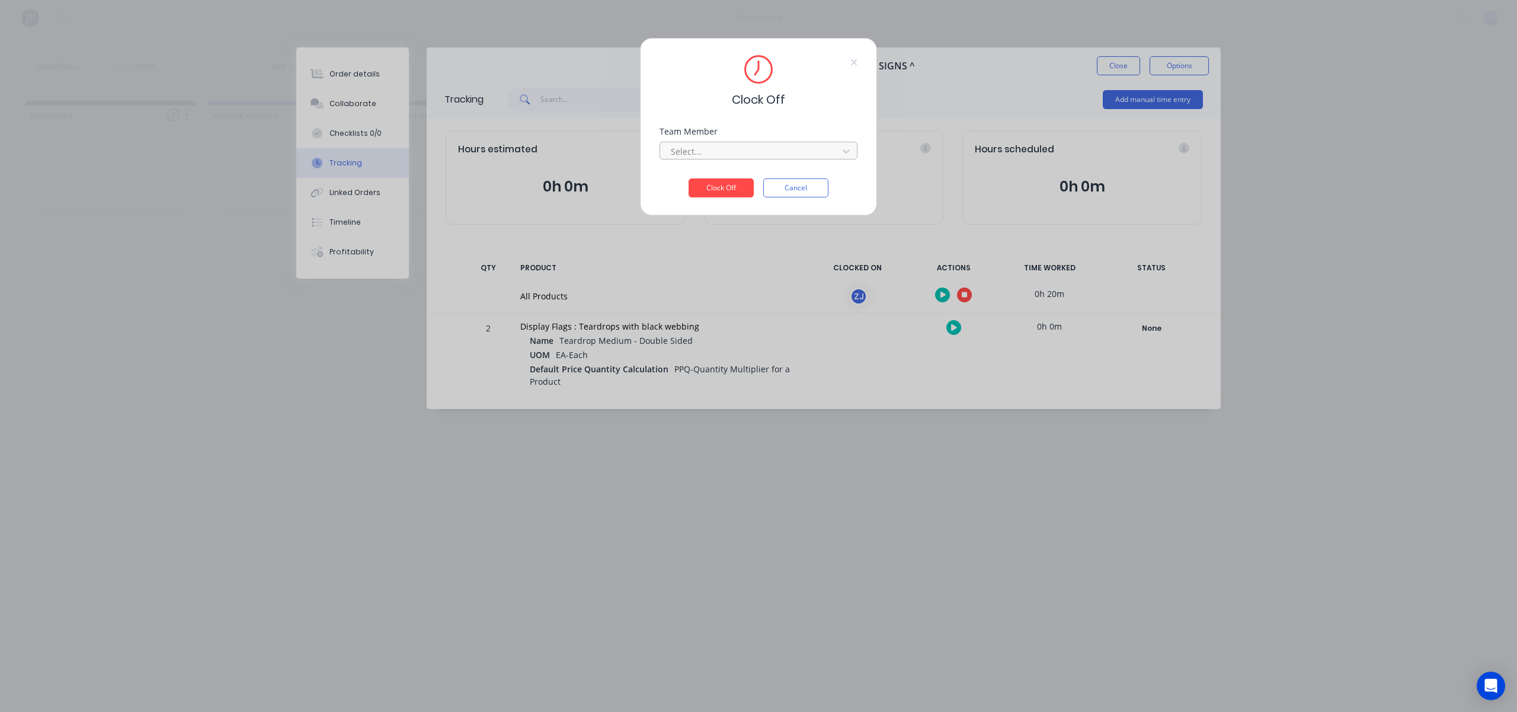
click at [797, 146] on div at bounding box center [751, 151] width 162 height 15
click at [707, 182] on div "[PERSON_NAME]" at bounding box center [759, 178] width 198 height 22
click at [713, 187] on button "Clock Off" at bounding box center [721, 187] width 65 height 19
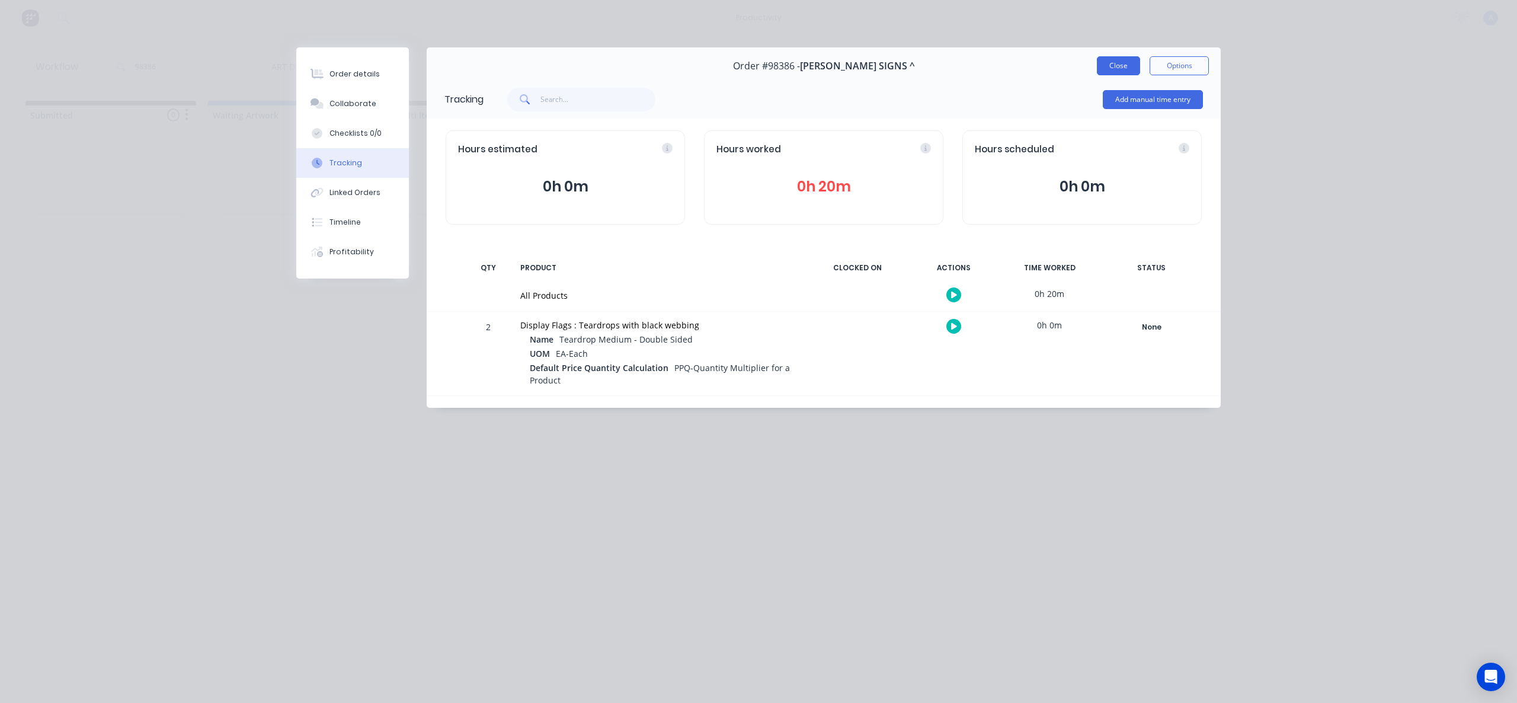
click at [1105, 72] on button "Close" at bounding box center [1118, 65] width 43 height 19
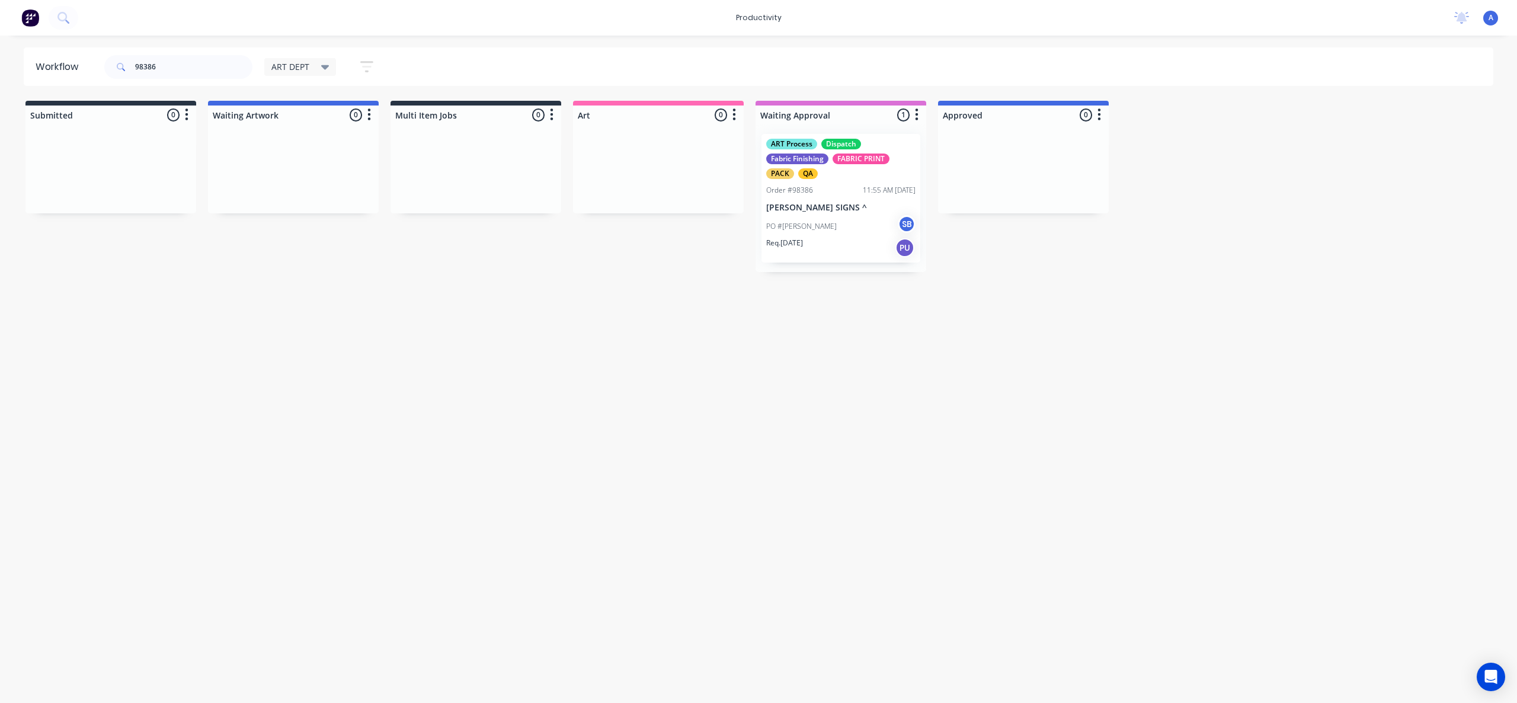
drag, startPoint x: 823, startPoint y: 416, endPoint x: 846, endPoint y: 339, distance: 80.1
click at [827, 408] on div "Workflow 98386 ART DEPT Save new view None edit ART DEPT (Default) edit Banner …" at bounding box center [758, 363] width 1517 height 632
click at [865, 196] on div "ART Process Dispatch Fabric Finishing FABRIC PRINT PACK QA Order #98386 11:55 A…" at bounding box center [841, 198] width 159 height 129
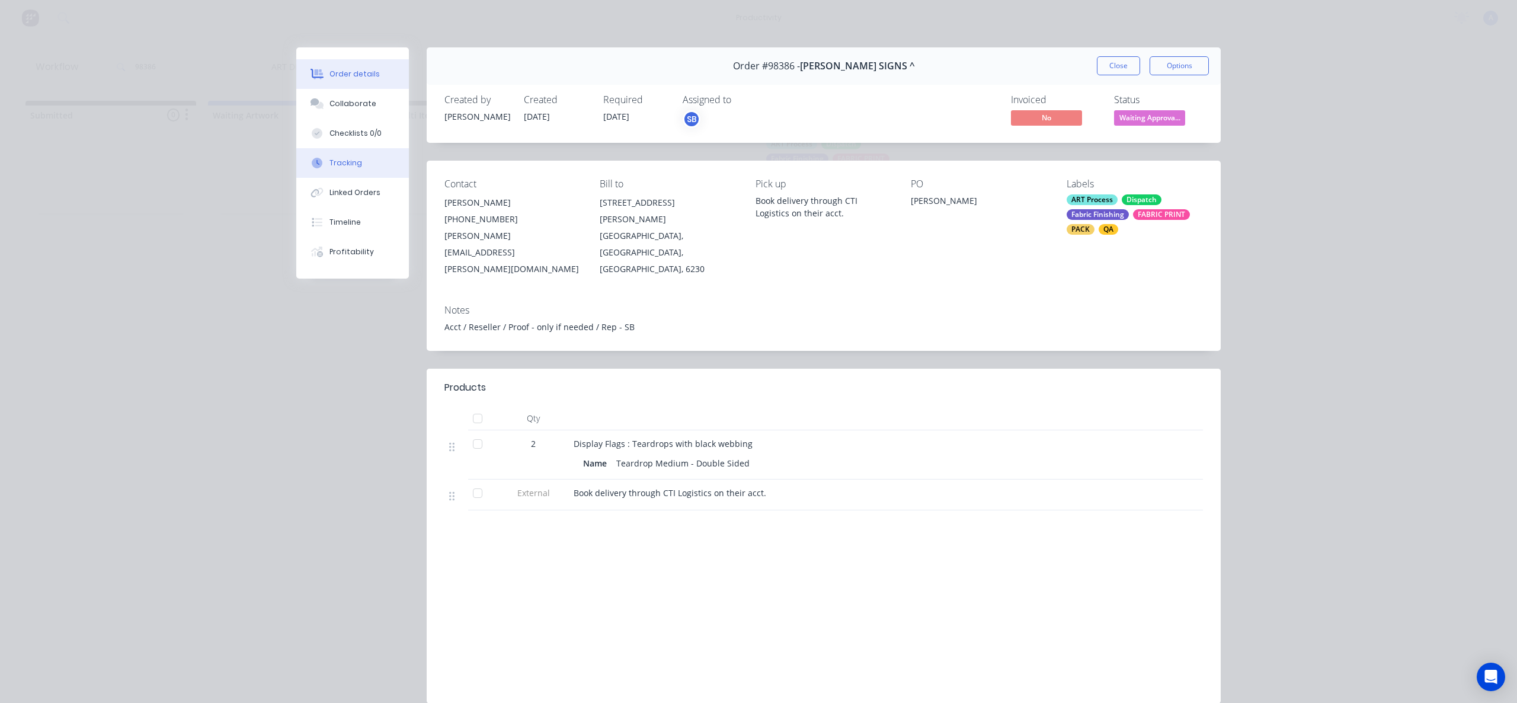
click at [360, 169] on button "Tracking" at bounding box center [352, 163] width 113 height 30
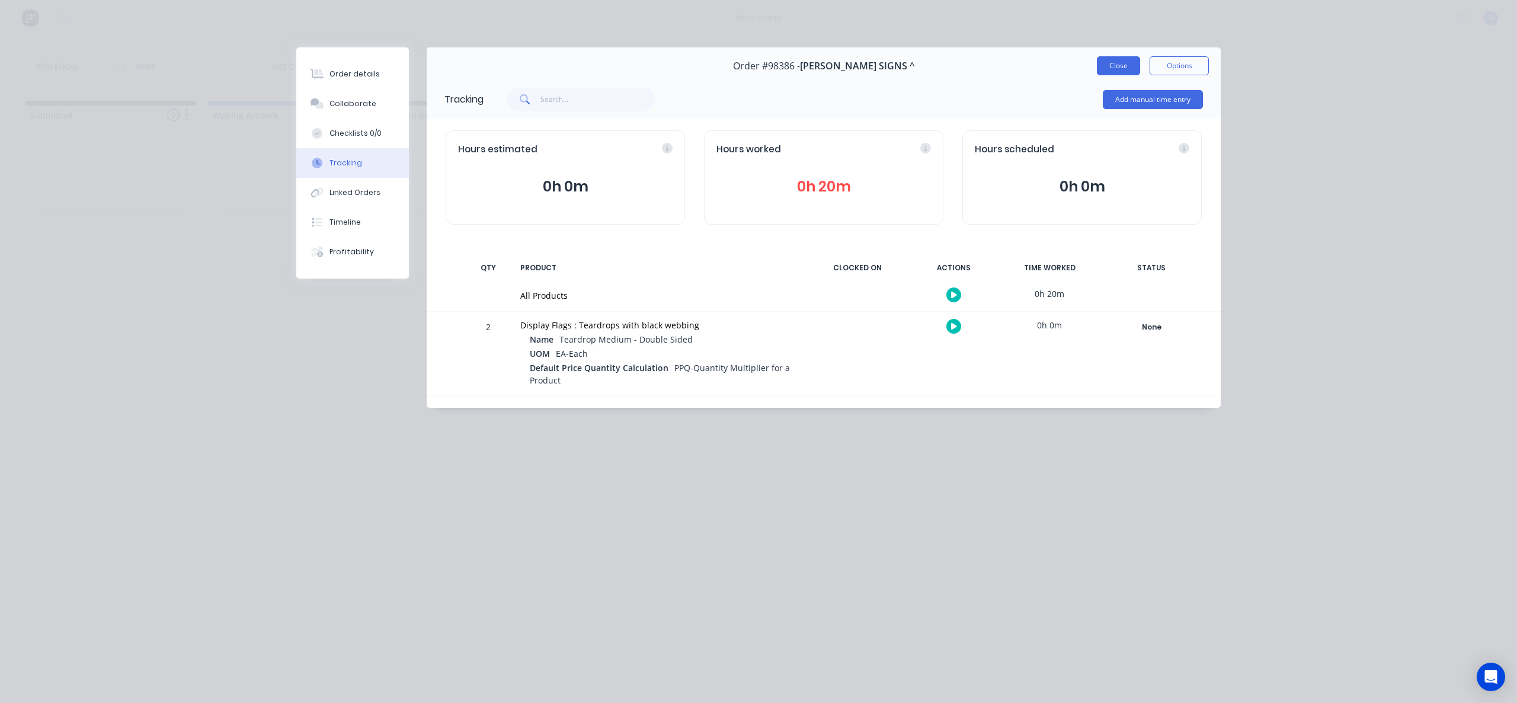
click at [1105, 69] on button "Close" at bounding box center [1118, 65] width 43 height 19
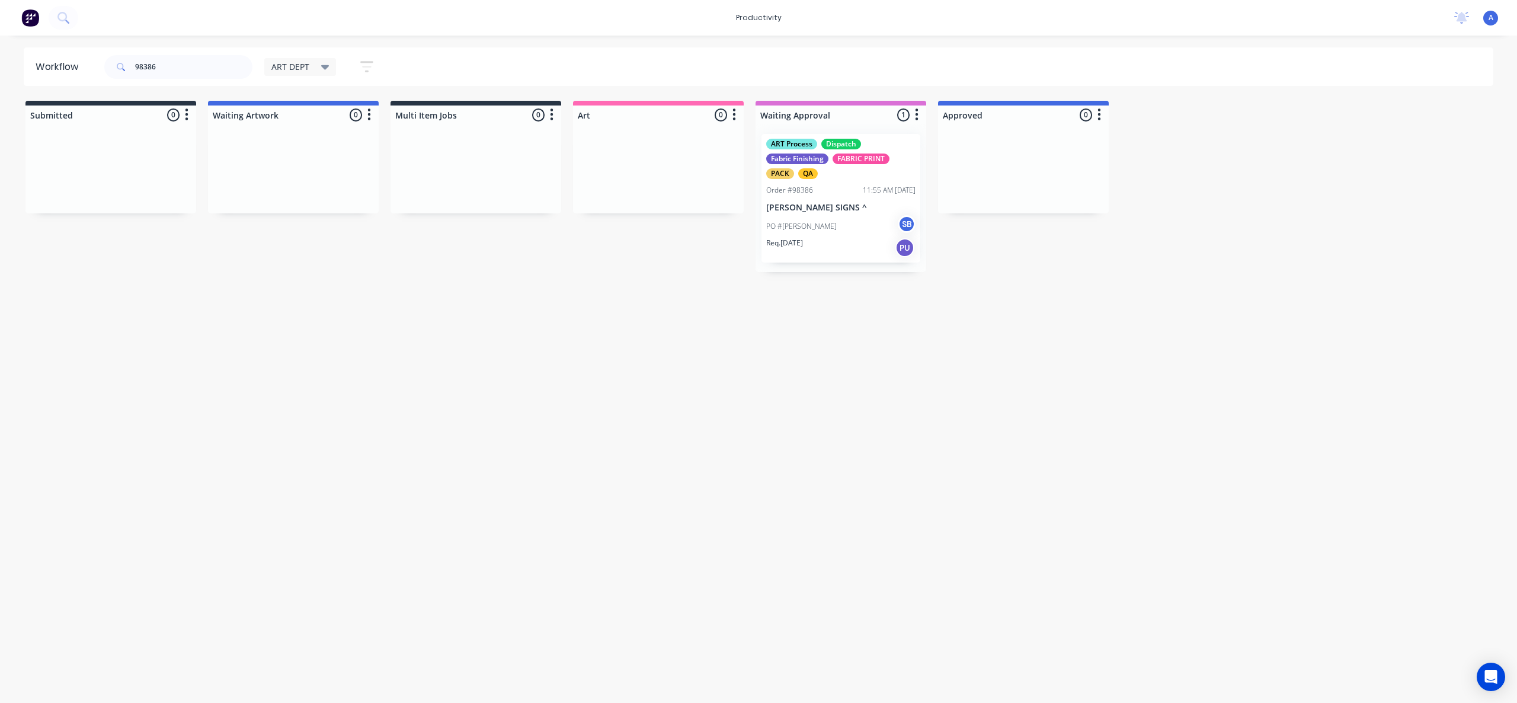
click at [188, 83] on div "98386" at bounding box center [178, 67] width 148 height 36
click at [188, 64] on input "98386" at bounding box center [193, 67] width 117 height 24
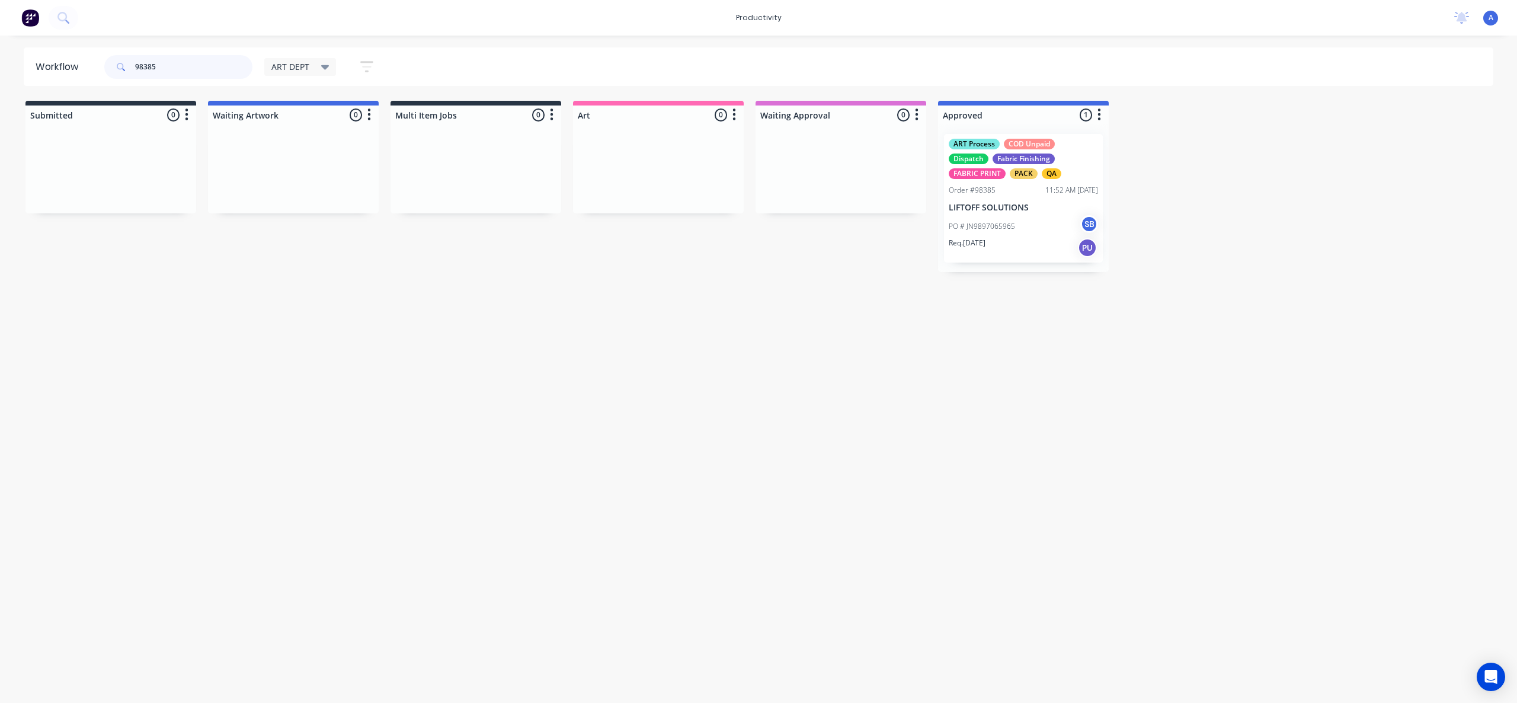
type input "98385"
drag, startPoint x: 839, startPoint y: 477, endPoint x: 928, endPoint y: 303, distance: 195.9
click at [840, 477] on div "Workflow 98385 ART DEPT Save new view None edit ART DEPT (Default) edit Banner …" at bounding box center [758, 363] width 1517 height 632
click at [996, 226] on p "PO # JN9897065965" at bounding box center [982, 226] width 66 height 11
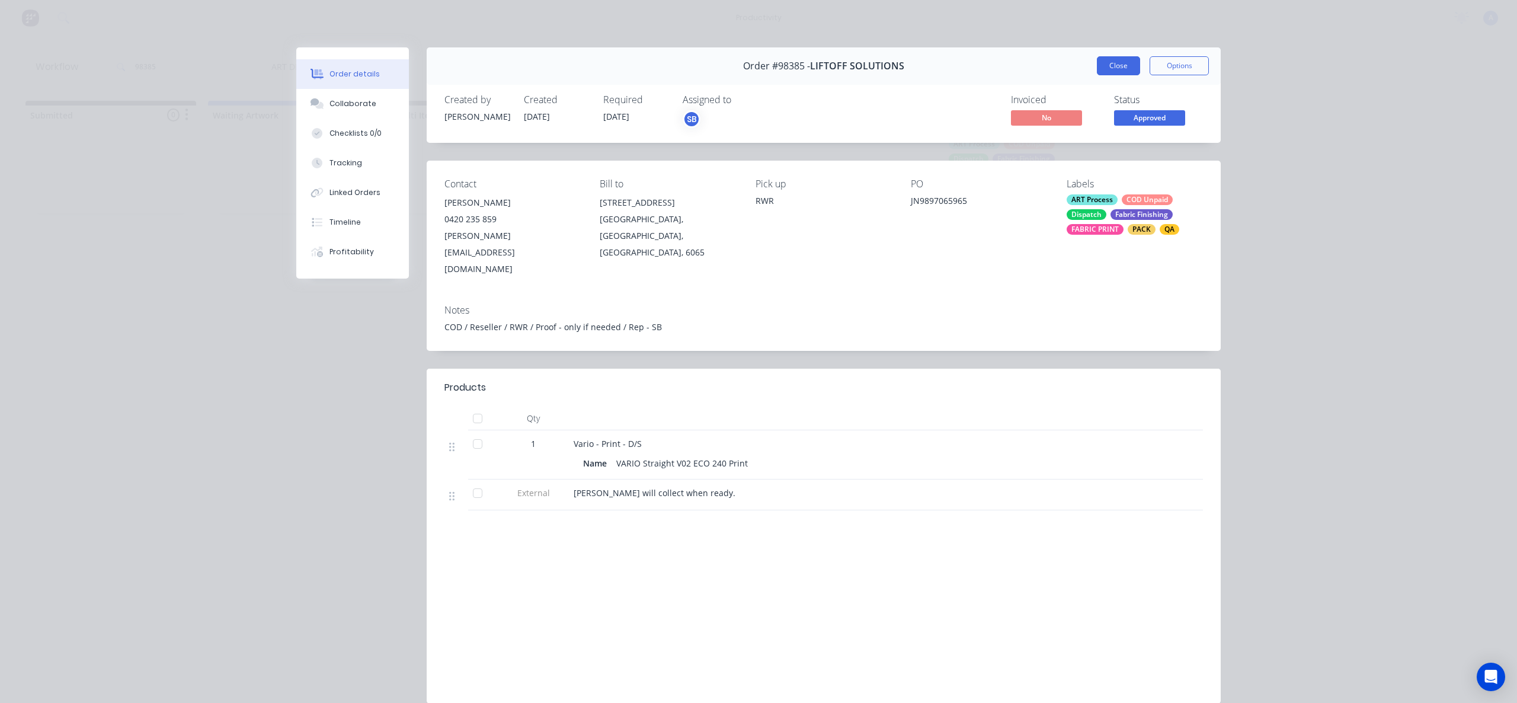
click at [1127, 68] on button "Close" at bounding box center [1118, 65] width 43 height 19
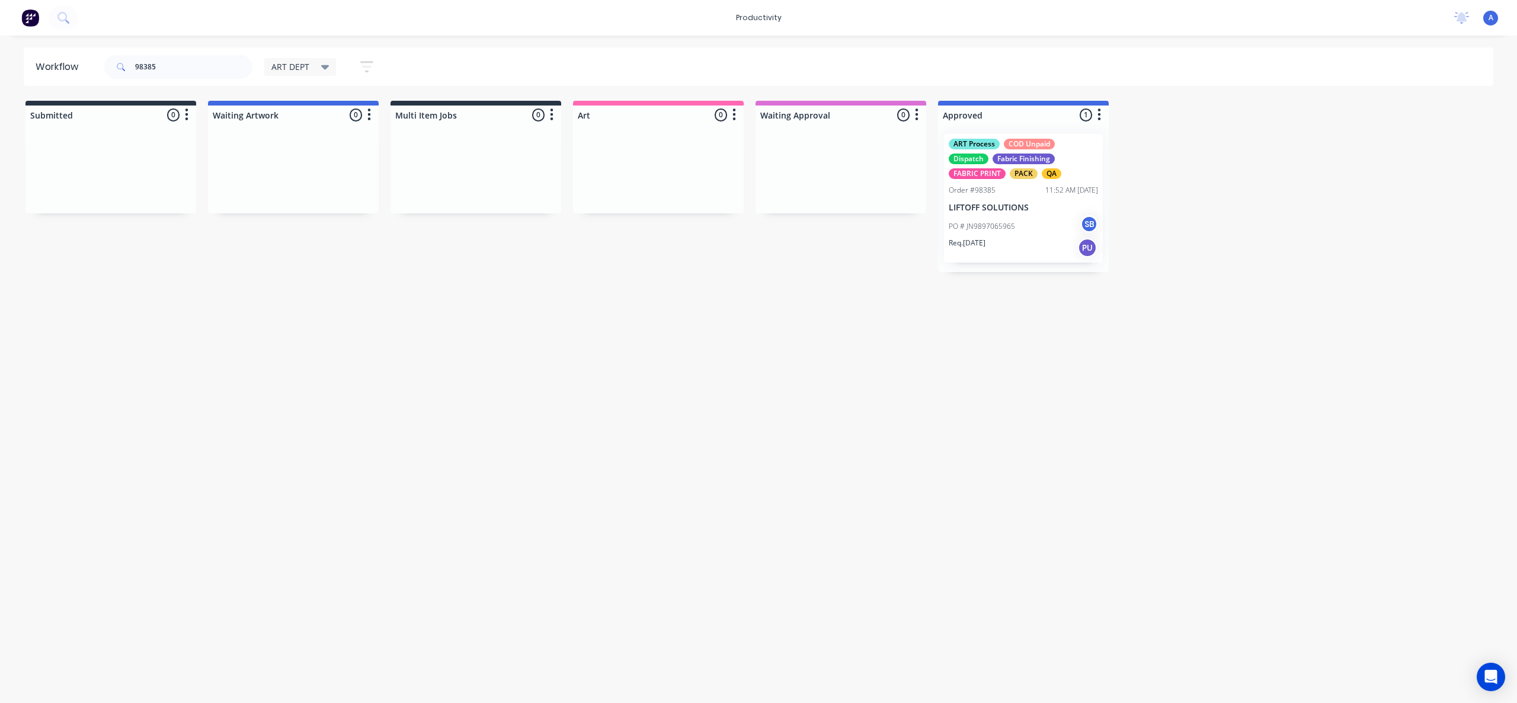
click at [1034, 216] on div "PO # JN9897065965 SB" at bounding box center [1023, 226] width 149 height 23
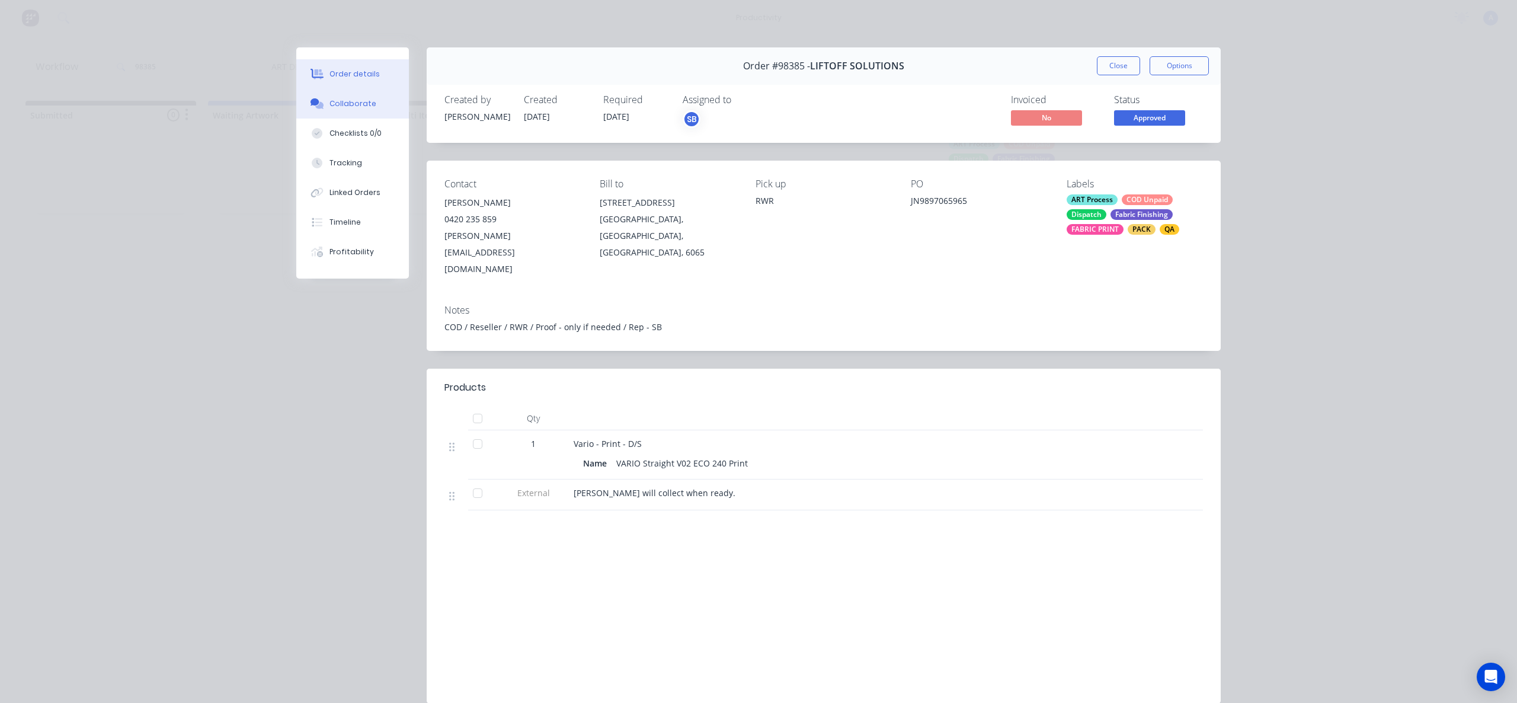
click at [353, 102] on div "Collaborate" at bounding box center [353, 103] width 47 height 11
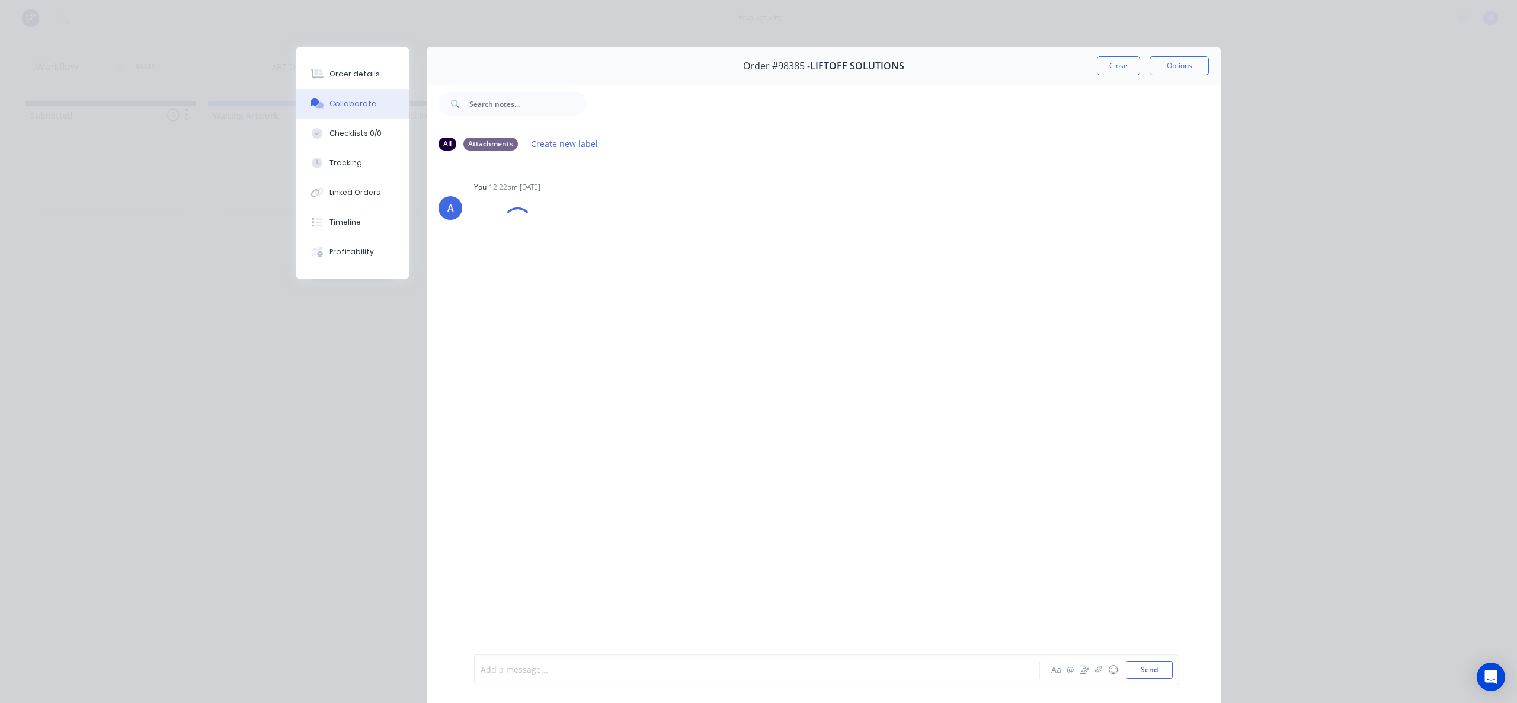
click at [794, 668] on div at bounding box center [740, 670] width 519 height 12
click at [702, 668] on span "Colour matched to the 340 swatch up in art, saved as a se[erate" at bounding box center [607, 669] width 253 height 11
drag, startPoint x: 729, startPoint y: 672, endPoint x: 691, endPoint y: 667, distance: 38.8
click at [691, 667] on div "Colour matched to the 340 swatch up in art, saved as a seperate" at bounding box center [740, 670] width 519 height 12
copy span "seperate"
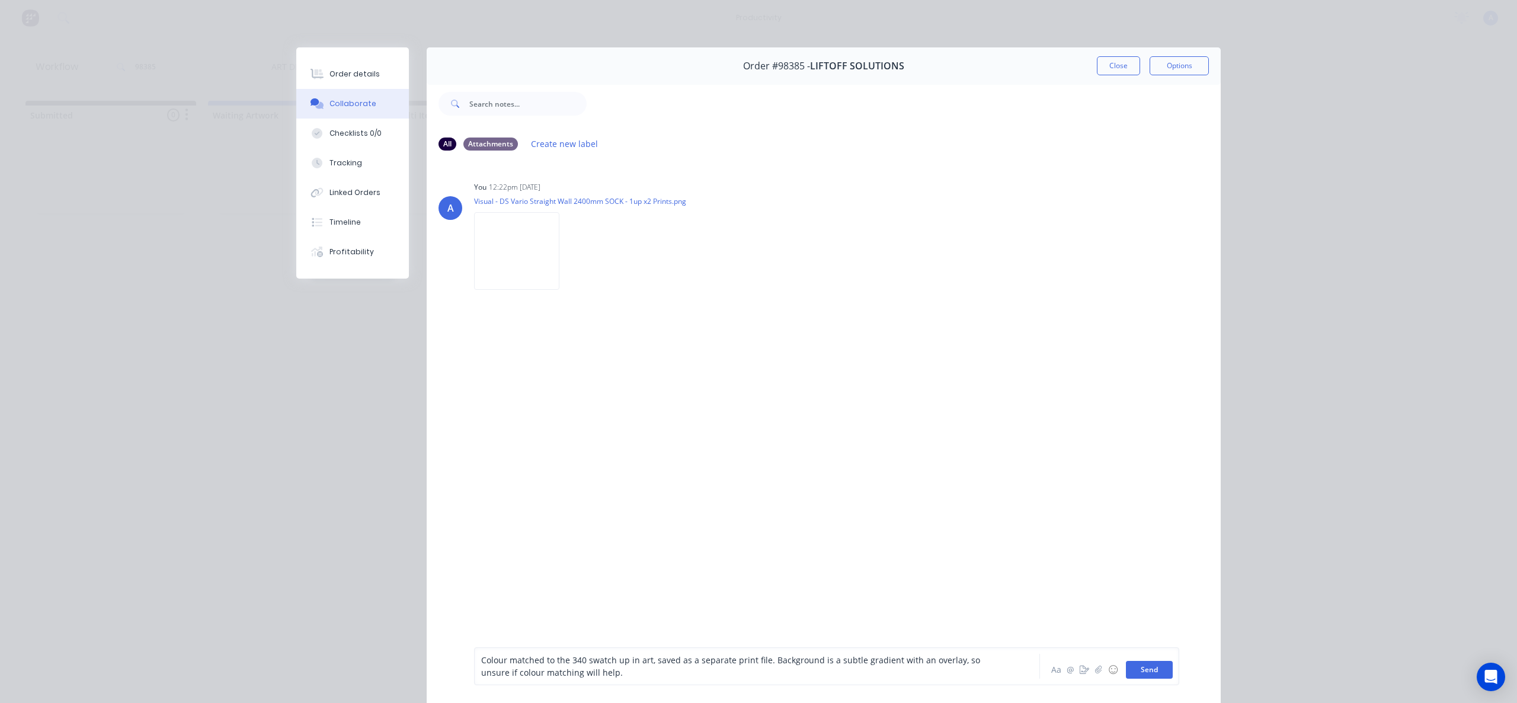
click at [1155, 675] on button "Send" at bounding box center [1149, 670] width 47 height 18
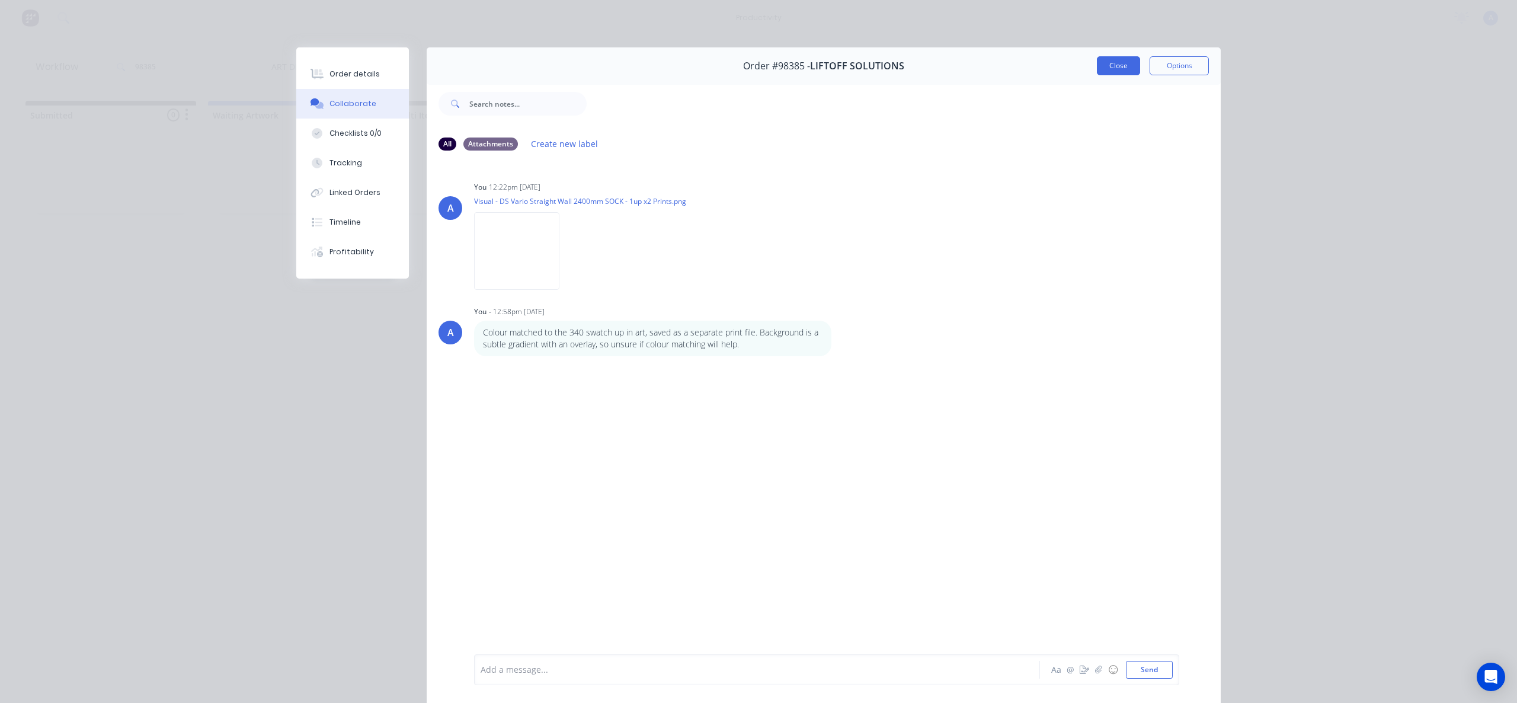
click at [1103, 59] on button "Close" at bounding box center [1118, 65] width 43 height 19
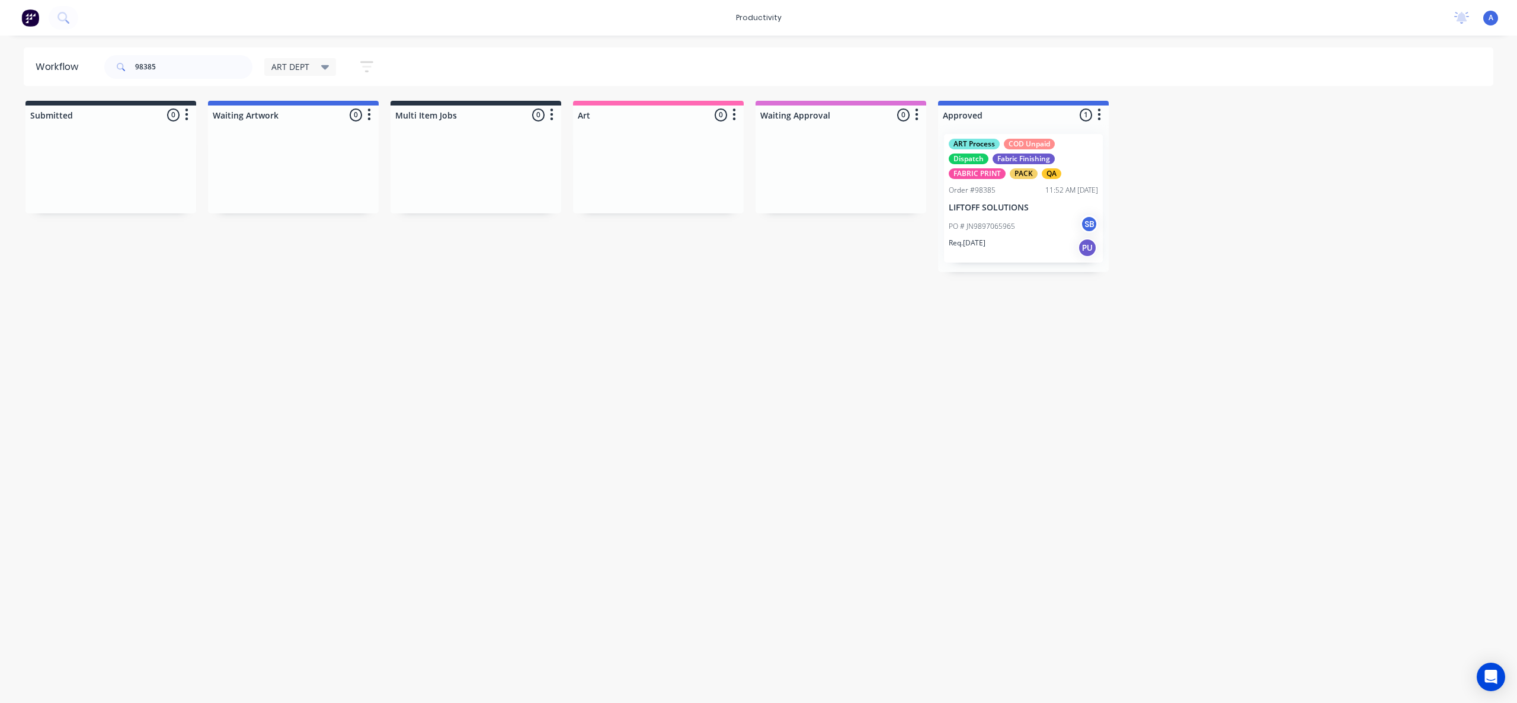
click at [1003, 215] on div "PO # JN9897065965 SB" at bounding box center [1023, 226] width 149 height 23
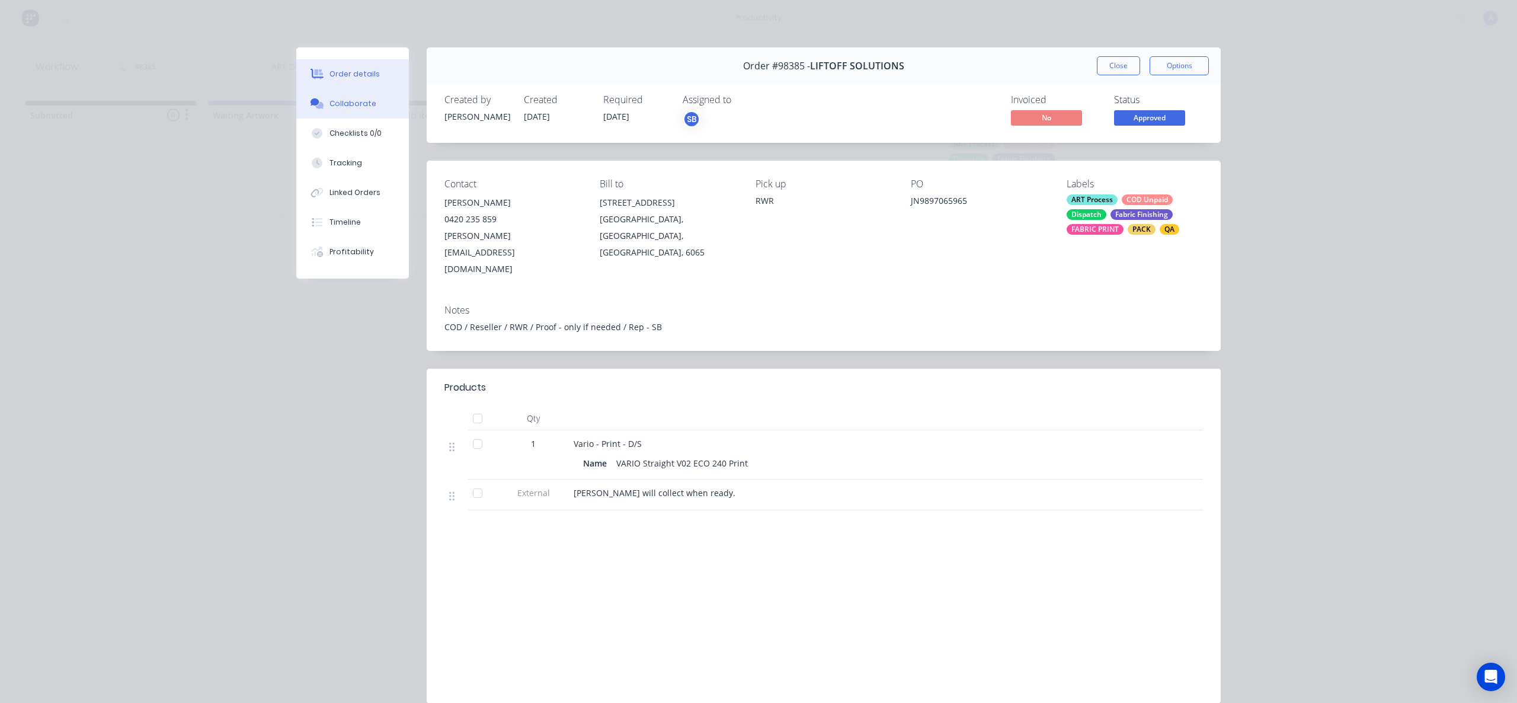
click at [344, 110] on button "Collaborate" at bounding box center [352, 104] width 113 height 30
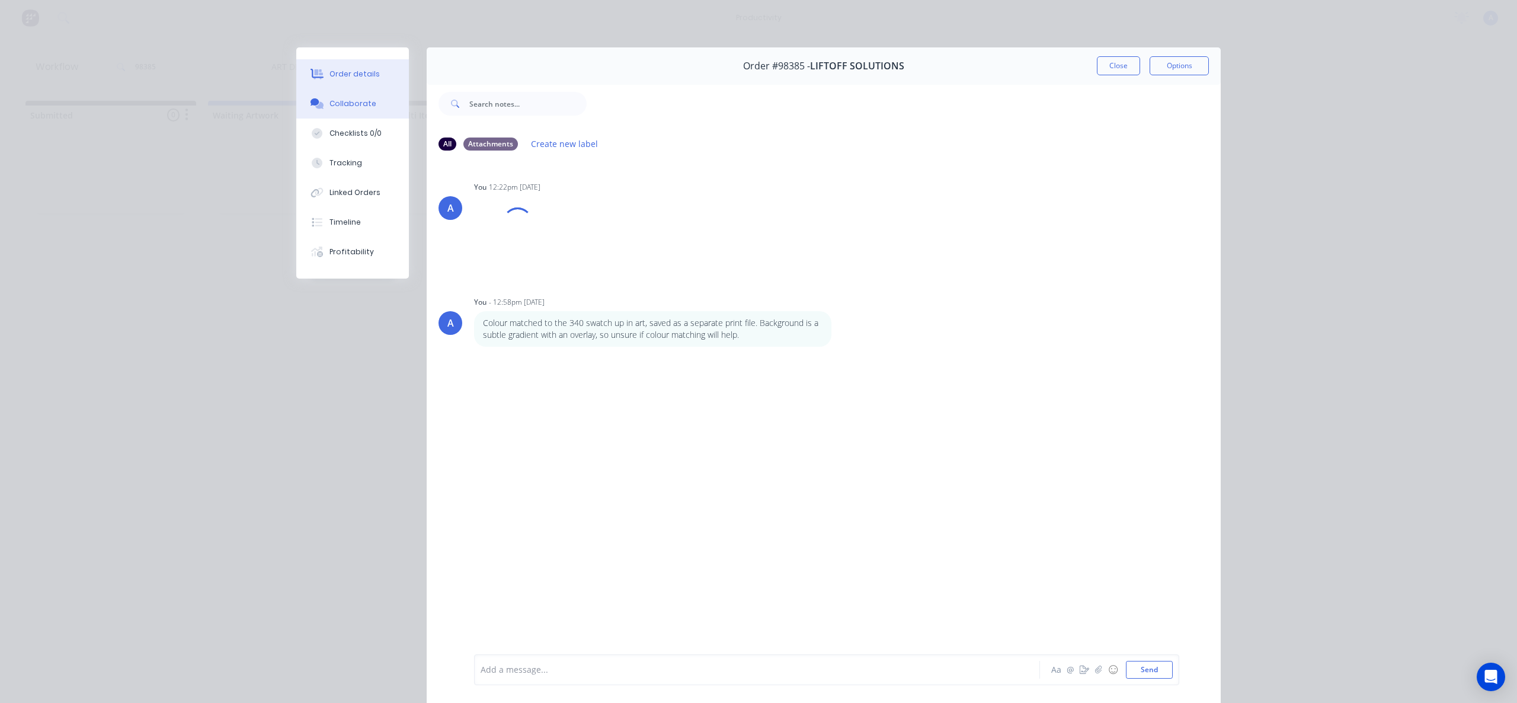
click at [354, 74] on div "Order details" at bounding box center [355, 74] width 50 height 11
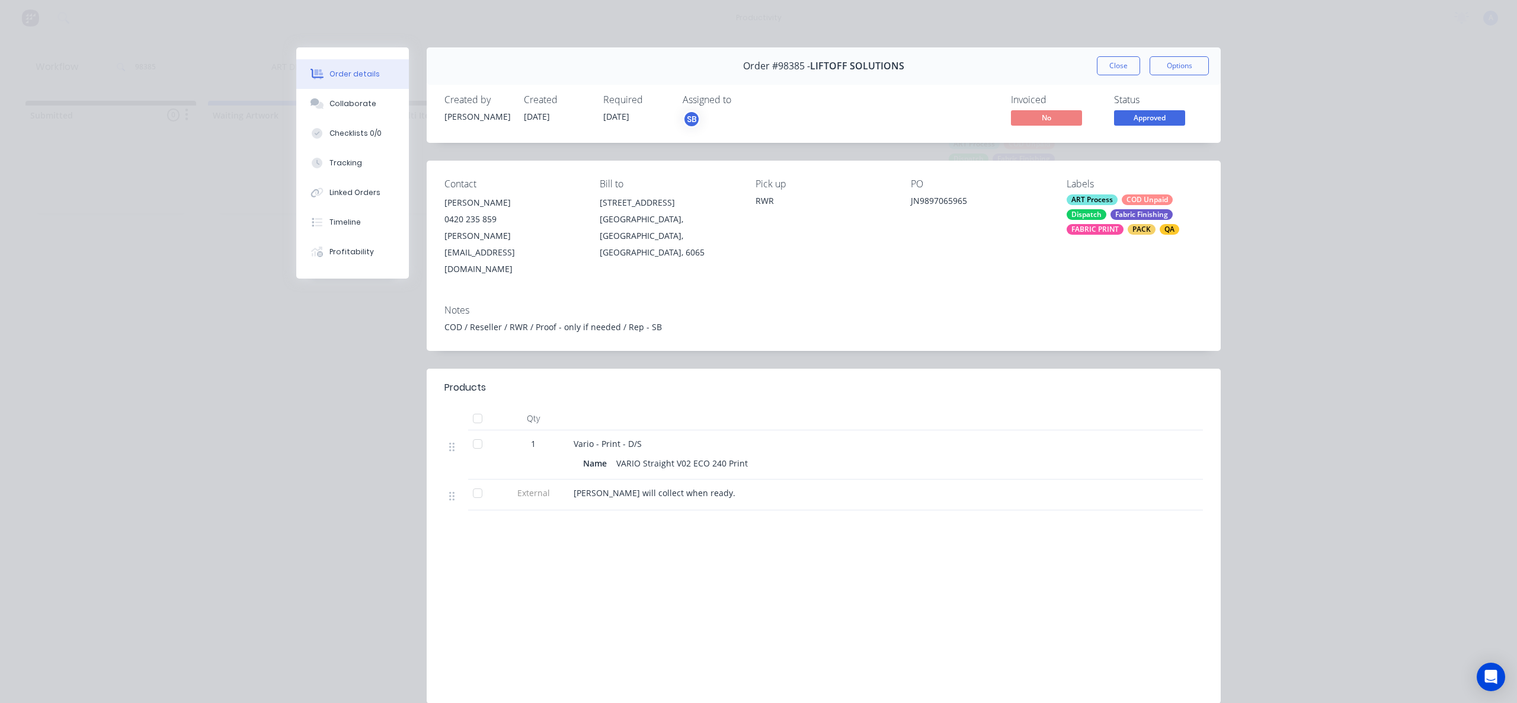
click at [1181, 213] on div "ART Process COD Unpaid Dispatch Fabric Finishing FABRIC PRINT PACK QA" at bounding box center [1135, 214] width 136 height 40
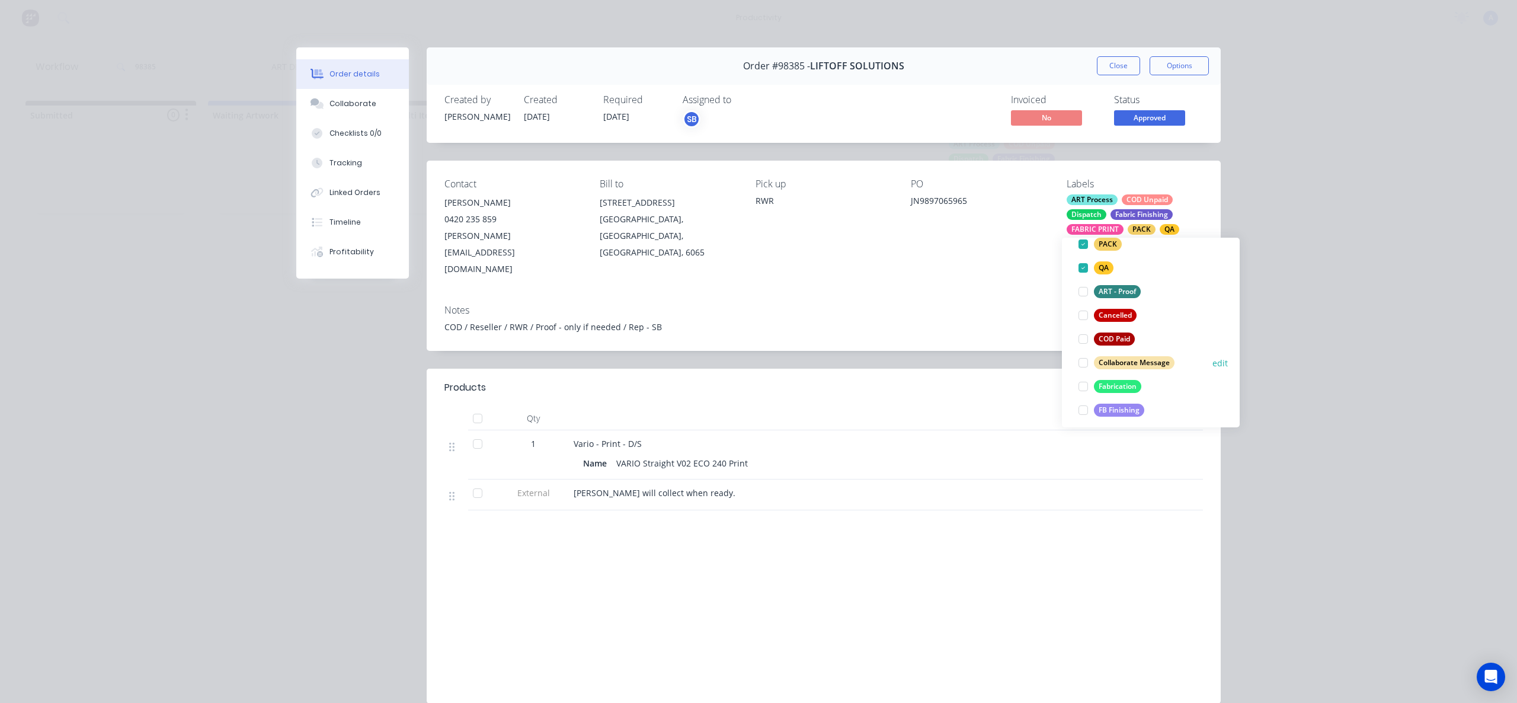
click at [1140, 363] on div "Collaborate Message" at bounding box center [1134, 362] width 81 height 13
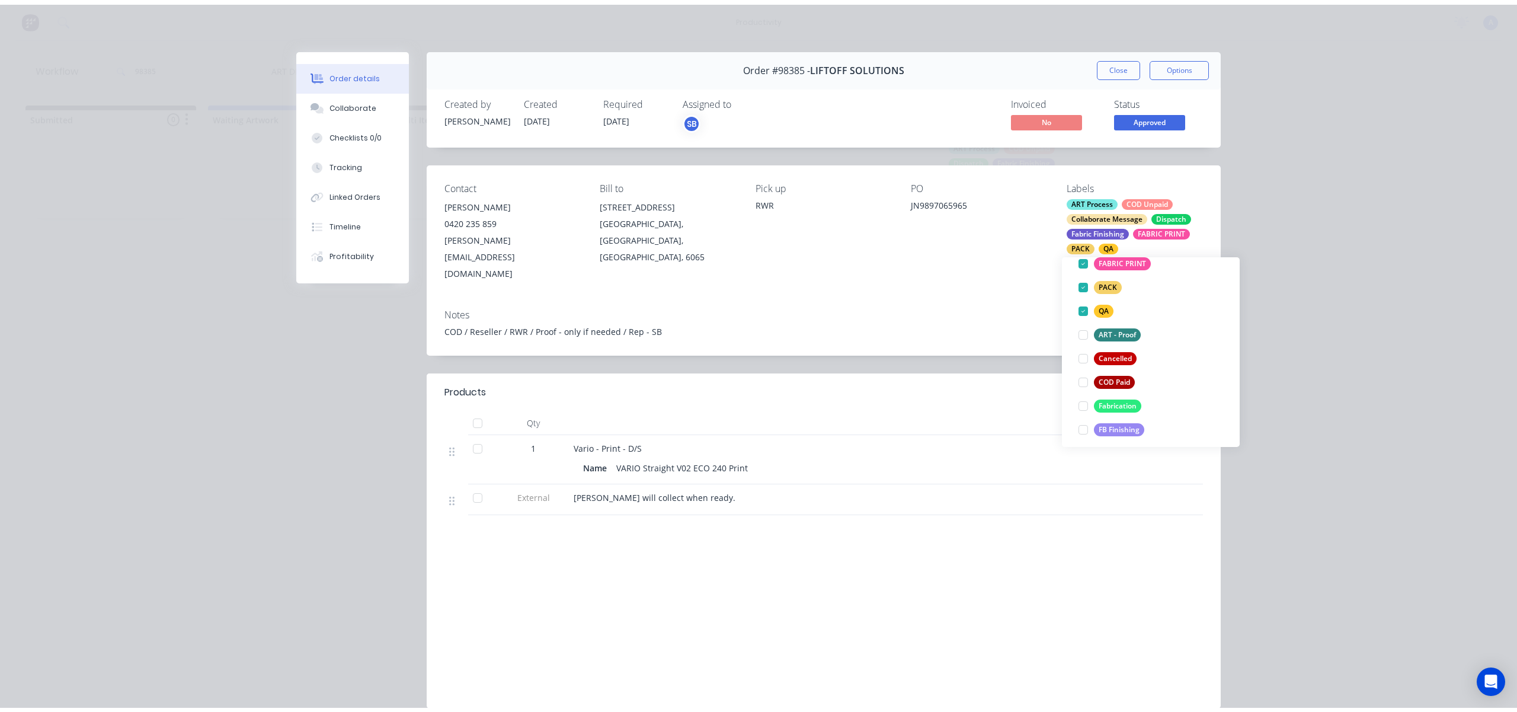
scroll to position [17, 0]
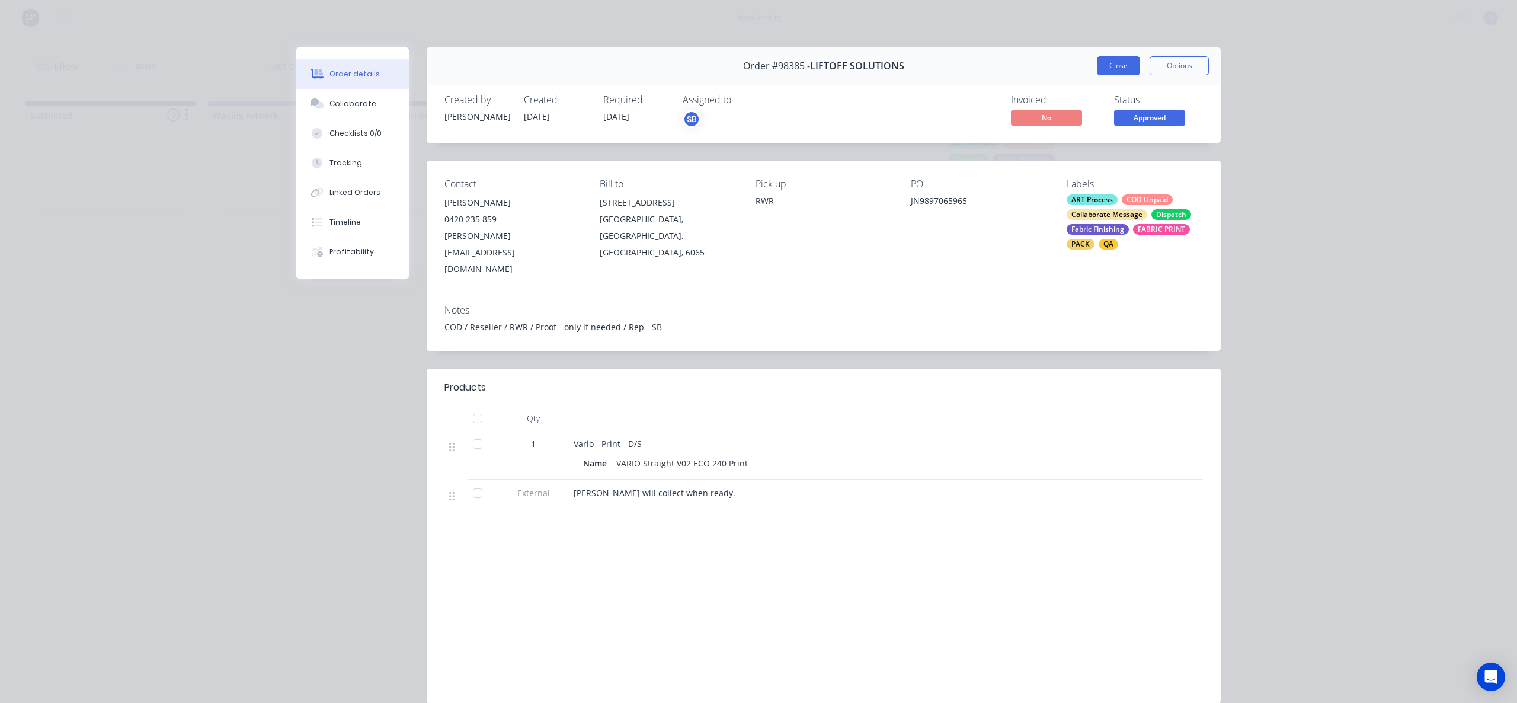
click at [1114, 65] on button "Close" at bounding box center [1118, 65] width 43 height 19
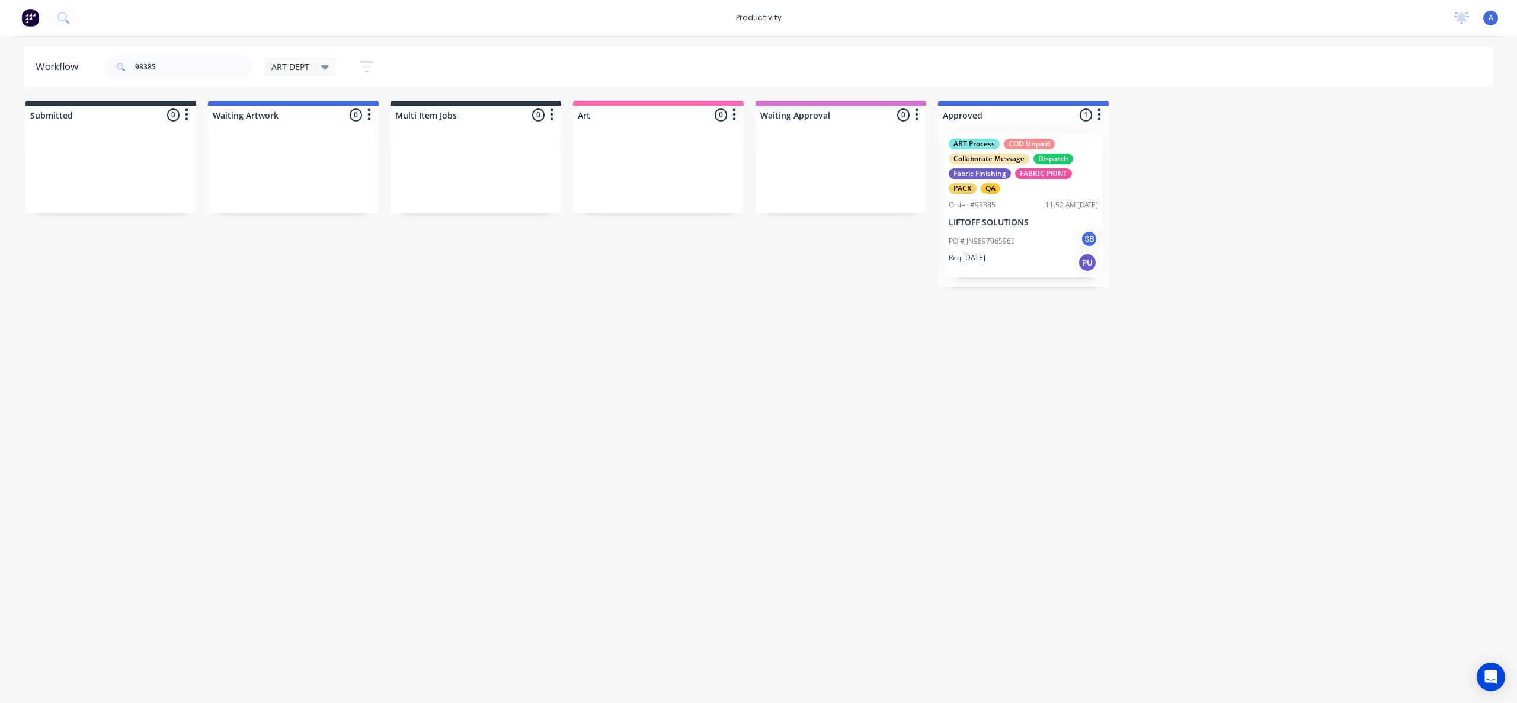
click at [183, 78] on div "98385" at bounding box center [178, 67] width 148 height 36
click at [183, 73] on input "98385" at bounding box center [193, 67] width 117 height 24
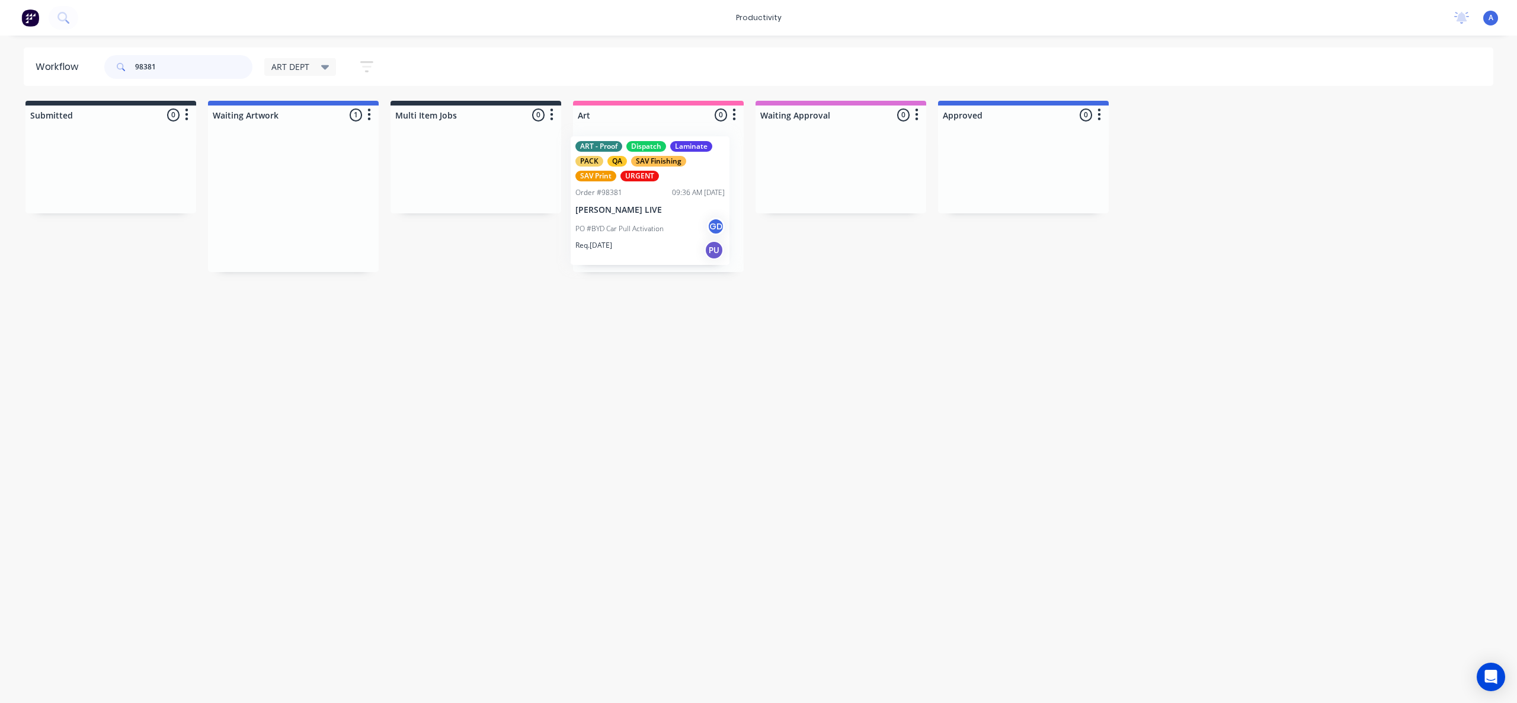
drag, startPoint x: 269, startPoint y: 214, endPoint x: 635, endPoint y: 220, distance: 367.0
click at [689, 221] on div "PO #BYD Car Pull Activation GD" at bounding box center [658, 226] width 149 height 23
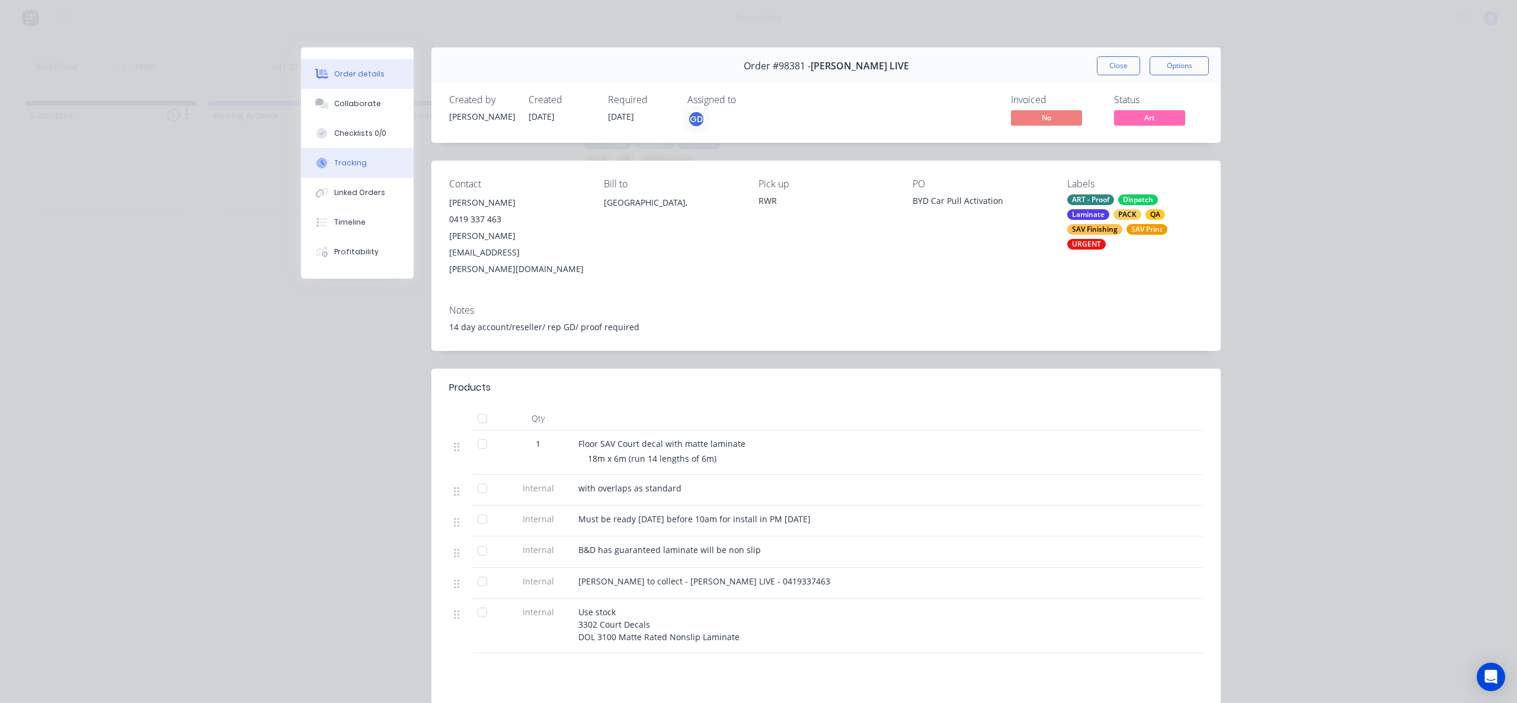
click at [357, 170] on button "Tracking" at bounding box center [357, 163] width 113 height 30
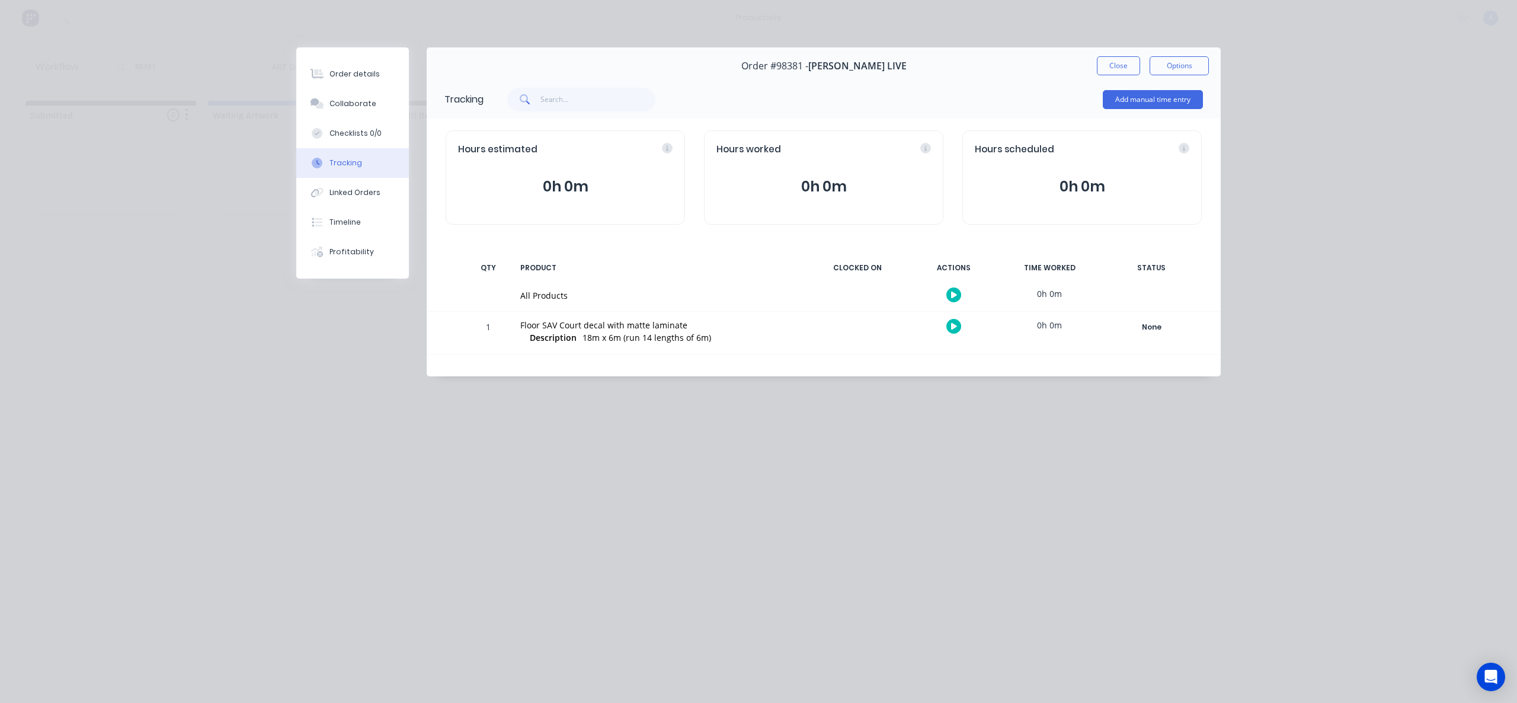
click at [951, 289] on button "button" at bounding box center [954, 294] width 15 height 15
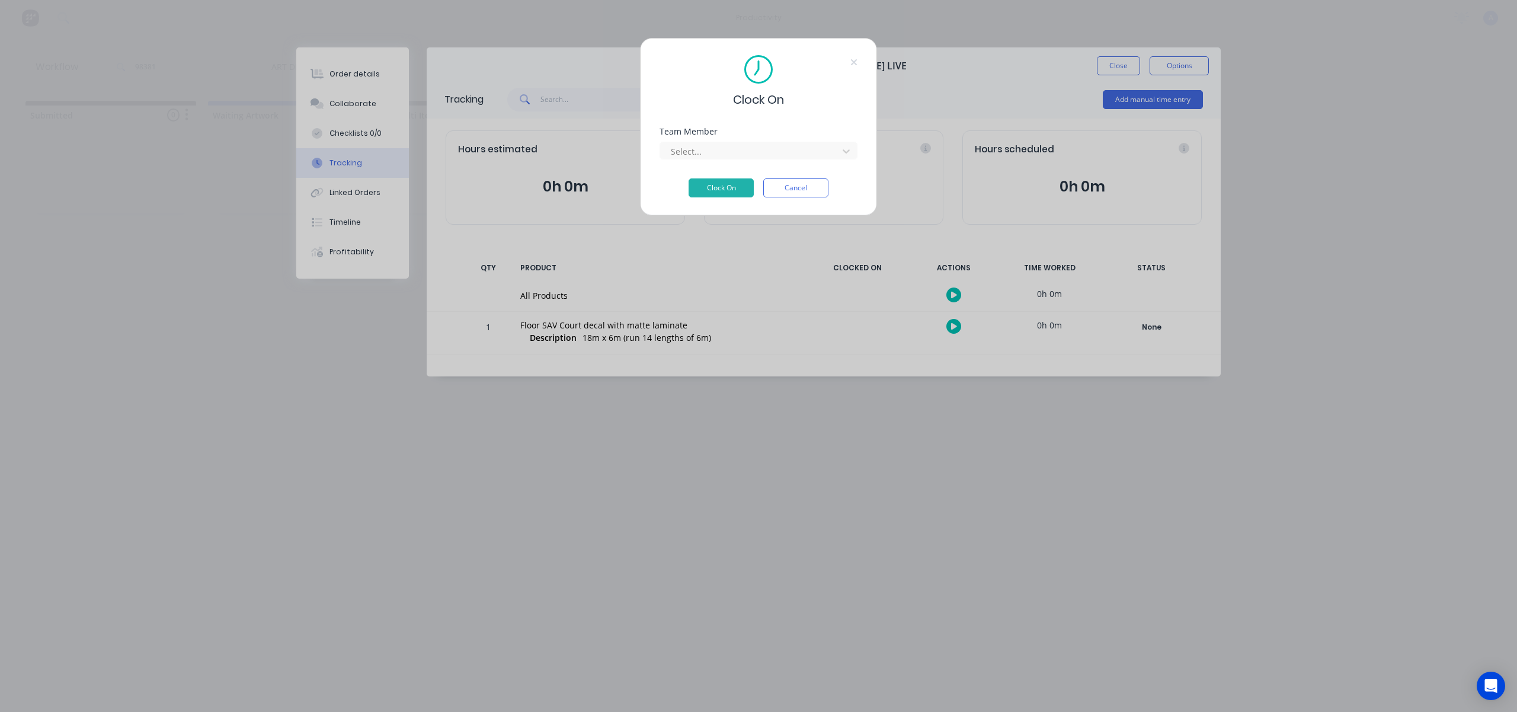
click at [783, 135] on div "Team Member" at bounding box center [759, 131] width 198 height 8
click at [782, 142] on div "Select..." at bounding box center [759, 151] width 198 height 18
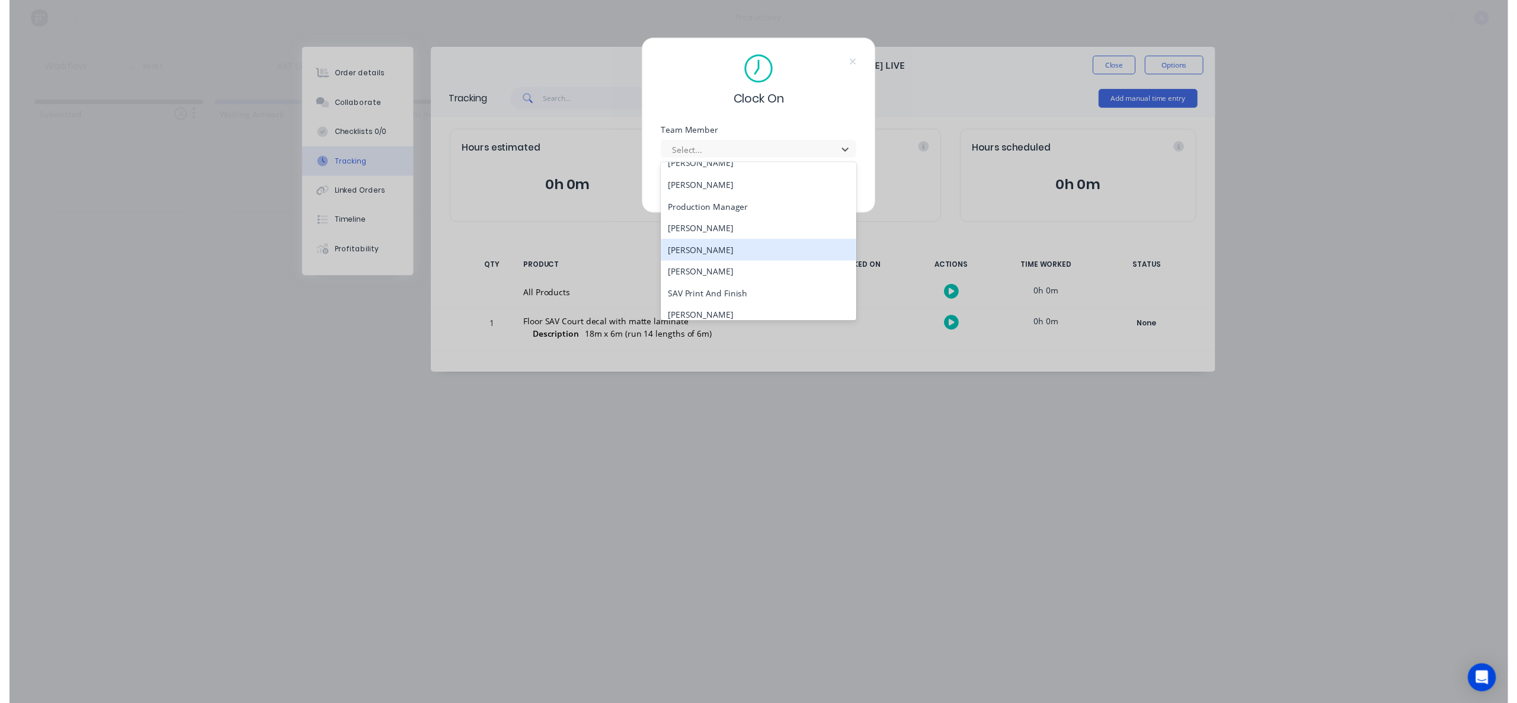
scroll to position [327, 0]
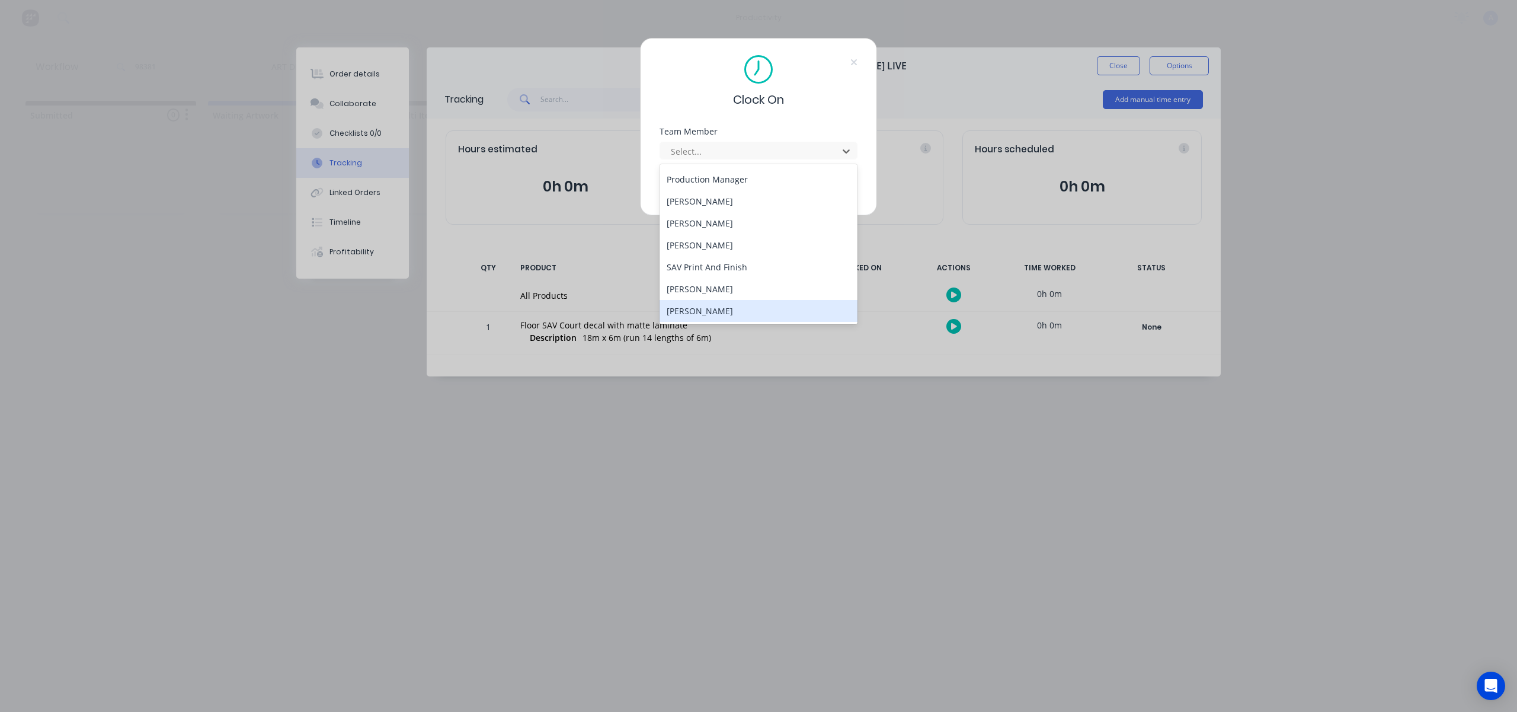
click at [723, 301] on div "[PERSON_NAME]" at bounding box center [759, 311] width 198 height 22
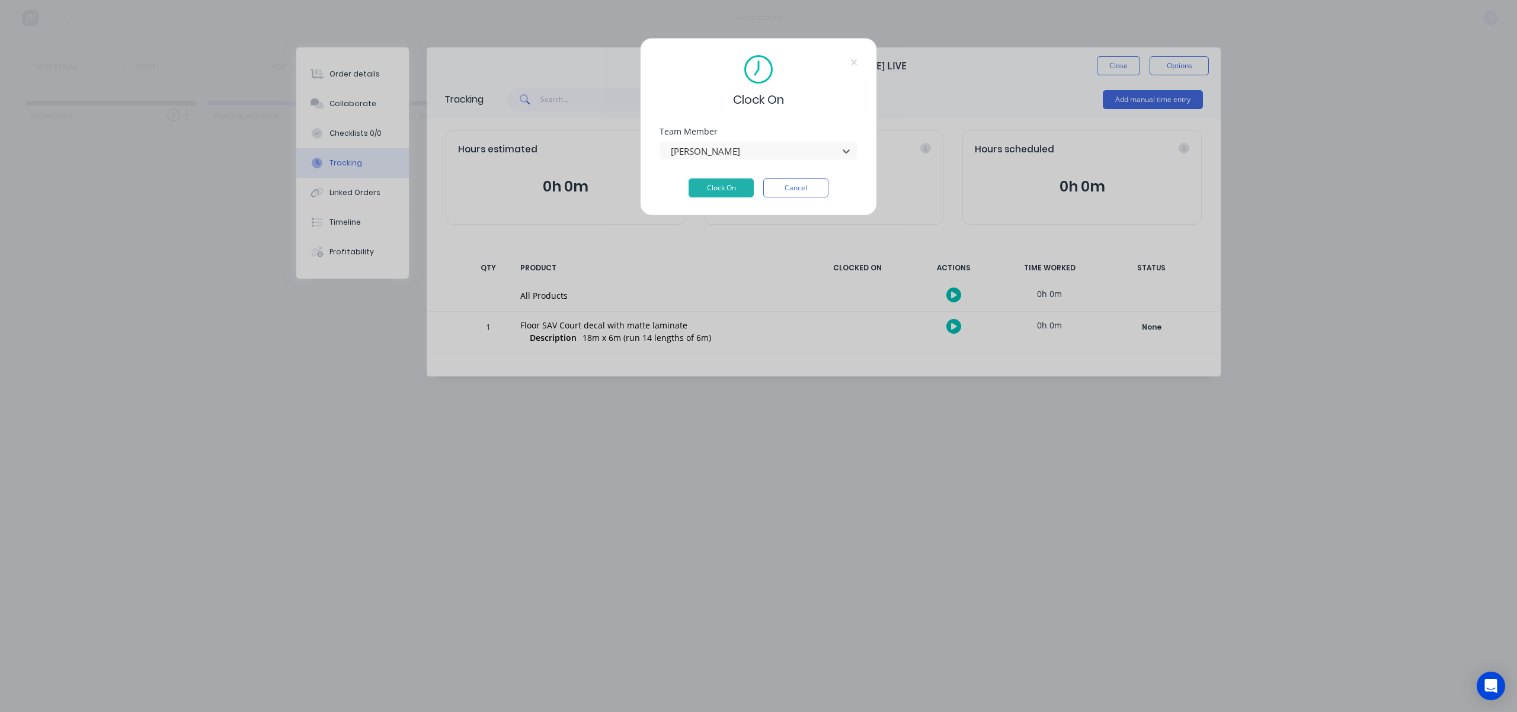
drag, startPoint x: 733, startPoint y: 185, endPoint x: 1038, endPoint y: 111, distance: 313.6
click at [734, 185] on button "Clock On" at bounding box center [721, 187] width 65 height 19
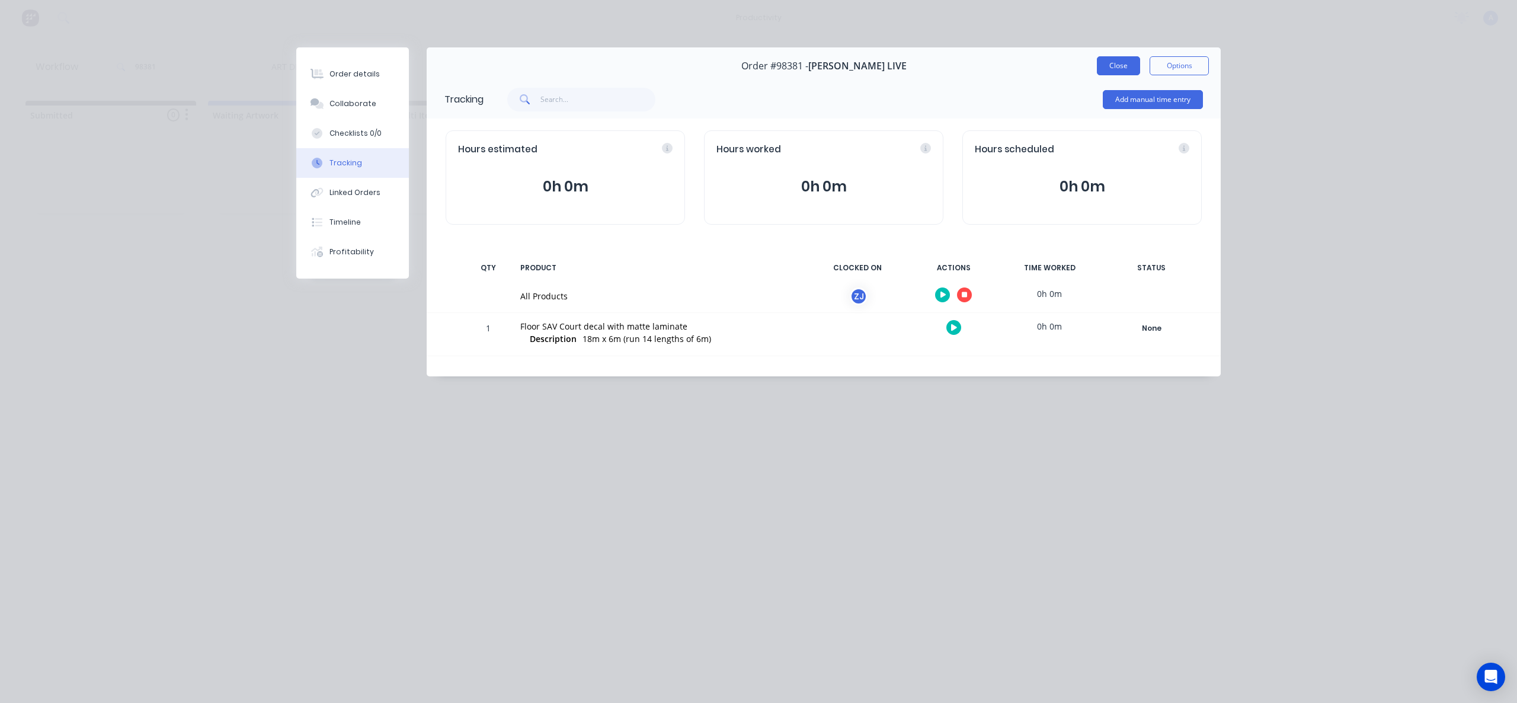
click at [1129, 63] on button "Close" at bounding box center [1118, 65] width 43 height 19
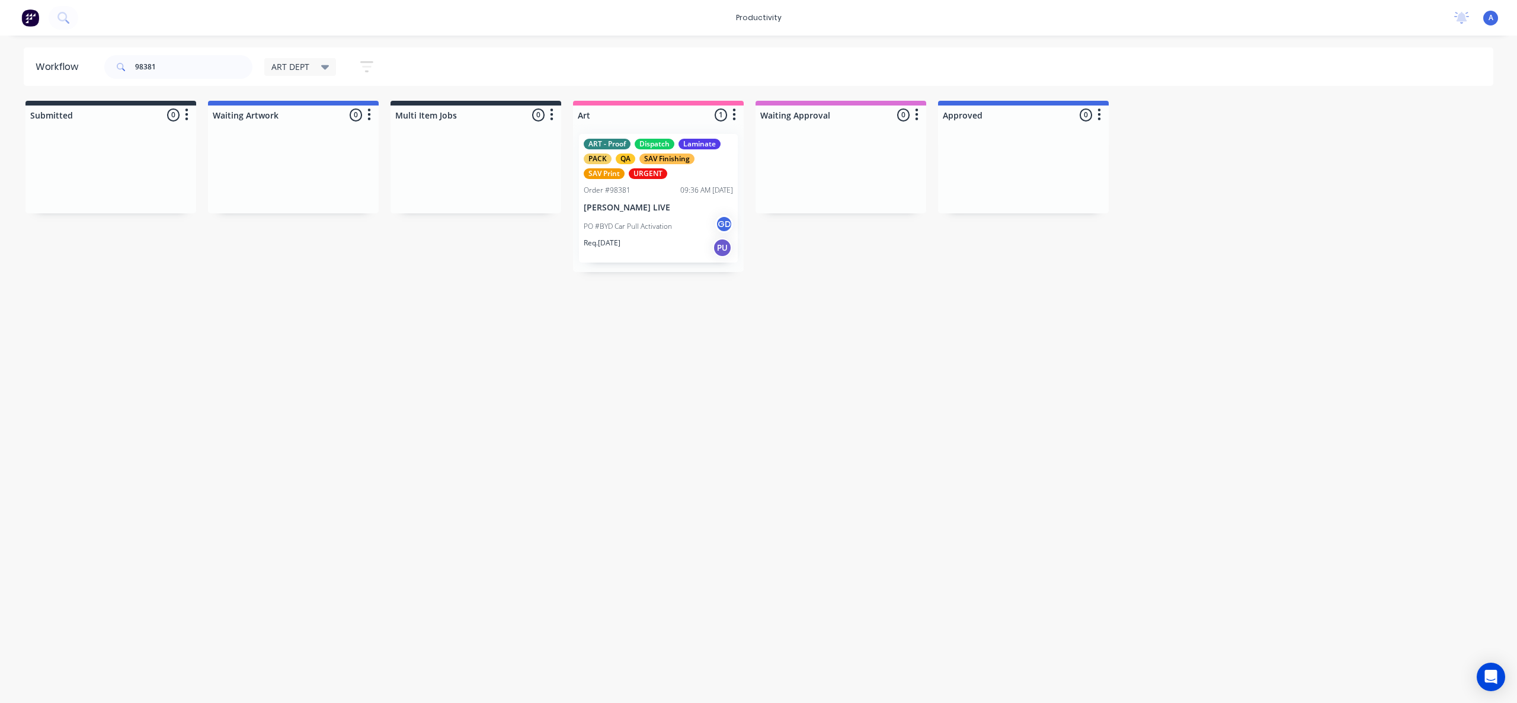
drag, startPoint x: 647, startPoint y: 264, endPoint x: 843, endPoint y: 262, distance: 195.6
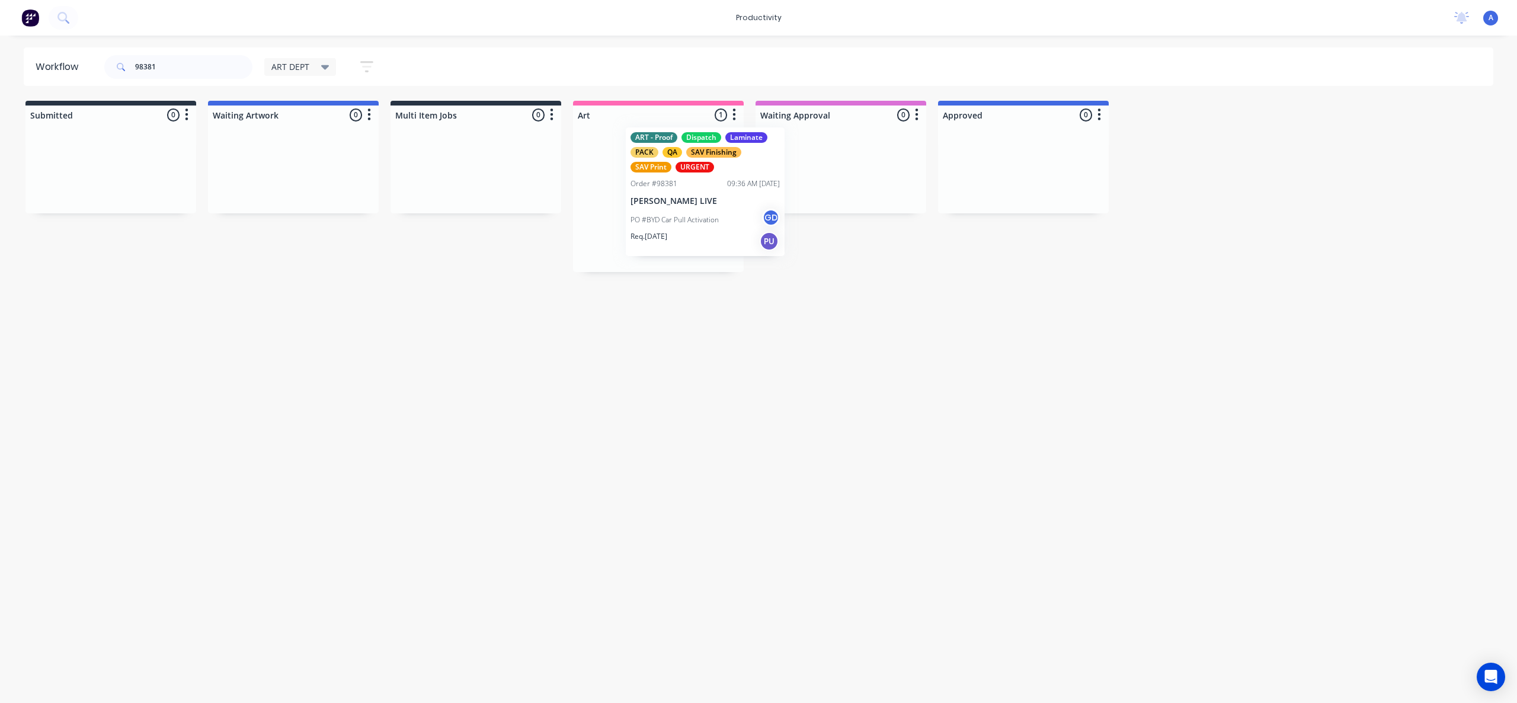
drag, startPoint x: 705, startPoint y: 229, endPoint x: 852, endPoint y: 206, distance: 148.9
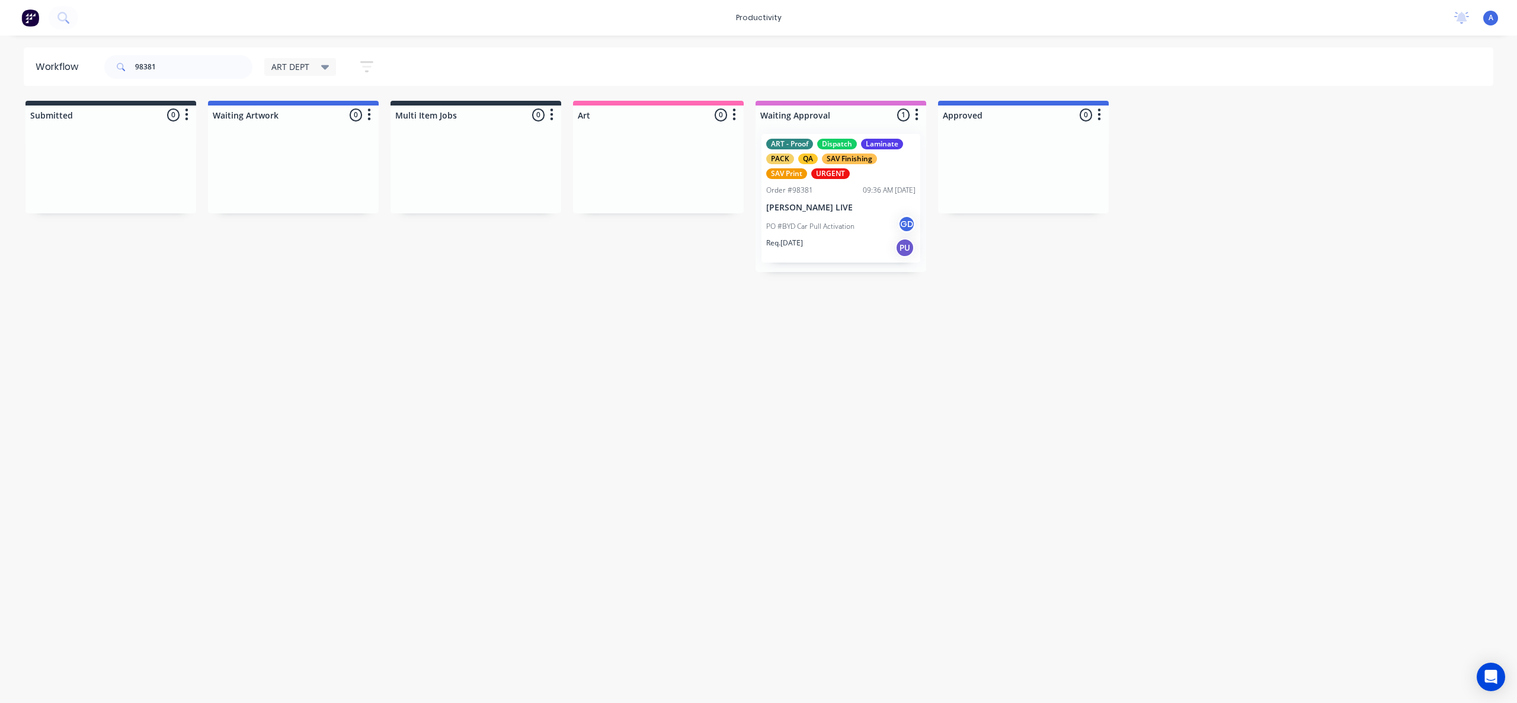
click at [855, 206] on div "ART - Proof Dispatch Laminate PACK QA SAV Finishing SAV Print URGENT Order #983…" at bounding box center [841, 198] width 171 height 148
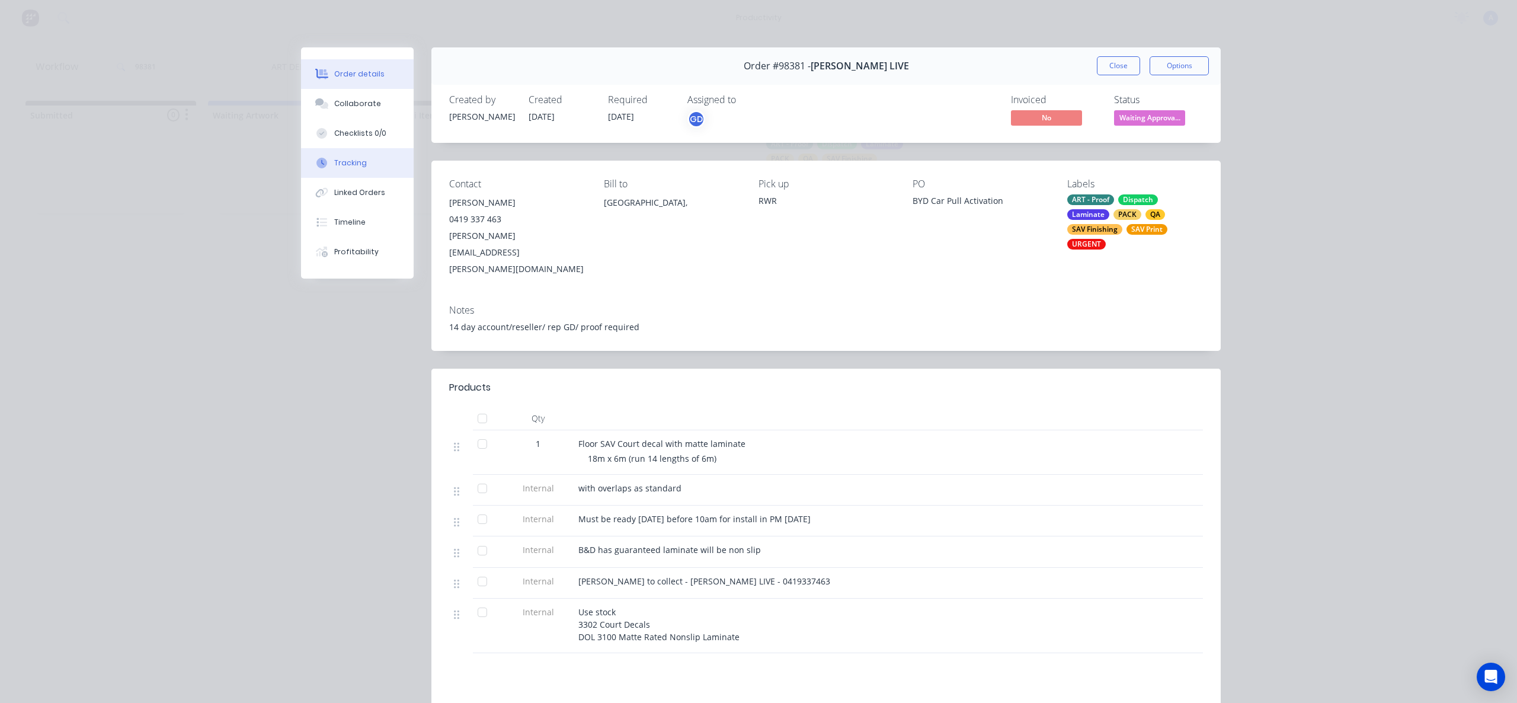
click at [346, 158] on div "Tracking" at bounding box center [350, 163] width 33 height 11
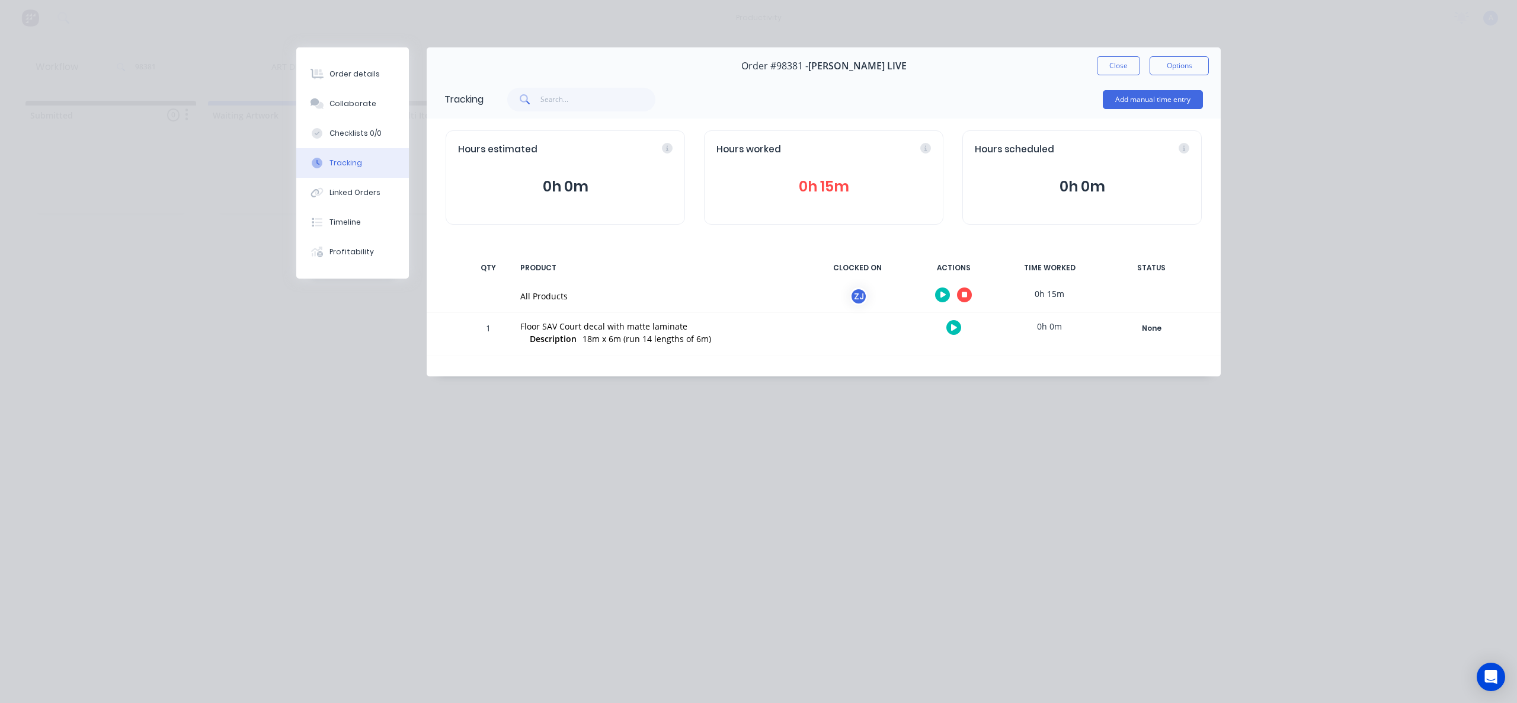
click at [964, 290] on button "button" at bounding box center [964, 294] width 15 height 15
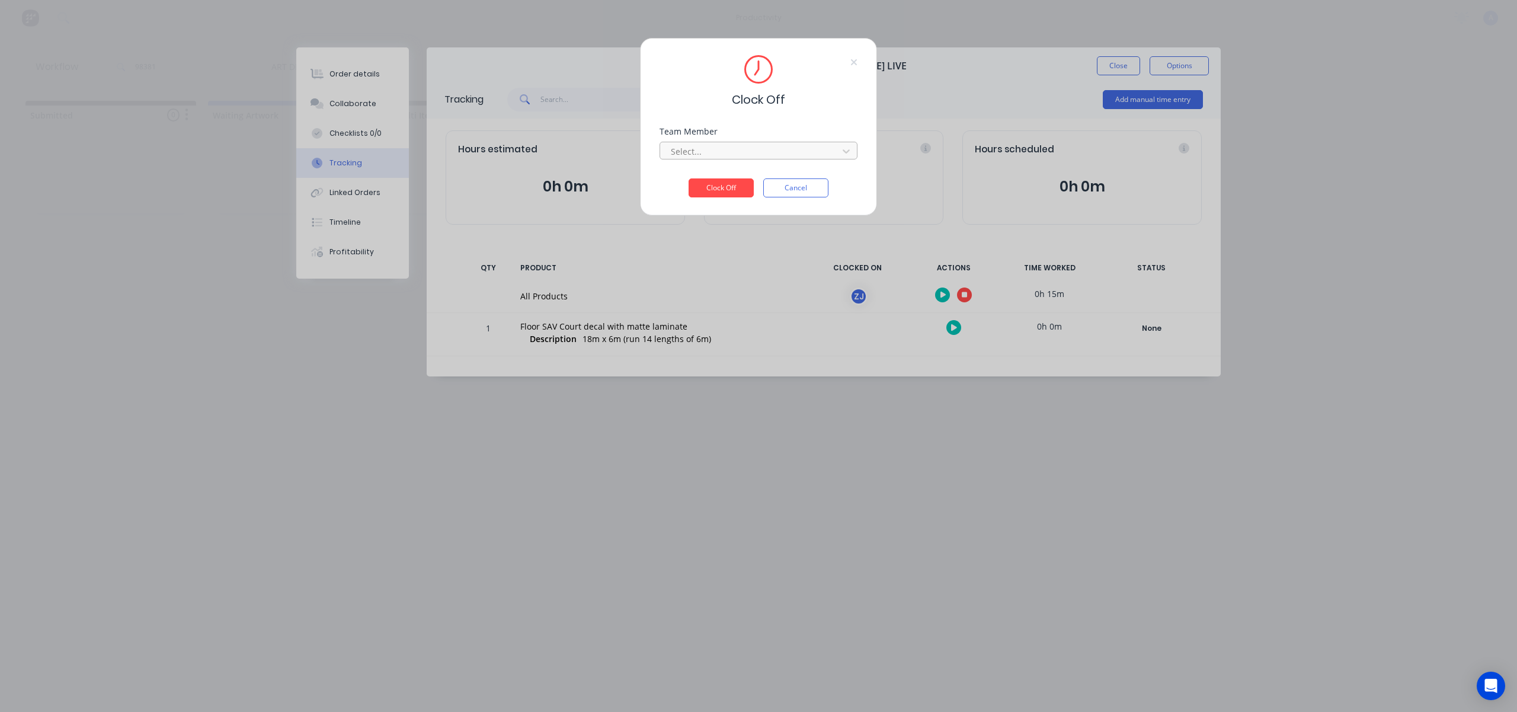
click at [739, 152] on div at bounding box center [751, 151] width 162 height 15
click at [733, 174] on div "[PERSON_NAME]" at bounding box center [759, 178] width 198 height 22
click at [732, 181] on button "Clock Off" at bounding box center [721, 187] width 65 height 19
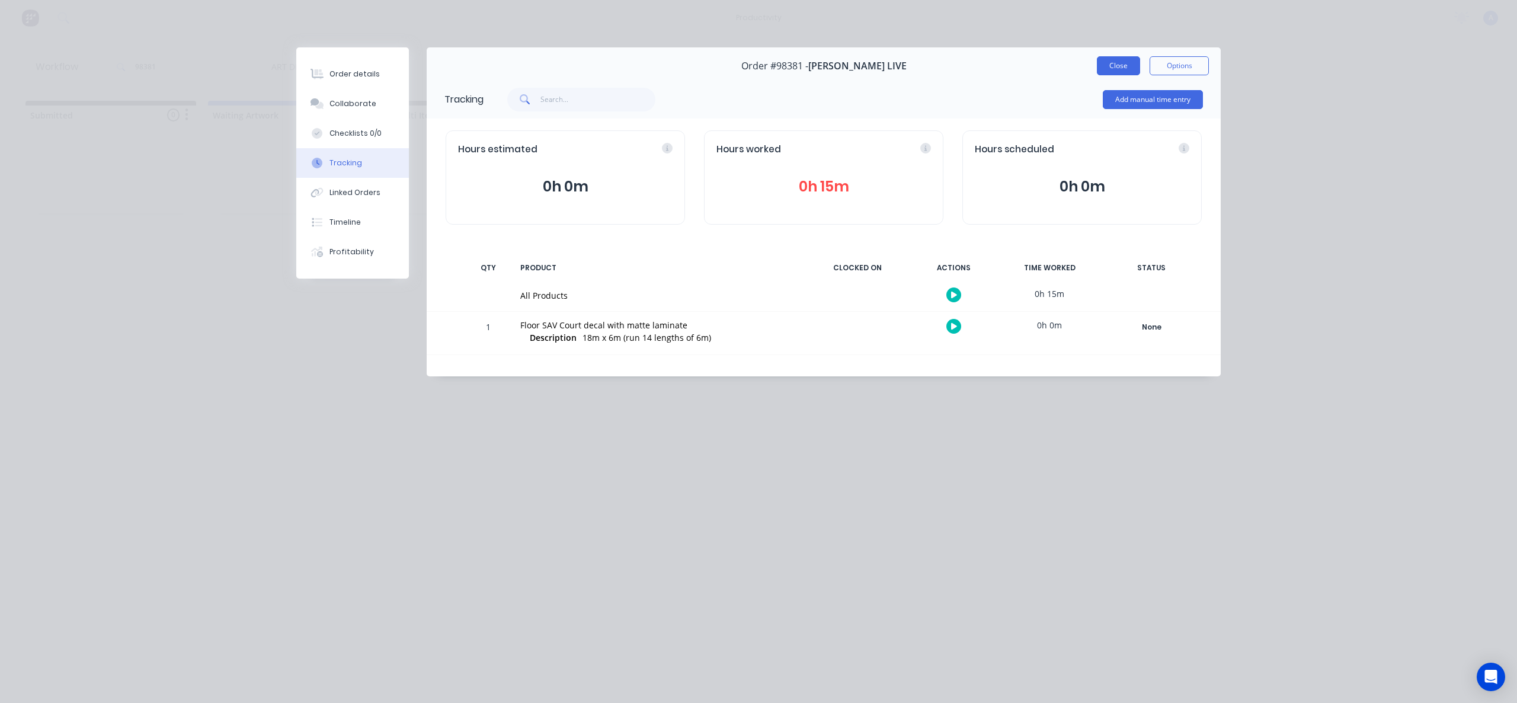
click at [1105, 62] on button "Close" at bounding box center [1118, 65] width 43 height 19
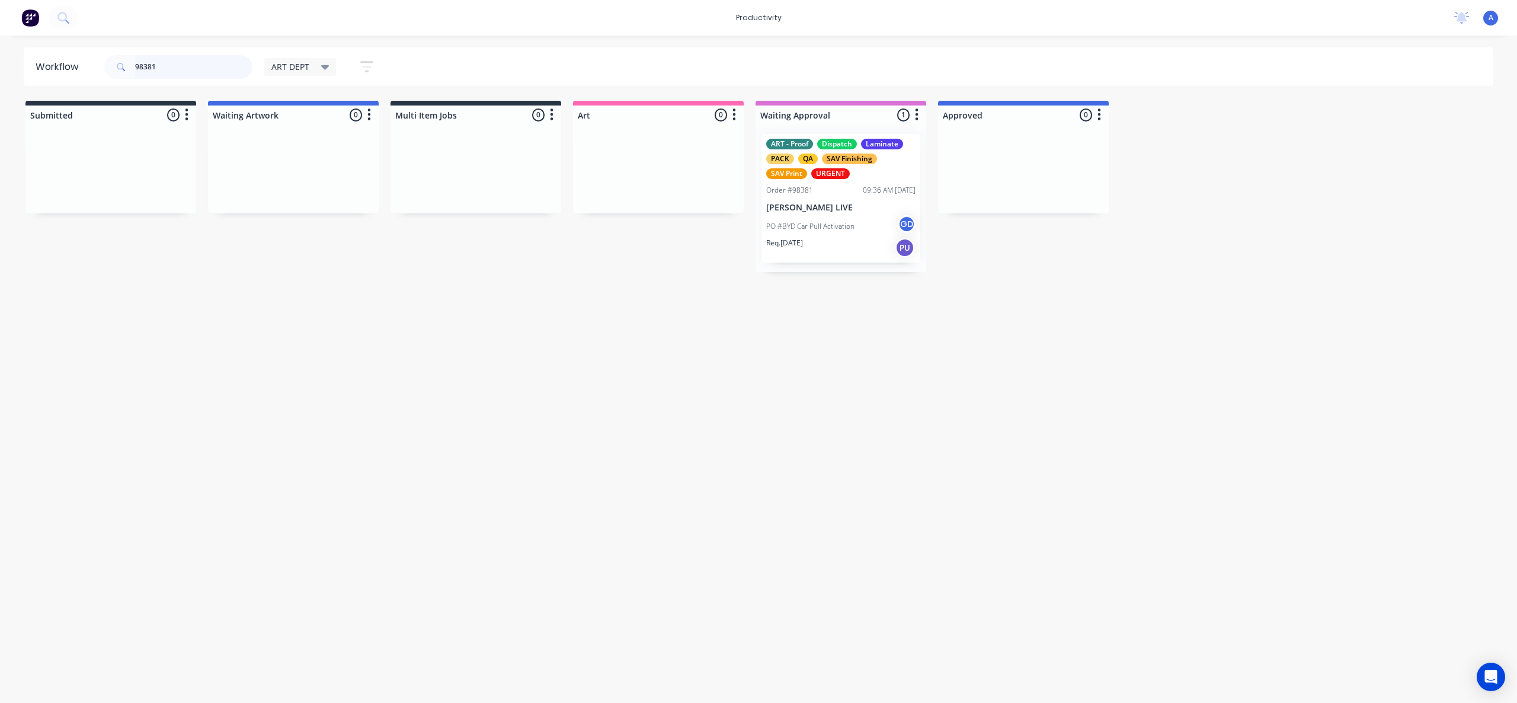
click at [188, 65] on input "98381" at bounding box center [193, 67] width 117 height 24
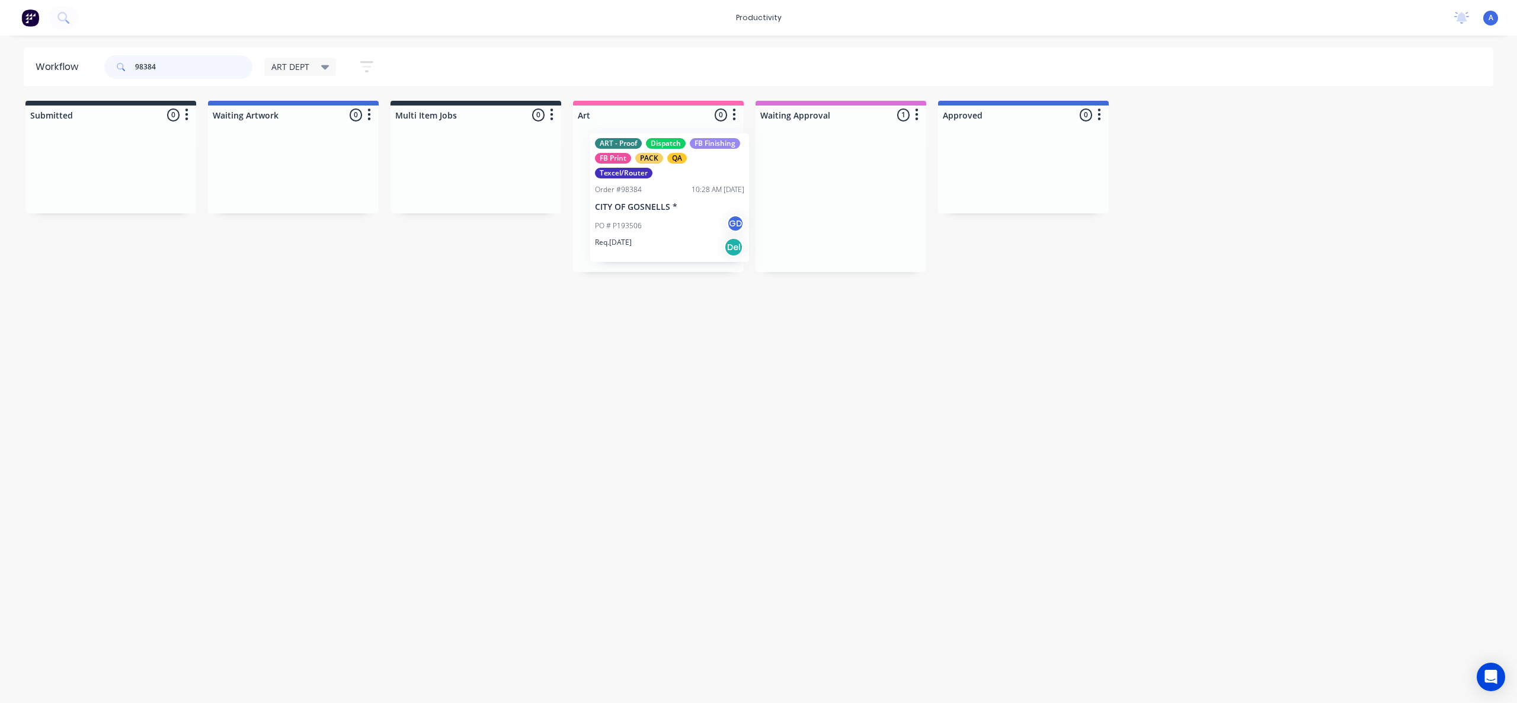
drag, startPoint x: 841, startPoint y: 215, endPoint x: 665, endPoint y: 208, distance: 176.2
type input "98384"
click at [679, 207] on p "CITY OF GOSNELLS *" at bounding box center [658, 208] width 149 height 10
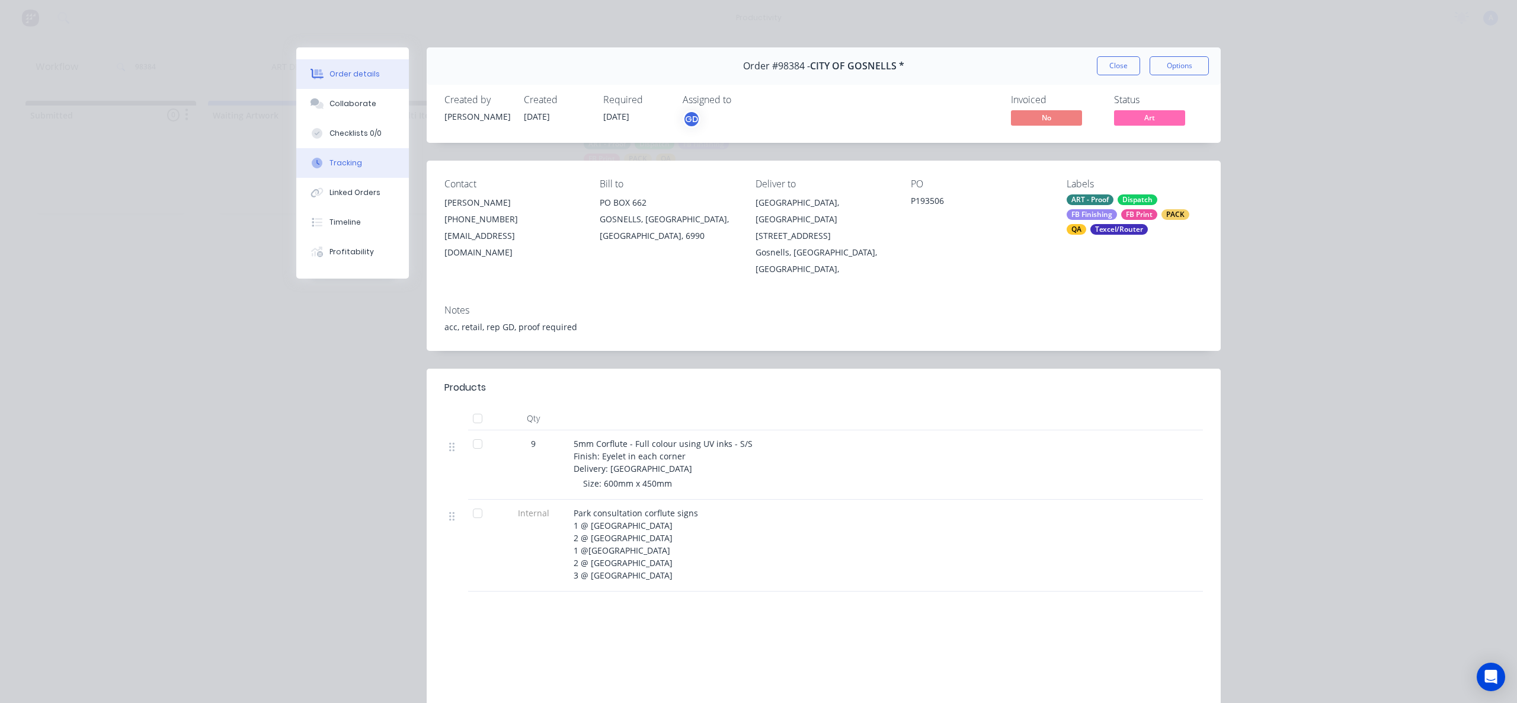
click at [343, 162] on div "Tracking" at bounding box center [346, 163] width 33 height 11
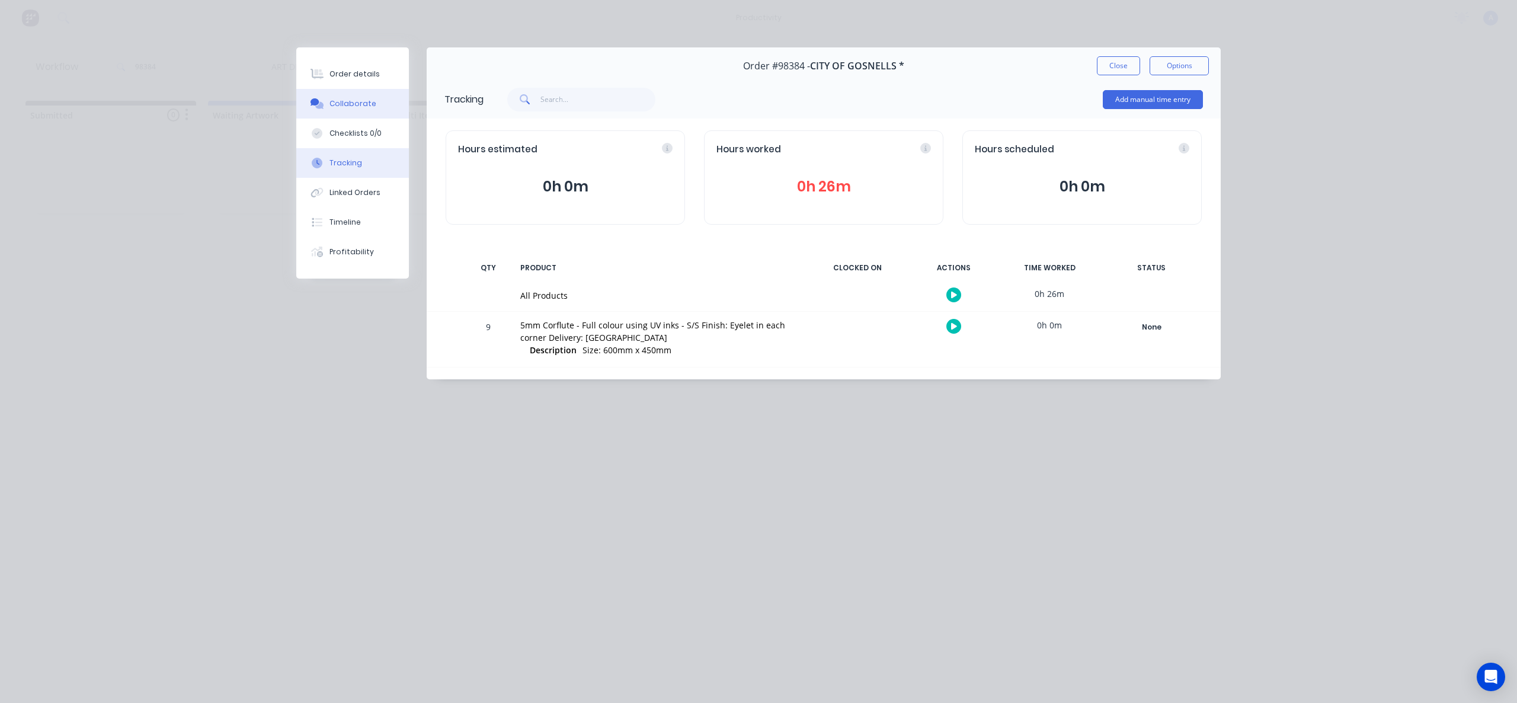
click at [365, 109] on button "Collaborate" at bounding box center [352, 104] width 113 height 30
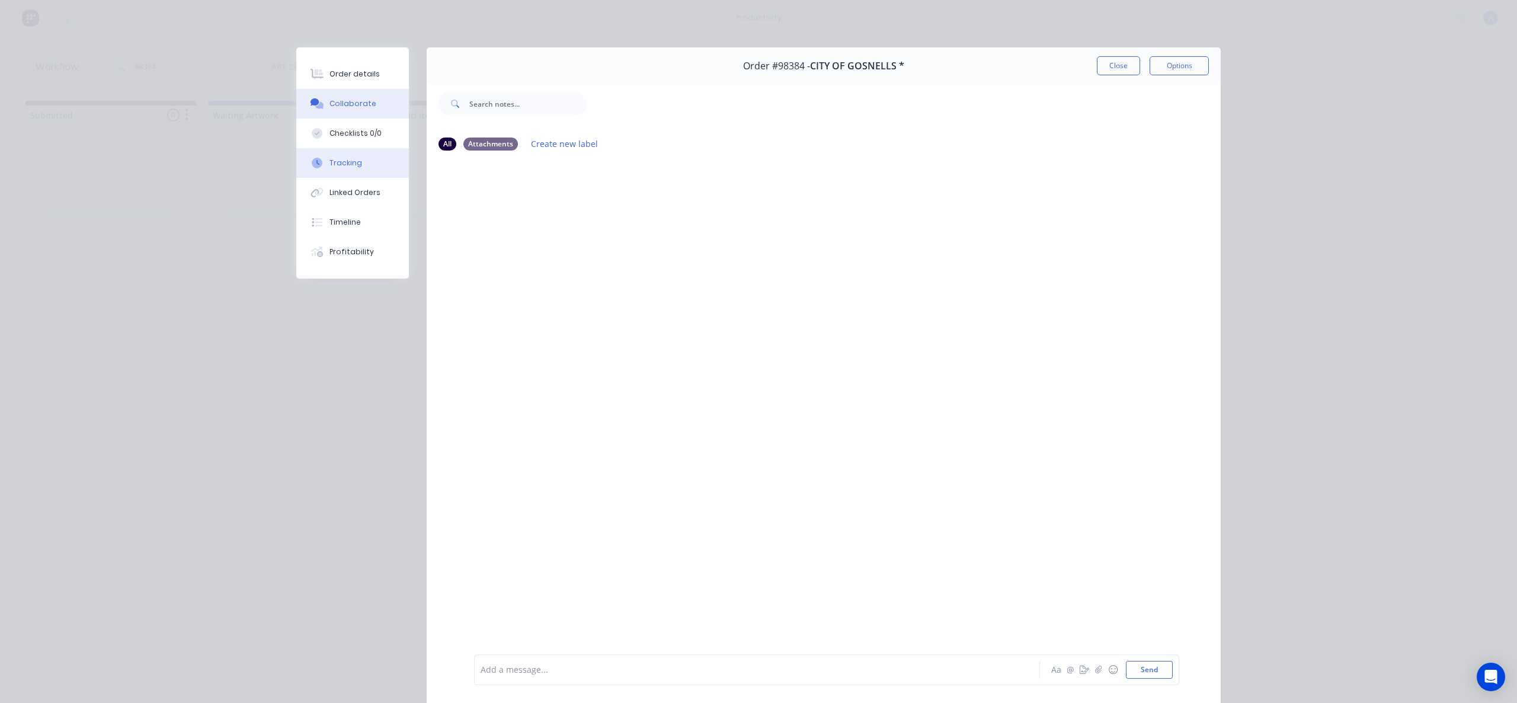
click at [354, 164] on div "Tracking" at bounding box center [346, 163] width 33 height 11
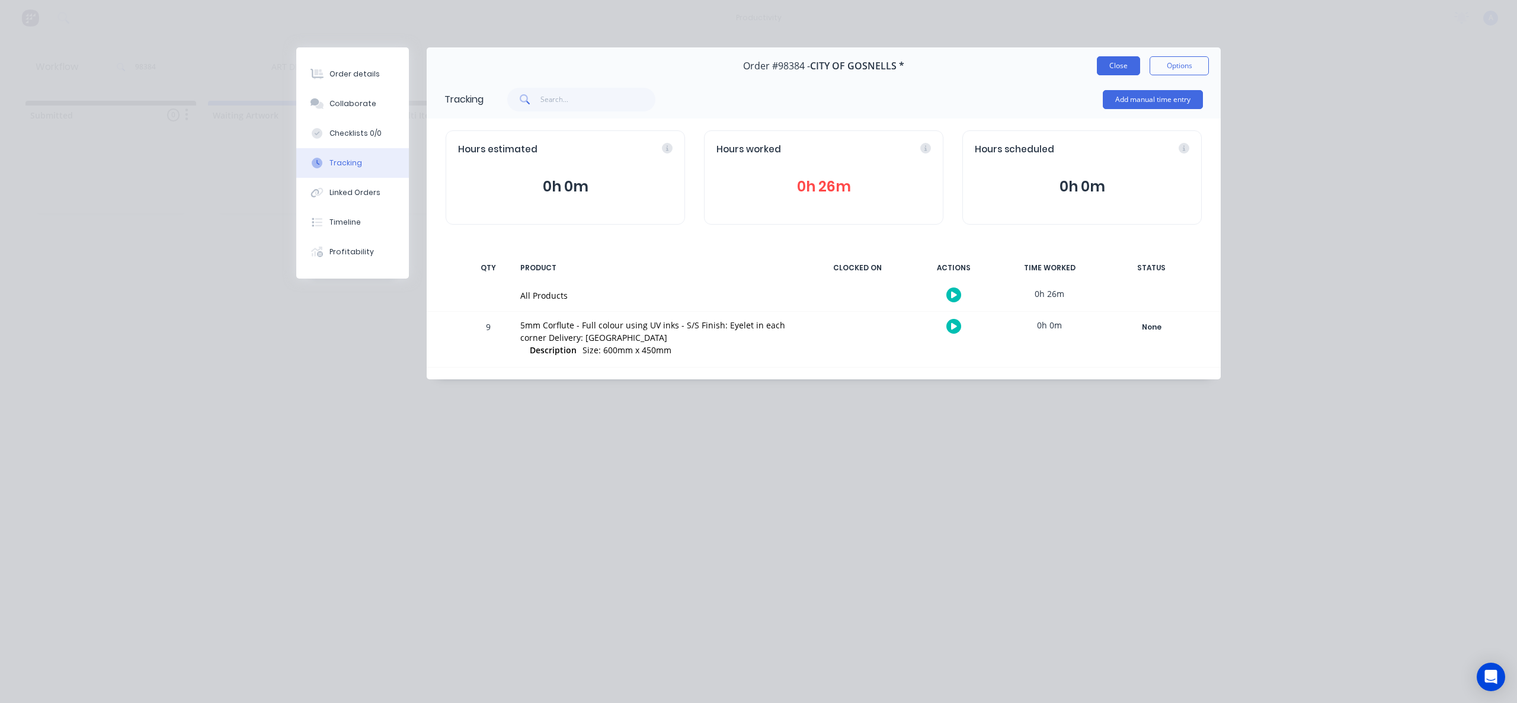
click at [1129, 62] on button "Close" at bounding box center [1118, 65] width 43 height 19
